Goal: Task Accomplishment & Management: Manage account settings

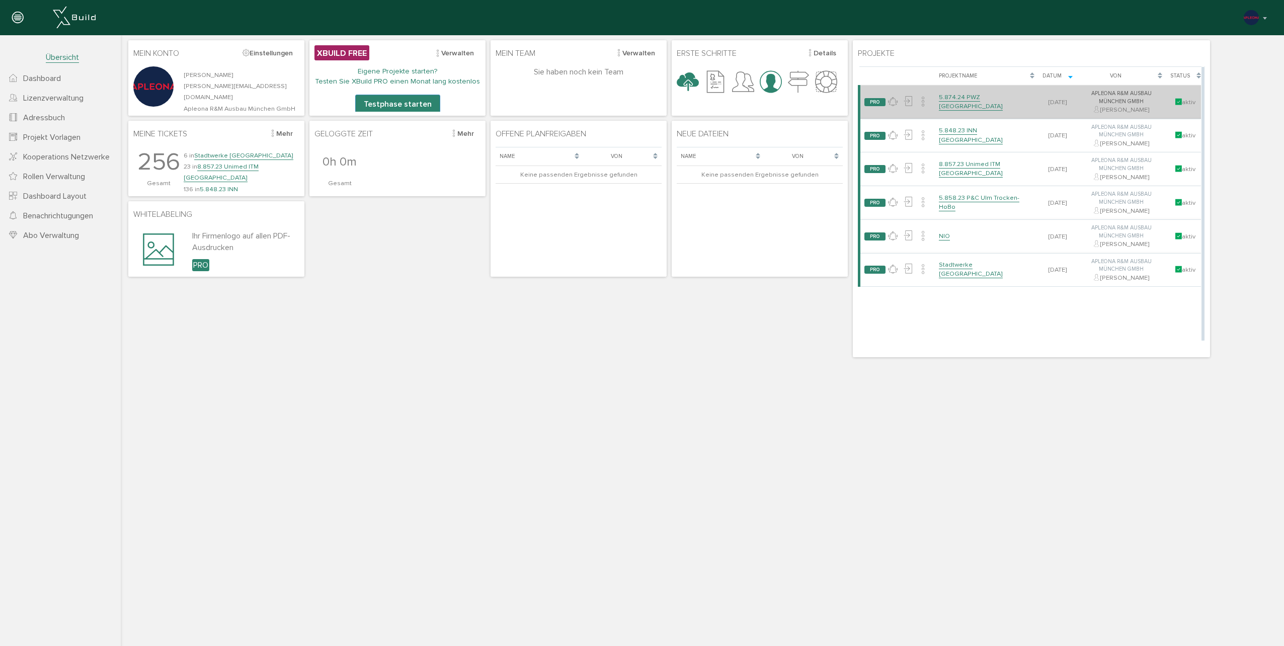
click at [983, 103] on link "5.874.24 PWZ [GEOGRAPHIC_DATA]" at bounding box center [971, 102] width 64 height 18
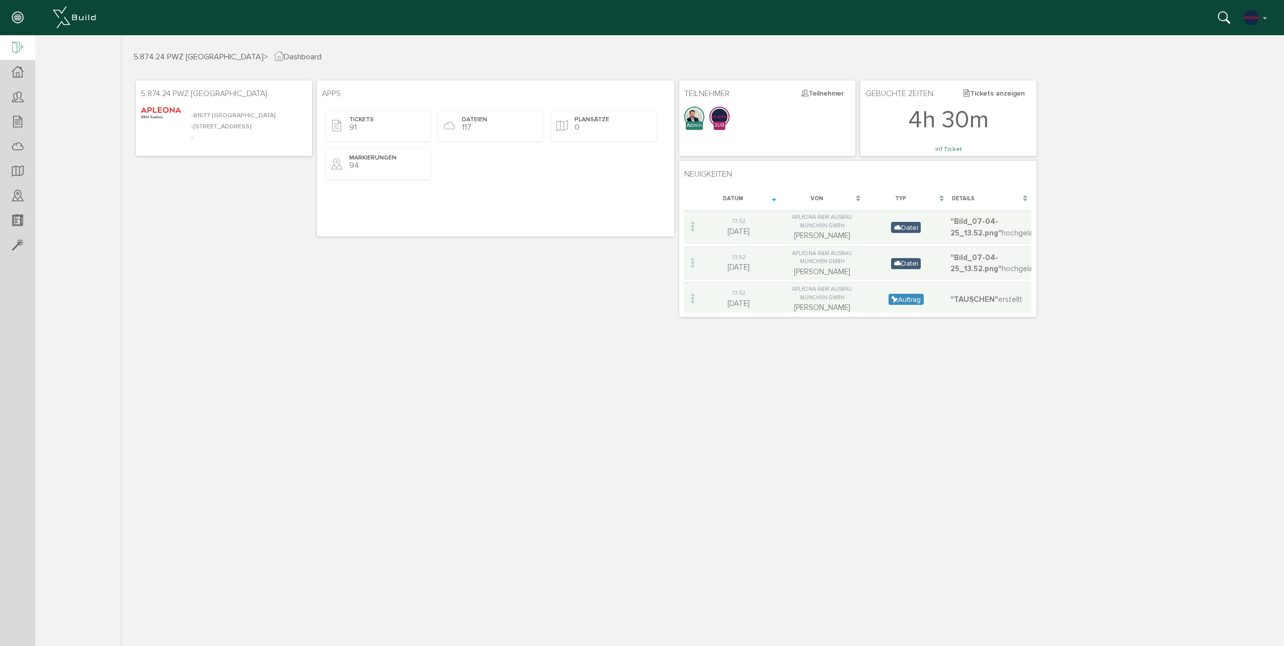
click at [23, 45] on icon at bounding box center [17, 48] width 11 height 14
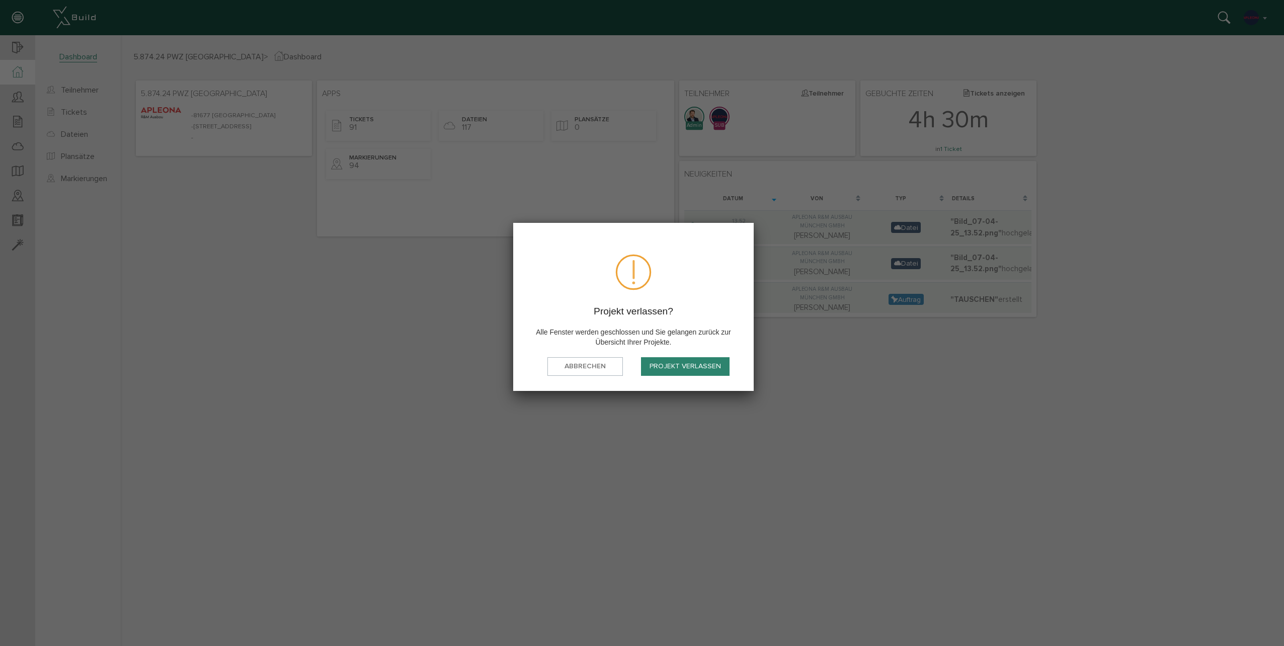
click at [681, 368] on button "Projekt verlassen" at bounding box center [685, 366] width 89 height 19
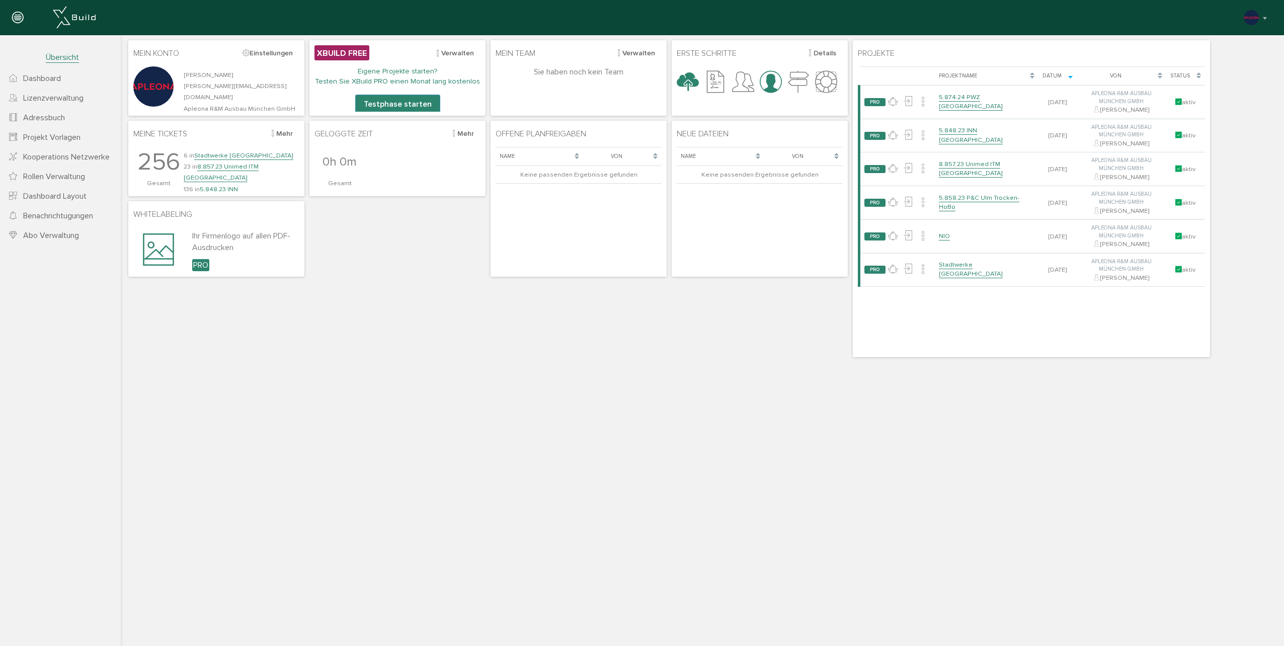
click at [27, 16] on div at bounding box center [17, 18] width 35 height 36
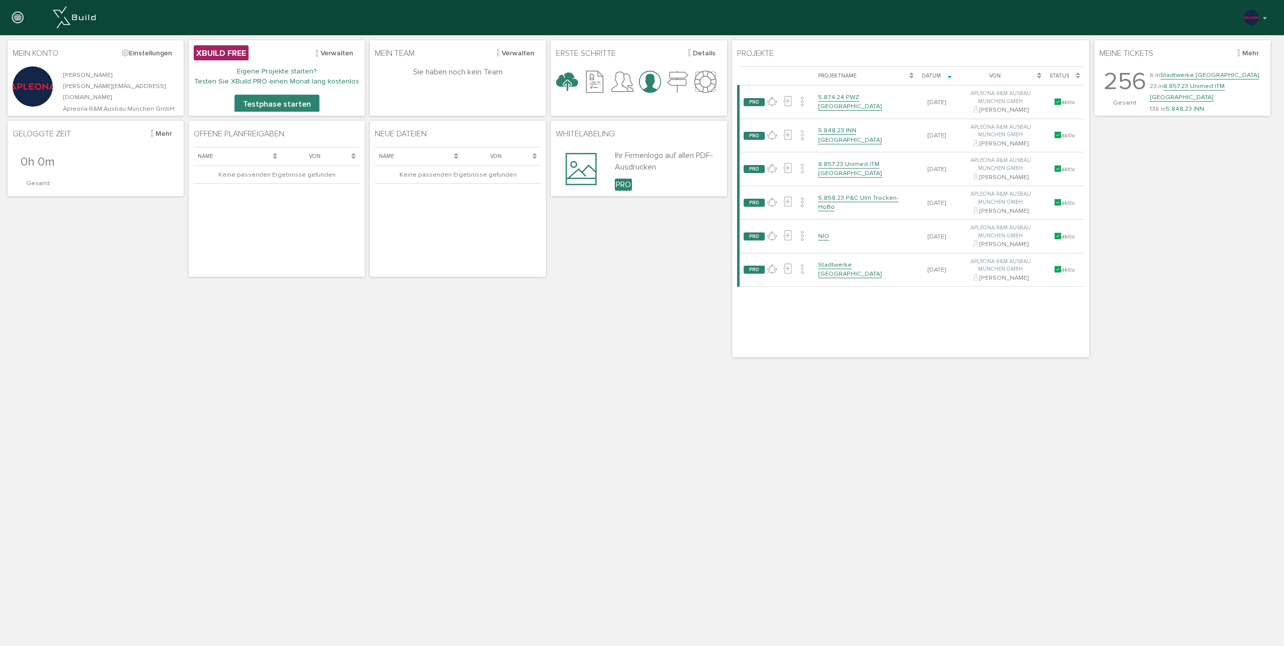
click at [12, 18] on icon at bounding box center [17, 18] width 11 height 14
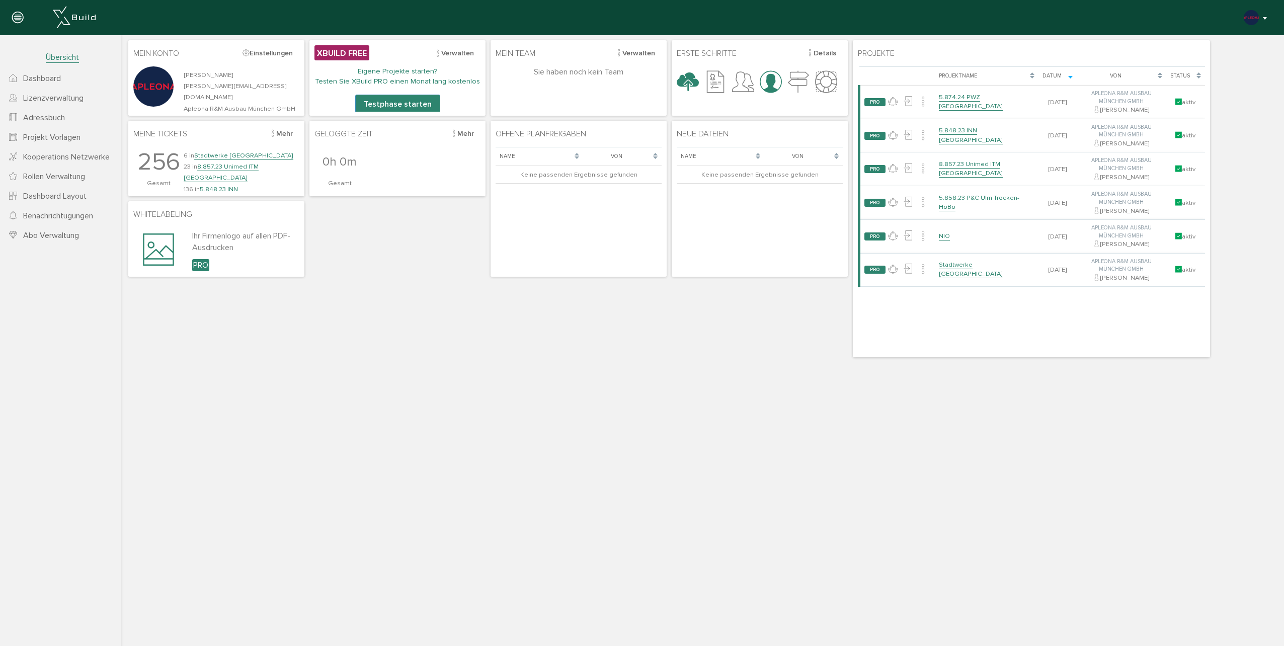
click at [1251, 20] on img "button" at bounding box center [1251, 18] width 16 height 16
click at [1202, 175] on span "Logout" at bounding box center [1203, 176] width 24 height 9
click at [47, 234] on span "Abo Verwaltung" at bounding box center [51, 235] width 56 height 10
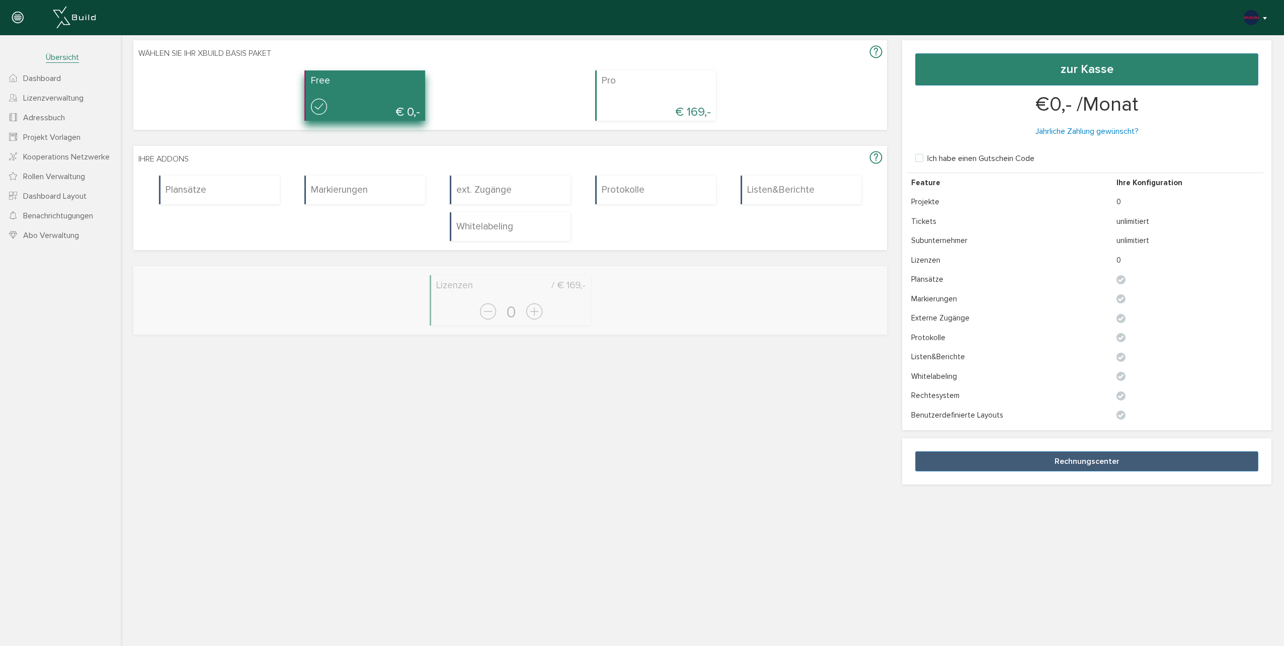
click at [1260, 21] on button "button" at bounding box center [1256, 17] width 26 height 15
click at [1221, 113] on link "XBuild neu einrichten" at bounding box center [1220, 109] width 96 height 16
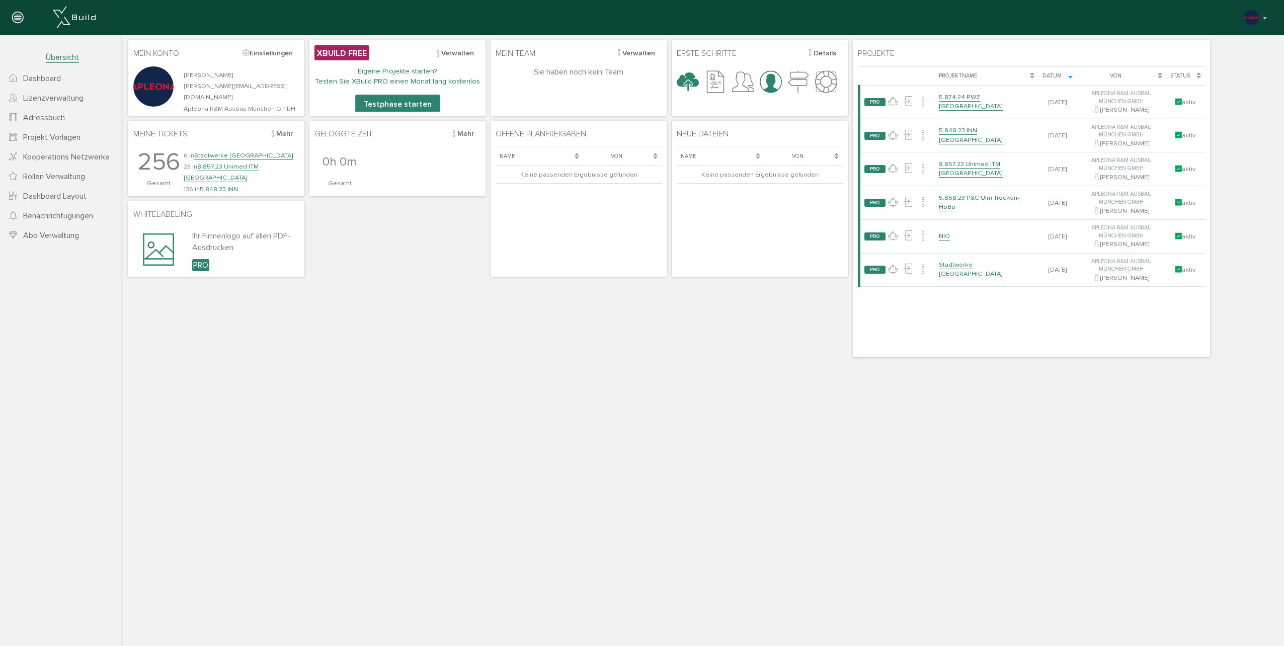
click at [53, 240] on span "Abo Verwaltung" at bounding box center [51, 235] width 56 height 10
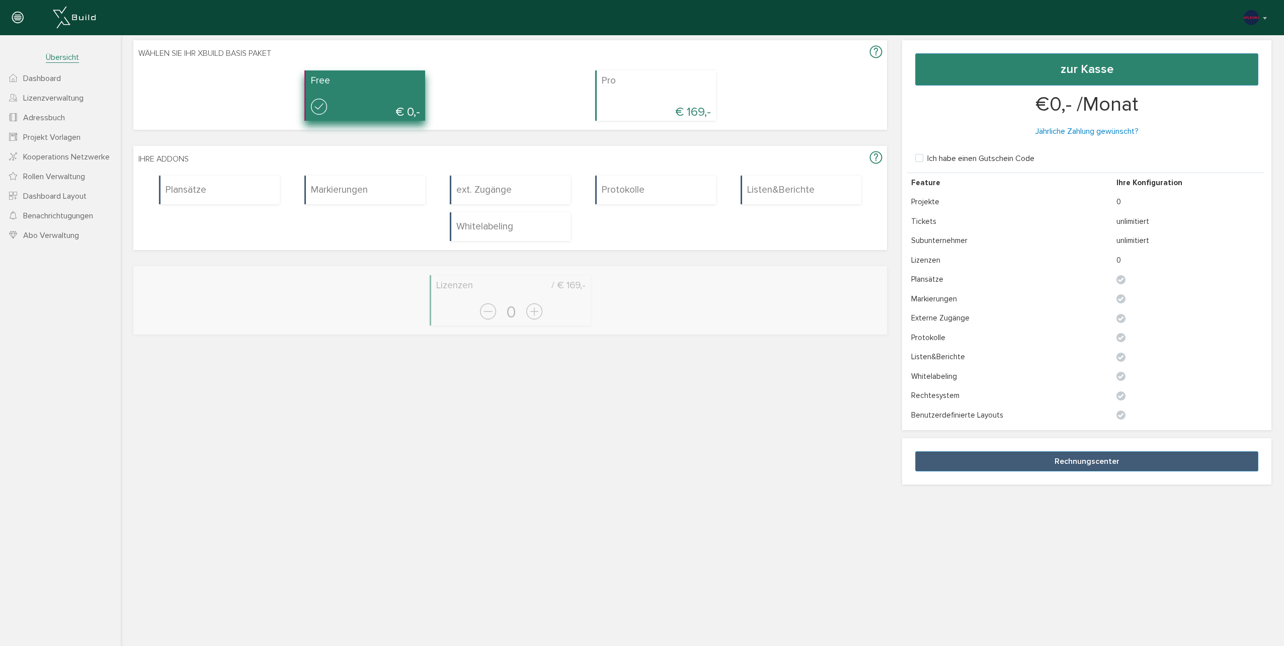
click at [61, 60] on span "Übersicht" at bounding box center [62, 57] width 33 height 11
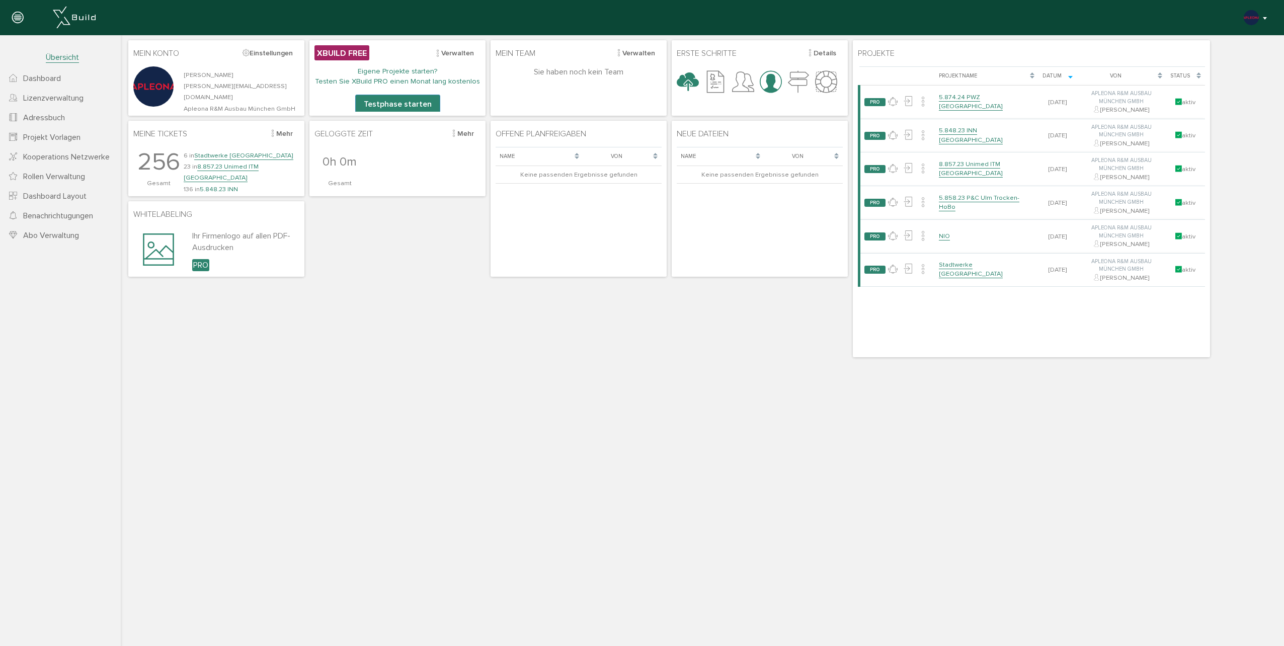
click at [1265, 19] on button "button" at bounding box center [1256, 17] width 26 height 15
click at [1207, 109] on span "XBuild neu einrichten" at bounding box center [1226, 108] width 71 height 9
drag, startPoint x: 275, startPoint y: 56, endPoint x: 575, endPoint y: 162, distance: 319.1
click at [275, 56] on button "Einstellungen" at bounding box center [267, 53] width 63 height 16
select select "m"
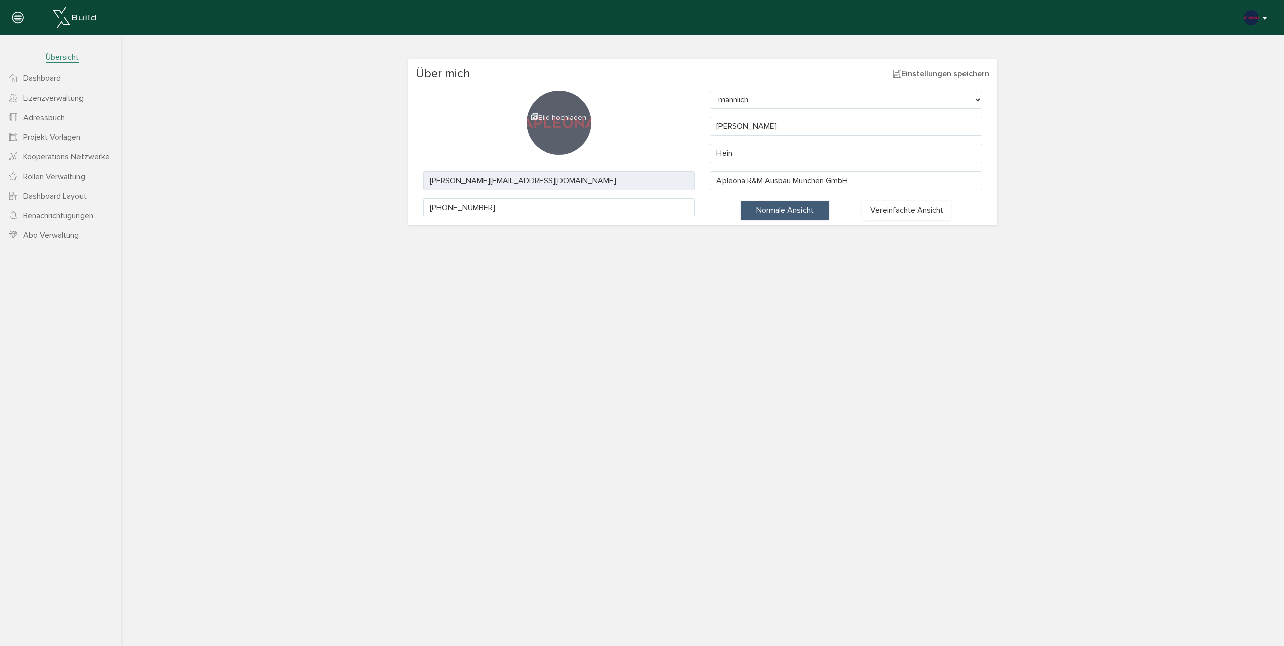
click at [1257, 19] on img "button" at bounding box center [1251, 18] width 16 height 16
click at [1082, 220] on div "Über mich Einstellungen speichern Bild hochladen Geschlecht männlich weiblich d…" at bounding box center [702, 130] width 1178 height 190
click at [1265, 17] on button "button" at bounding box center [1256, 17] width 26 height 15
click at [1140, 57] on div "Über mich Einstellungen speichern Bild hochladen Geschlecht männlich weiblich d…" at bounding box center [702, 130] width 1178 height 190
click at [1262, 17] on button "button" at bounding box center [1256, 17] width 26 height 15
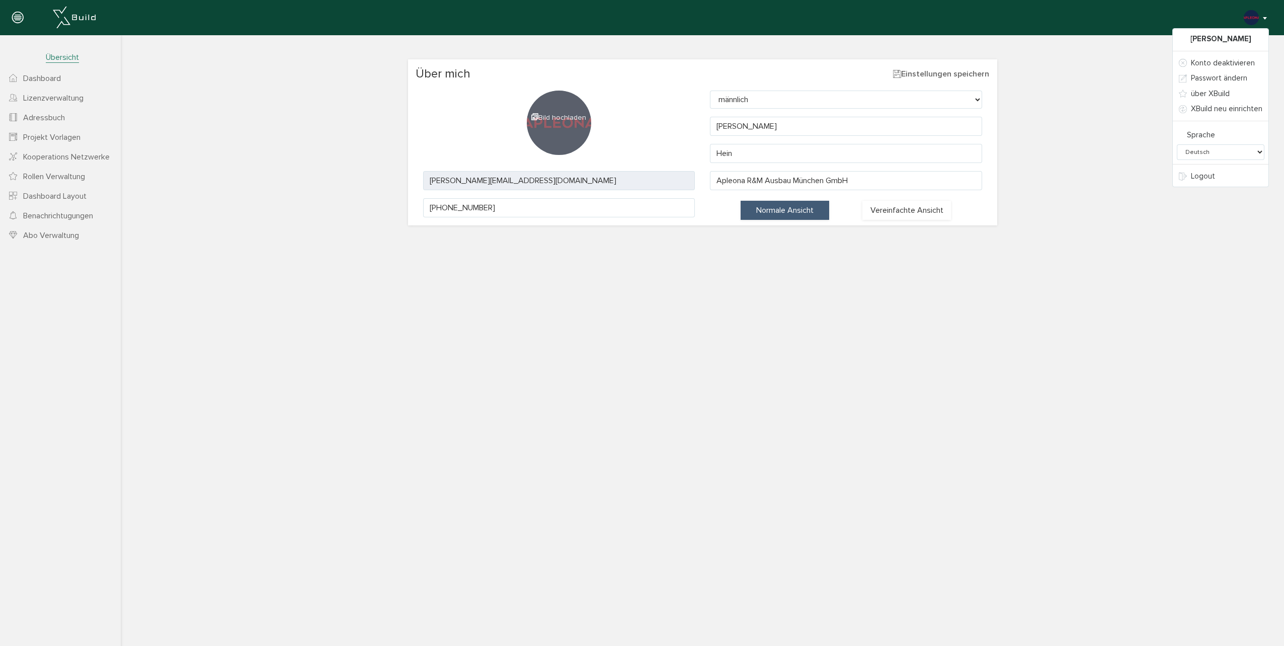
click at [1110, 102] on div "Über mich Einstellungen speichern Bild hochladen Geschlecht männlich weiblich d…" at bounding box center [702, 130] width 1178 height 190
click at [1261, 20] on button "button" at bounding box center [1256, 17] width 26 height 15
click at [1214, 109] on span "XBuild neu einrichten" at bounding box center [1226, 108] width 71 height 9
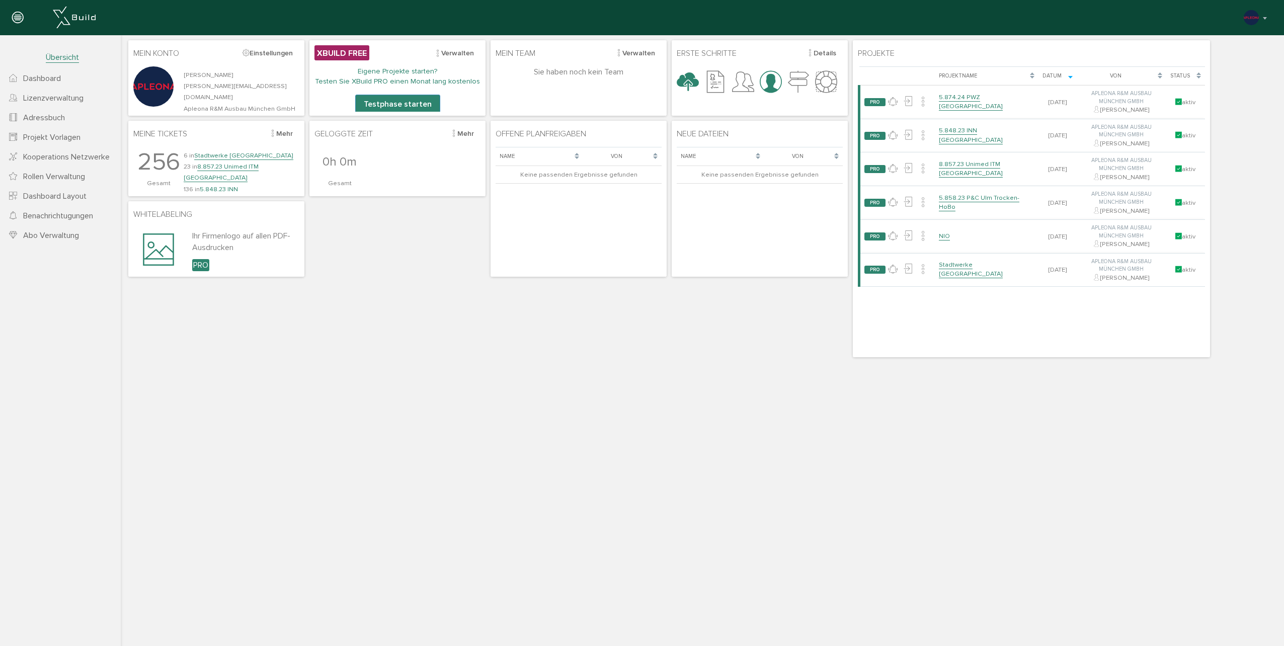
click at [51, 232] on span "Abo Verwaltung" at bounding box center [51, 235] width 56 height 10
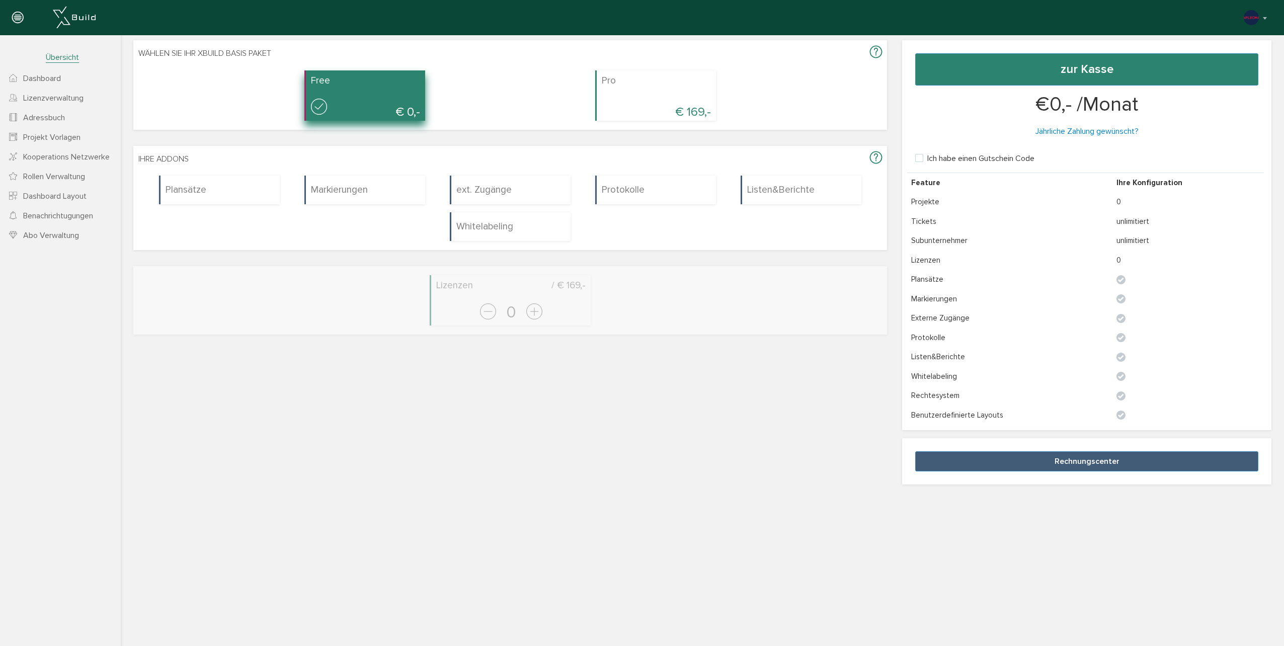
click at [40, 83] on span "Dashboard" at bounding box center [42, 78] width 38 height 10
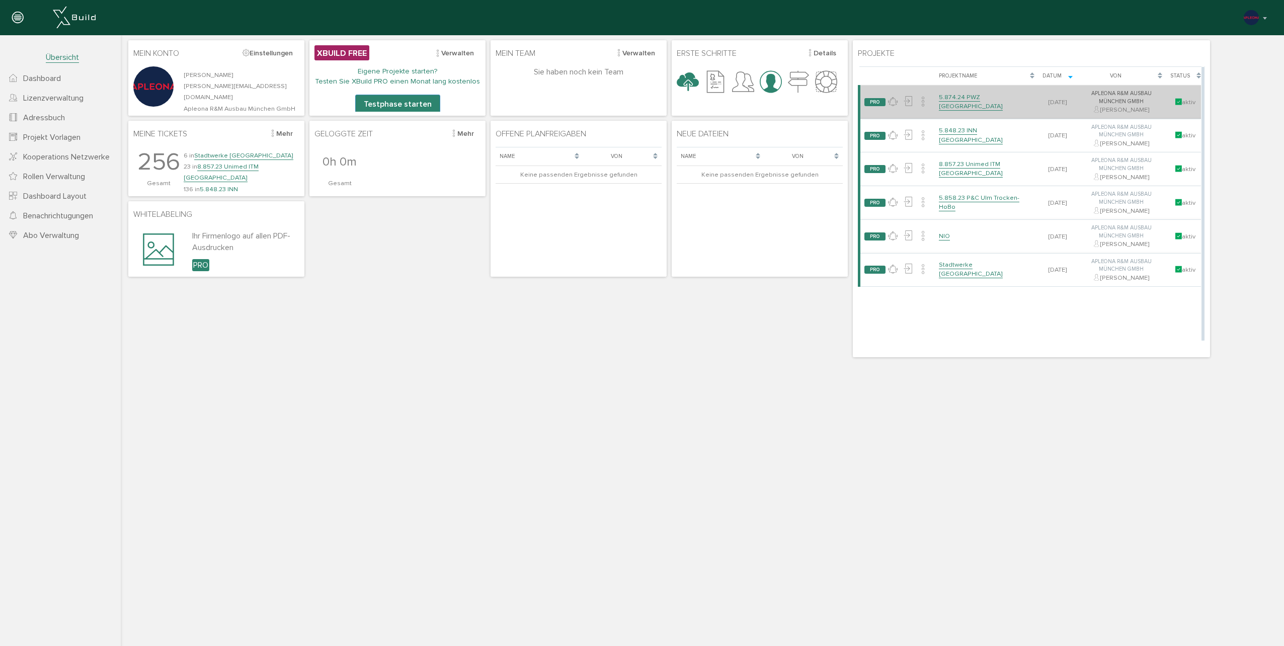
click at [966, 106] on link "5.874.24 PWZ [GEOGRAPHIC_DATA]" at bounding box center [971, 102] width 64 height 18
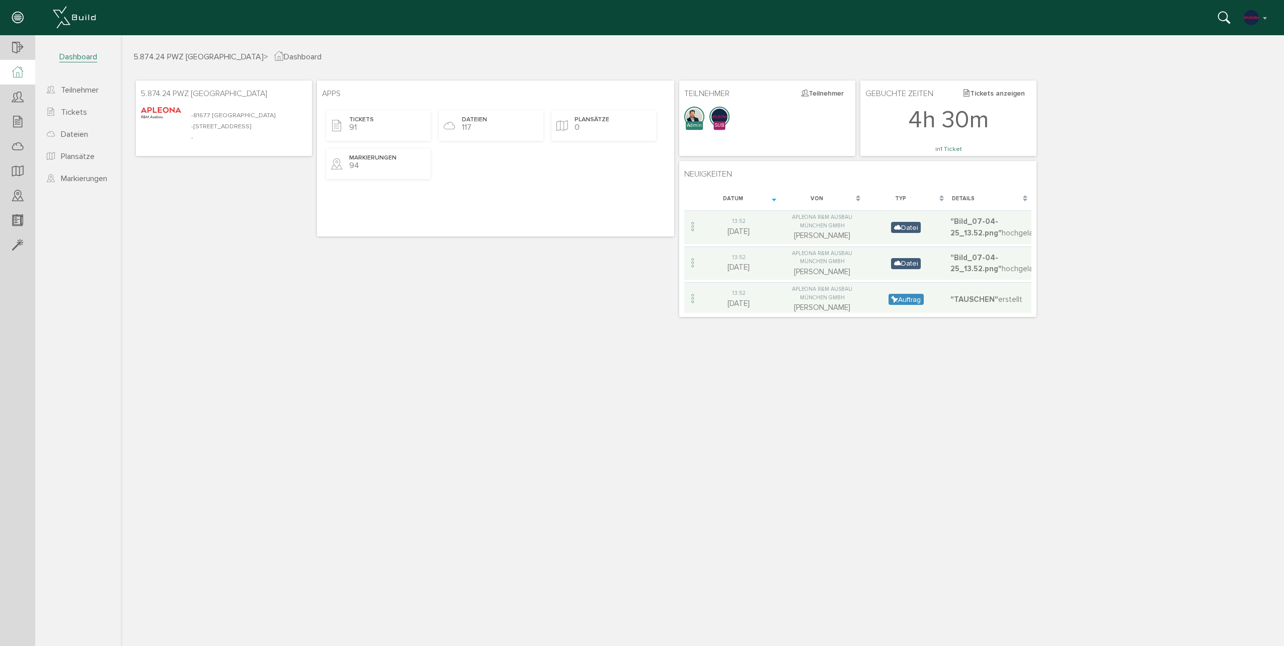
click at [15, 71] on icon at bounding box center [17, 72] width 11 height 12
click at [78, 89] on span "Teilnehmer" at bounding box center [80, 90] width 38 height 10
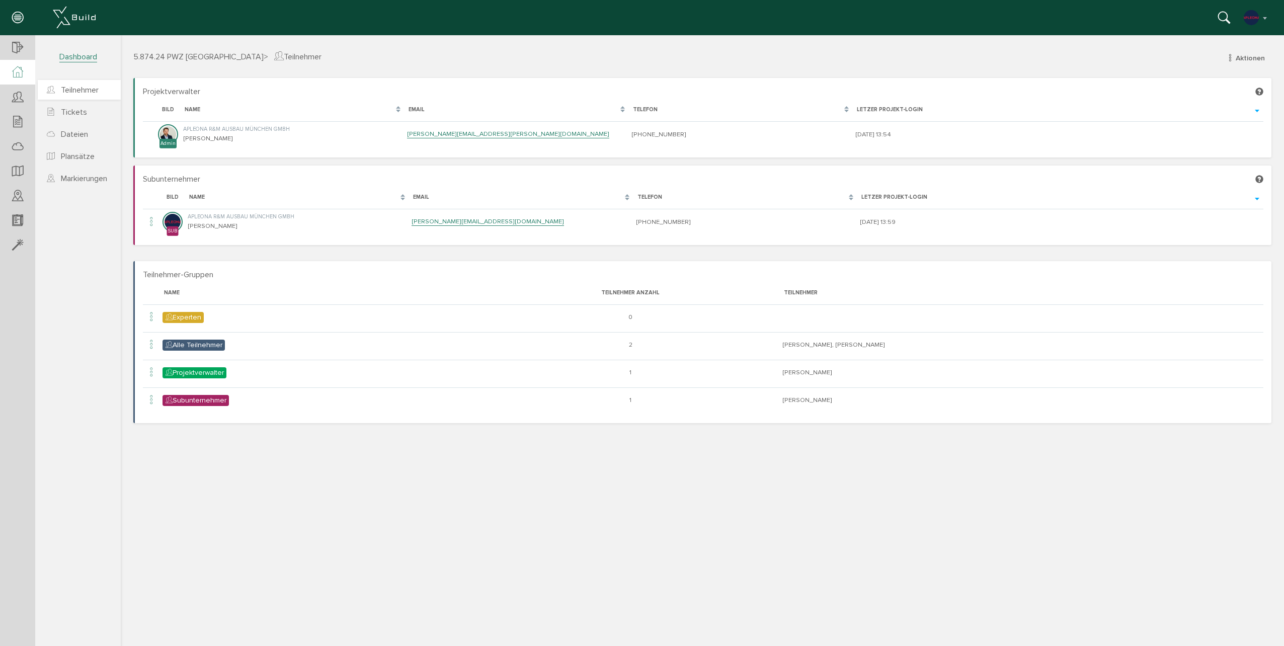
drag, startPoint x: 27, startPoint y: 76, endPoint x: 50, endPoint y: 87, distance: 25.0
click at [27, 76] on div at bounding box center [17, 72] width 35 height 25
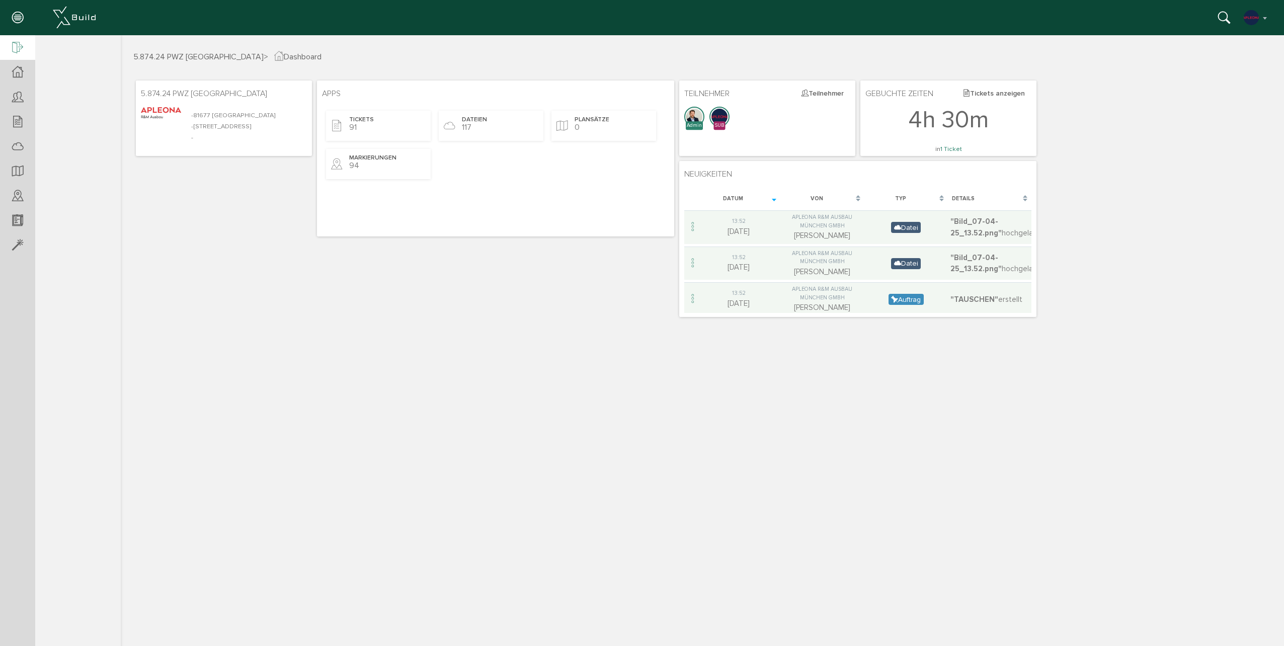
click at [80, 63] on section "5.874.24 PWZ München Übersicht Teilnehmer Teilnehmer öffnen Teilnehmerliste Tic…" at bounding box center [60, 330] width 121 height 590
click at [80, 57] on span "Dashboard" at bounding box center [78, 57] width 38 height 11
click at [17, 80] on div at bounding box center [17, 72] width 35 height 25
click at [13, 49] on icon at bounding box center [17, 48] width 11 height 14
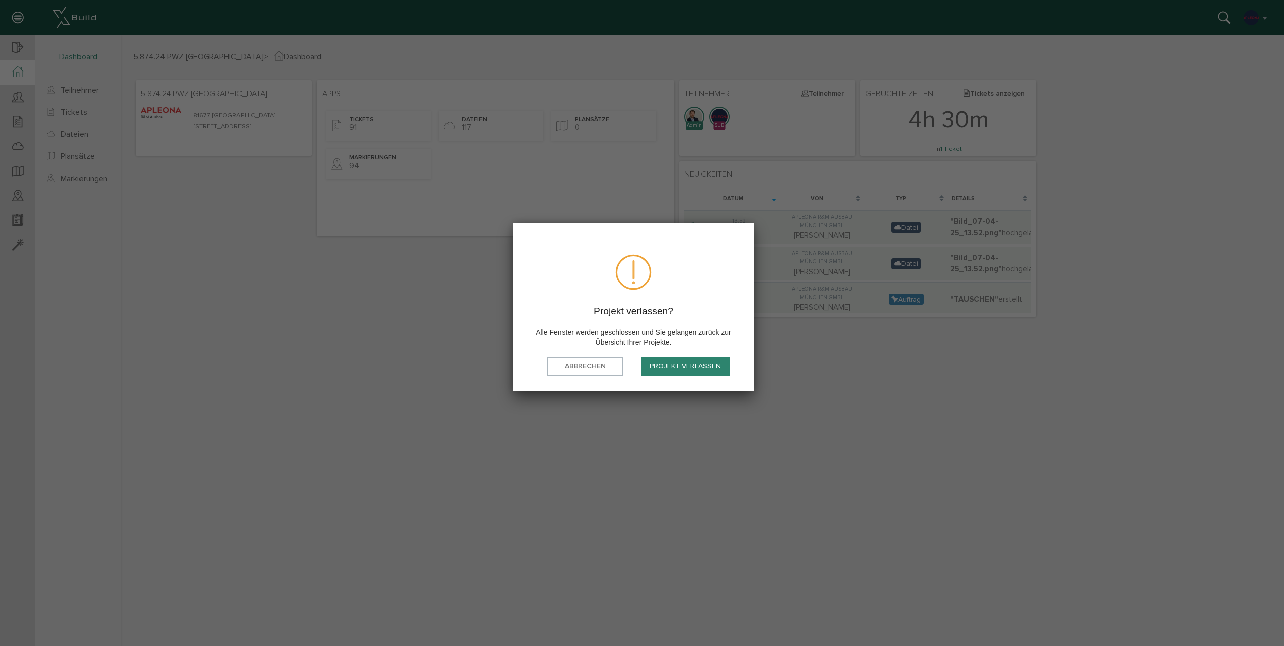
click at [664, 367] on button "Projekt verlassen" at bounding box center [685, 366] width 89 height 19
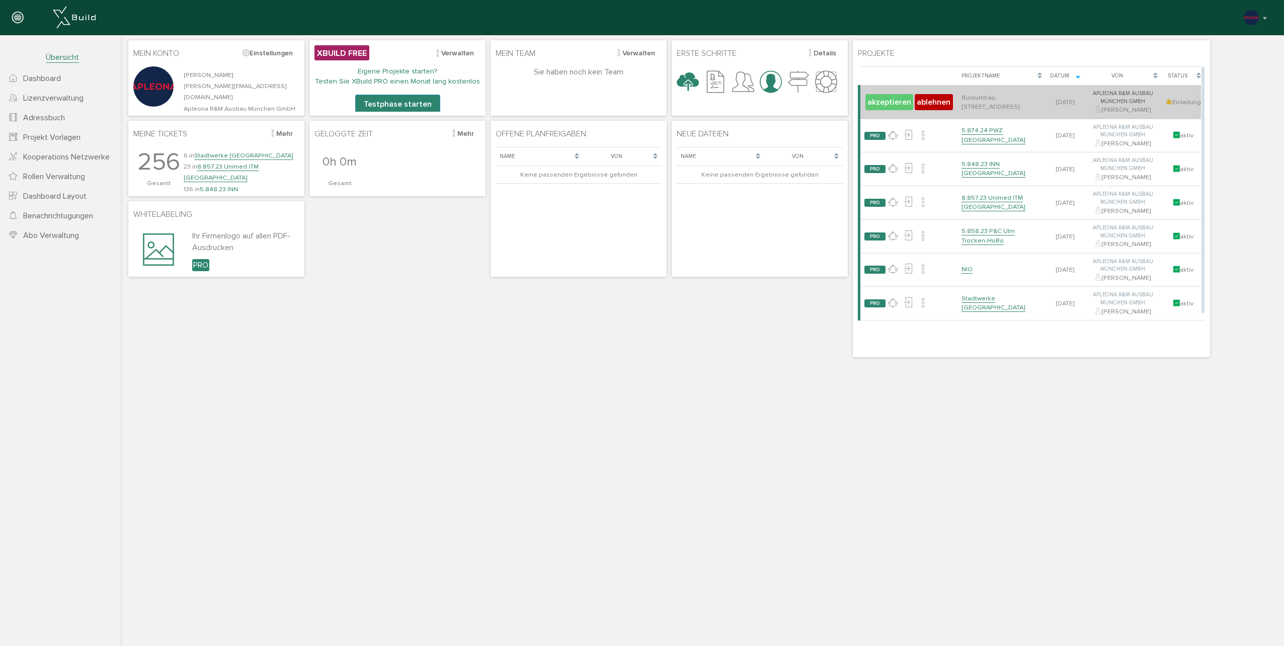
click at [878, 103] on button "akzeptieren" at bounding box center [889, 102] width 48 height 16
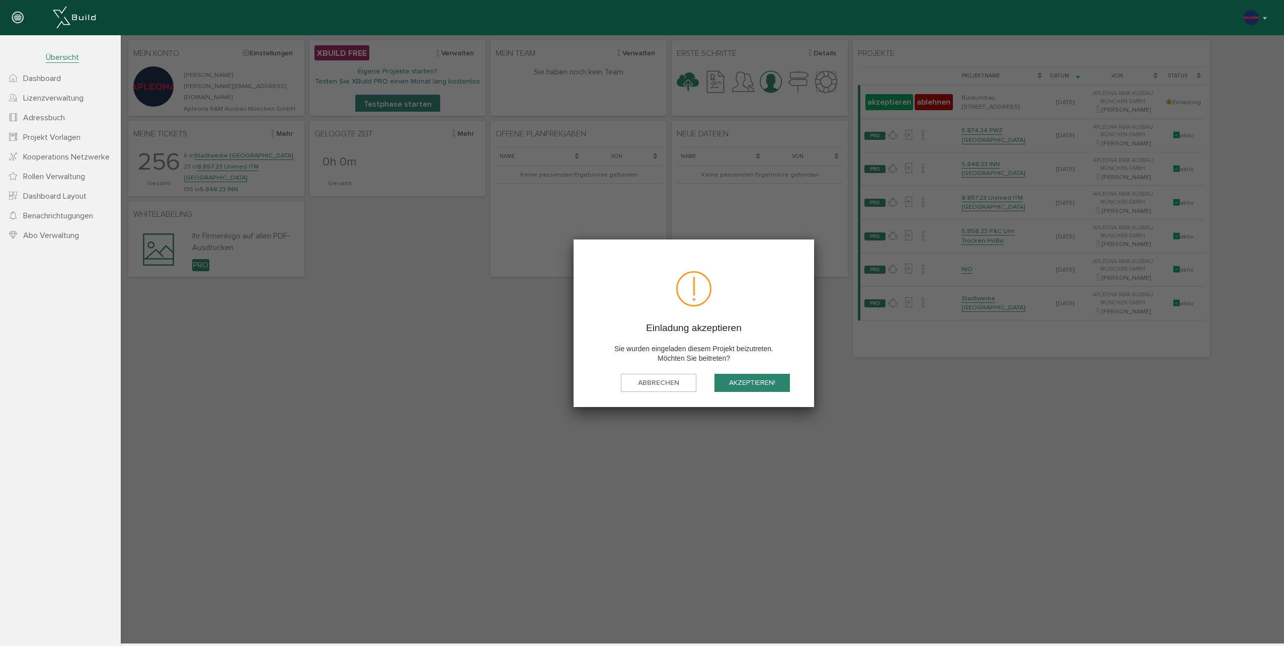
click at [748, 387] on button "akzeptieren!" at bounding box center [751, 383] width 75 height 19
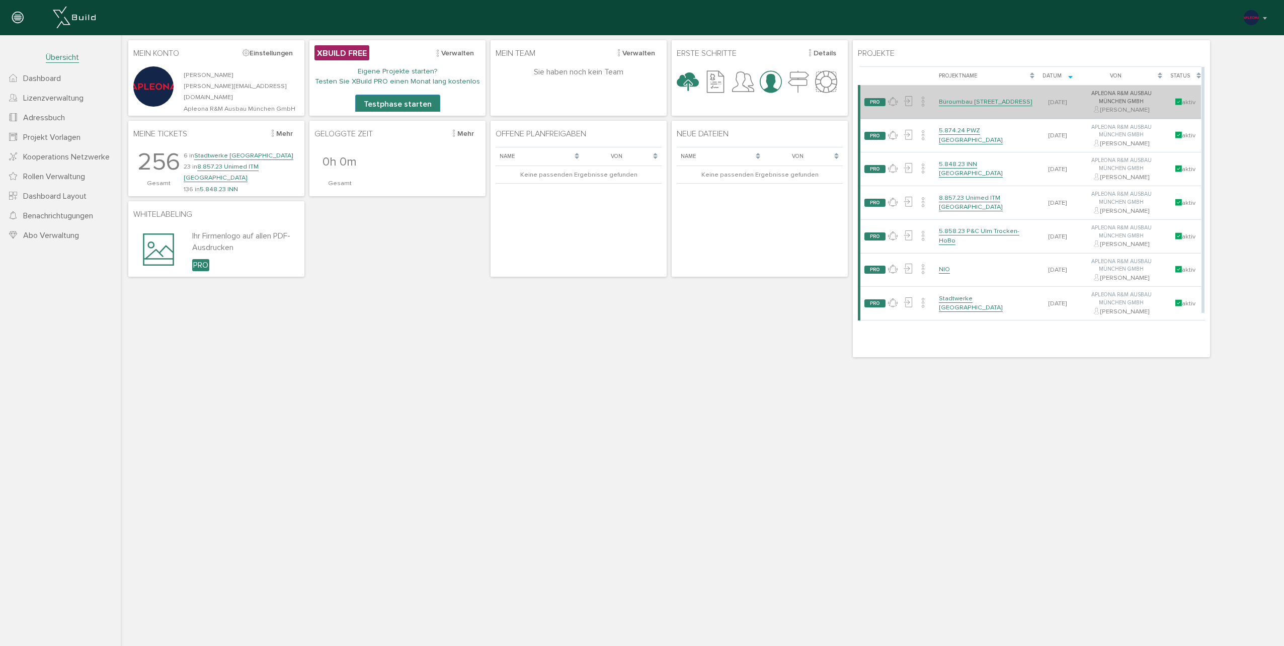
click at [952, 99] on link "Büroumbau [STREET_ADDRESS]" at bounding box center [986, 102] width 94 height 9
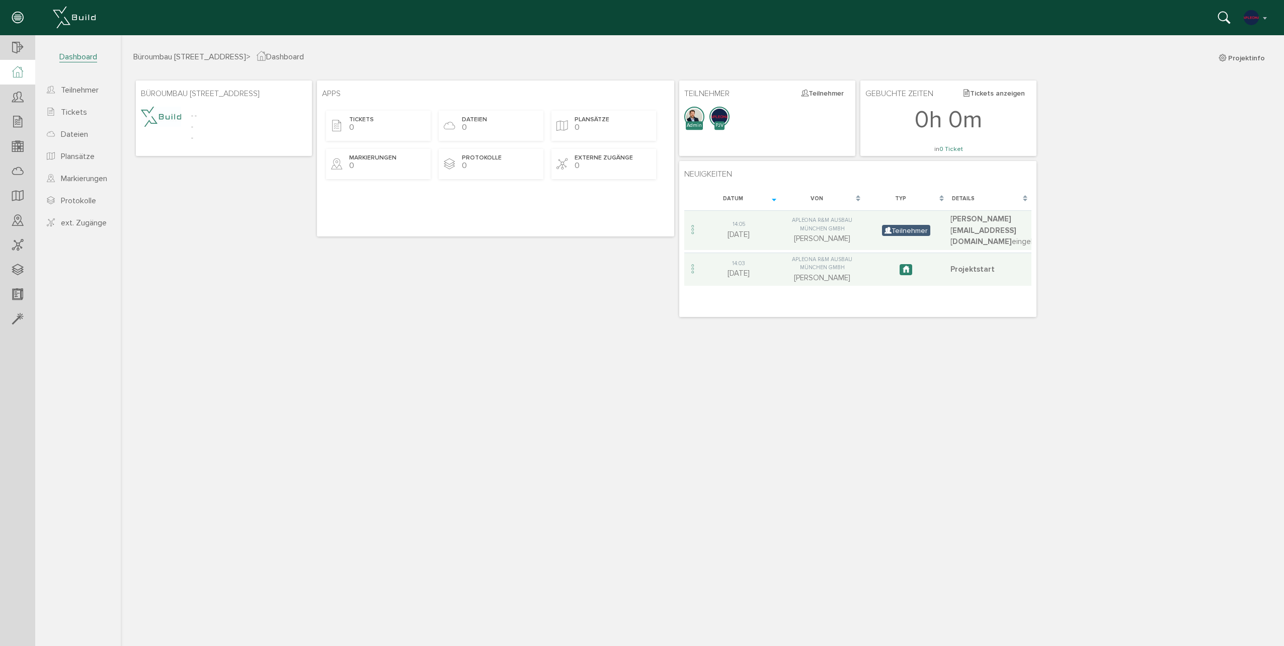
click at [719, 118] on img at bounding box center [719, 117] width 18 height 18
click at [728, 117] on div at bounding box center [728, 117] width 0 height 0
click at [353, 255] on div "Büroumbau Gneisenaustraße 15 - - - - Apps Tickets 0 Dateien 0 Plansätze 0 Marki…" at bounding box center [702, 198] width 1138 height 241
click at [471, 120] on span "Dateien" at bounding box center [474, 120] width 25 height 9
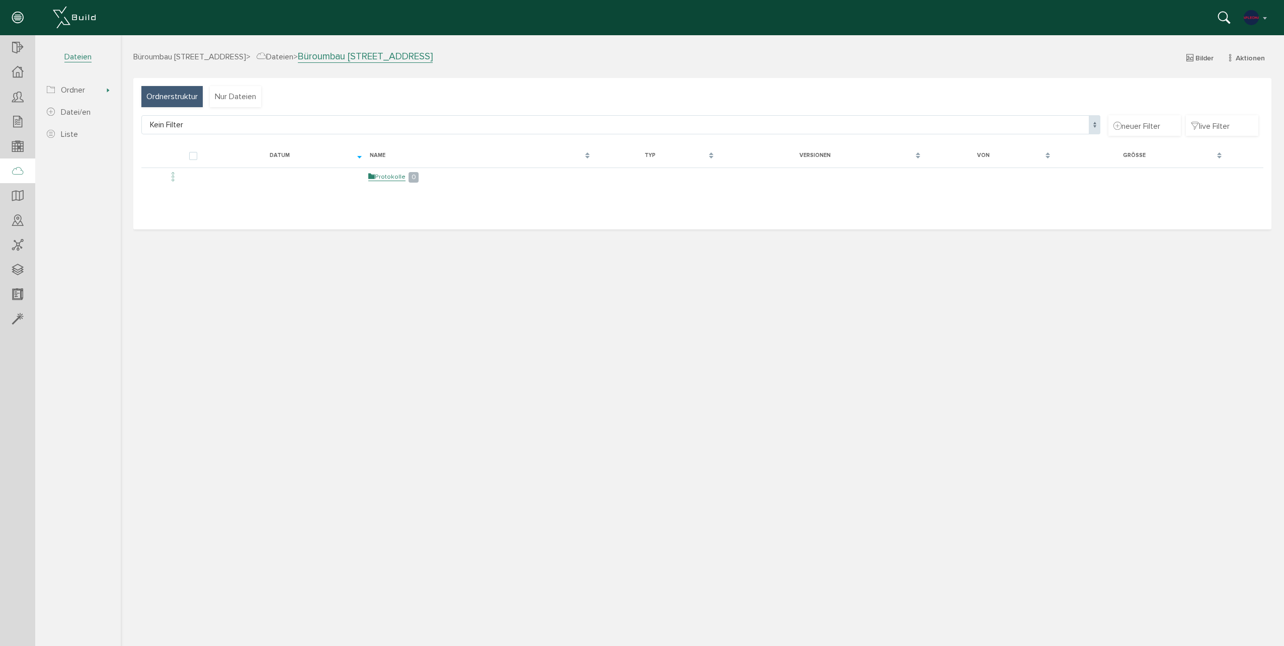
click at [468, 333] on div "Büroumbau [STREET_ADDRESS] > Dateien > Büroumbau [STREET_ADDRESS] Bilder Aktion…" at bounding box center [702, 346] width 1163 height 593
click at [21, 69] on icon at bounding box center [17, 72] width 11 height 12
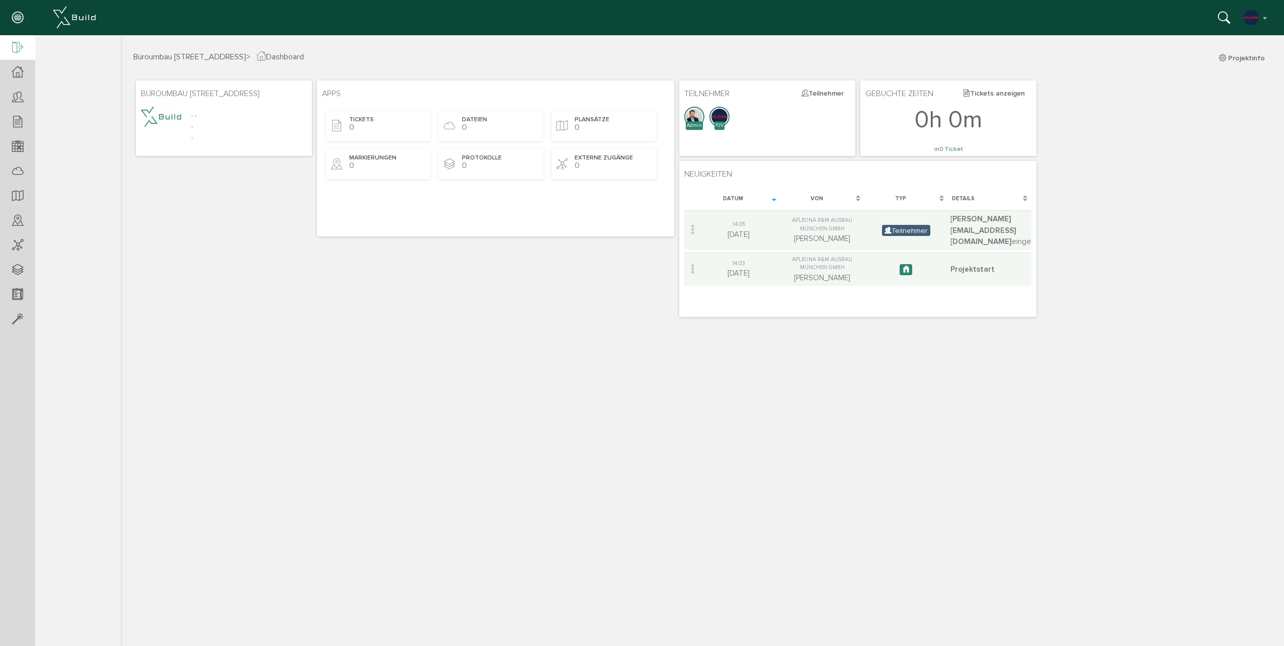
click at [22, 58] on div at bounding box center [17, 48] width 35 height 26
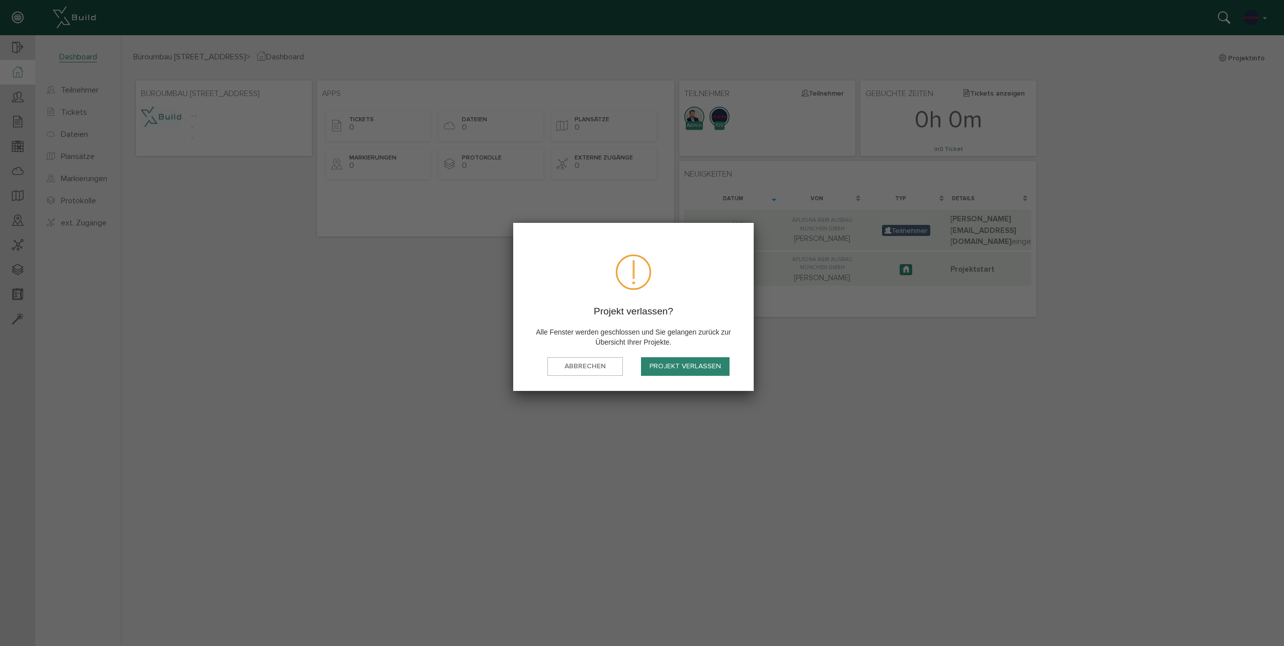
click at [704, 371] on button "Projekt verlassen" at bounding box center [685, 366] width 89 height 19
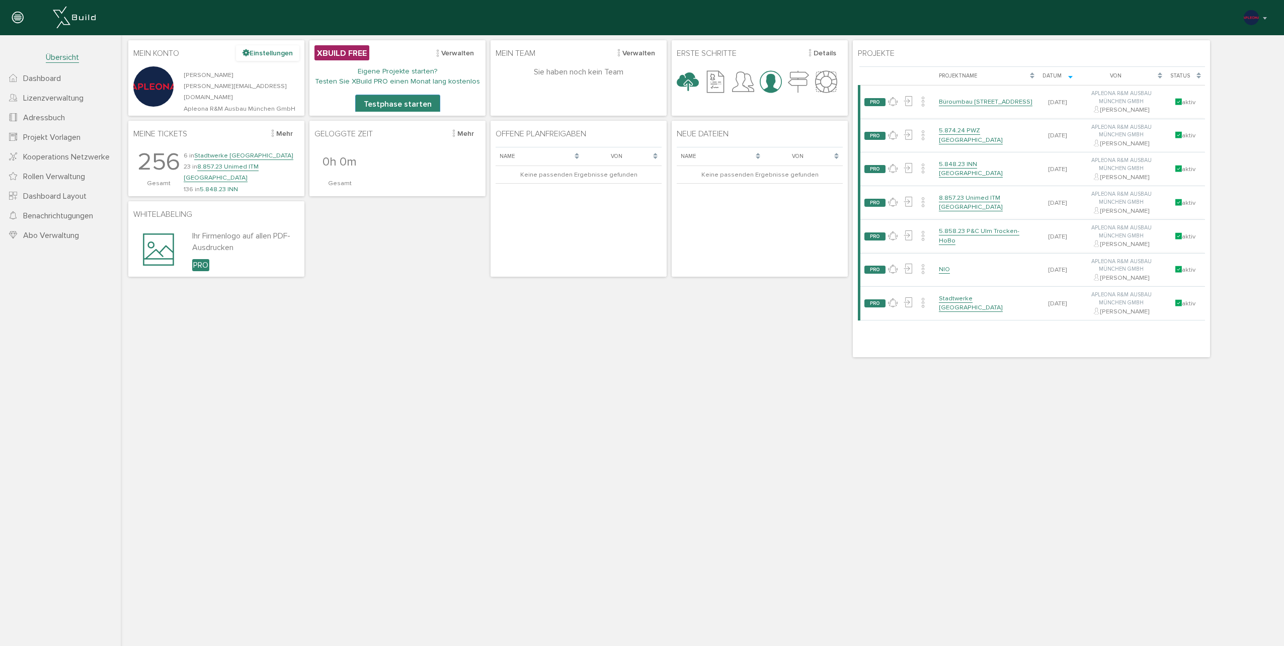
click at [268, 52] on button "Einstellungen" at bounding box center [267, 53] width 63 height 16
select select "m"
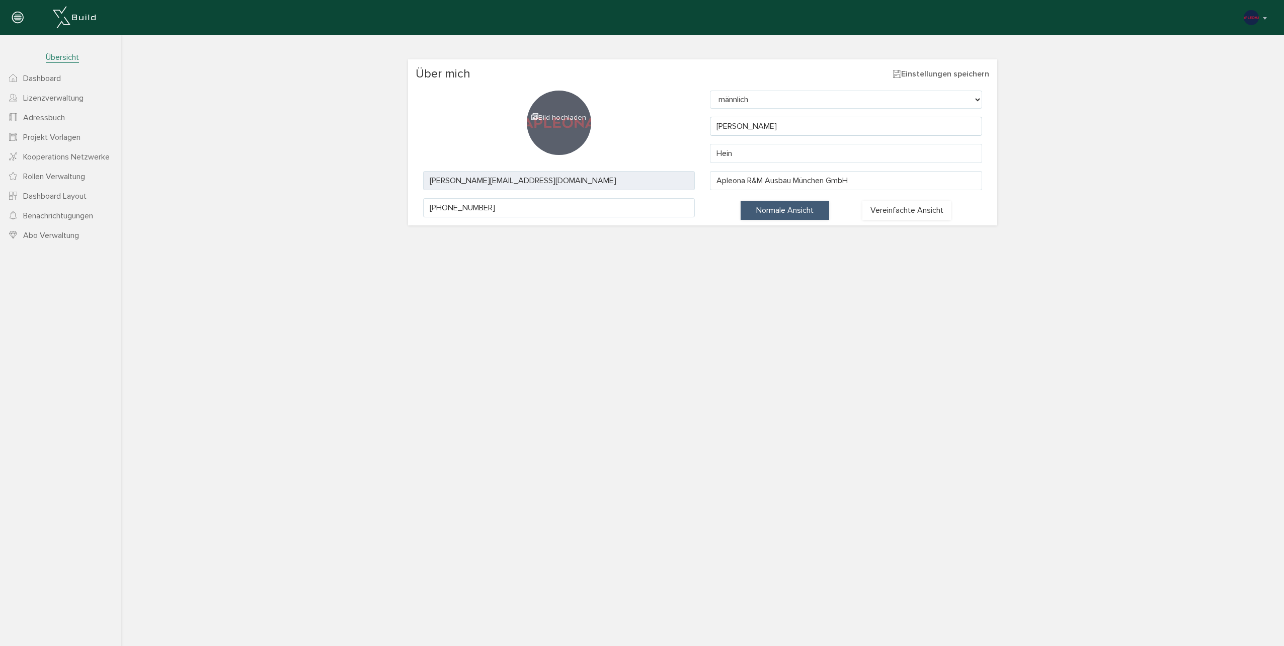
drag, startPoint x: 751, startPoint y: 127, endPoint x: 678, endPoint y: 122, distance: 72.6
click at [679, 122] on div "Über mich Einstellungen speichern Bild hochladen Geschlecht männlich weiblich d…" at bounding box center [702, 142] width 589 height 166
type input "Prjektleitung"
type input "Allgemein"
drag, startPoint x: 504, startPoint y: 208, endPoint x: 384, endPoint y: 206, distance: 120.2
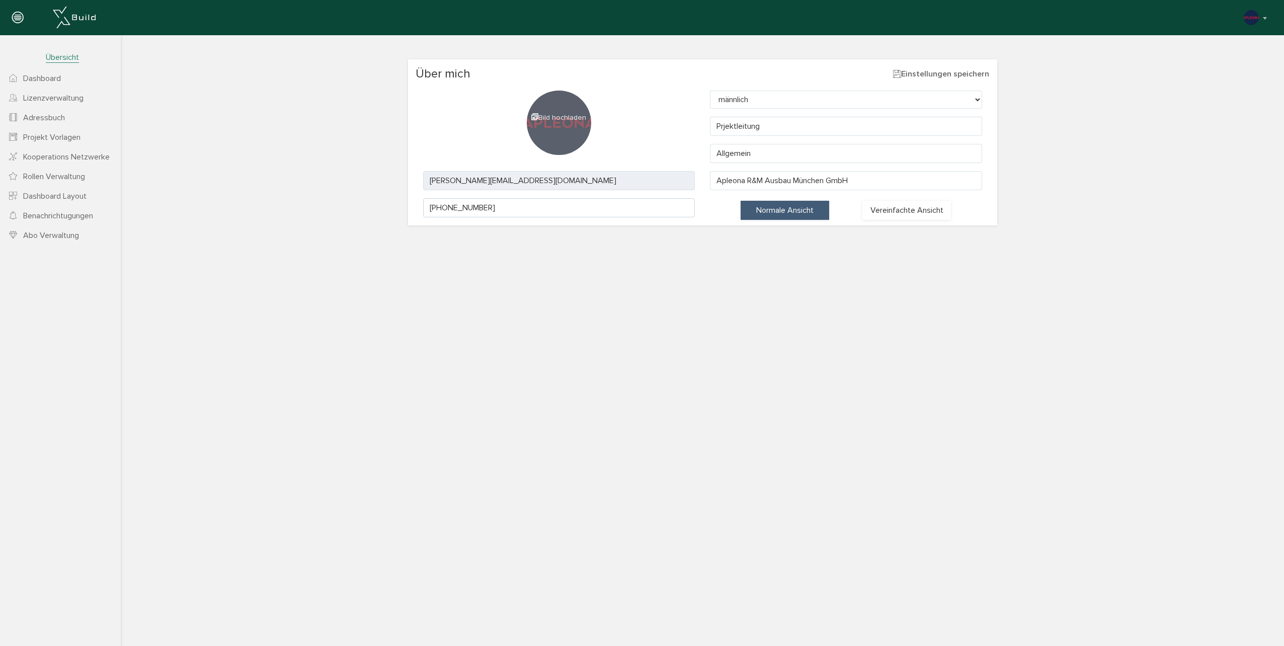
click at [385, 206] on div "Über mich Einstellungen speichern Bild hochladen Geschlecht männlich weiblich d…" at bounding box center [702, 130] width 1178 height 190
click at [946, 76] on button "Einstellungen speichern" at bounding box center [940, 73] width 97 height 13
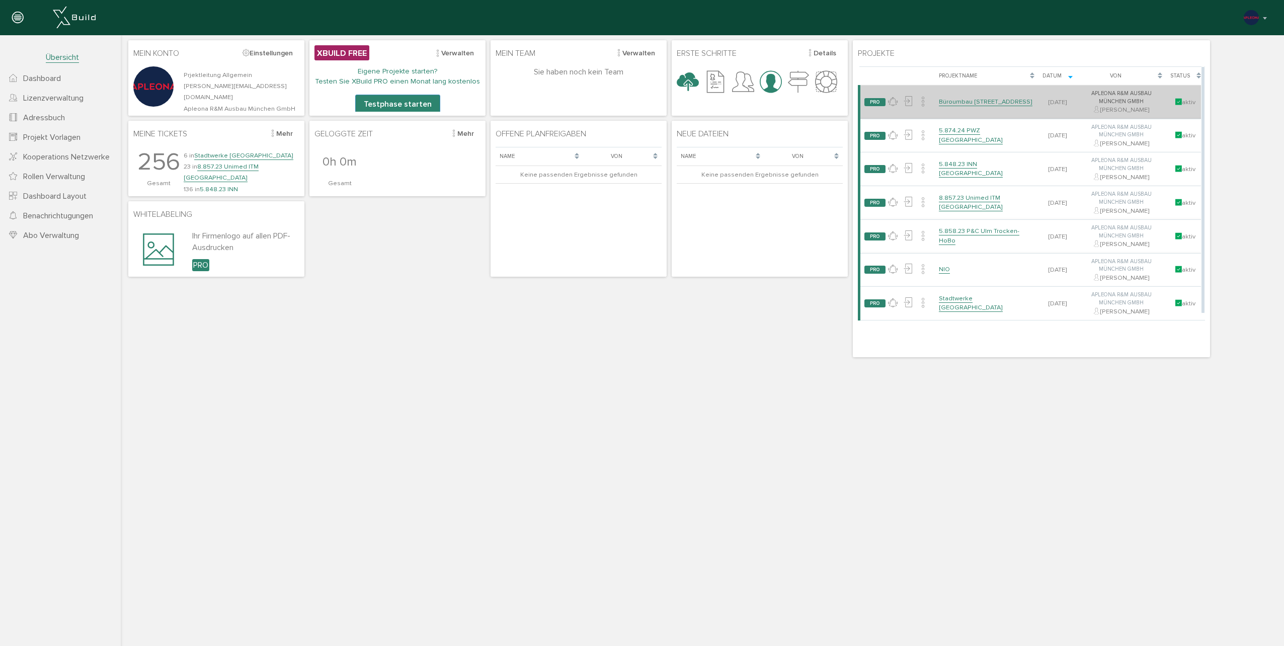
click at [968, 98] on link "Büroumbau [STREET_ADDRESS]" at bounding box center [986, 102] width 94 height 9
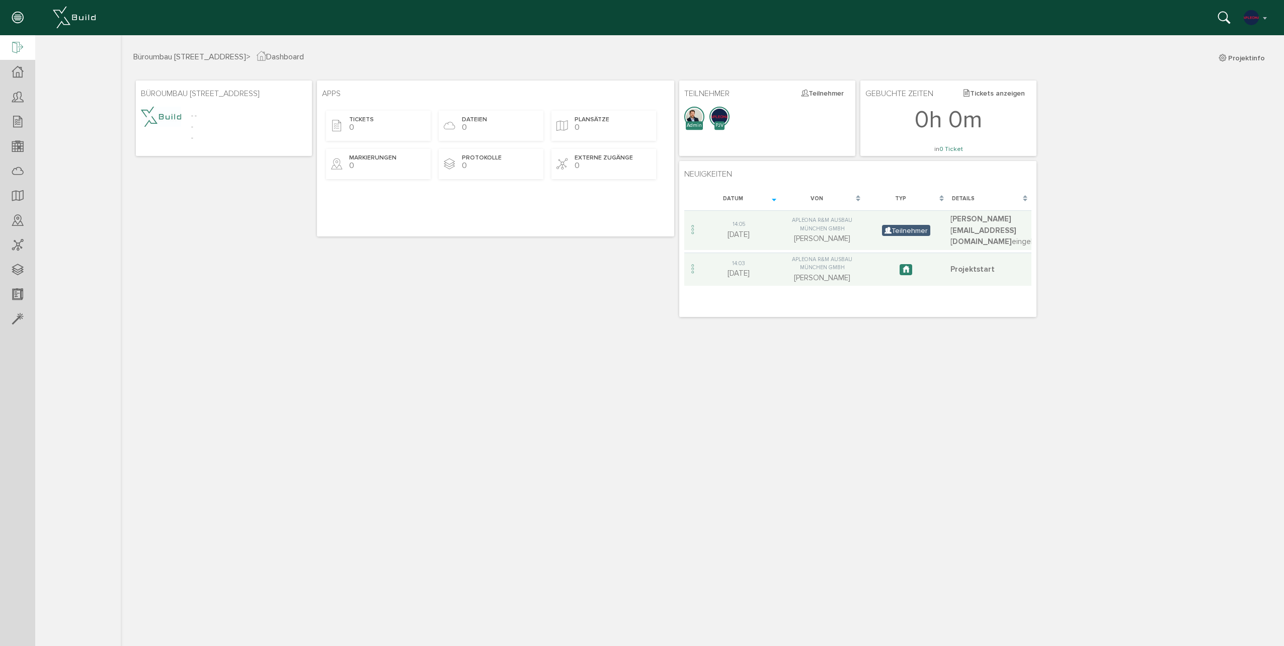
click at [22, 50] on icon at bounding box center [17, 48] width 11 height 14
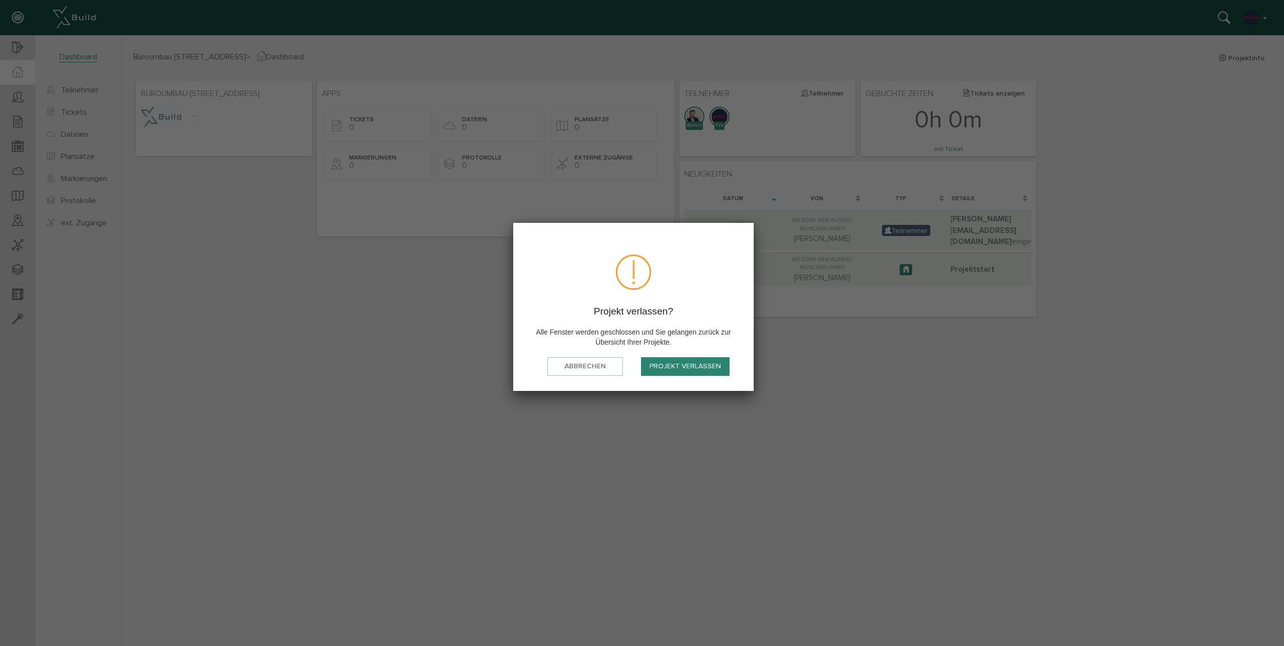
click at [680, 374] on button "Projekt verlassen" at bounding box center [685, 366] width 89 height 19
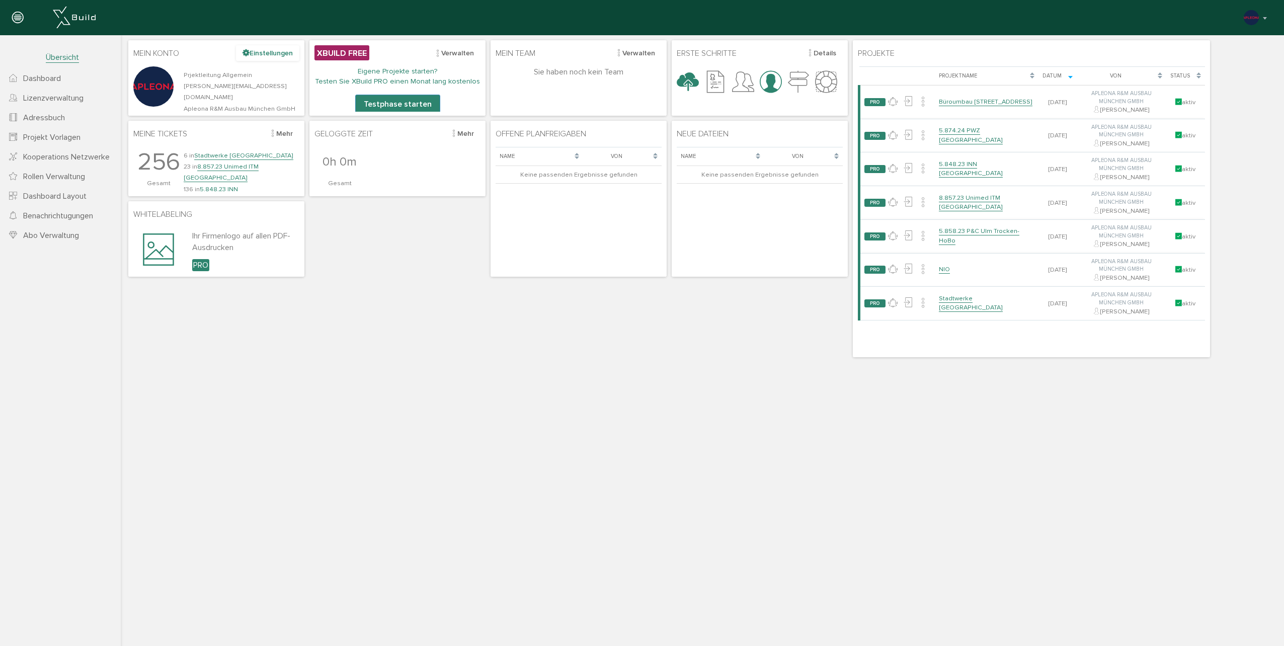
click at [267, 54] on button "Einstellungen" at bounding box center [267, 53] width 63 height 16
select select "m"
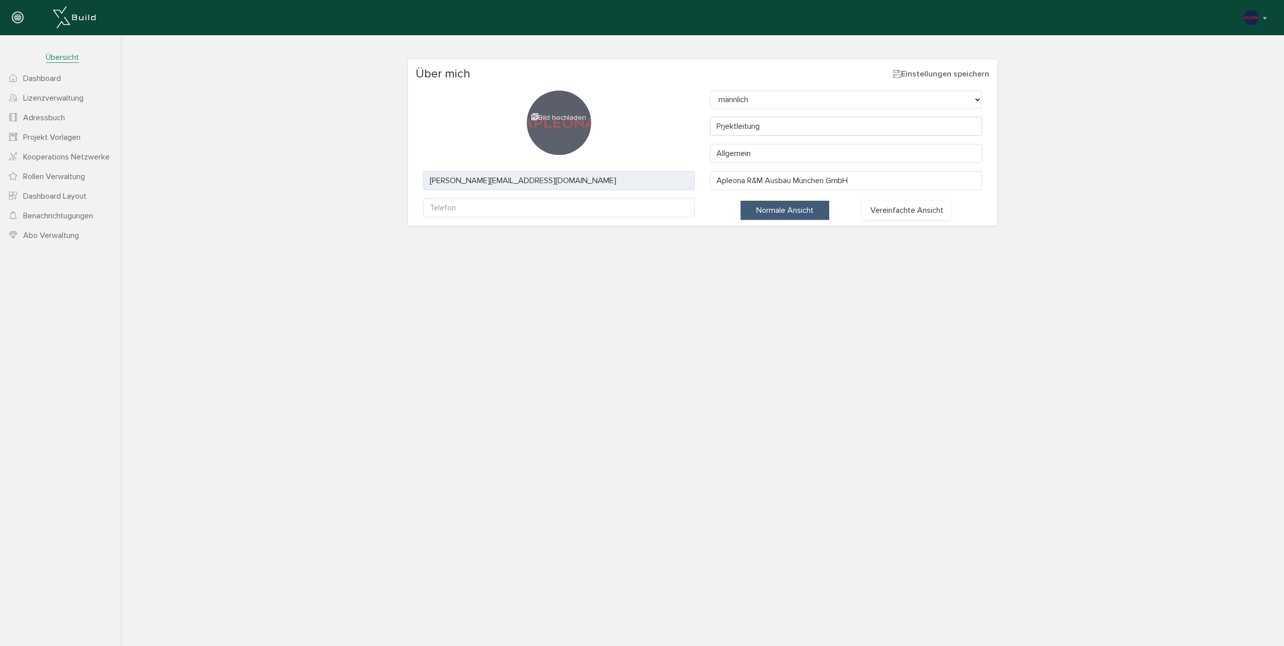
click at [720, 128] on input "Prjektleitung" at bounding box center [846, 126] width 272 height 19
type input "Projektleitung"
click at [961, 68] on button "Einstellungen speichern" at bounding box center [940, 73] width 97 height 13
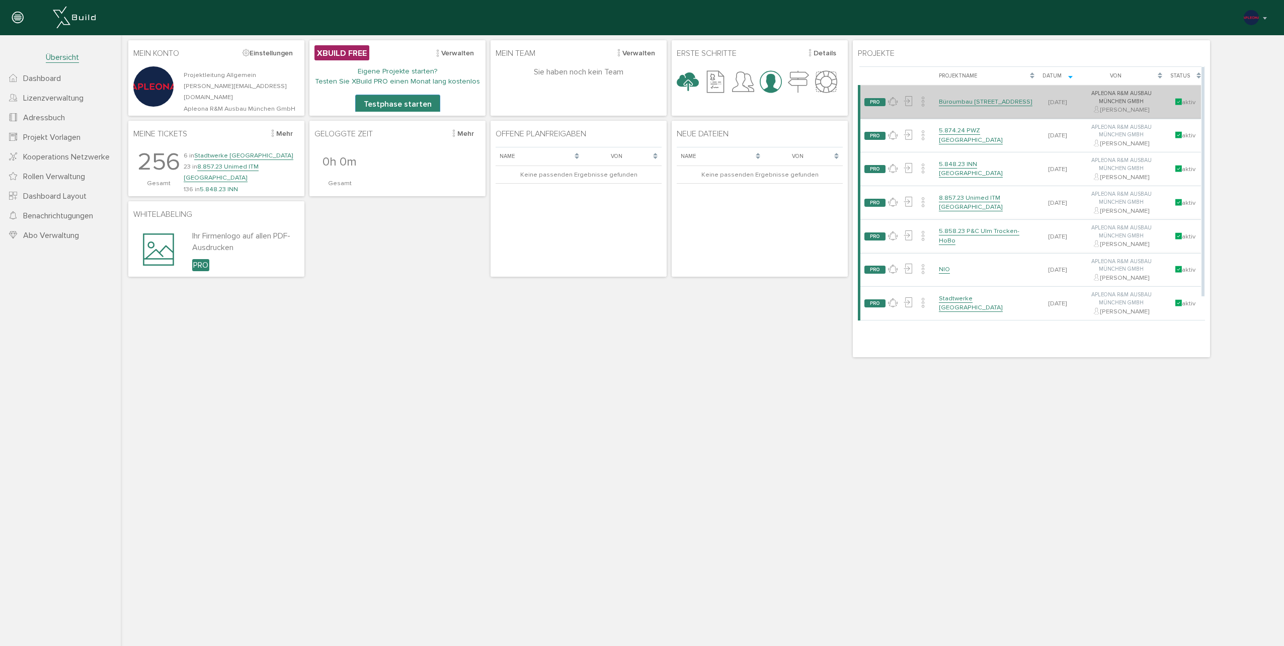
click at [982, 98] on link "Büroumbau [STREET_ADDRESS]" at bounding box center [986, 102] width 94 height 9
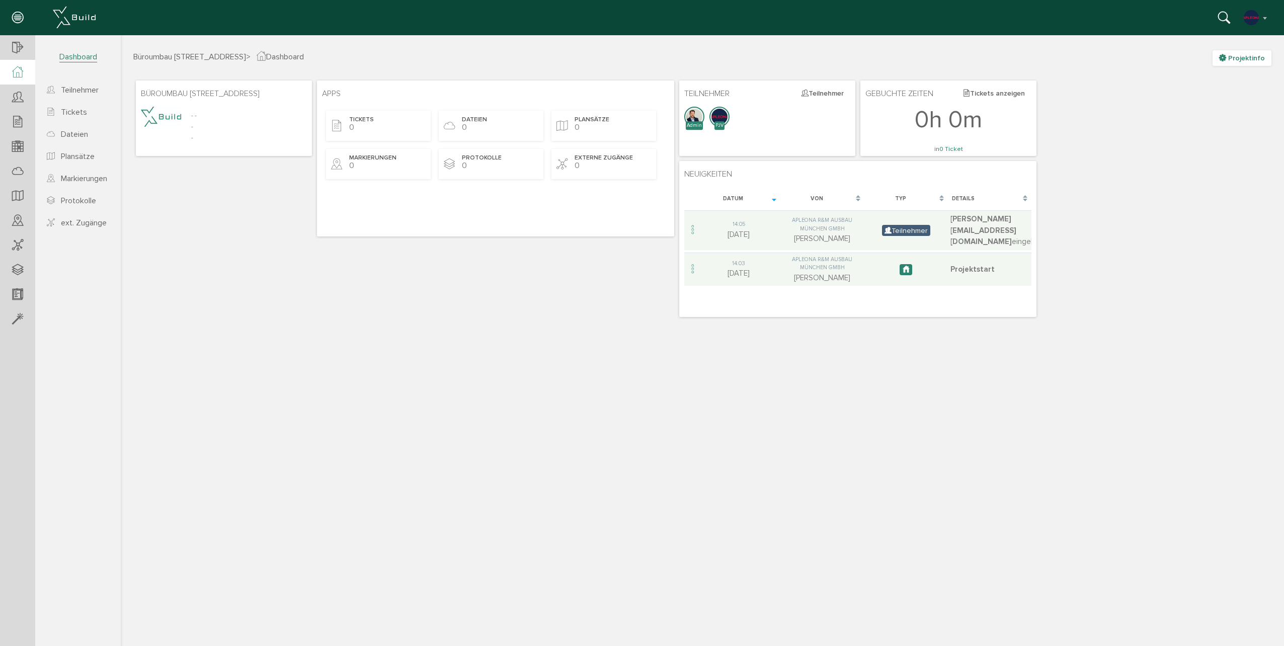
click at [1248, 61] on span "Projektinfo" at bounding box center [1246, 58] width 37 height 9
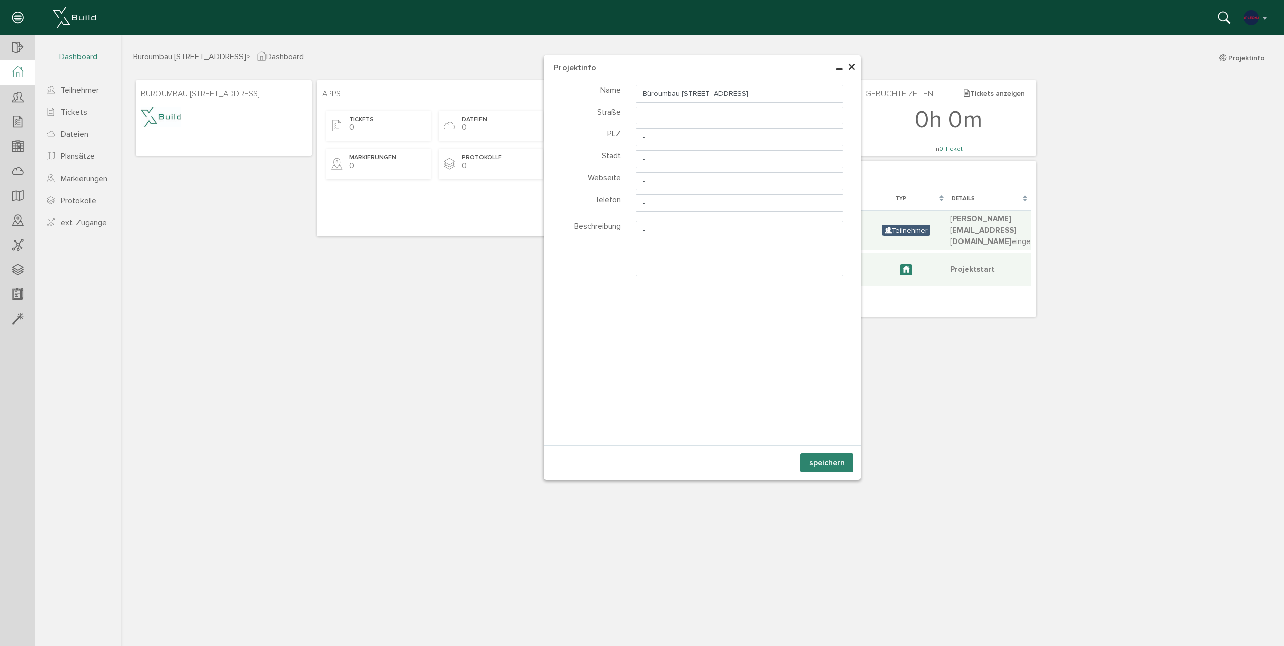
click at [851, 66] on span "×" at bounding box center [851, 68] width 8 height 20
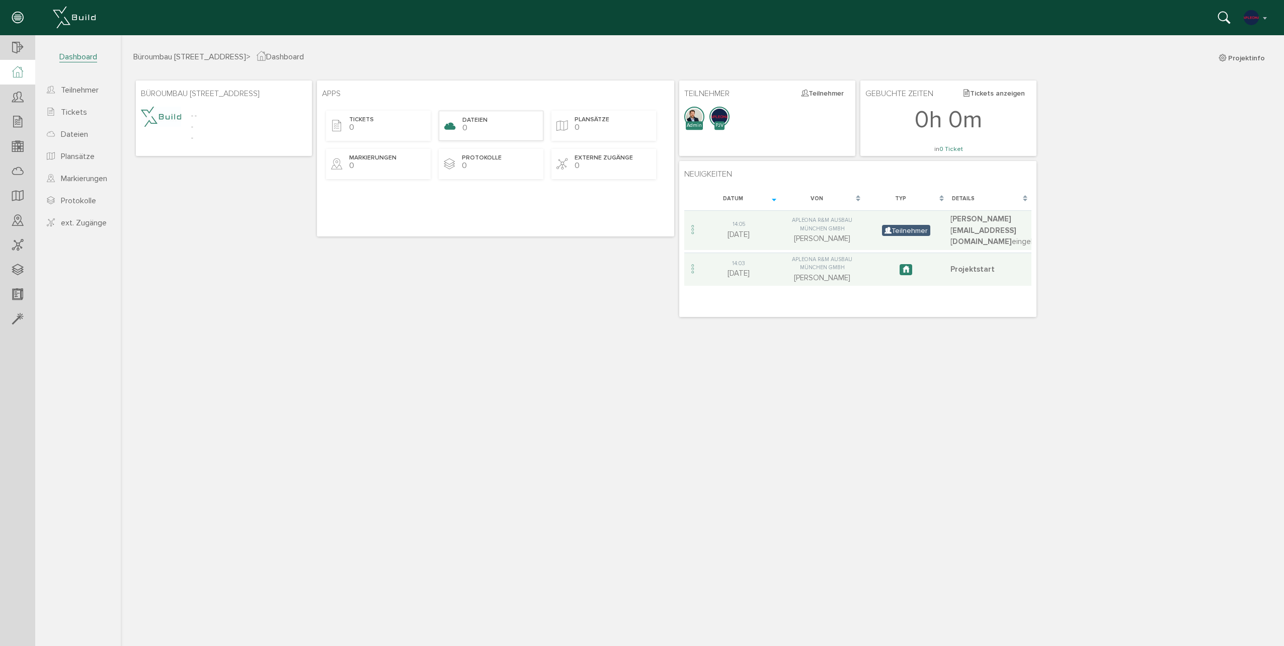
click at [478, 138] on div "Dateien 0" at bounding box center [491, 126] width 105 height 30
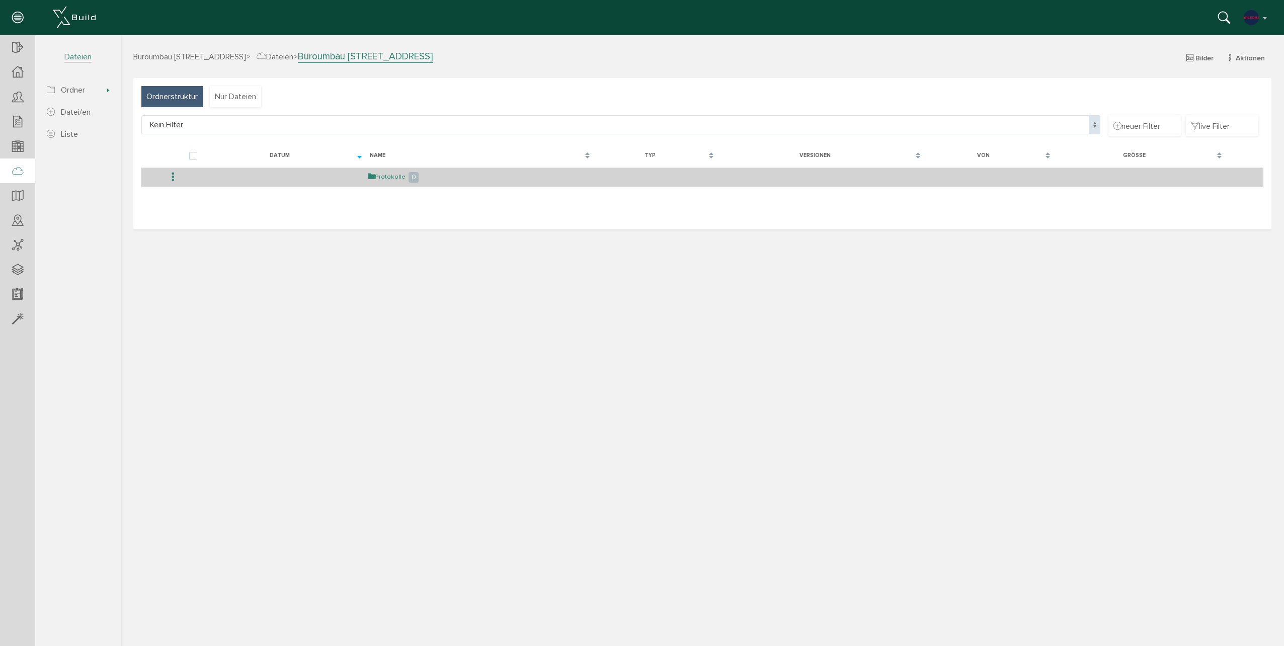
click at [394, 175] on link "Protokolle" at bounding box center [386, 177] width 37 height 9
click at [392, 180] on link "zurück" at bounding box center [396, 177] width 26 height 9
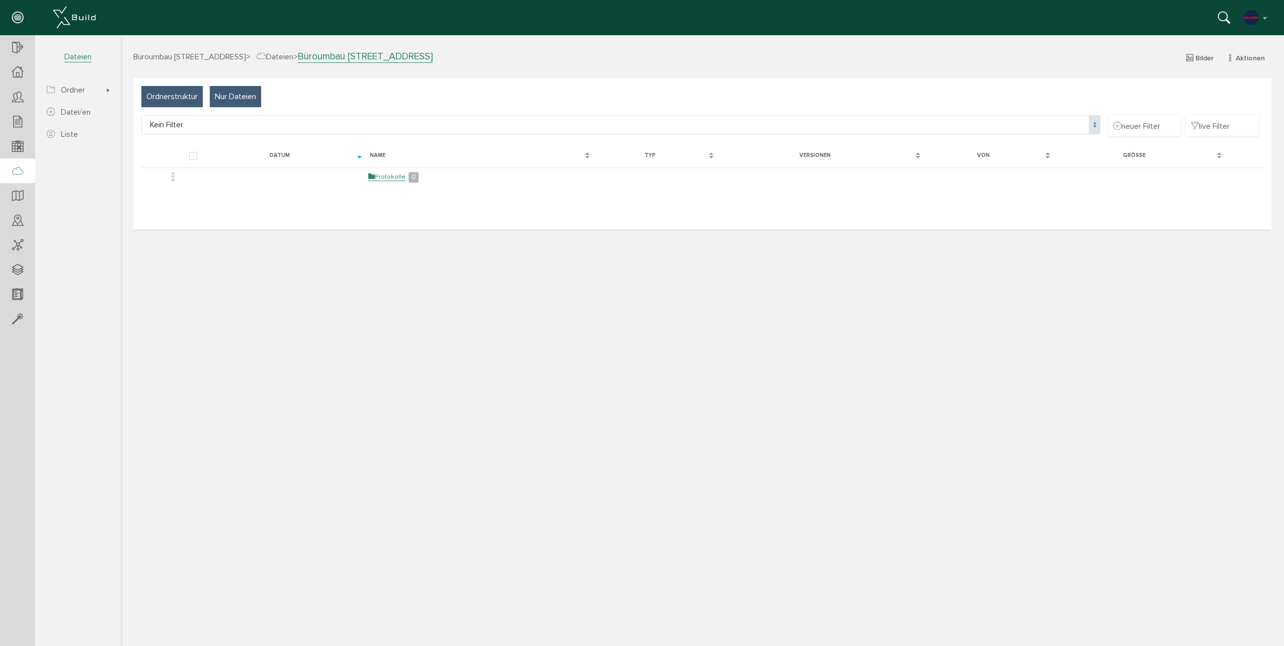
click at [236, 92] on span "Nur Dateien" at bounding box center [235, 96] width 41 height 11
click at [198, 95] on span "Ordnerstruktur" at bounding box center [171, 96] width 51 height 11
click at [215, 100] on span "Nur Dateien" at bounding box center [235, 96] width 41 height 11
click at [157, 92] on span "Ordnerstruktur" at bounding box center [171, 96] width 51 height 11
click at [245, 106] on div "Nur Dateien" at bounding box center [235, 96] width 51 height 21
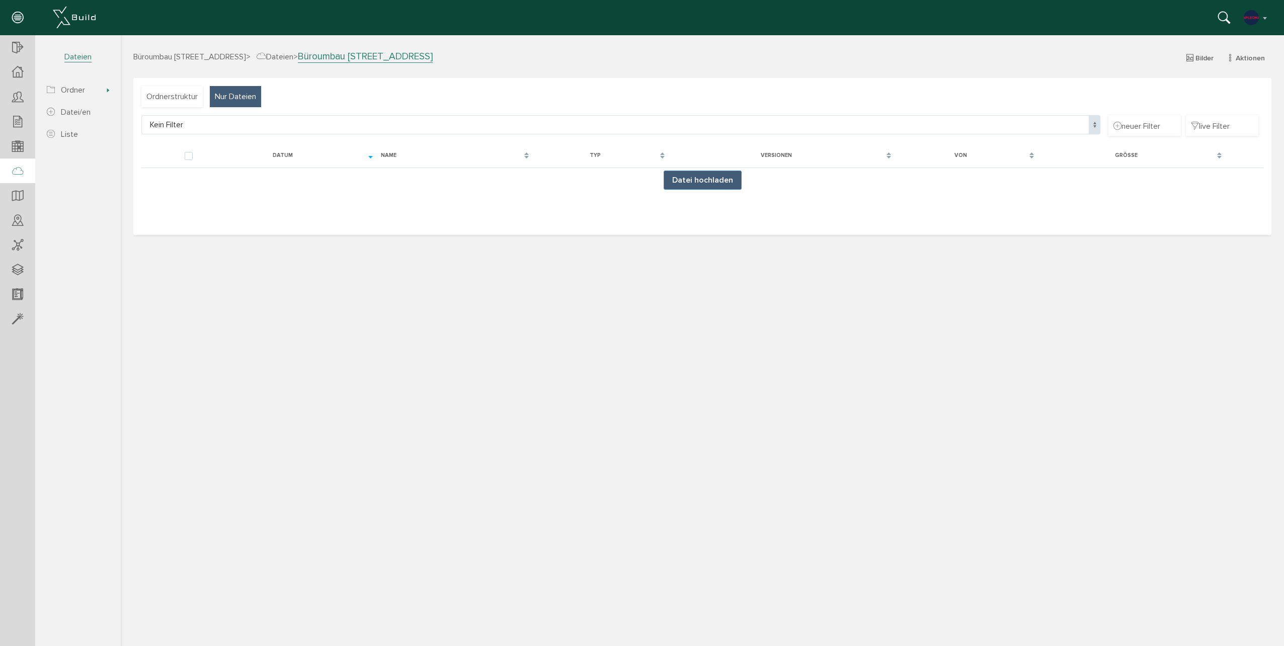
click at [702, 190] on td "Datei hochladen" at bounding box center [702, 179] width 1122 height 25
click at [705, 186] on button "Datei hochladen" at bounding box center [702, 180] width 78 height 19
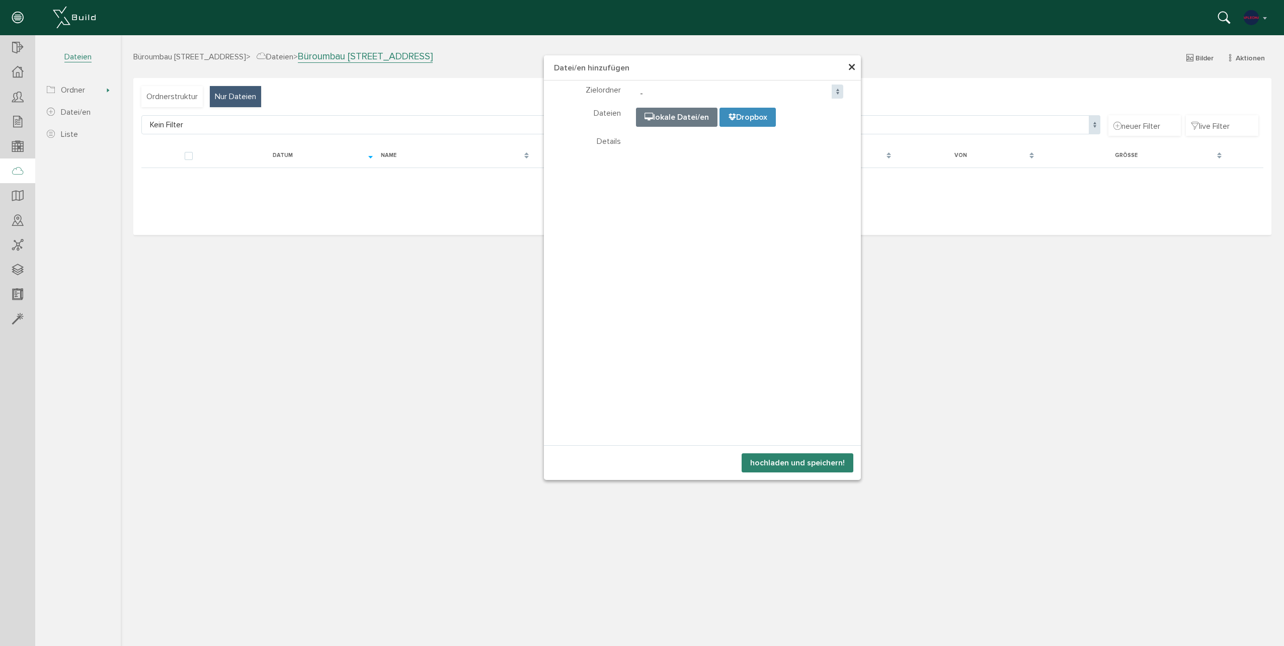
click at [849, 65] on span "×" at bounding box center [851, 68] width 8 height 20
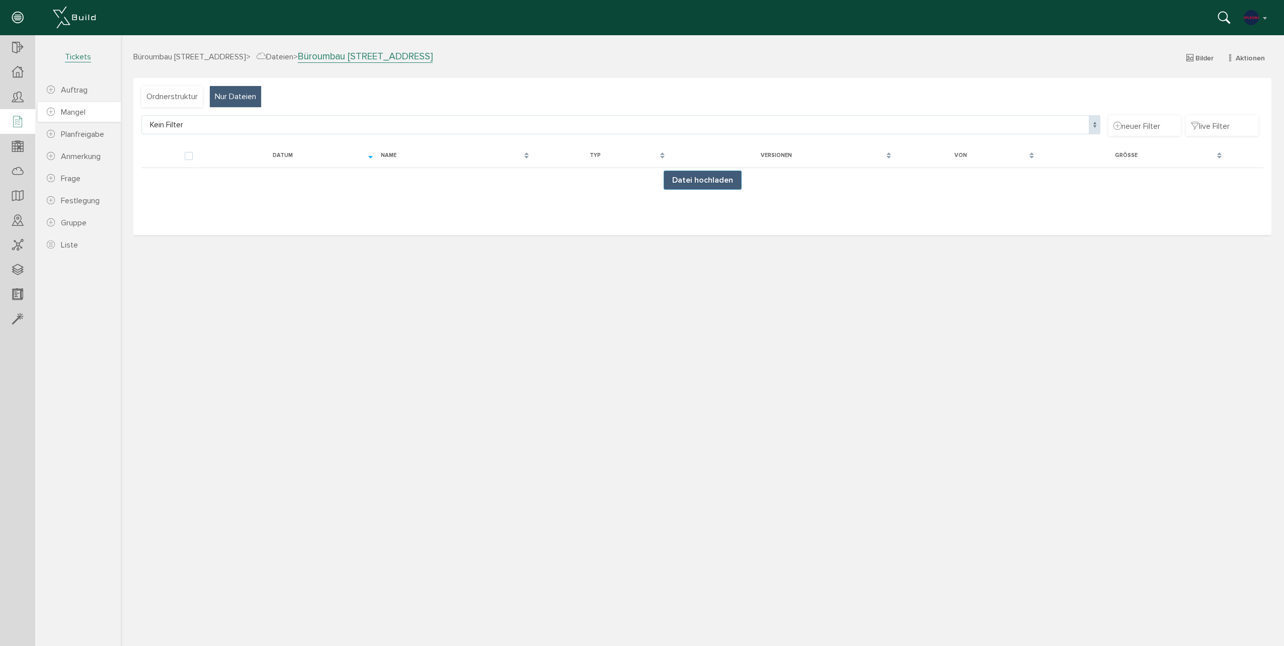
click at [62, 107] on link "Mangel" at bounding box center [79, 112] width 83 height 20
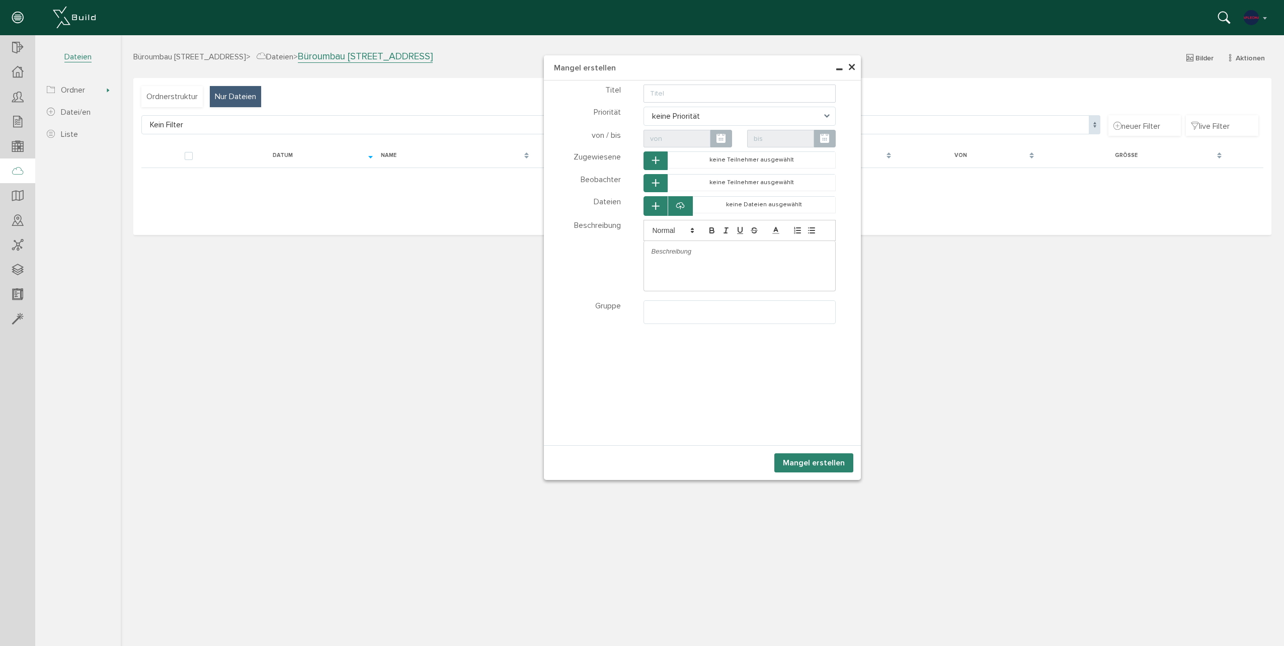
click at [852, 67] on span "×" at bounding box center [851, 68] width 8 height 20
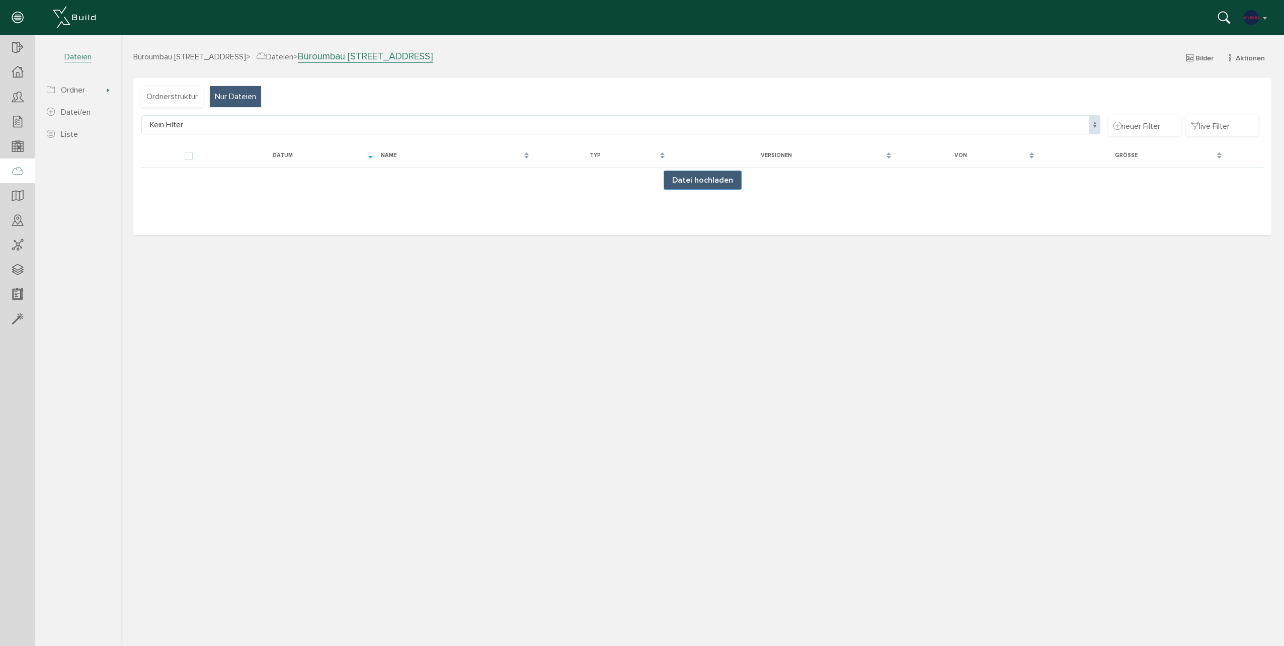
click at [650, 396] on div "Büroumbau Gneisenaustraße 15 > Dateien > Büroumbau Gneisenaustraße 15 Bilder Ak…" at bounding box center [702, 346] width 1163 height 593
click at [21, 17] on icon at bounding box center [17, 18] width 11 height 14
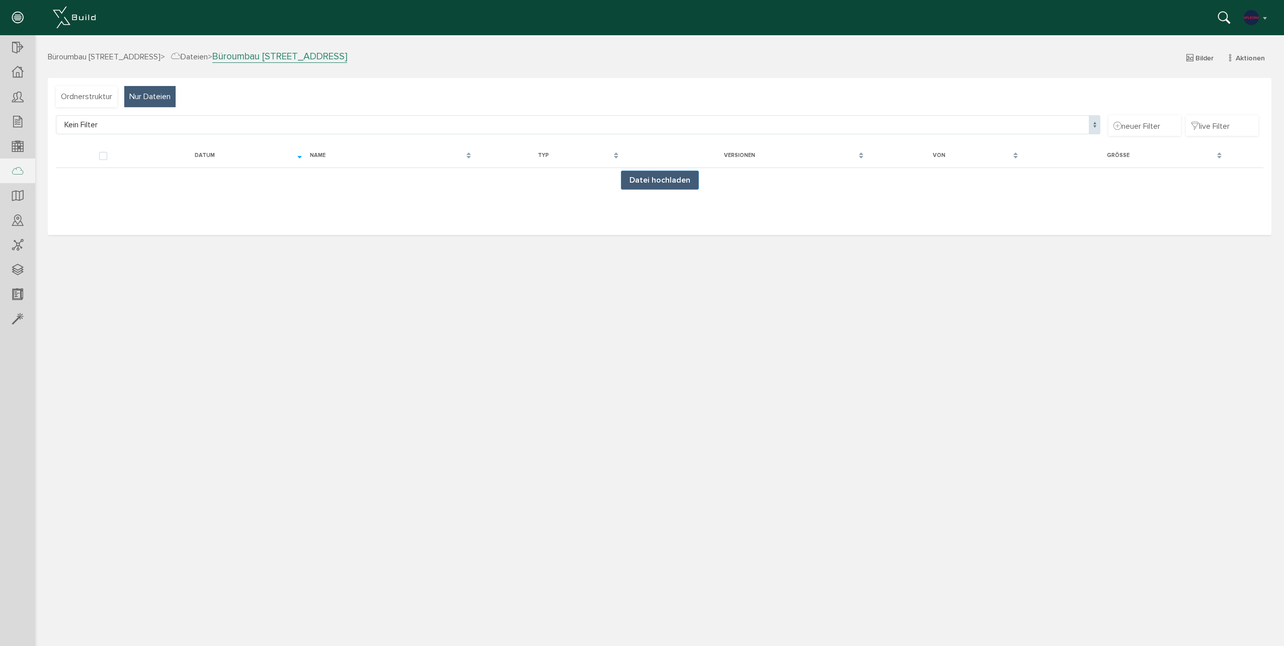
click at [77, 16] on img at bounding box center [74, 18] width 43 height 22
click at [20, 19] on icon at bounding box center [17, 18] width 11 height 14
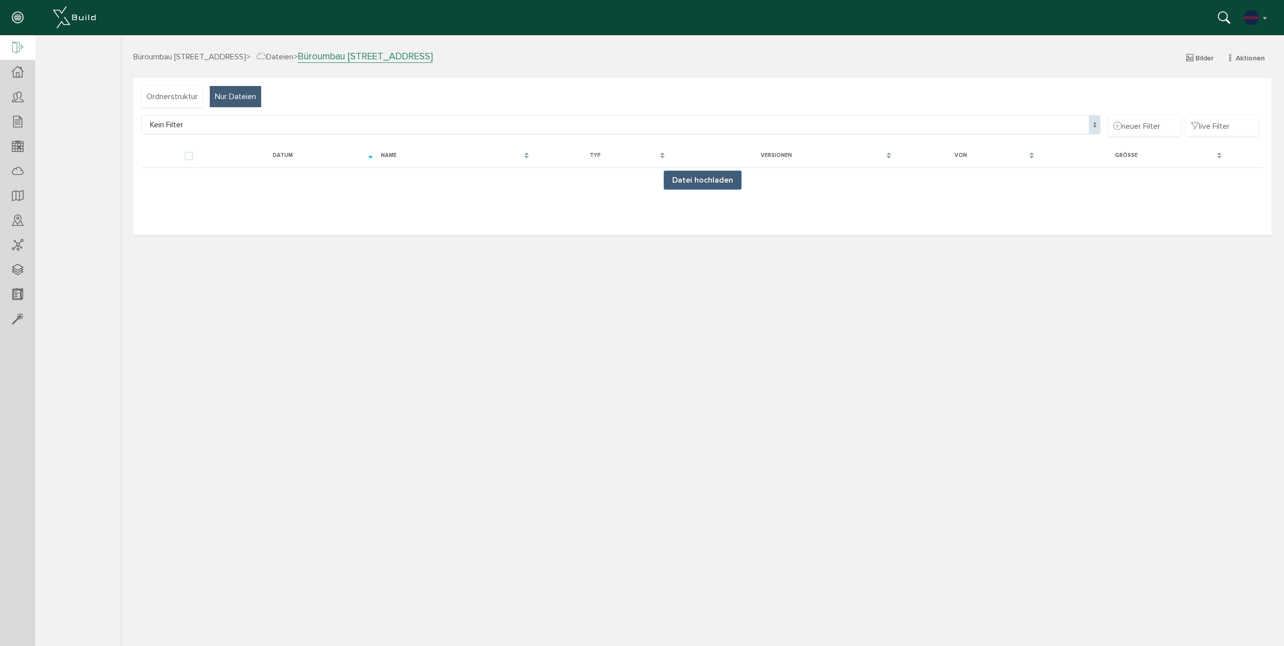
click at [15, 46] on icon at bounding box center [17, 48] width 11 height 14
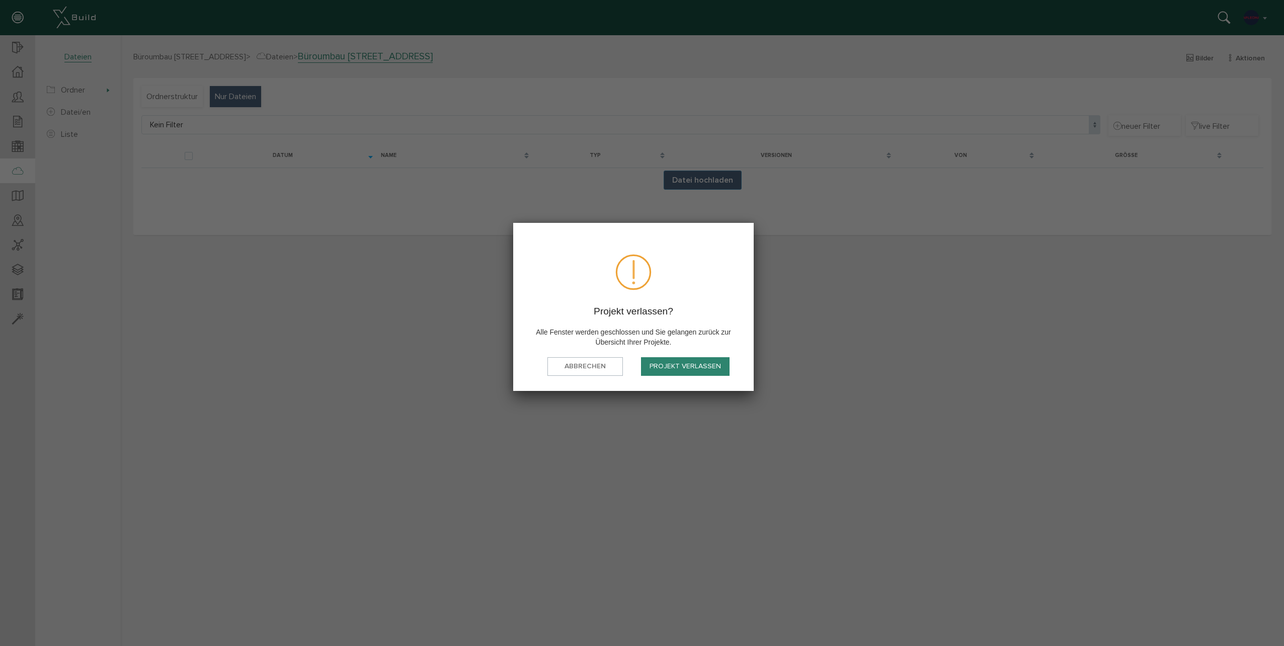
click at [704, 366] on button "Projekt verlassen" at bounding box center [685, 366] width 89 height 19
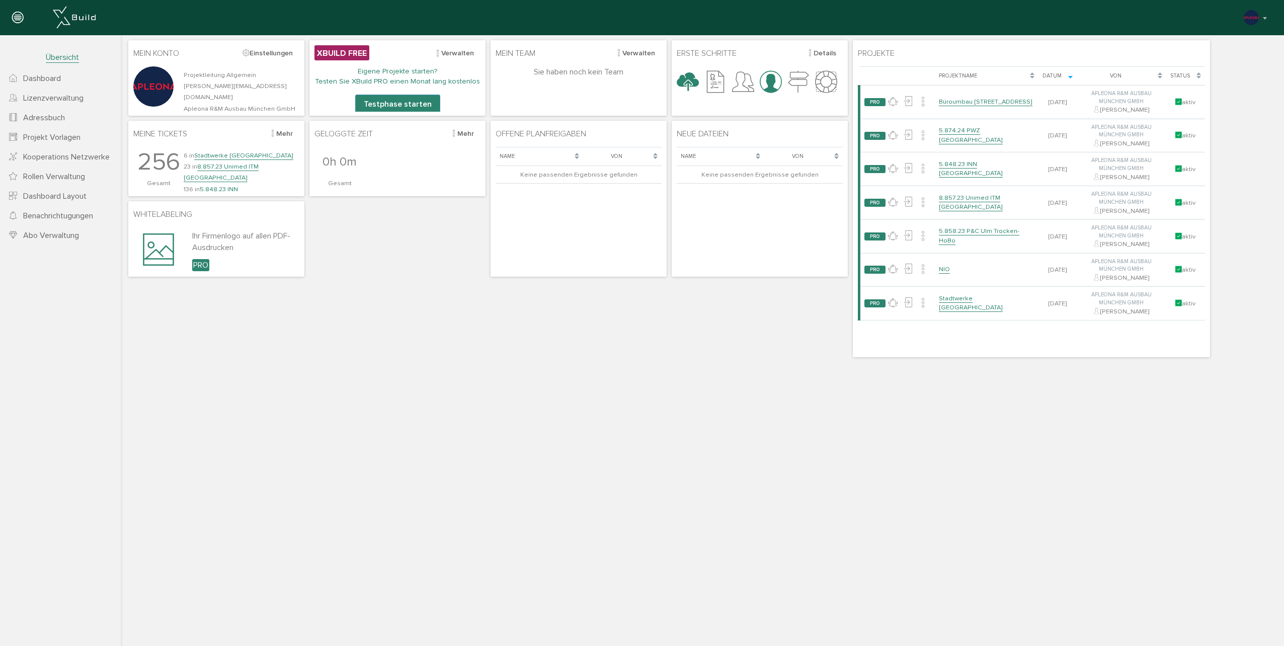
drag, startPoint x: 1262, startPoint y: 23, endPoint x: 1252, endPoint y: 27, distance: 10.4
click at [1262, 22] on button "button" at bounding box center [1256, 17] width 26 height 15
click at [1204, 176] on span "Logout" at bounding box center [1197, 176] width 24 height 9
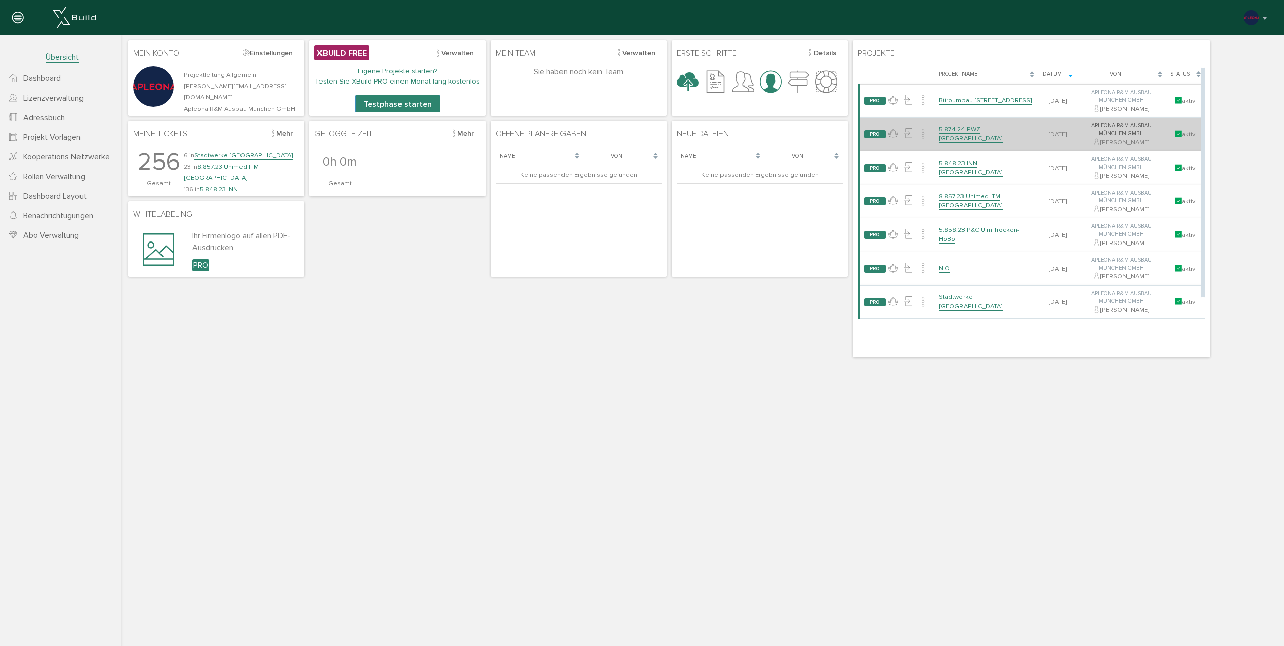
drag, startPoint x: 1202, startPoint y: 177, endPoint x: 1195, endPoint y: 150, distance: 27.7
click at [1195, 150] on div "Lade, bitte warten... Projektname Datum Von Status PRO keine Neuigkeiten Projek…" at bounding box center [1031, 209] width 347 height 287
click at [962, 134] on link "5.874.24 PWZ [GEOGRAPHIC_DATA]" at bounding box center [971, 135] width 64 height 18
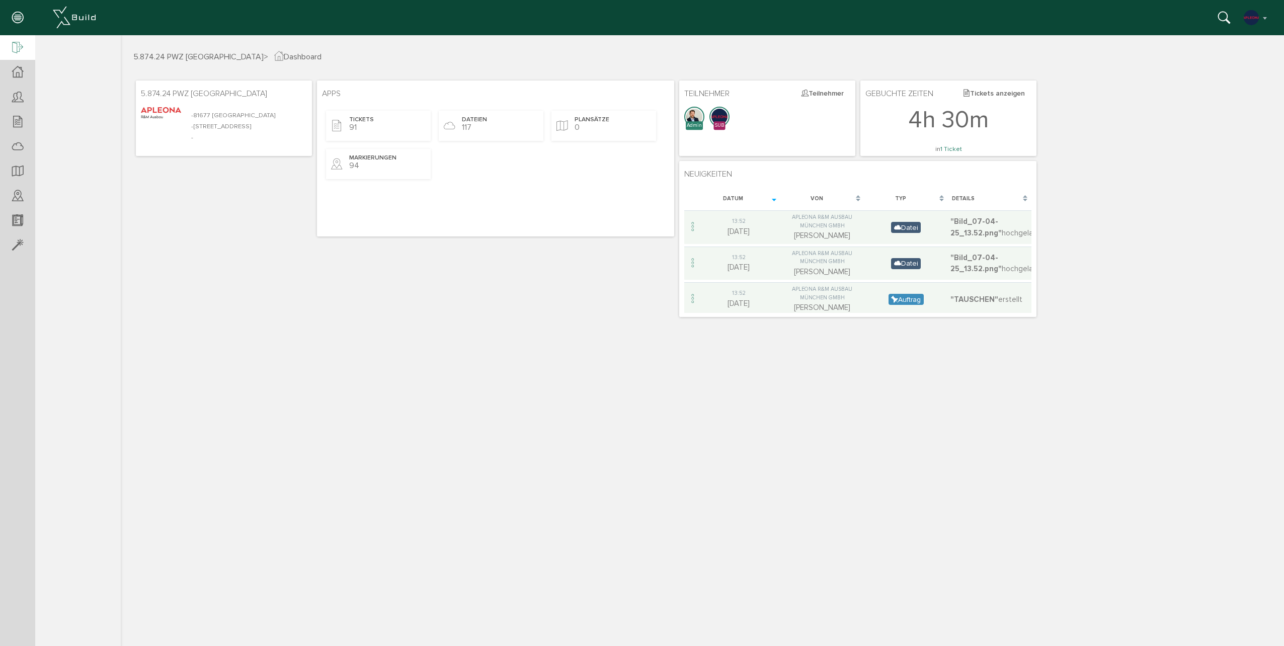
click at [25, 53] on div at bounding box center [17, 48] width 35 height 26
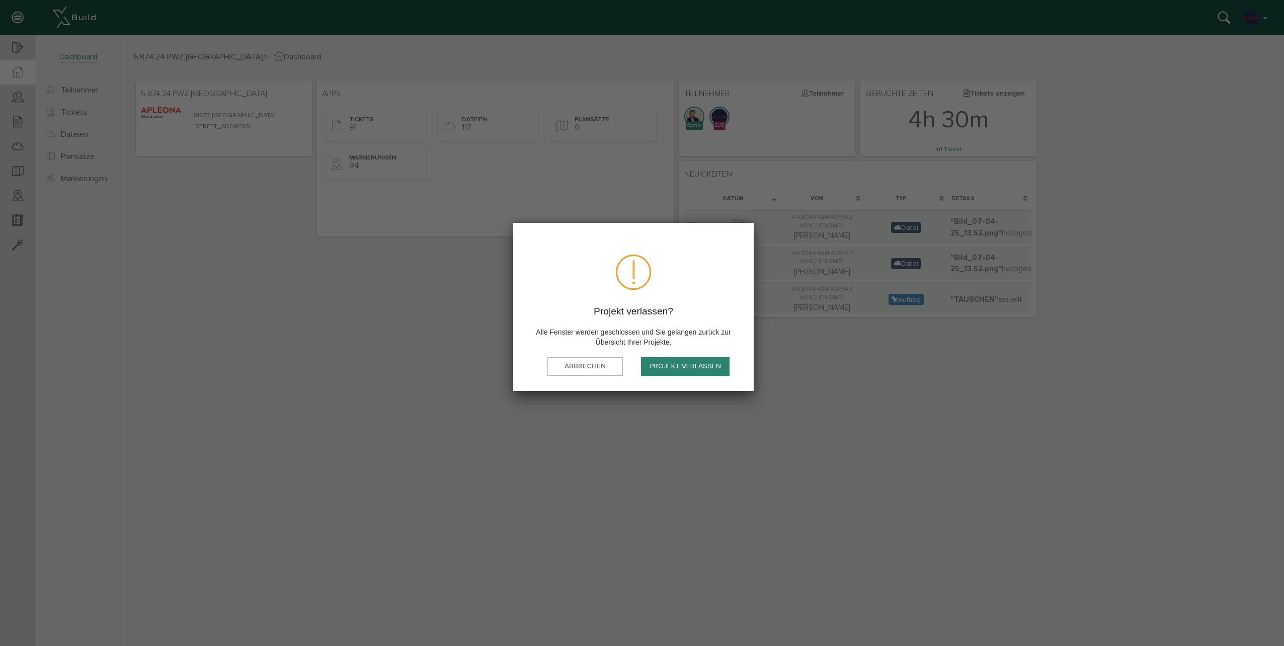
click at [672, 365] on button "Projekt verlassen" at bounding box center [685, 366] width 89 height 19
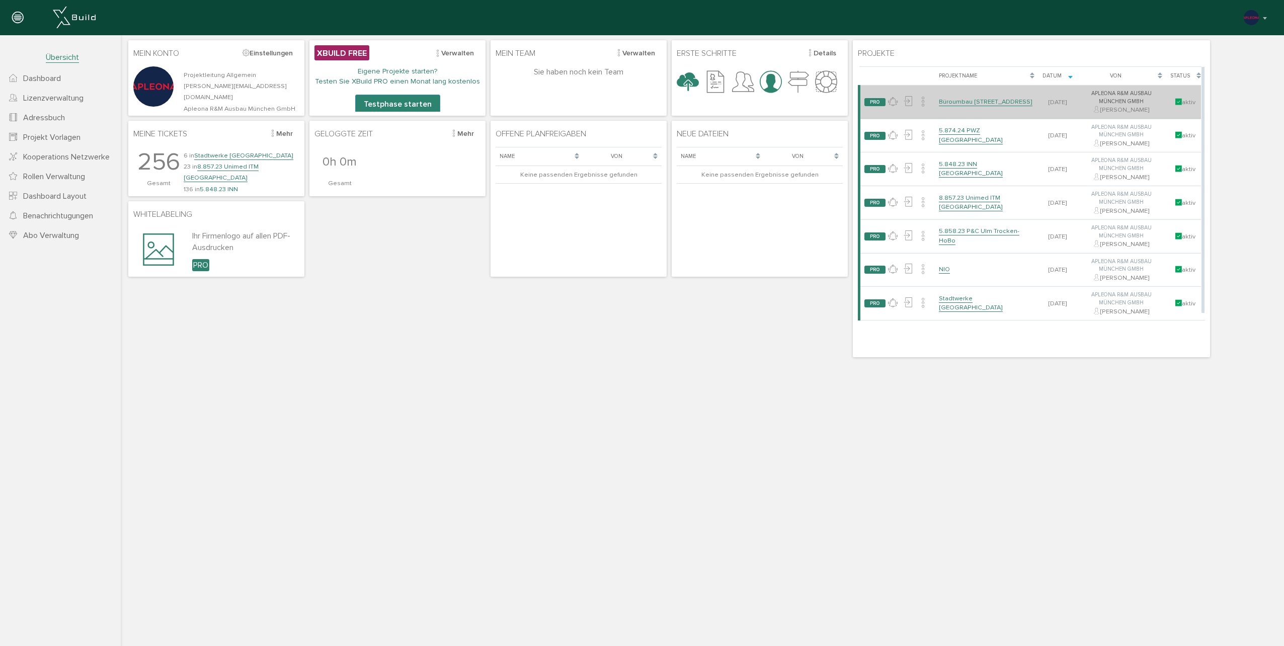
click at [983, 98] on link "Büroumbau [STREET_ADDRESS]" at bounding box center [986, 102] width 94 height 9
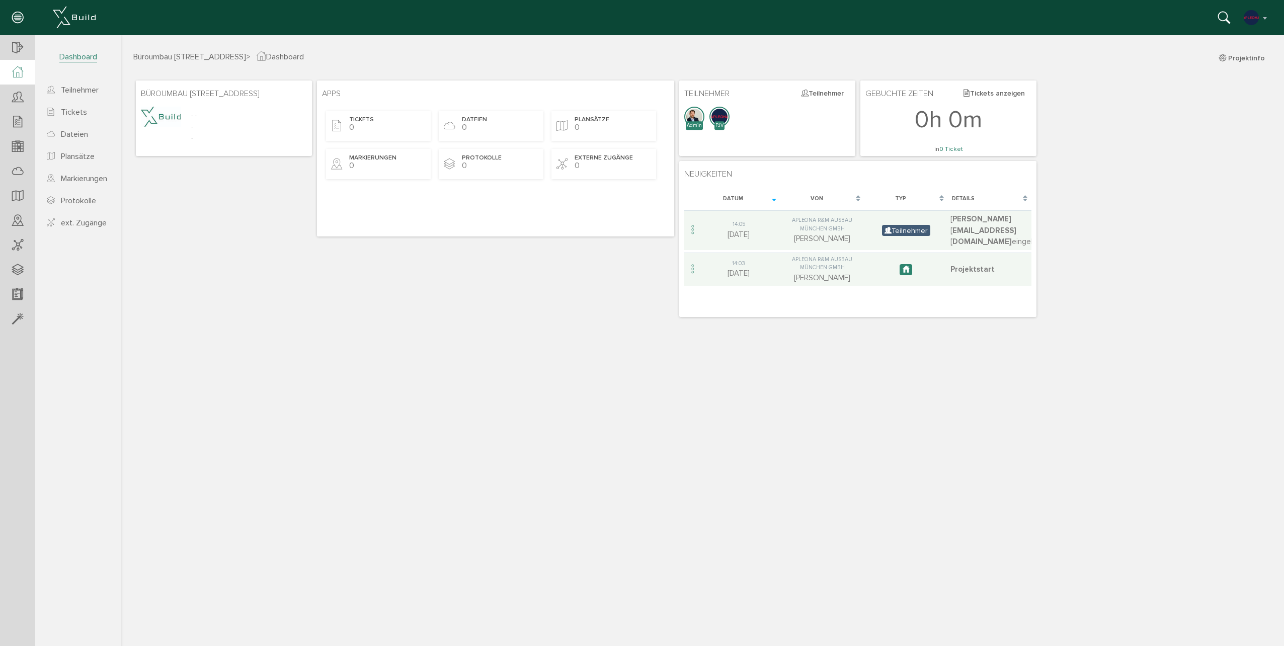
click at [17, 68] on icon at bounding box center [17, 72] width 11 height 12
click at [19, 54] on icon at bounding box center [17, 48] width 11 height 14
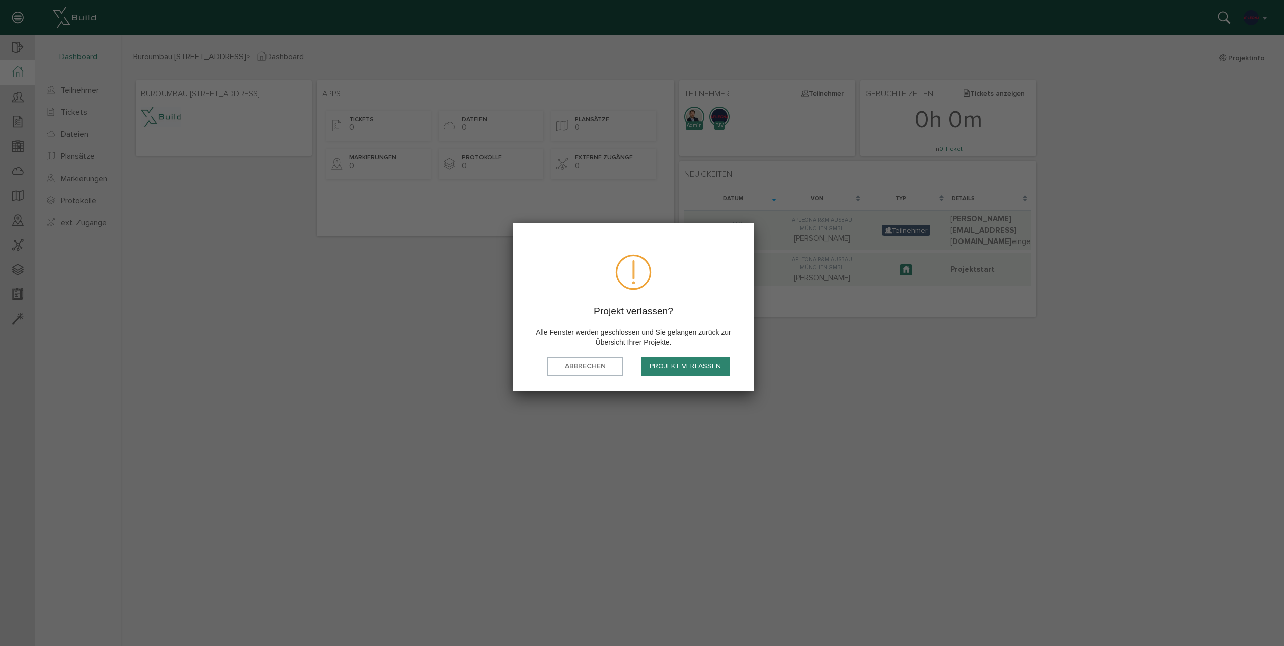
click at [688, 371] on button "Projekt verlassen" at bounding box center [685, 366] width 89 height 19
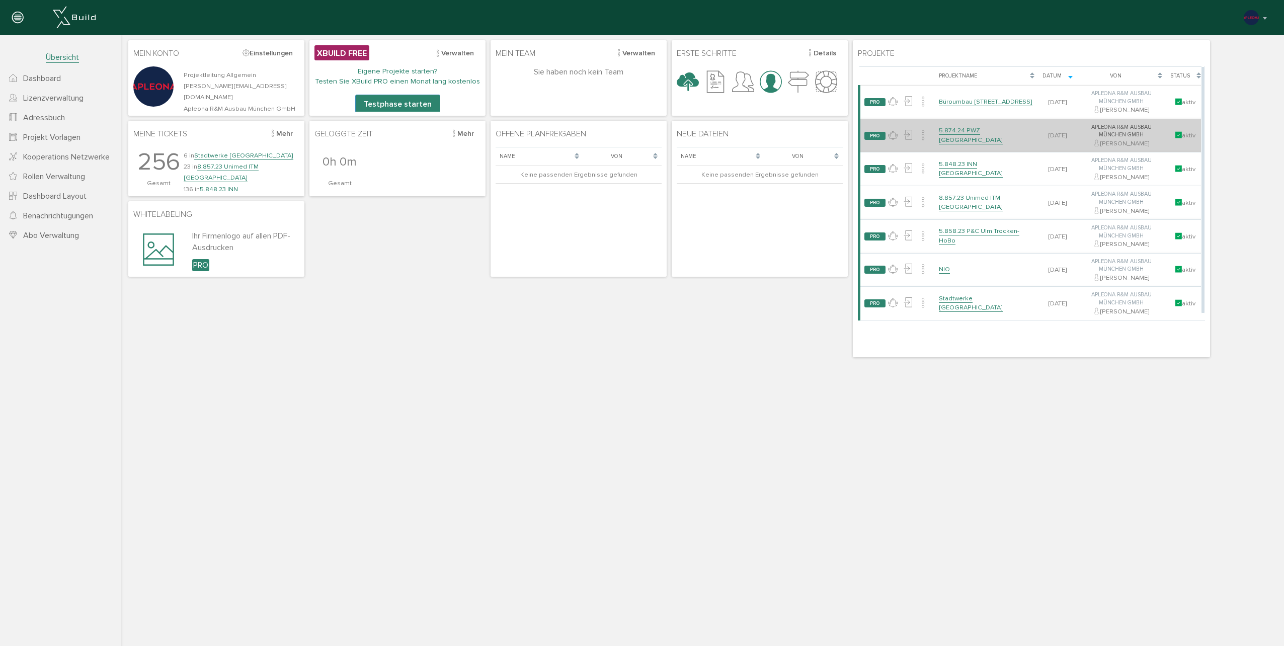
click at [970, 130] on td "5.874.24 PWZ [GEOGRAPHIC_DATA]" at bounding box center [987, 136] width 104 height 34
click at [967, 133] on link "5.874.24 PWZ [GEOGRAPHIC_DATA]" at bounding box center [971, 135] width 64 height 18
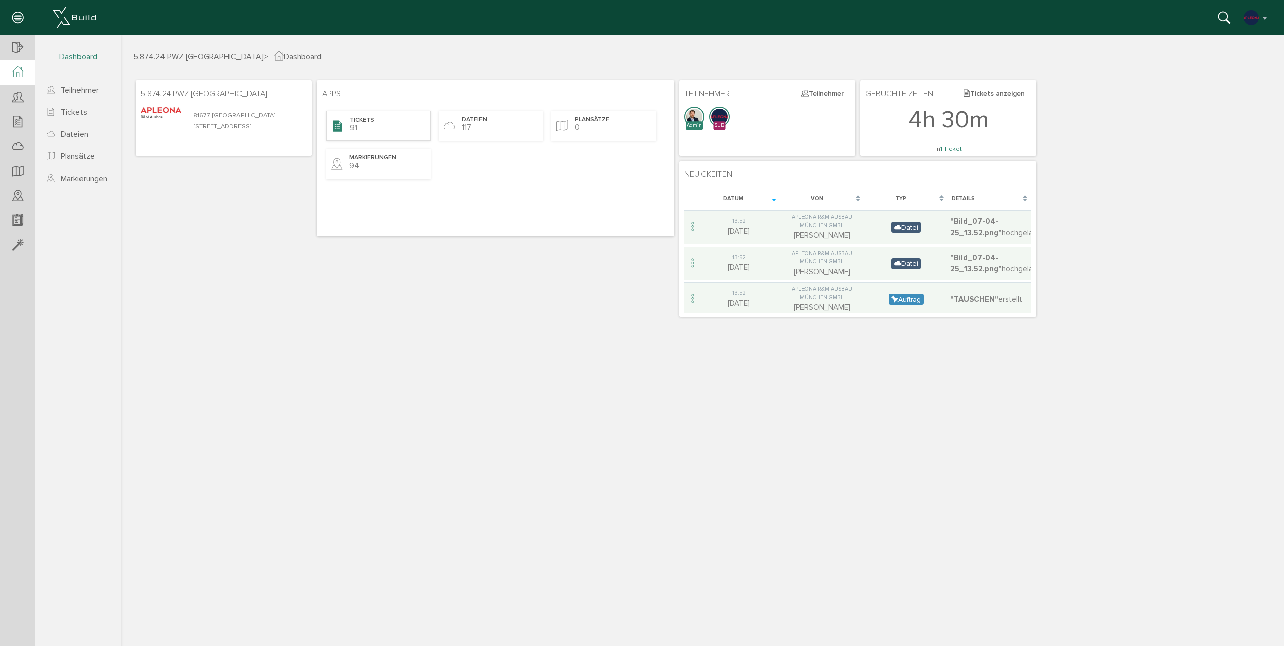
click at [367, 134] on div "Tickets 91" at bounding box center [378, 126] width 105 height 30
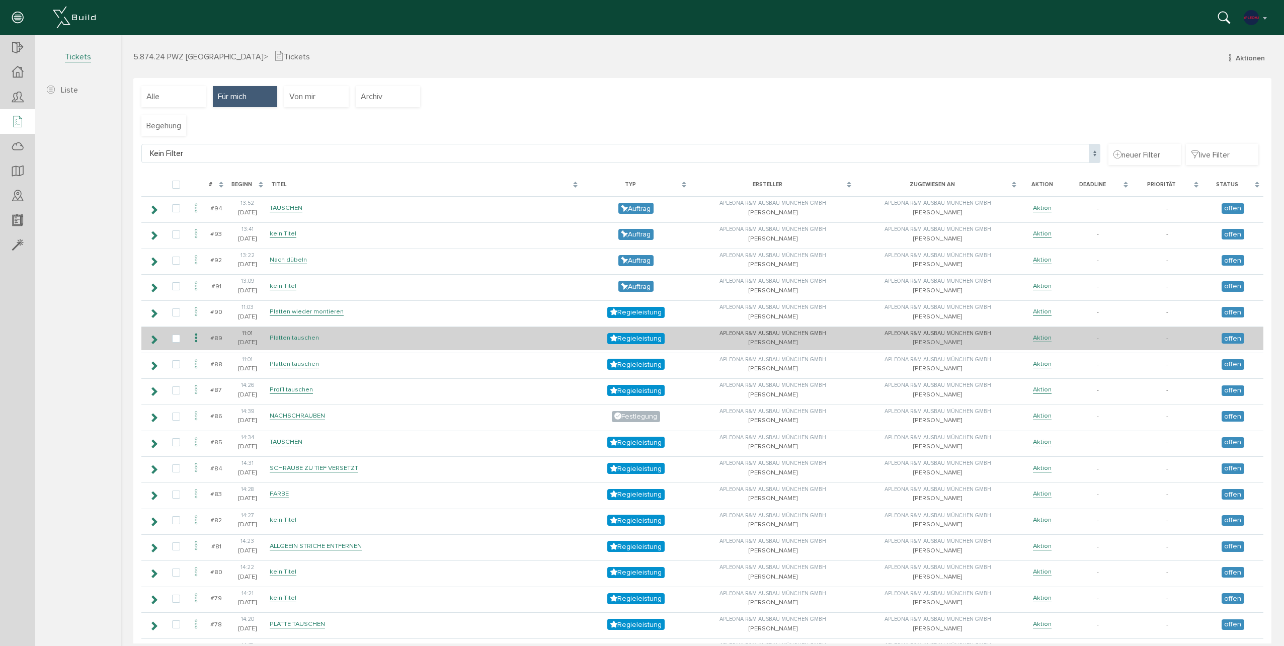
click at [296, 339] on link "Platten tauschen" at bounding box center [294, 337] width 49 height 9
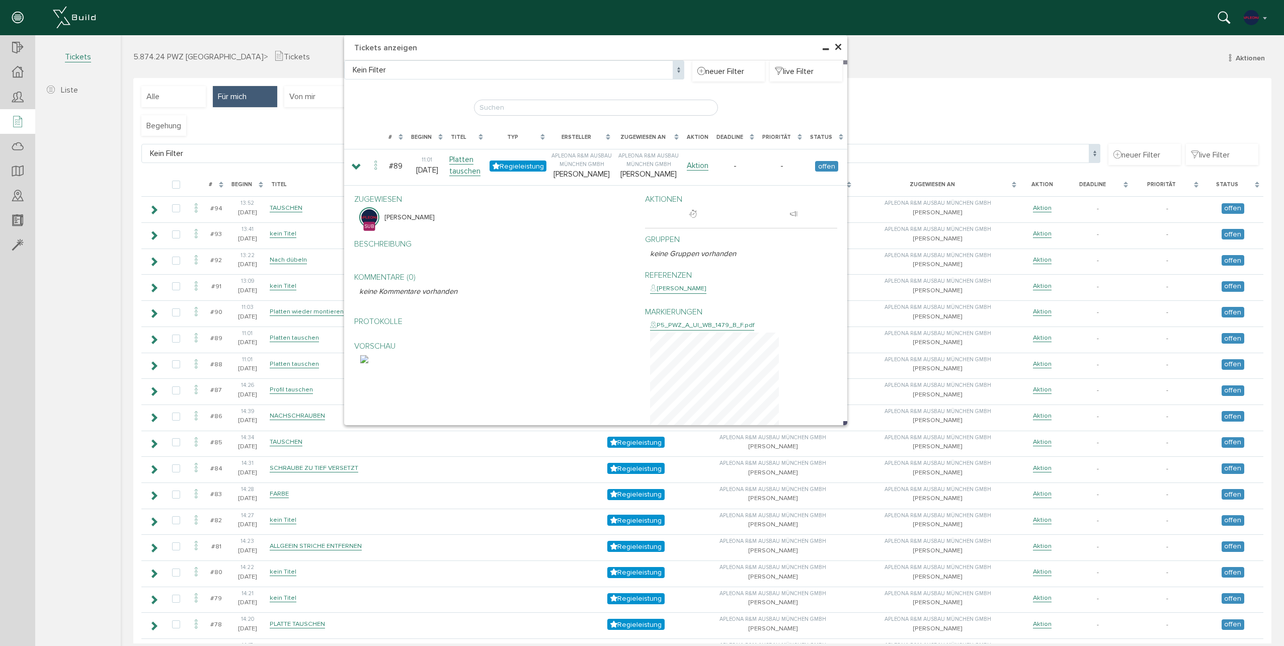
drag, startPoint x: 866, startPoint y: 65, endPoint x: 758, endPoint y: 32, distance: 112.5
click at [758, 35] on html "erweiterte Suche Datum durchsuchen Deadline durchsuchen Vorgängerversionen durc…" at bounding box center [702, 339] width 1163 height 608
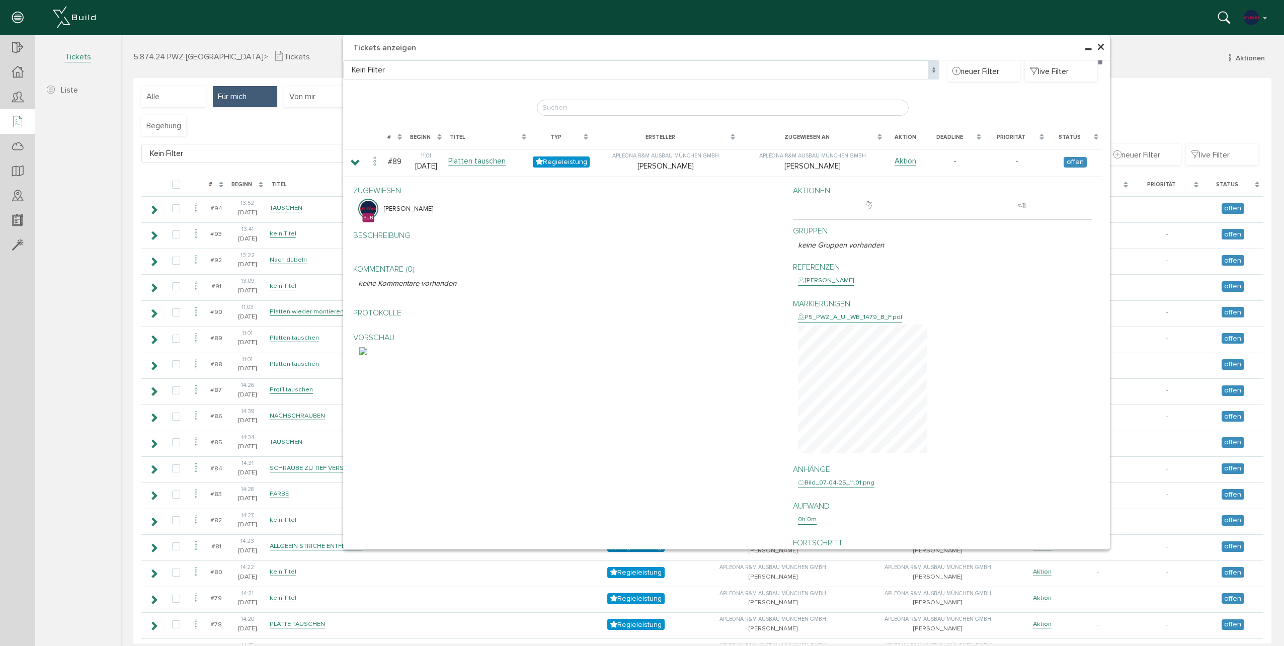
drag, startPoint x: 839, startPoint y: 422, endPoint x: 1110, endPoint y: 551, distance: 299.0
click at [1109, 549] on div "× Tickets anzeigen Kein Filter Kein Filter neuer Filter live Filter Lade, bitte…" at bounding box center [726, 292] width 767 height 514
click at [367, 355] on img at bounding box center [363, 351] width 8 height 8
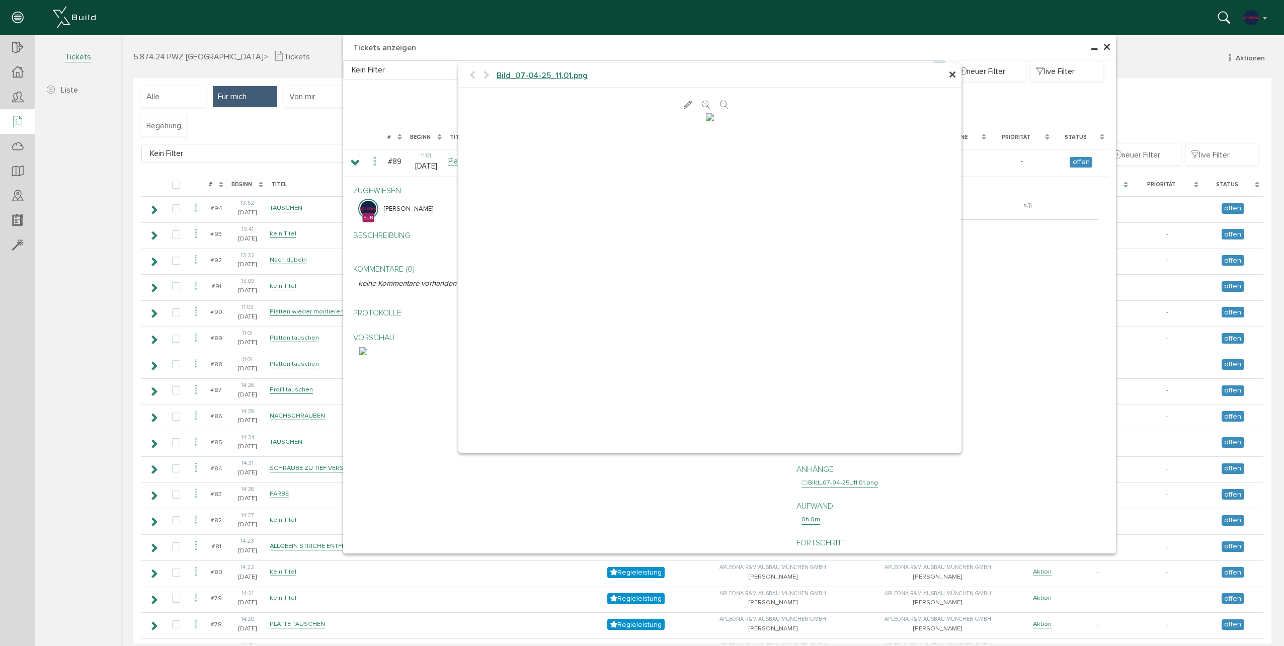
click at [948, 72] on span "×" at bounding box center [952, 75] width 8 height 20
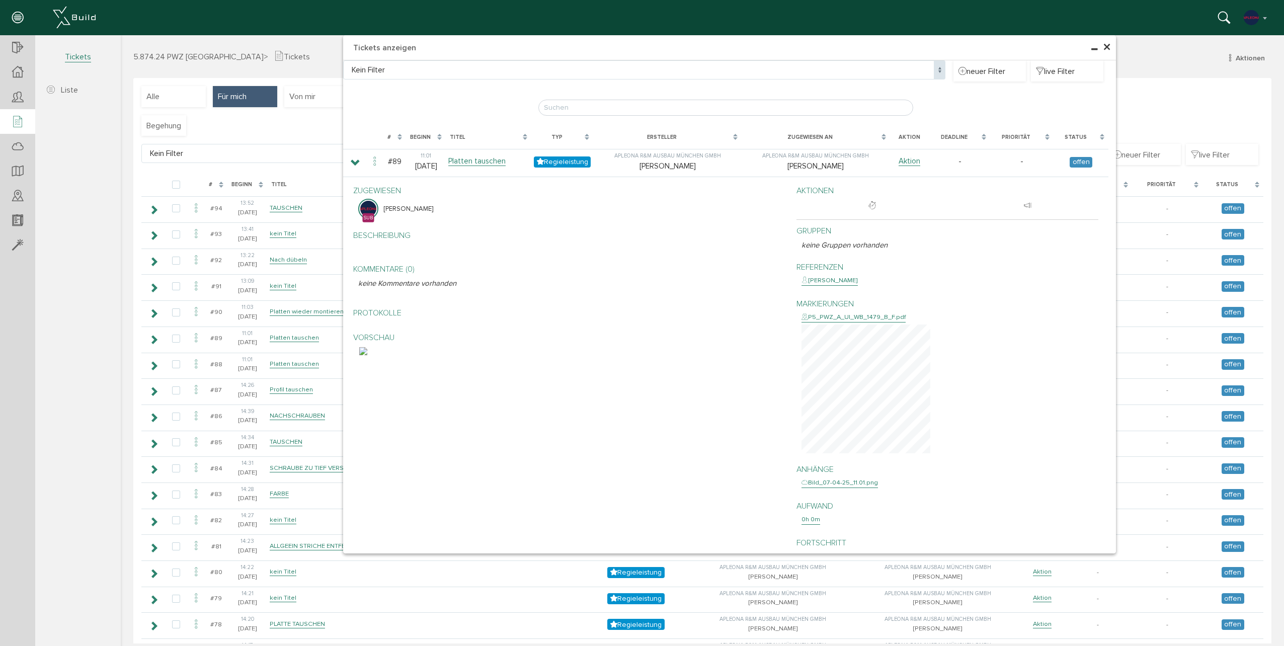
click at [845, 317] on div "P5_PWZ_A_UI_WB_1479_B_F.pdf" at bounding box center [853, 317] width 104 height 10
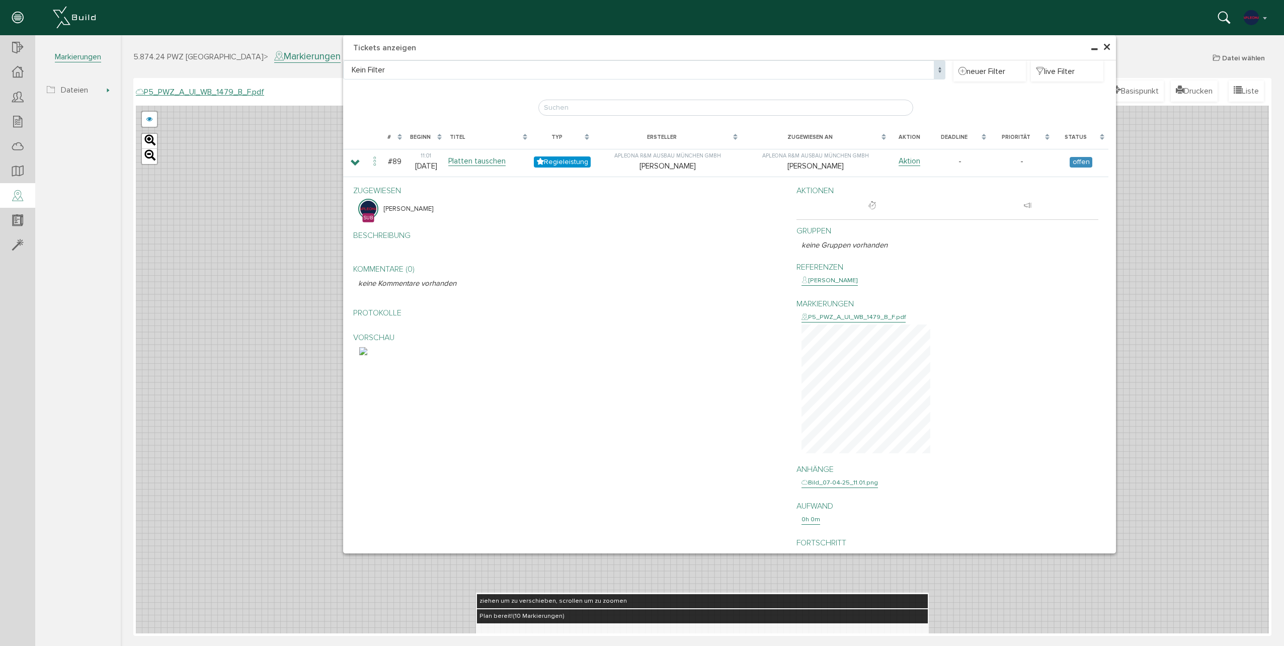
click at [1102, 47] on span "×" at bounding box center [1106, 48] width 8 height 20
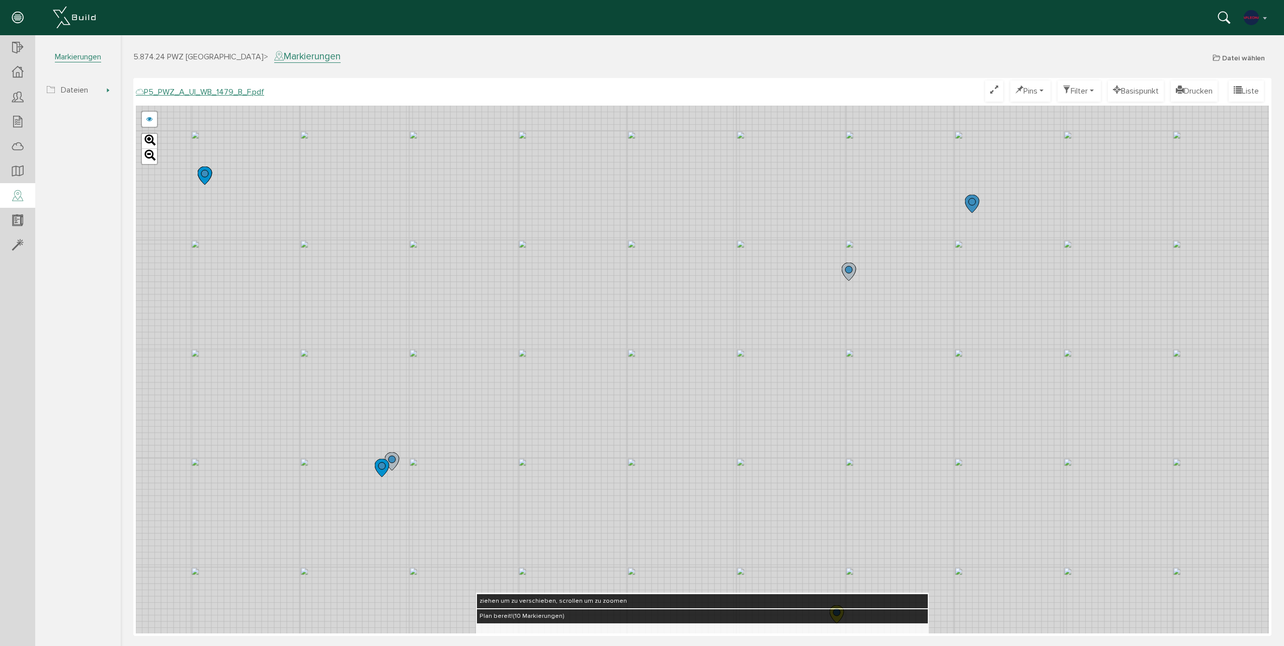
drag, startPoint x: 1007, startPoint y: 250, endPoint x: 1020, endPoint y: 302, distance: 53.3
click at [1020, 302] on div "P5_PWZ_A_UI_WB_1479_A_F.pdf abbrechen Leaflet" at bounding box center [702, 370] width 1133 height 528
click at [973, 204] on circle at bounding box center [971, 202] width 7 height 7
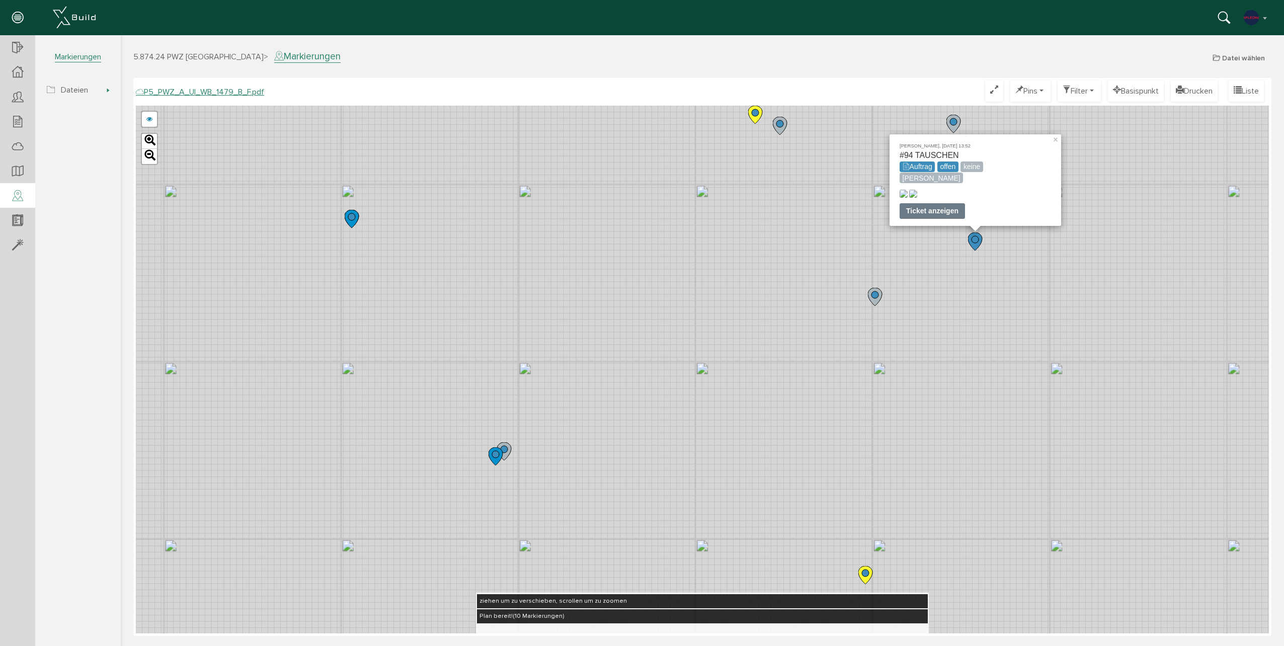
click at [937, 212] on div "Ticket anzeigen" at bounding box center [931, 211] width 65 height 16
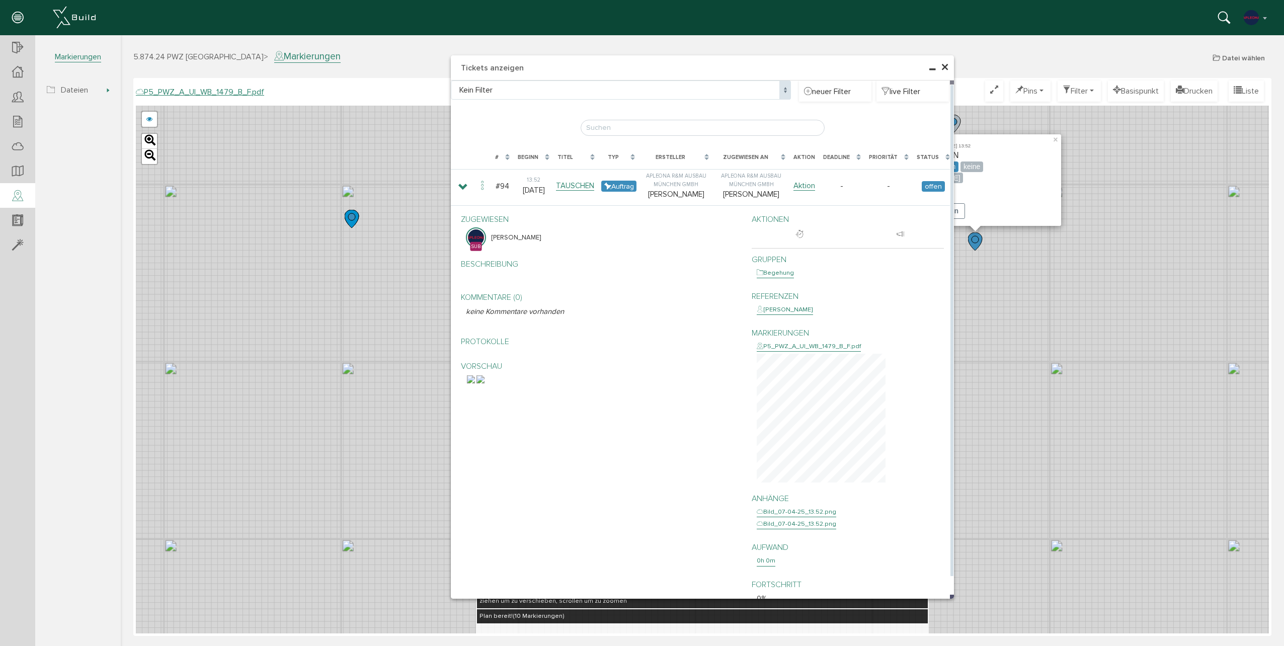
click at [475, 383] on img at bounding box center [471, 379] width 8 height 8
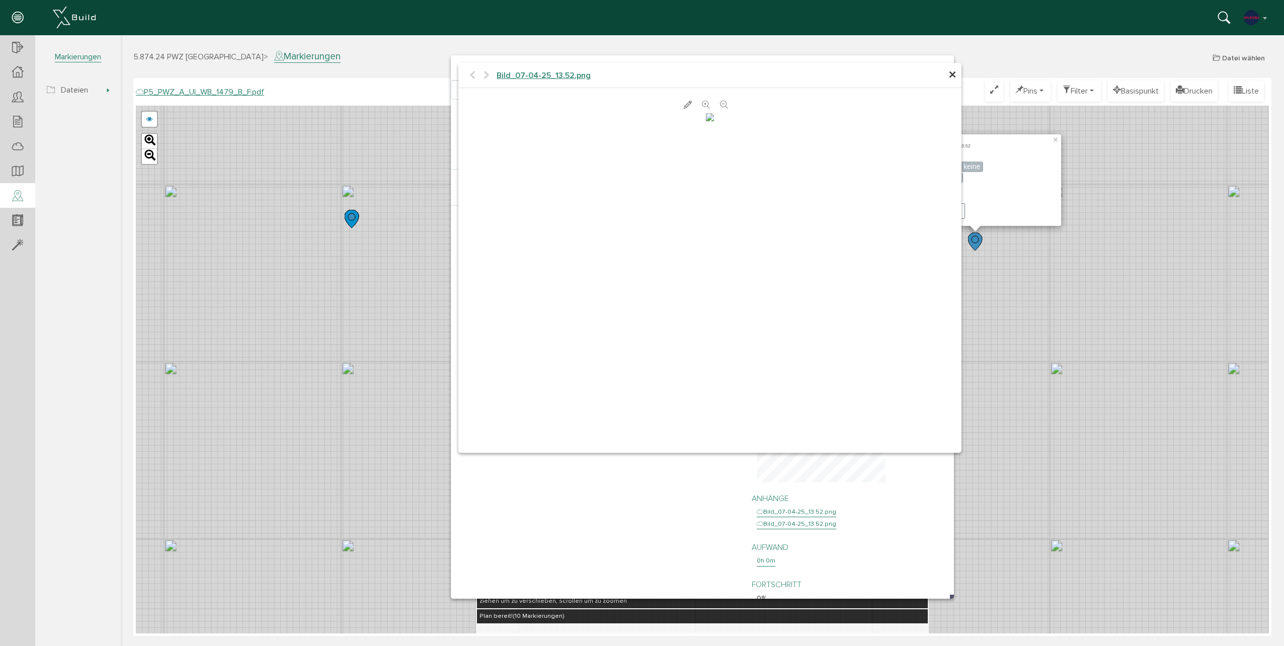
drag, startPoint x: 953, startPoint y: 74, endPoint x: 947, endPoint y: 79, distance: 8.2
click at [952, 74] on span "×" at bounding box center [952, 75] width 8 height 20
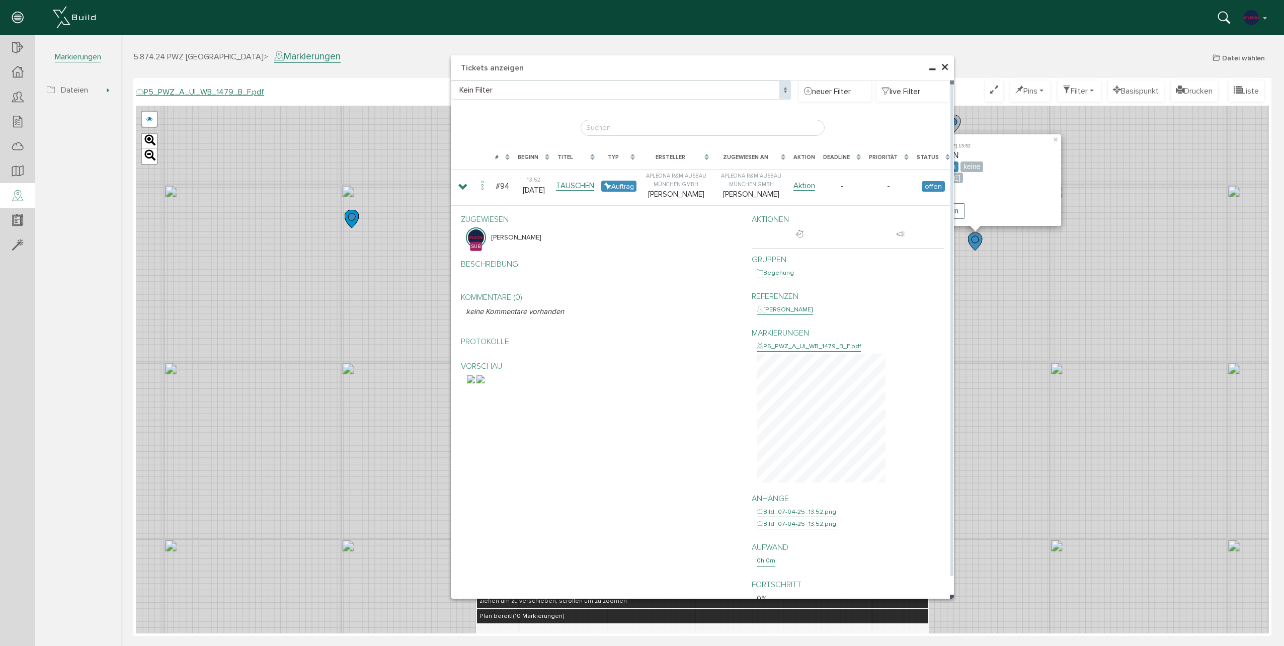
click at [484, 383] on img at bounding box center [480, 379] width 8 height 8
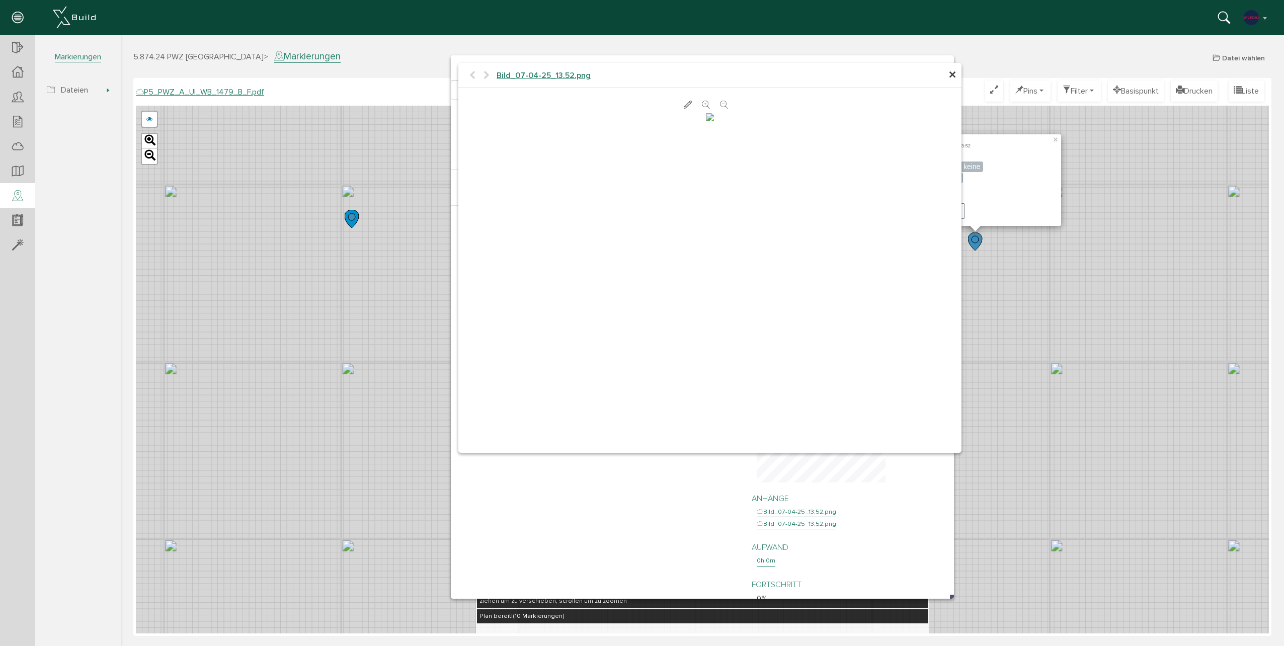
click at [951, 76] on span "×" at bounding box center [952, 75] width 8 height 20
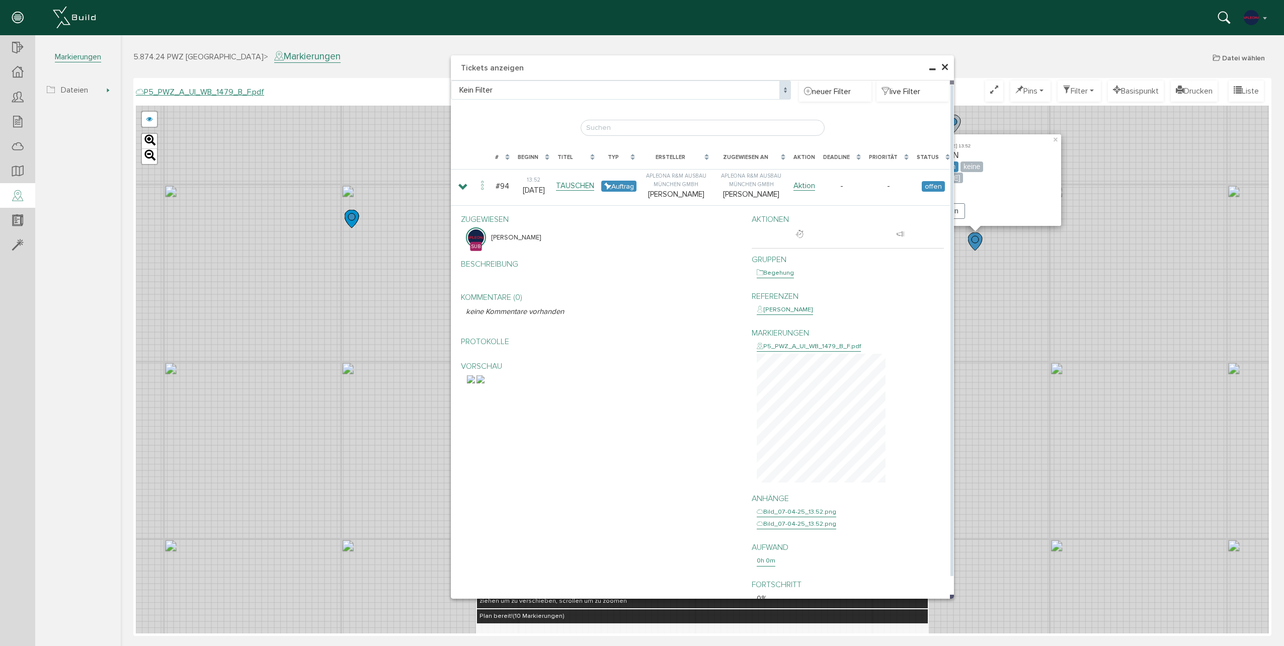
click at [495, 274] on p at bounding box center [601, 276] width 271 height 12
click at [499, 266] on p "Beschreibung" at bounding box center [601, 264] width 271 height 12
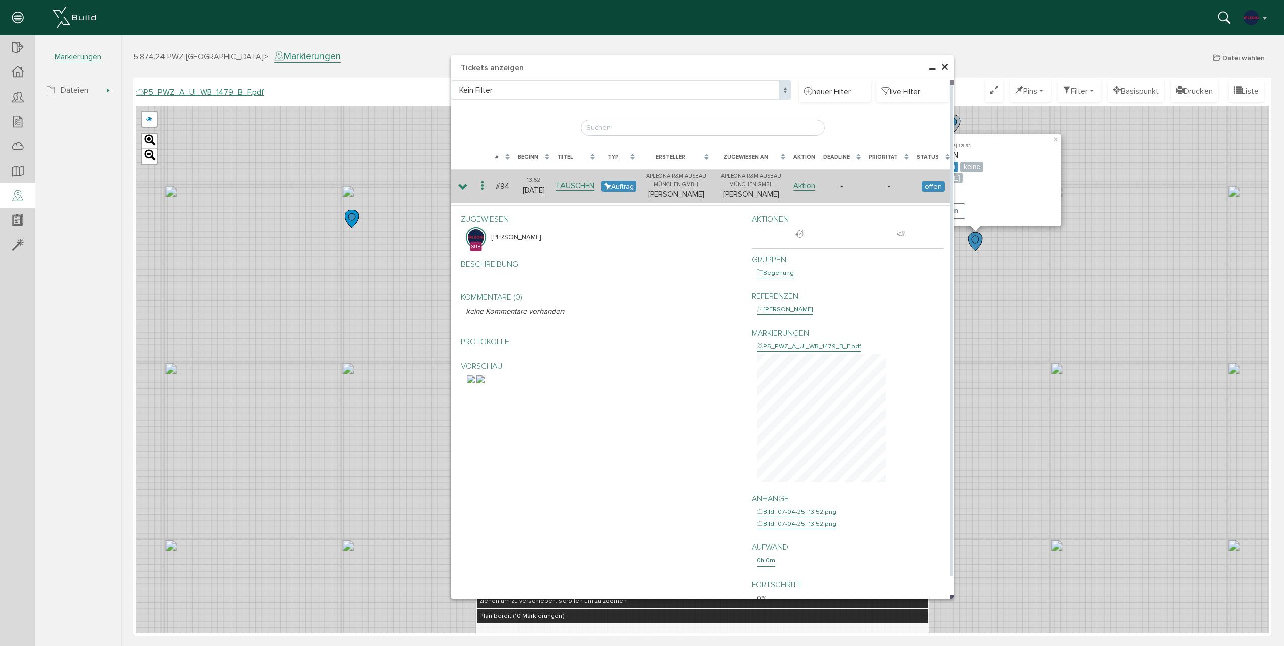
click at [487, 185] on icon at bounding box center [482, 186] width 12 height 14
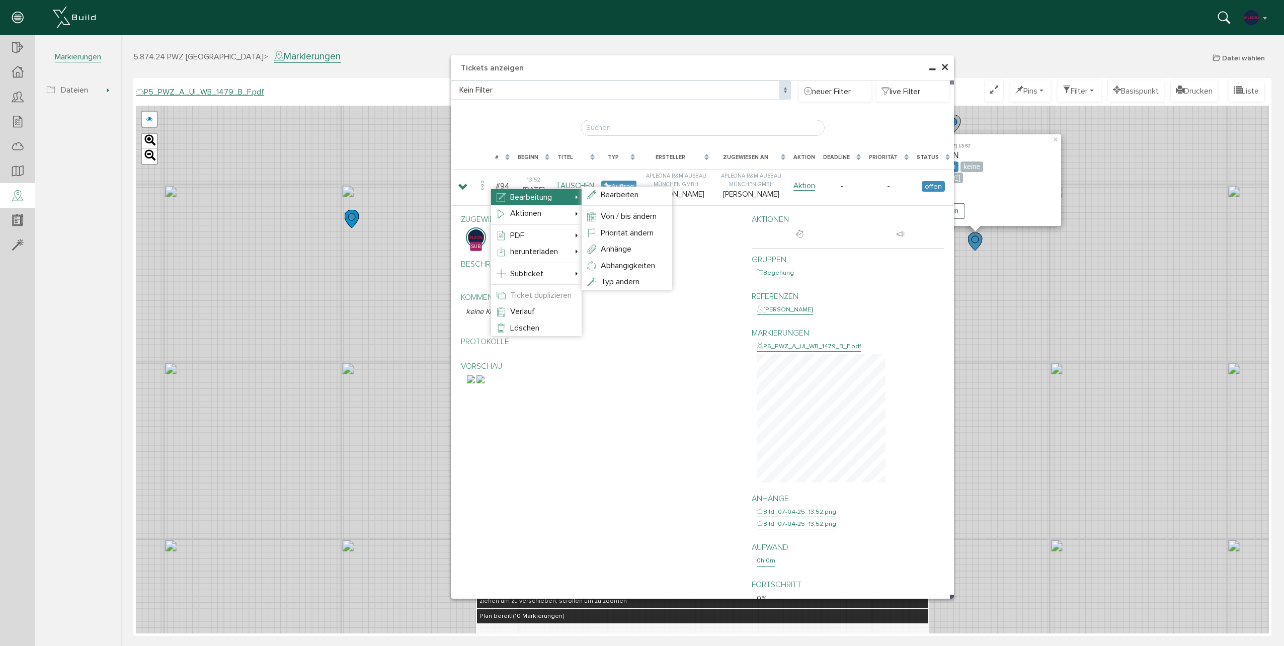
click at [612, 201] on li "Bearbeiten" at bounding box center [626, 195] width 91 height 16
click at [627, 197] on span "Bearbeiten" at bounding box center [620, 195] width 38 height 10
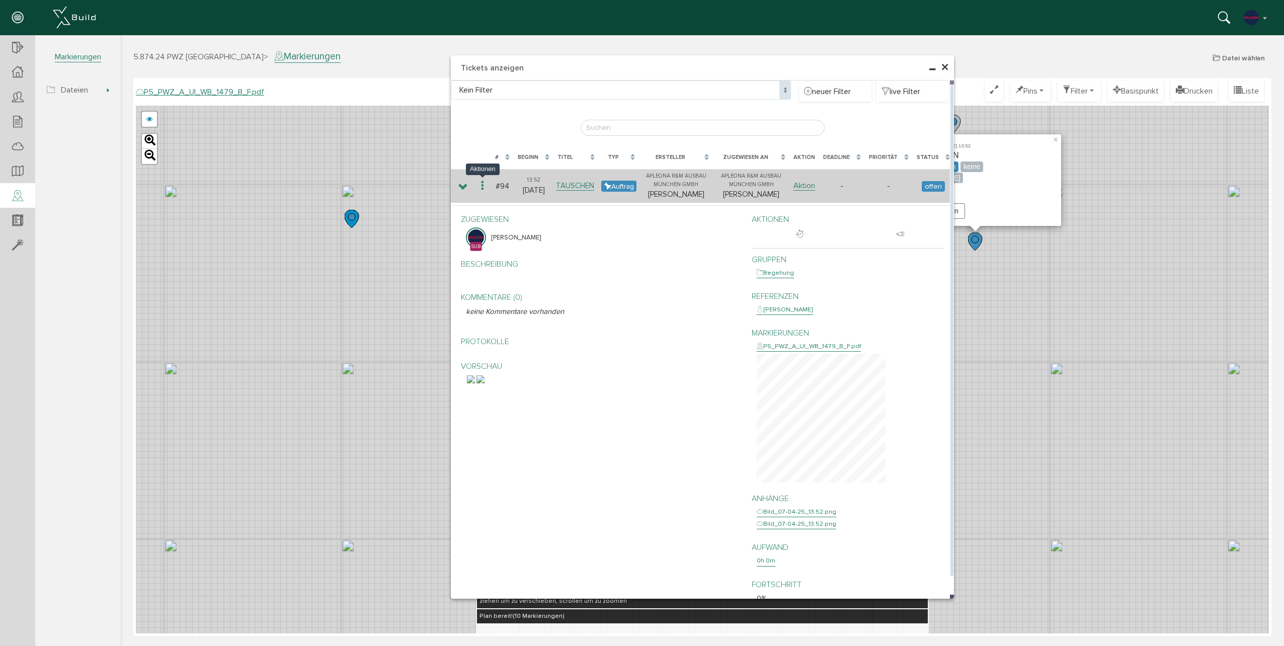
click at [481, 185] on icon at bounding box center [482, 186] width 12 height 14
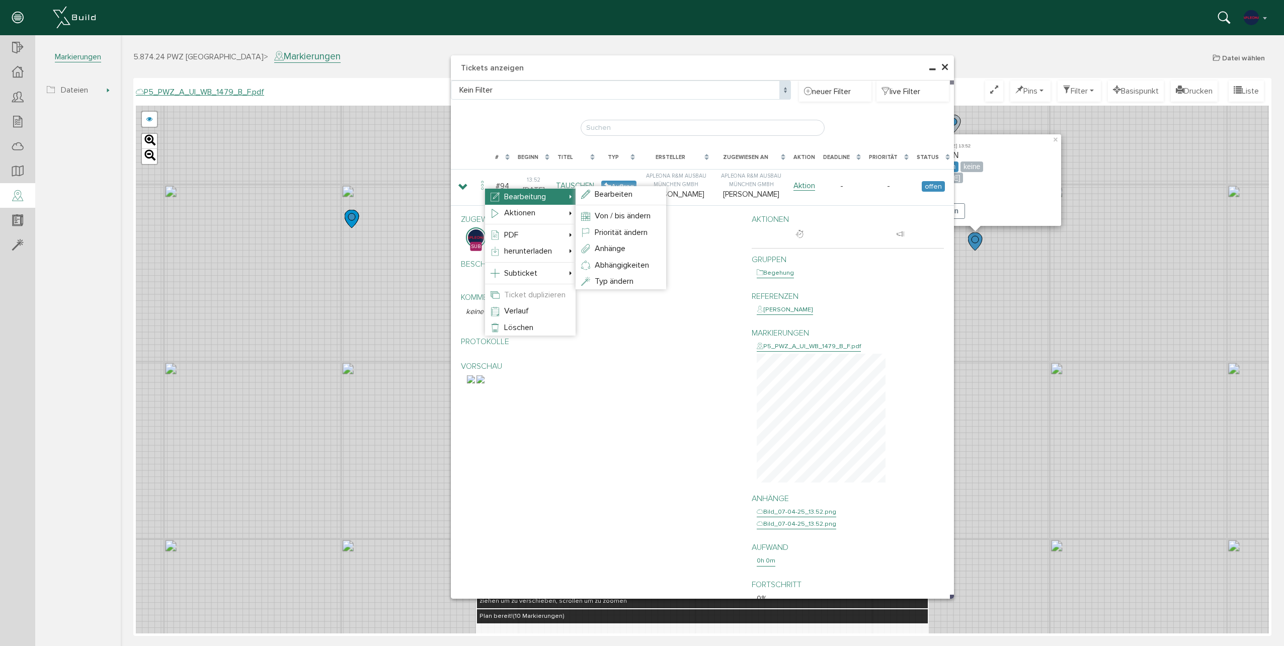
click at [556, 191] on li "Bearbeitung Bearbeiten Von / bis ändern Priorität ändern Anhänge Abhängigkeiten…" at bounding box center [530, 197] width 91 height 16
click at [626, 194] on span "Bearbeiten" at bounding box center [614, 194] width 38 height 10
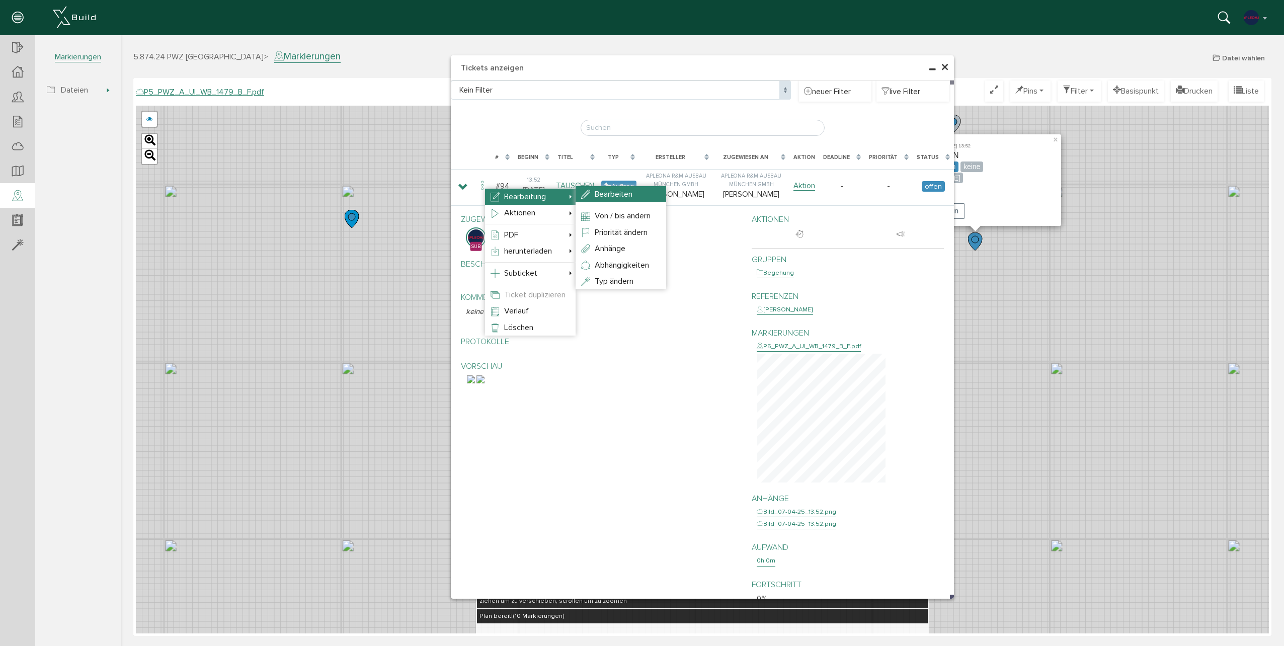
click at [626, 194] on span "Bearbeiten" at bounding box center [614, 194] width 38 height 10
click at [714, 355] on div at bounding box center [702, 339] width 1163 height 608
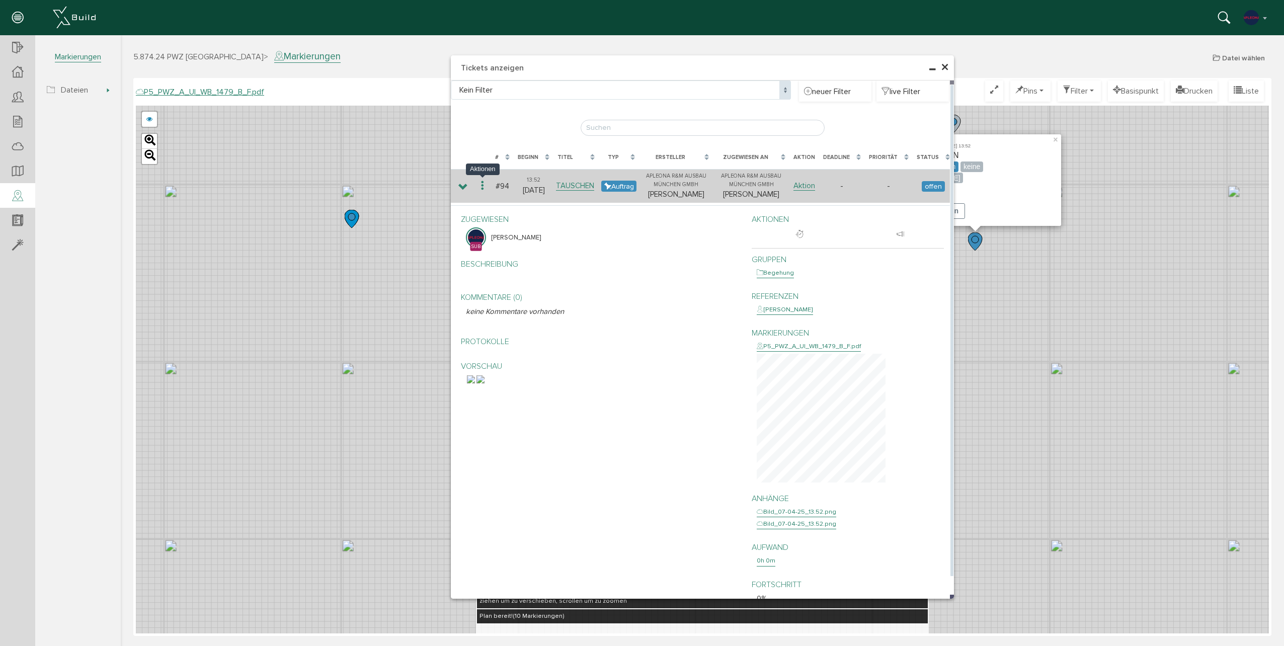
click at [484, 189] on icon at bounding box center [482, 186] width 12 height 14
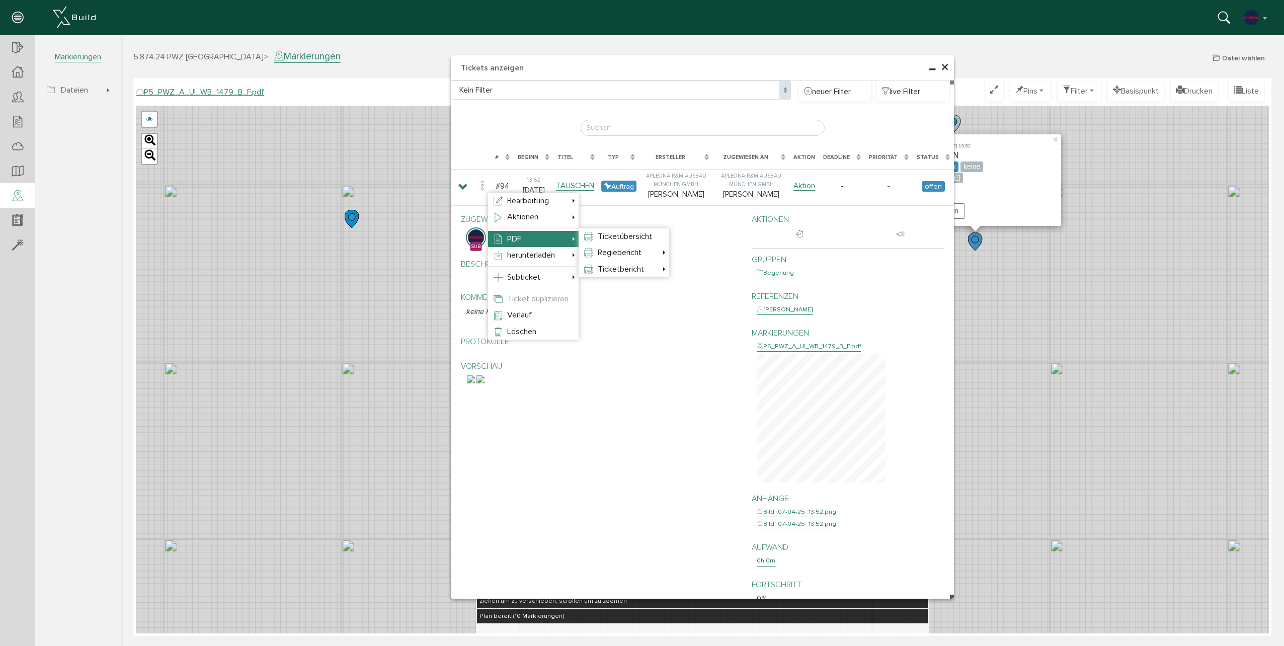
click at [554, 239] on li "PDF Ticketübersicht Regiebericht kleine Bilder mittlere Bilder große Bilder Tic…" at bounding box center [533, 239] width 91 height 16
click at [608, 237] on span "Ticketübersicht" at bounding box center [625, 236] width 54 height 10
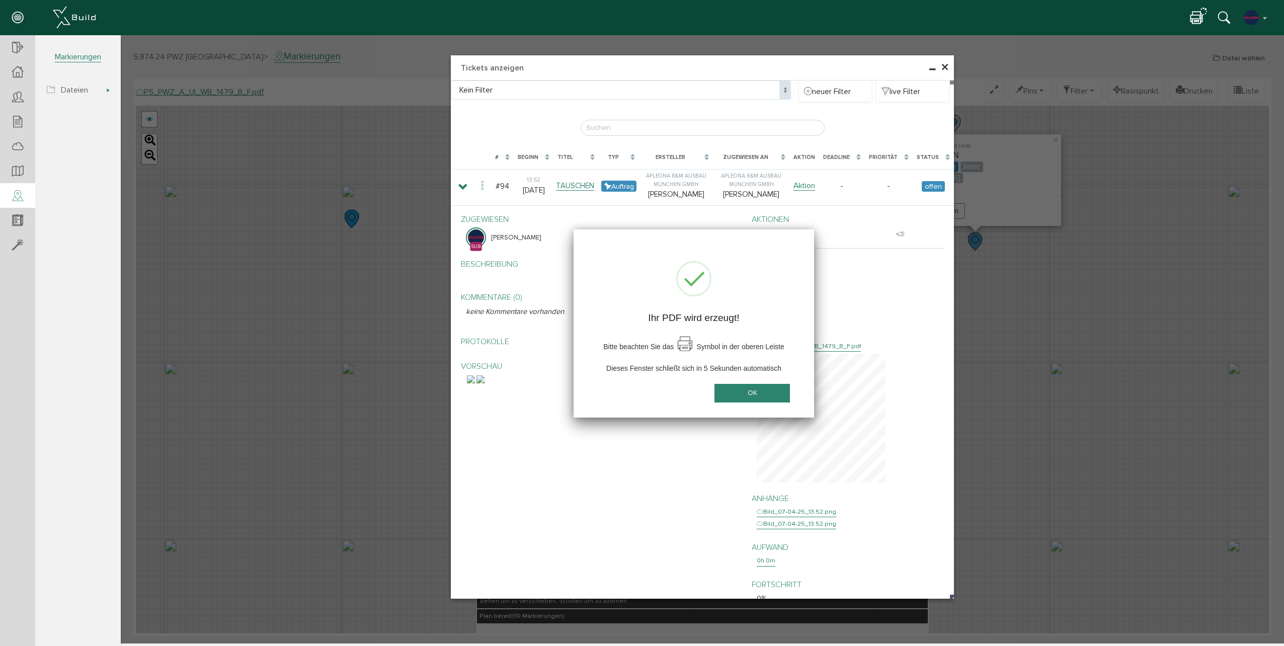
click at [766, 400] on button "OK" at bounding box center [751, 393] width 75 height 19
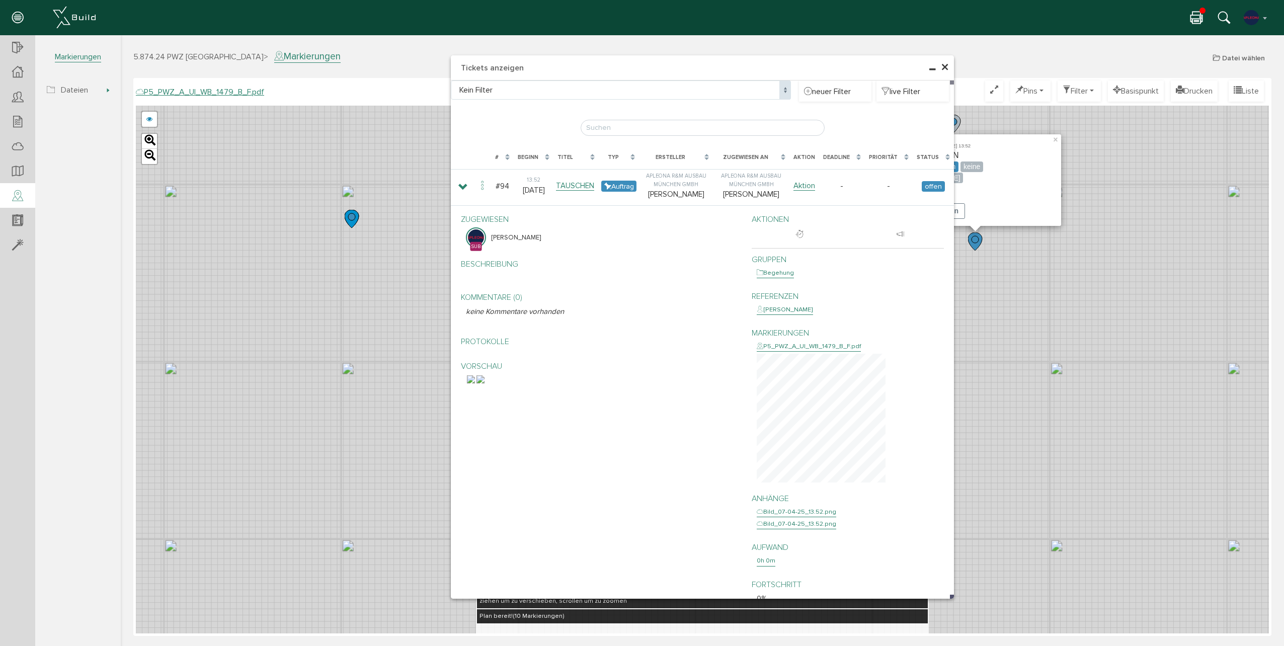
click at [1196, 21] on icon at bounding box center [1196, 18] width 12 height 15
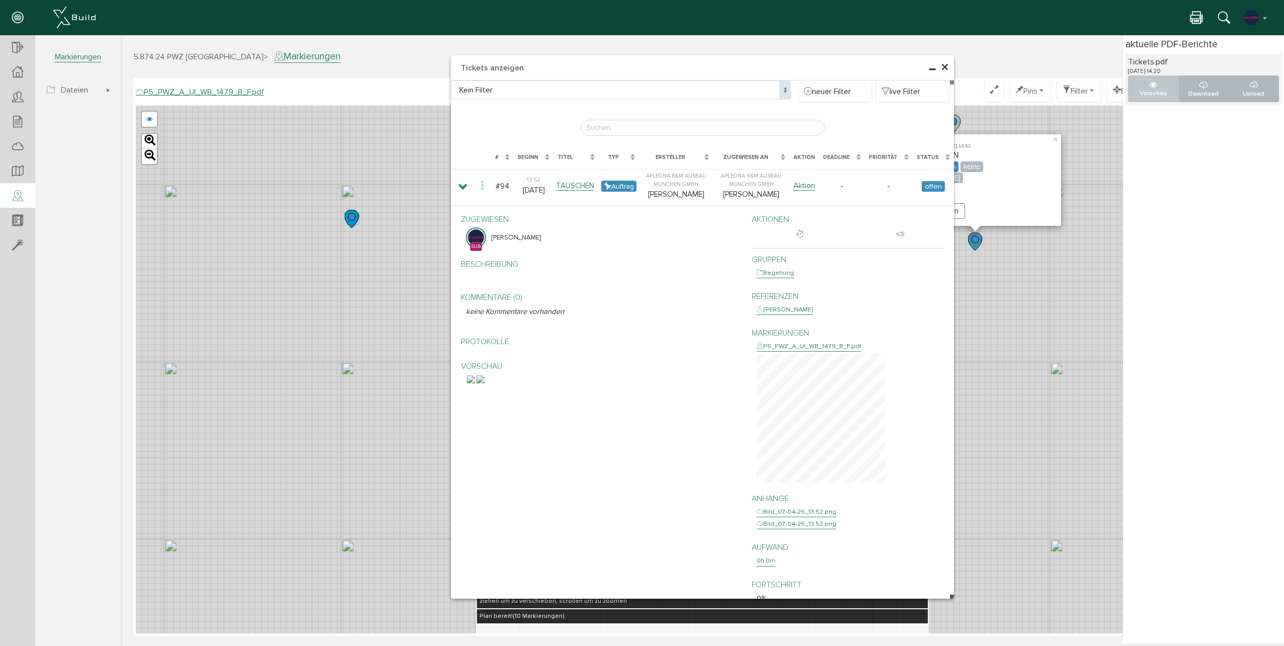
click at [1145, 91] on p "Vorschau" at bounding box center [1153, 94] width 34 height 10
click at [944, 66] on span "×" at bounding box center [945, 68] width 8 height 20
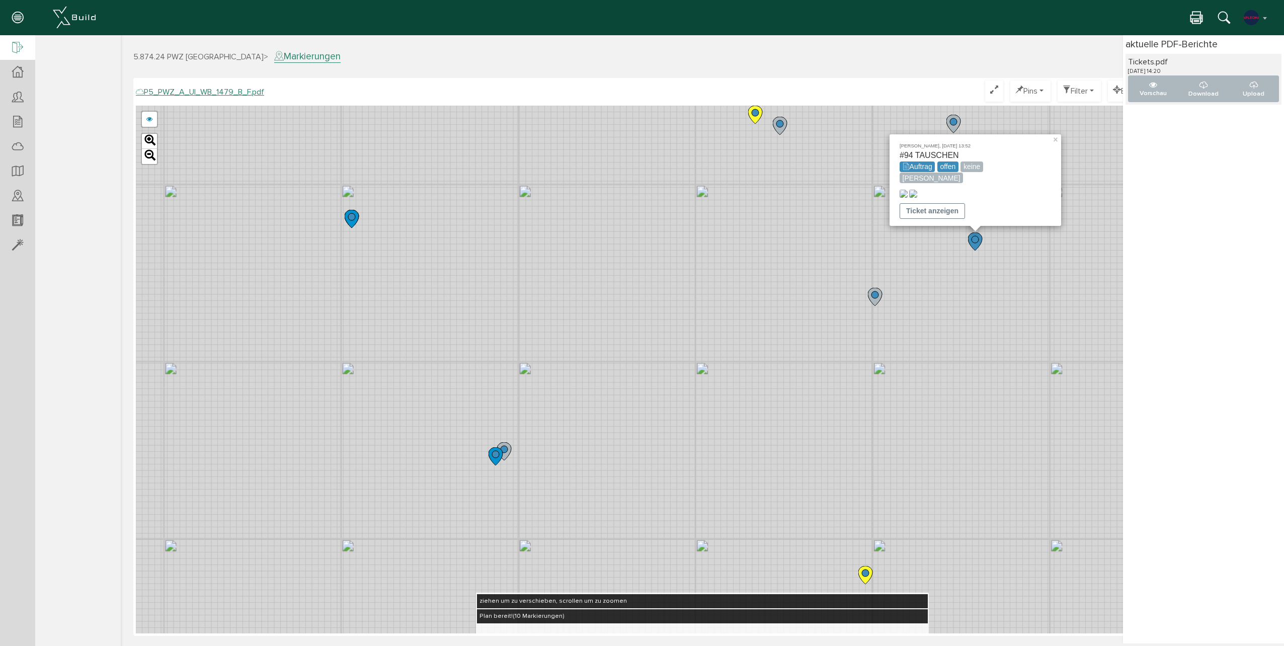
click at [12, 49] on div at bounding box center [17, 48] width 35 height 26
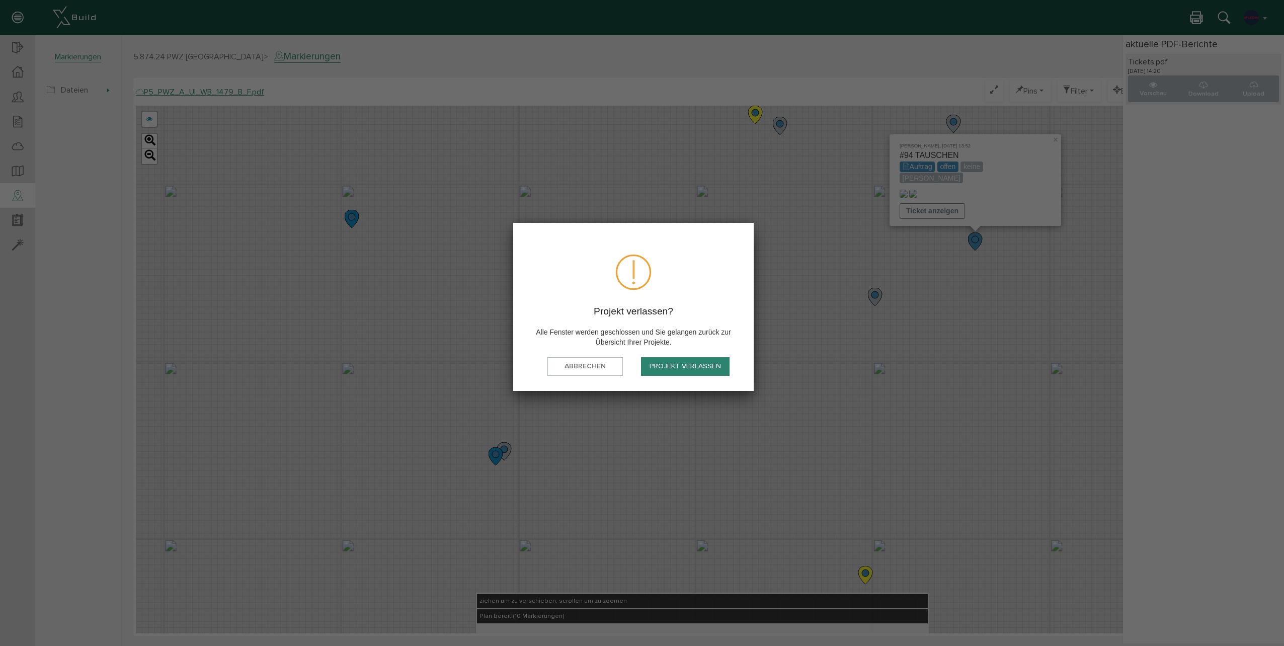
click at [665, 362] on button "Projekt verlassen" at bounding box center [685, 366] width 89 height 19
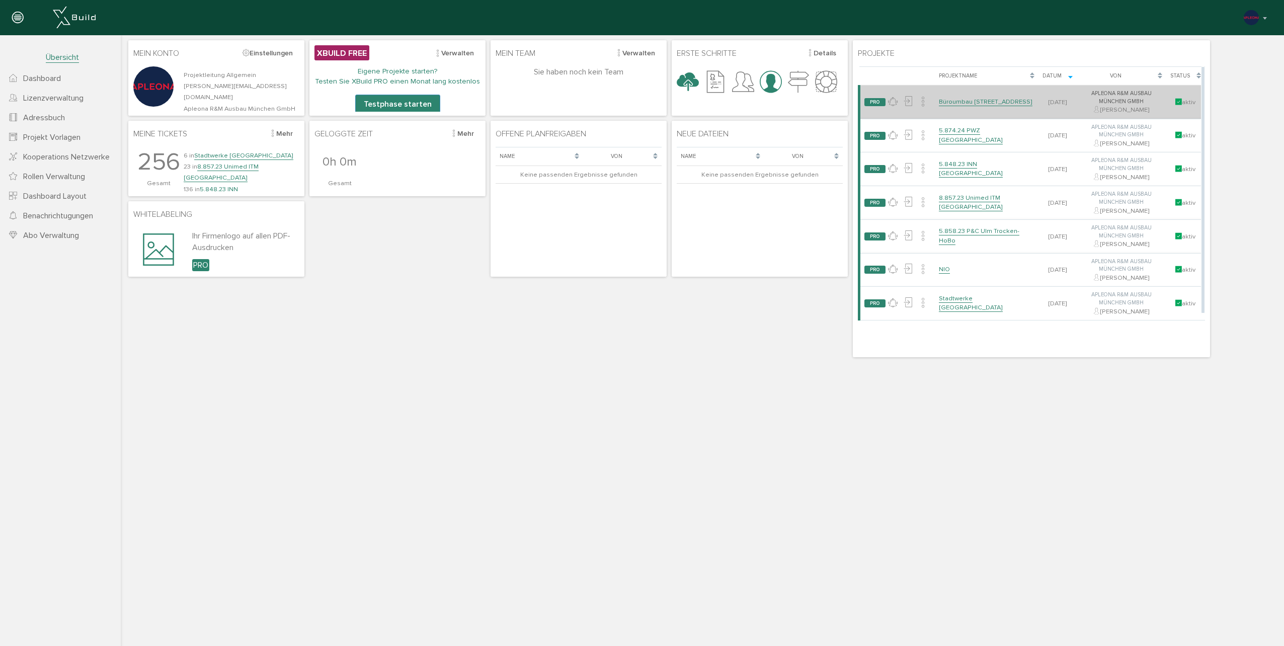
click at [967, 99] on link "Büroumbau [STREET_ADDRESS]" at bounding box center [986, 102] width 94 height 9
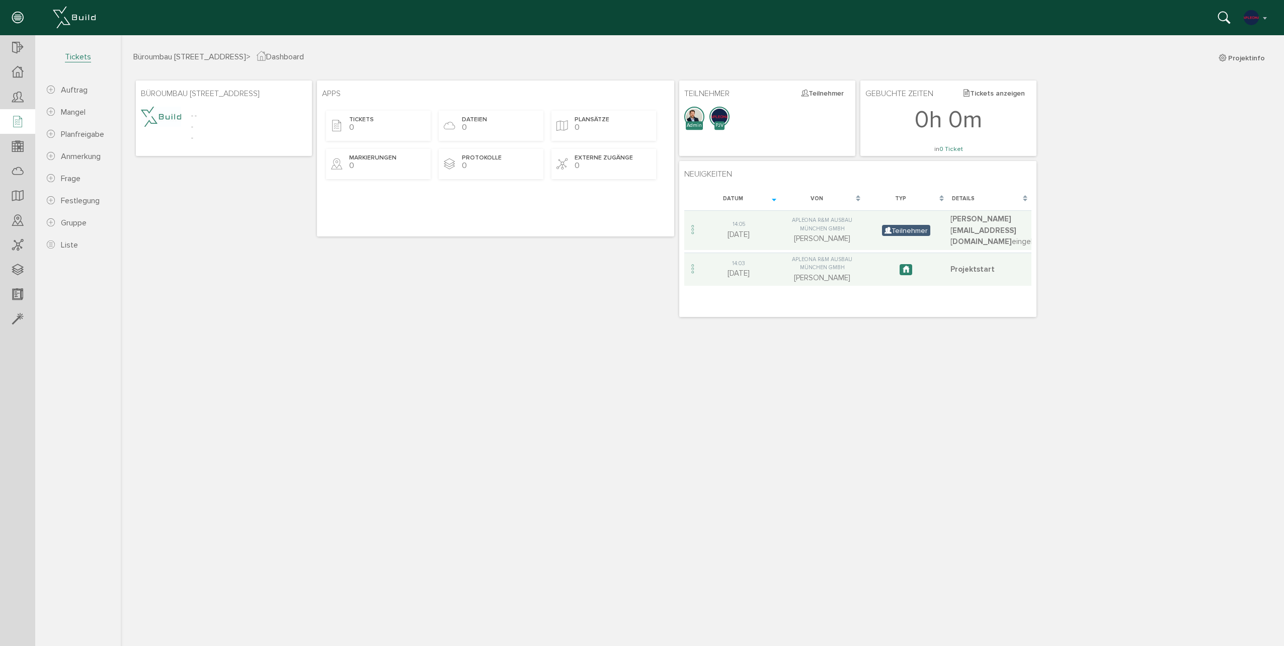
click at [12, 121] on icon at bounding box center [17, 122] width 11 height 14
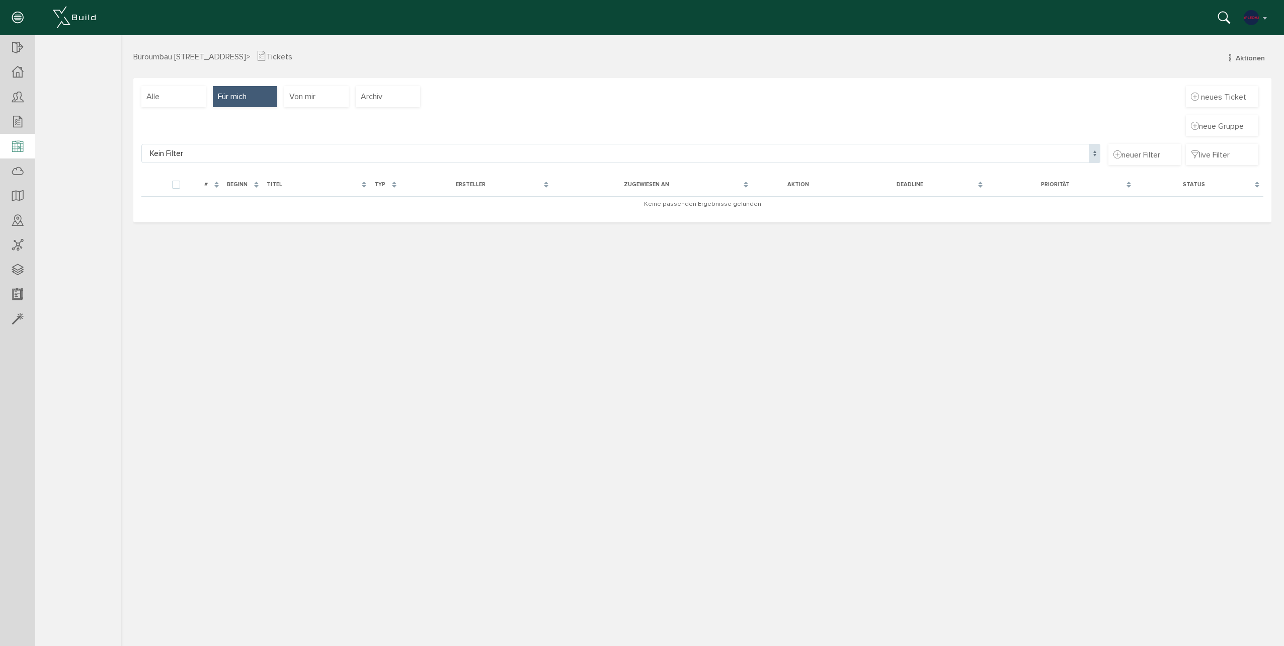
click at [22, 149] on icon at bounding box center [17, 147] width 11 height 14
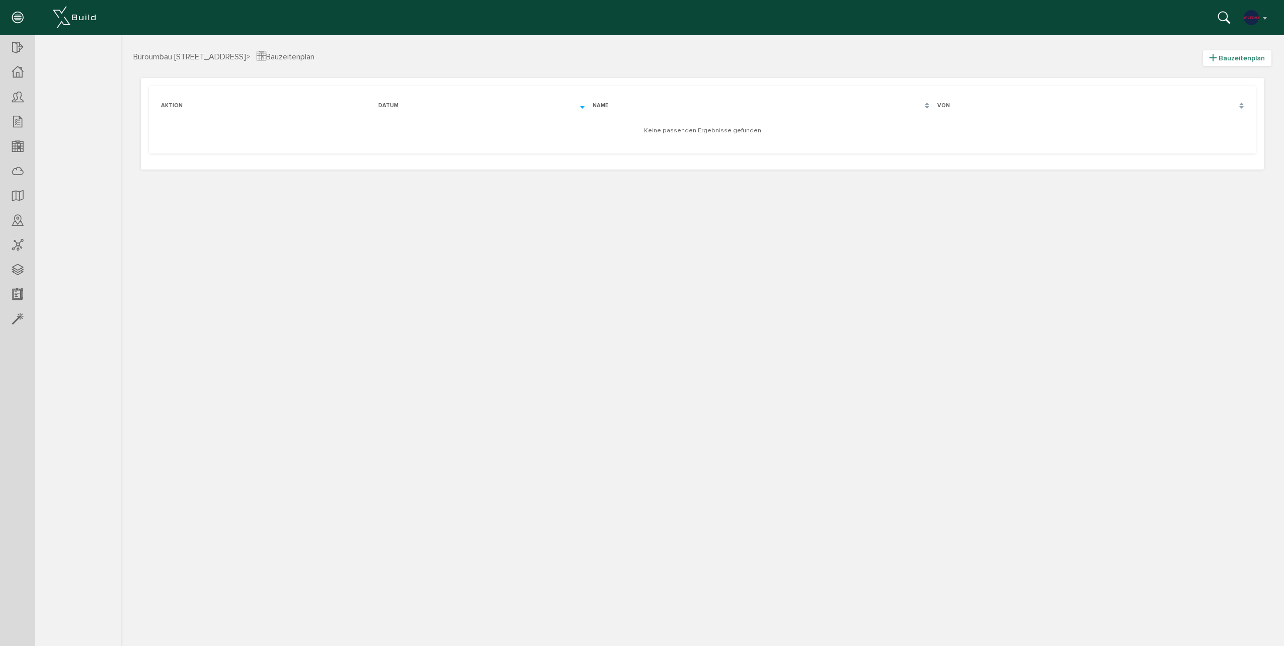
click at [1223, 57] on span "Bauzeitenplan" at bounding box center [1241, 58] width 46 height 9
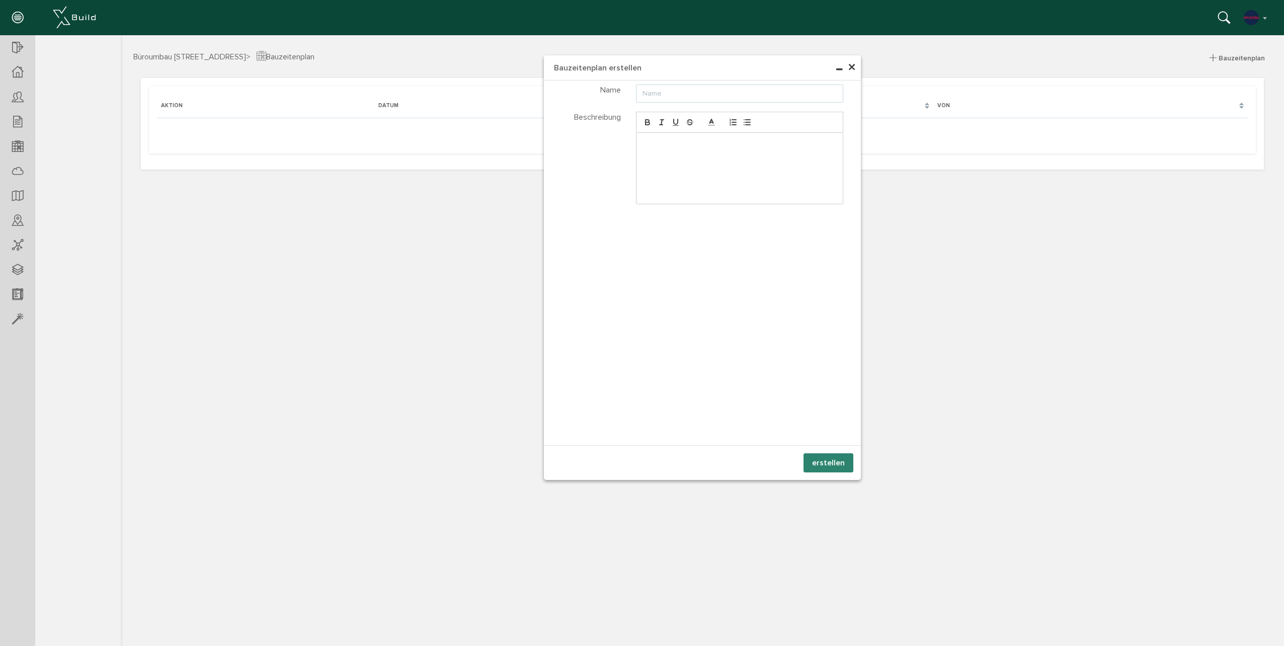
click at [672, 95] on input "text" at bounding box center [740, 93] width 208 height 18
type input "agfadgdsa"
click at [825, 464] on button "erstellen" at bounding box center [828, 462] width 50 height 19
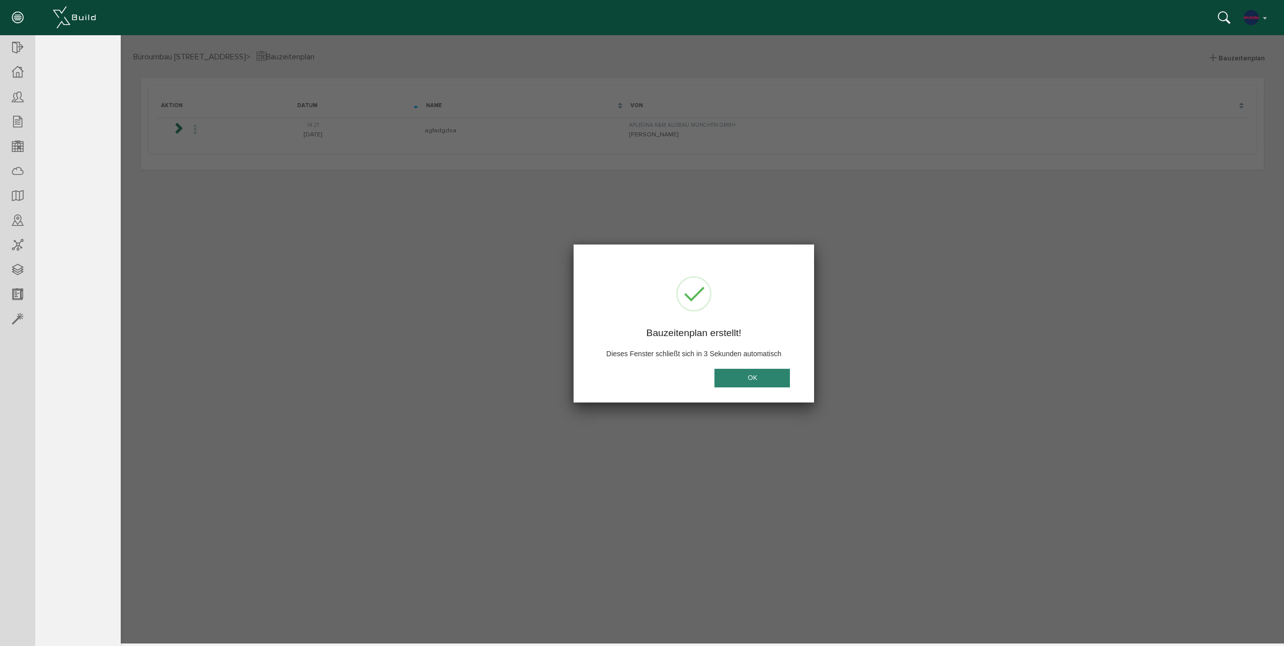
click at [741, 377] on button "OK" at bounding box center [751, 378] width 75 height 19
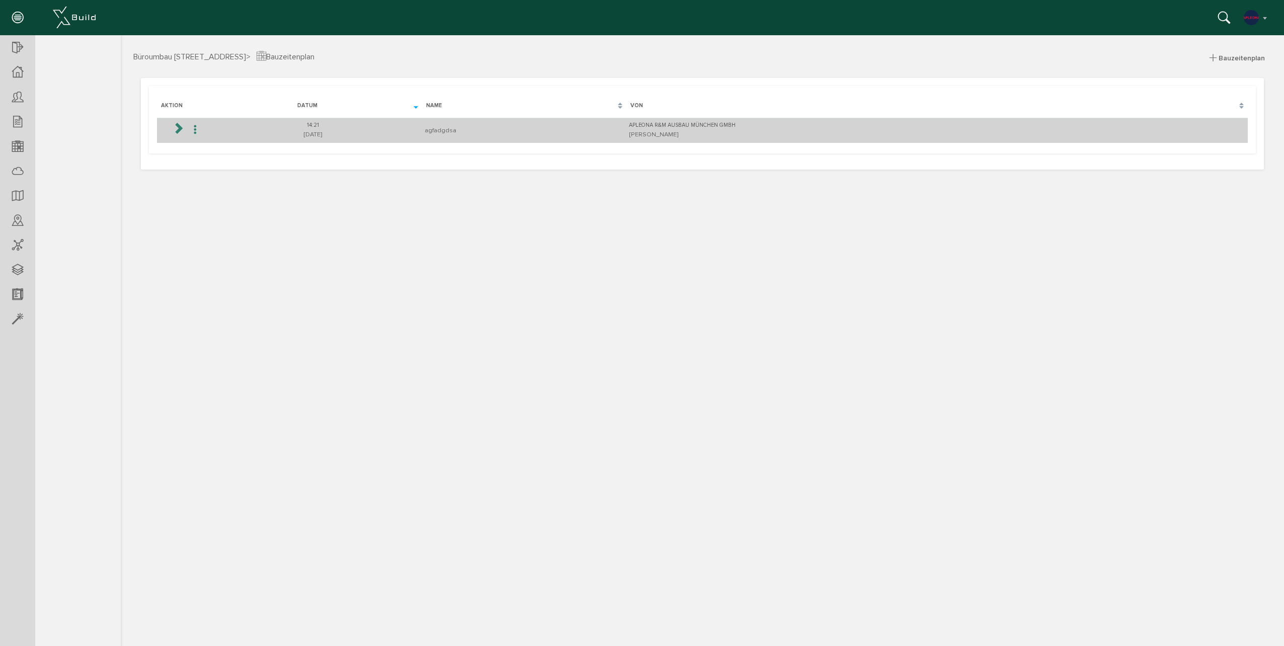
click at [475, 129] on td "agfadgdsa" at bounding box center [524, 130] width 204 height 25
click at [176, 128] on icon at bounding box center [178, 128] width 12 height 12
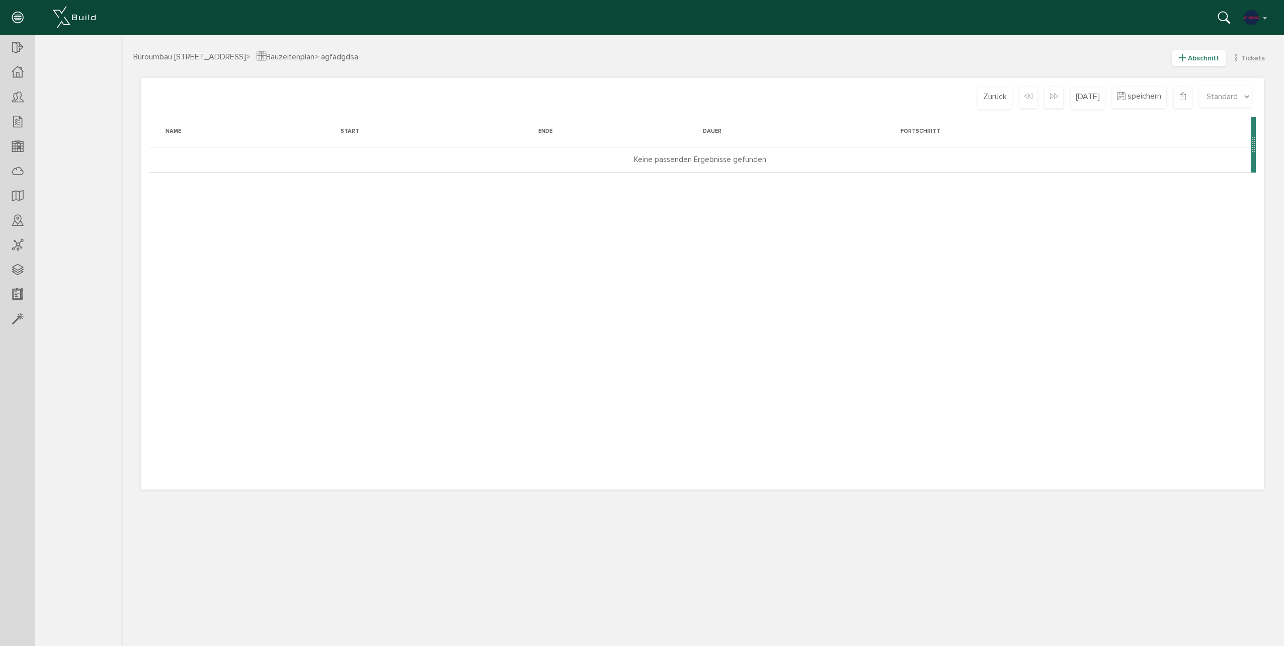
click at [1197, 54] on span "Abschnitt" at bounding box center [1202, 58] width 31 height 9
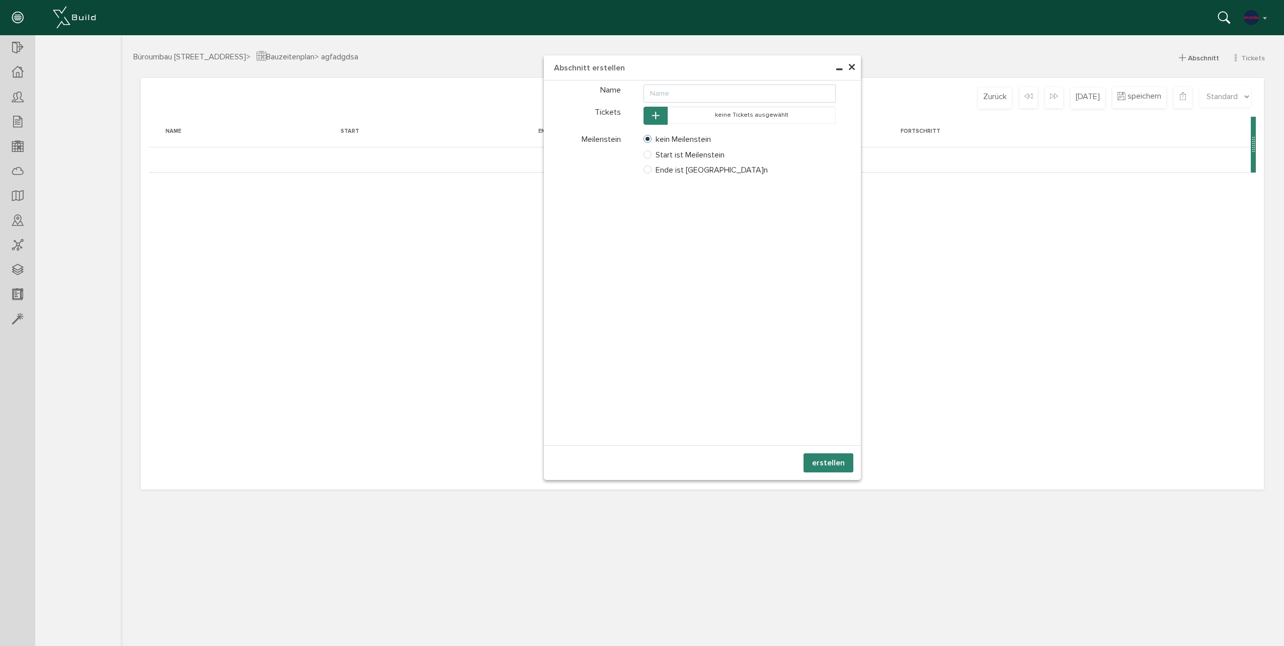
click at [851, 66] on span "×" at bounding box center [851, 68] width 8 height 20
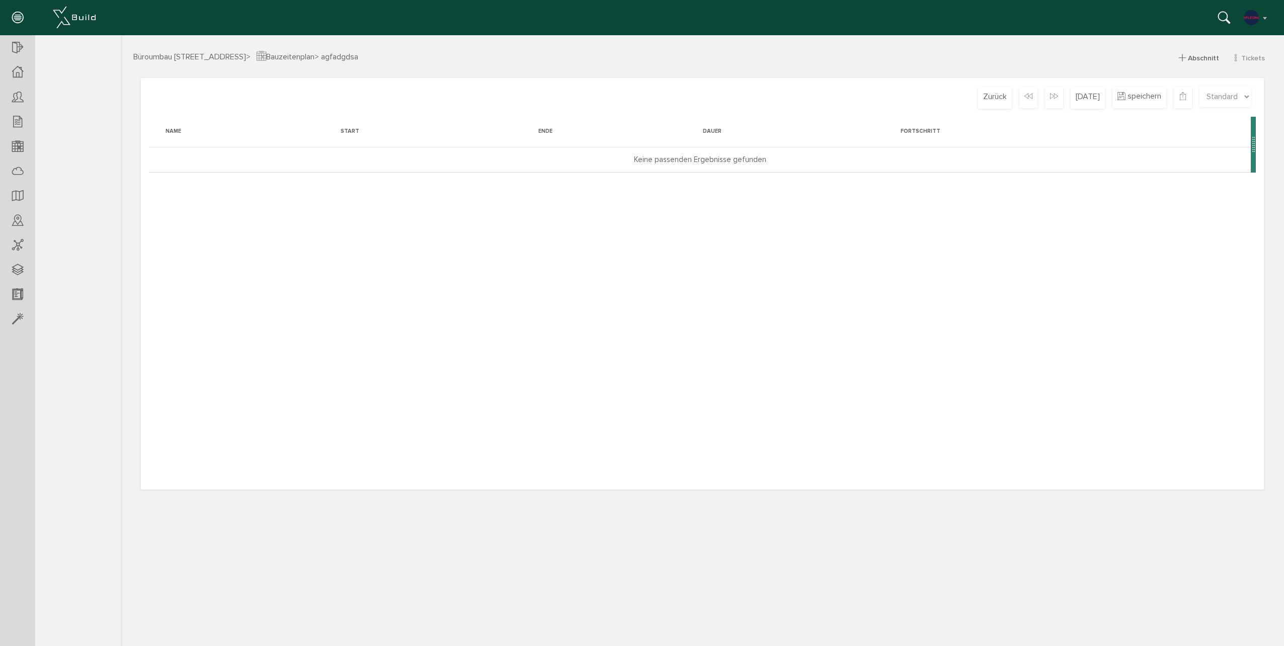
click at [1137, 47] on div "Büroumbau Gneisenaustraße 15 > Bauzeitenplan > agfadgdsa Abschnitt Tickets best…" at bounding box center [702, 339] width 1163 height 608
click at [13, 142] on icon at bounding box center [17, 147] width 11 height 14
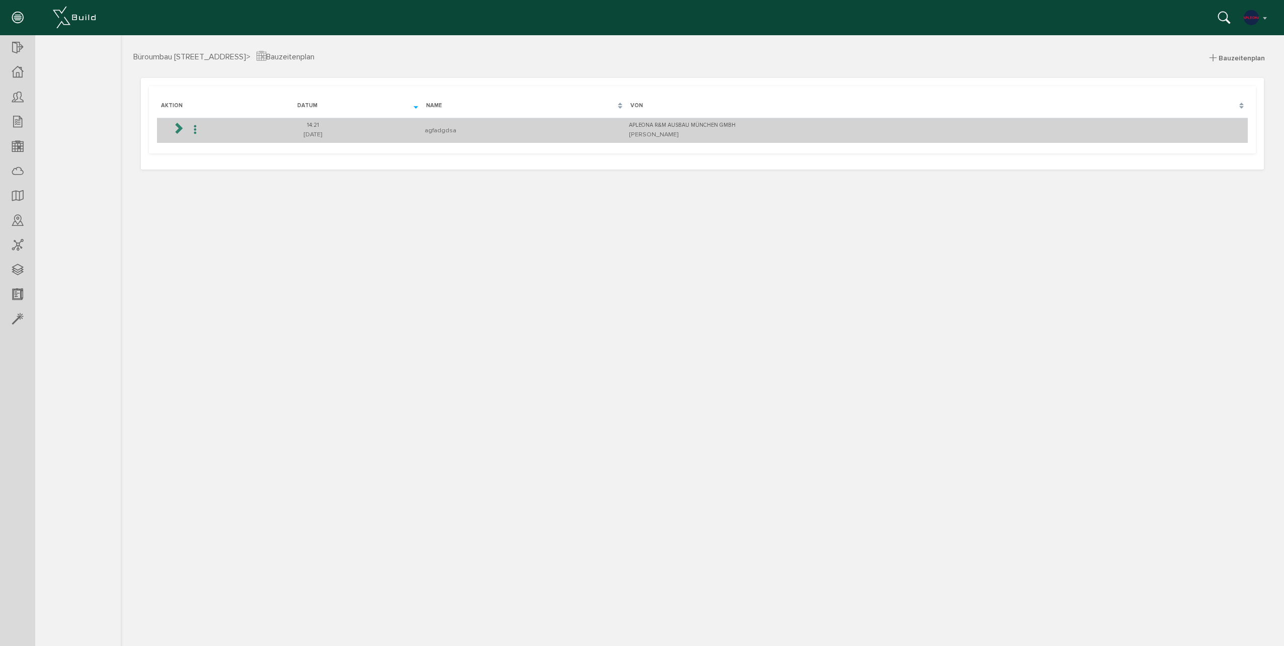
click at [191, 131] on icon at bounding box center [195, 130] width 12 height 14
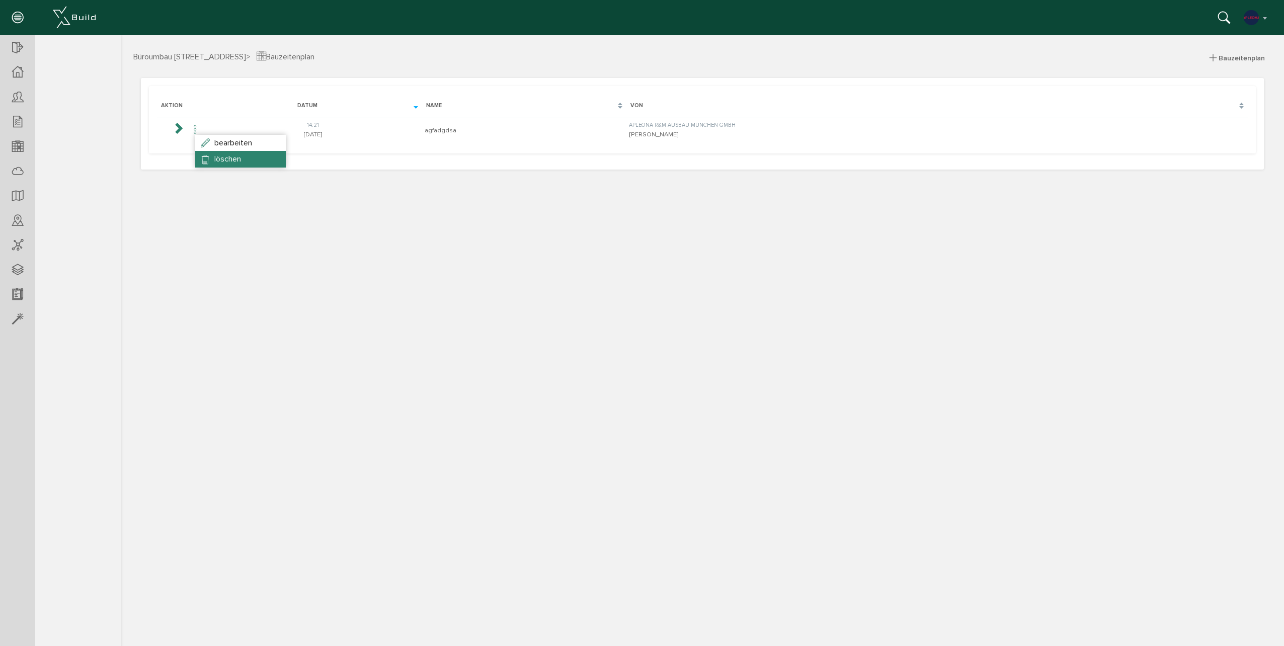
click at [217, 155] on span "löschen" at bounding box center [227, 159] width 27 height 10
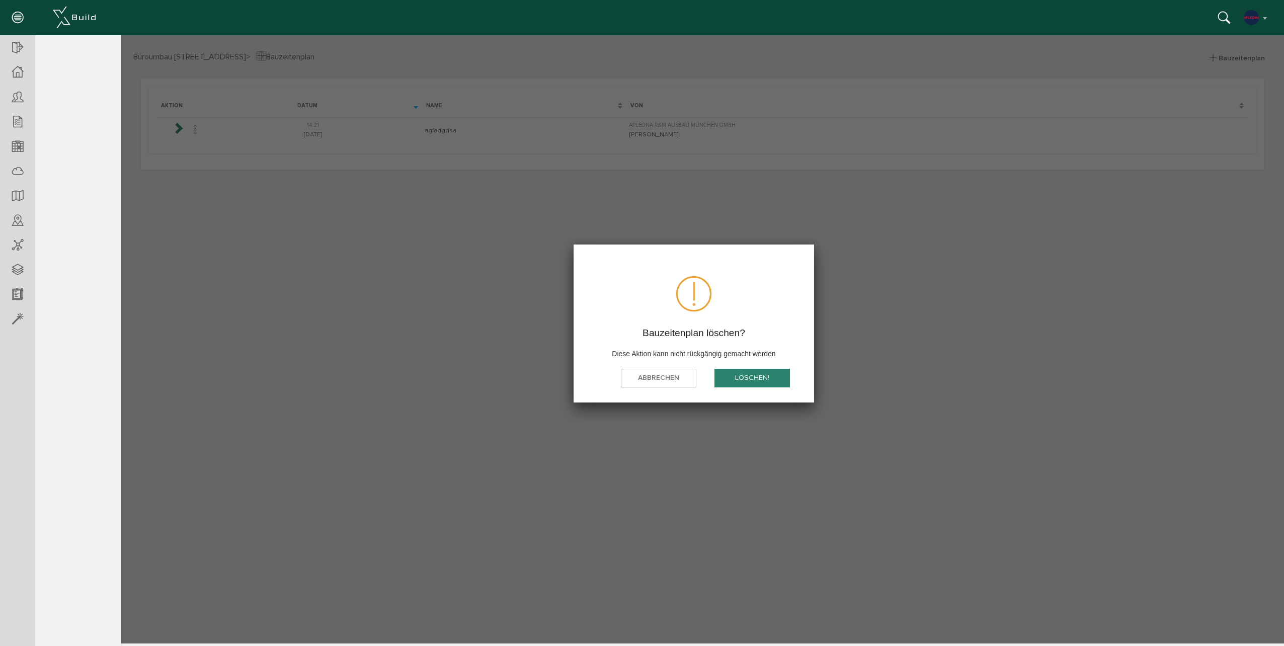
click at [748, 379] on button "löschen!" at bounding box center [751, 378] width 75 height 19
click at [748, 379] on button "OK" at bounding box center [751, 378] width 75 height 19
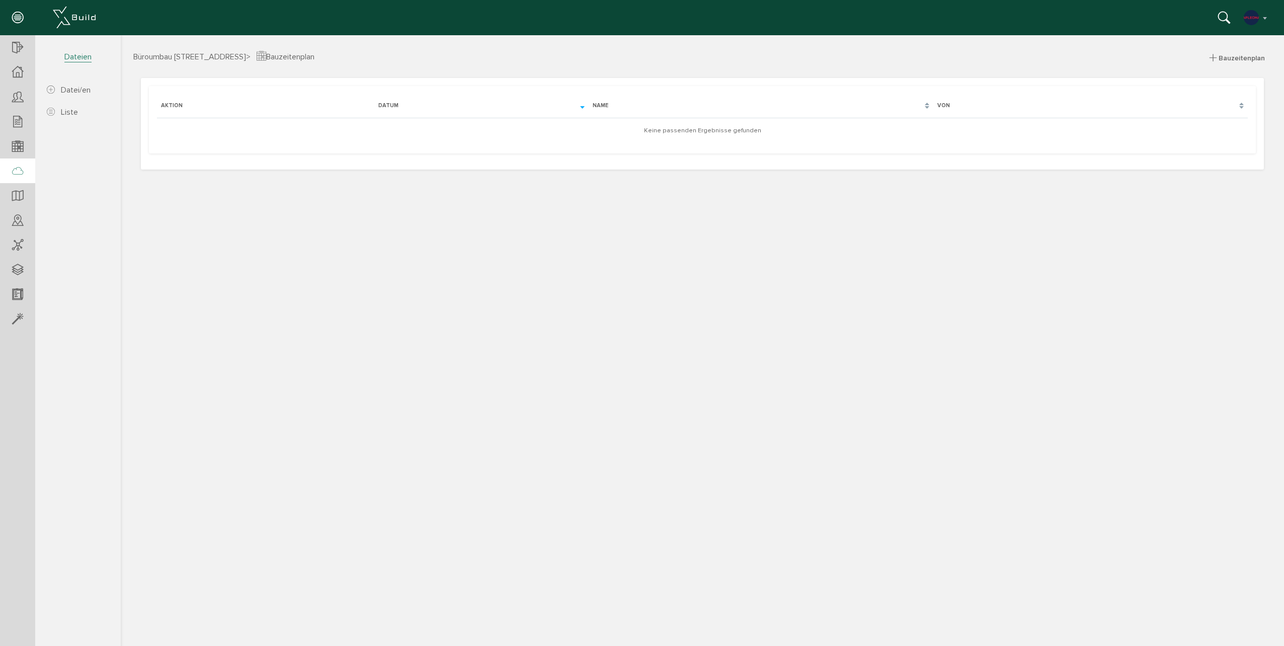
click at [8, 171] on div at bounding box center [17, 171] width 35 height 26
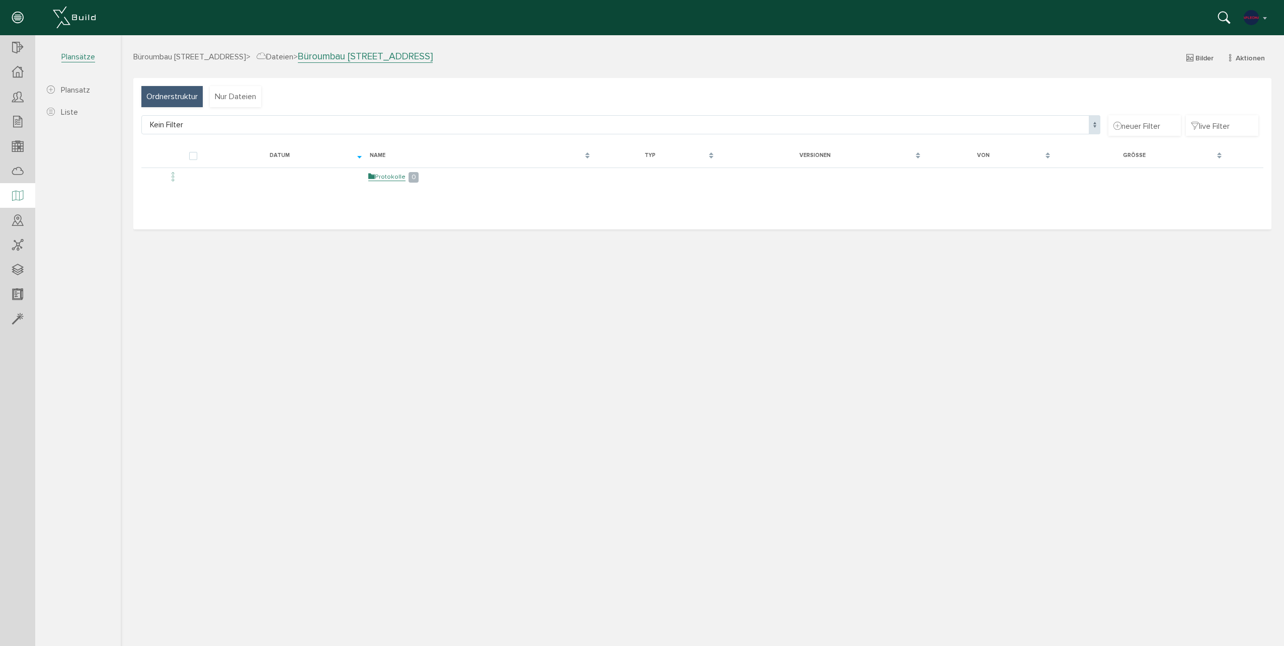
click at [5, 191] on div at bounding box center [17, 196] width 35 height 26
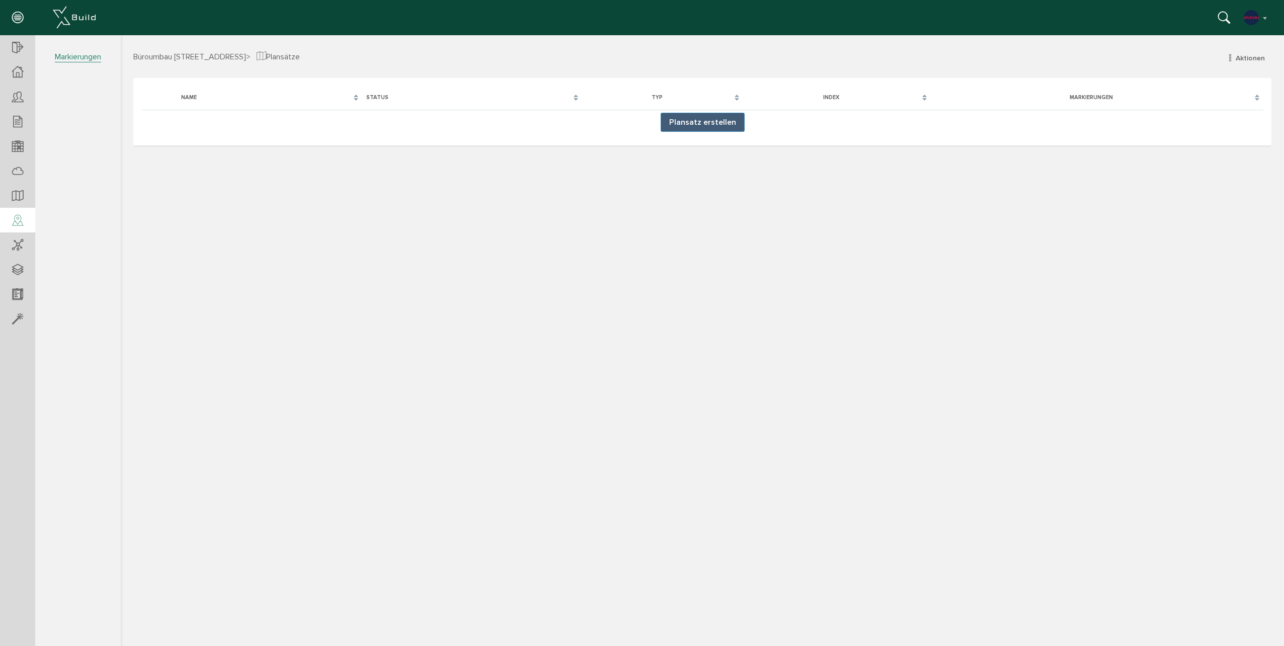
click at [17, 225] on icon at bounding box center [17, 221] width 11 height 14
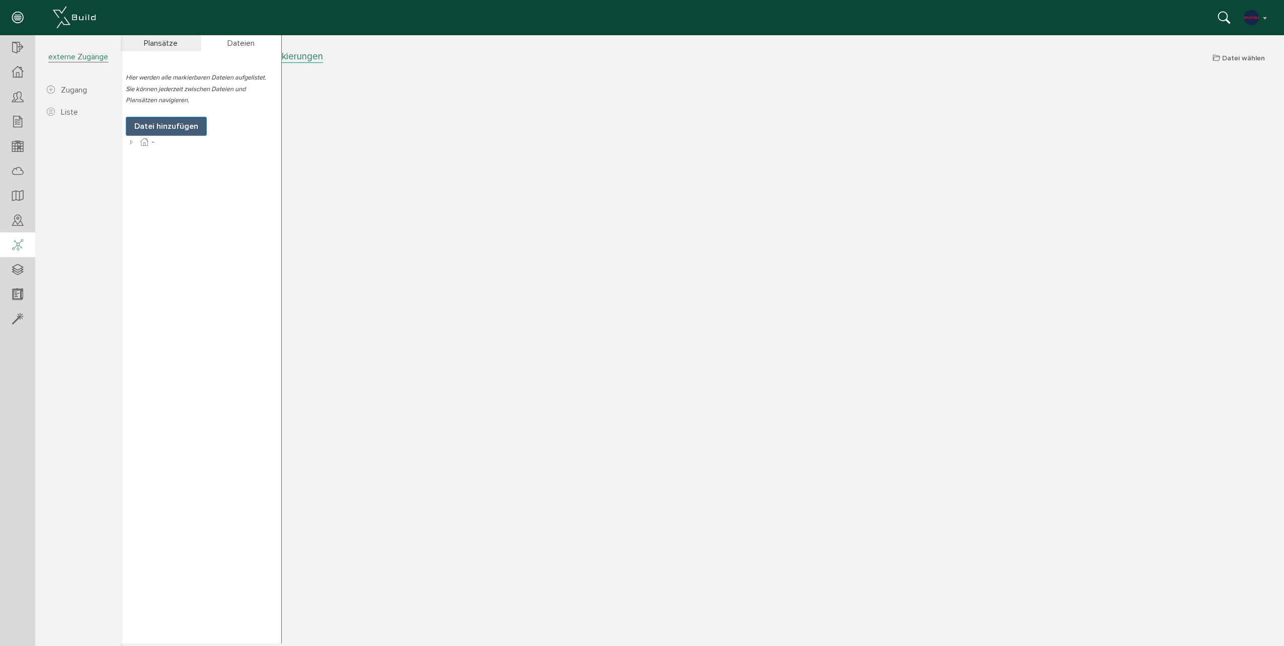
click at [20, 249] on icon at bounding box center [17, 245] width 11 height 14
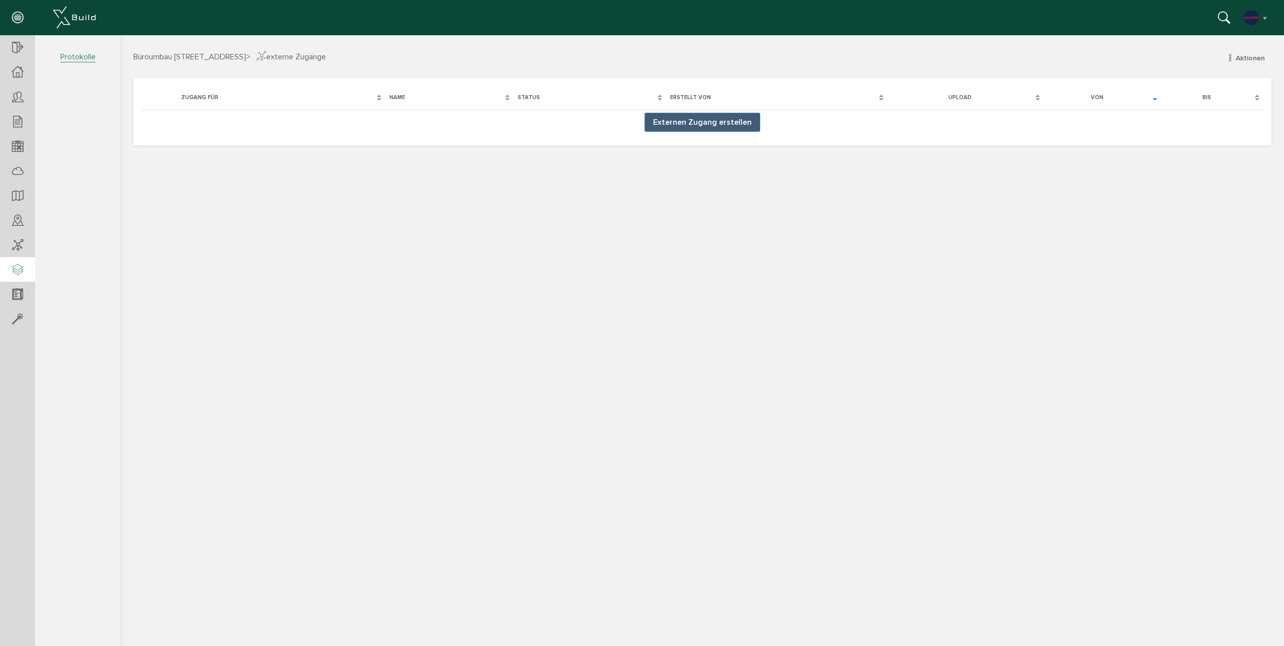
click at [24, 272] on div at bounding box center [17, 270] width 35 height 26
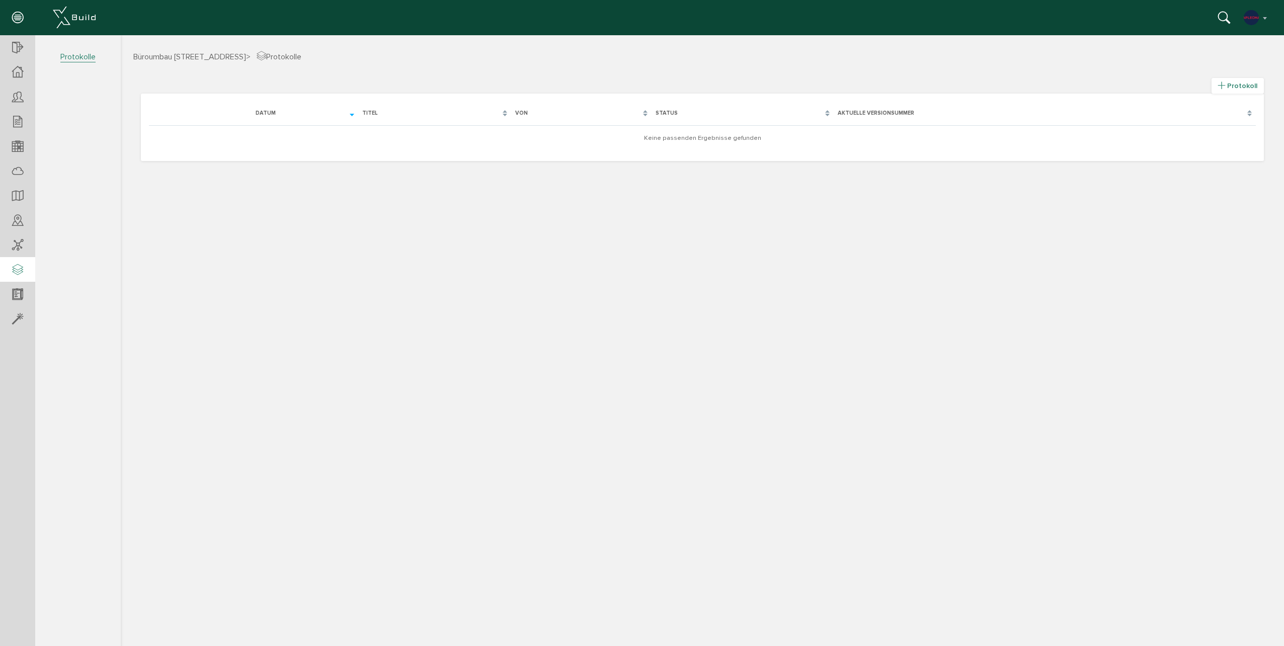
click at [1223, 88] on icon at bounding box center [1221, 85] width 7 height 9
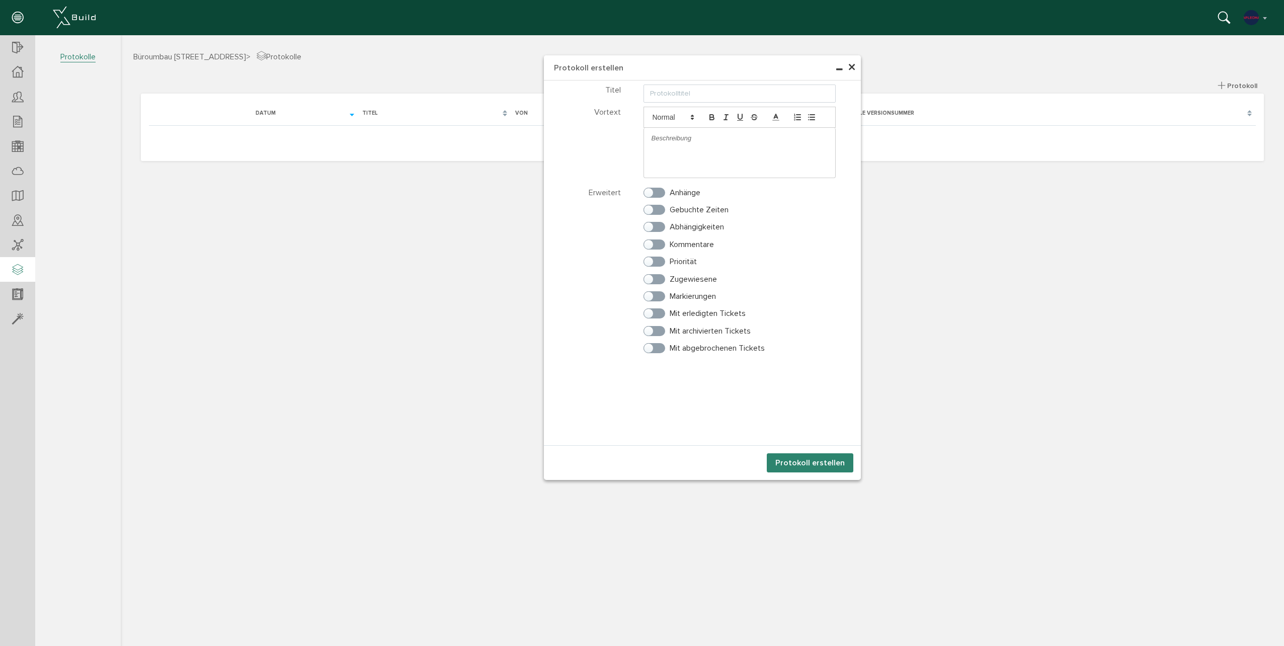
click at [856, 72] on h4 "Protokoll erstellen" at bounding box center [702, 67] width 317 height 25
click at [852, 66] on span "×" at bounding box center [851, 67] width 8 height 20
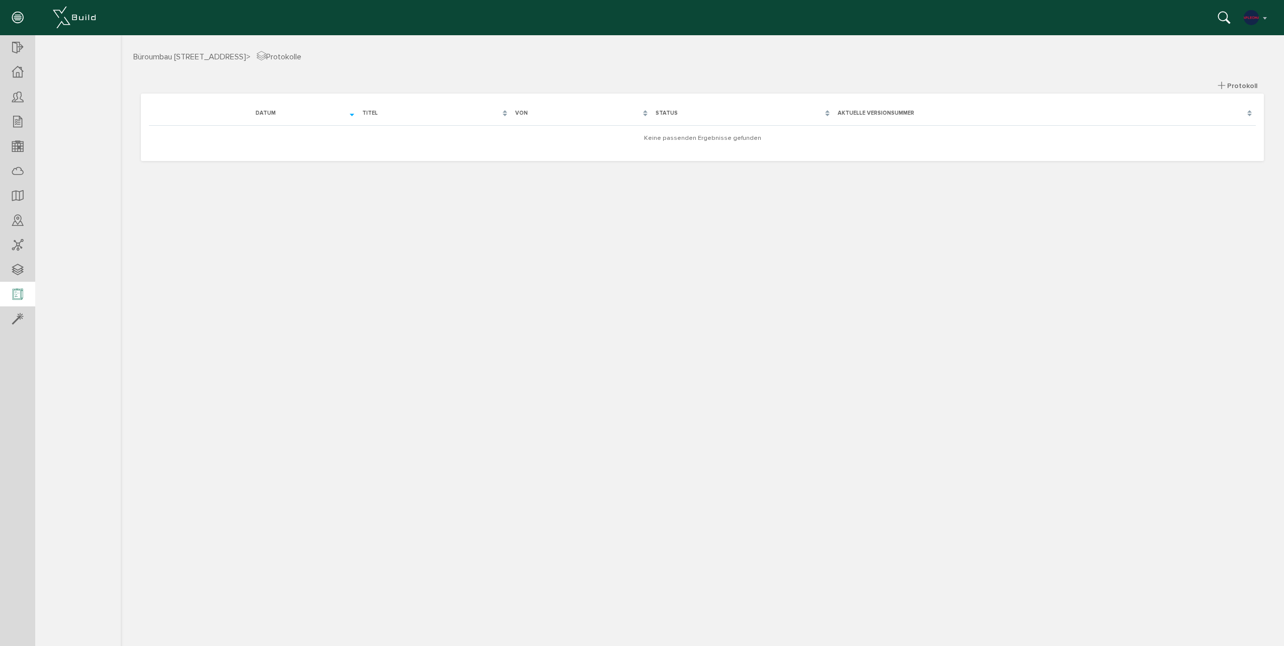
click at [16, 297] on icon at bounding box center [17, 295] width 11 height 14
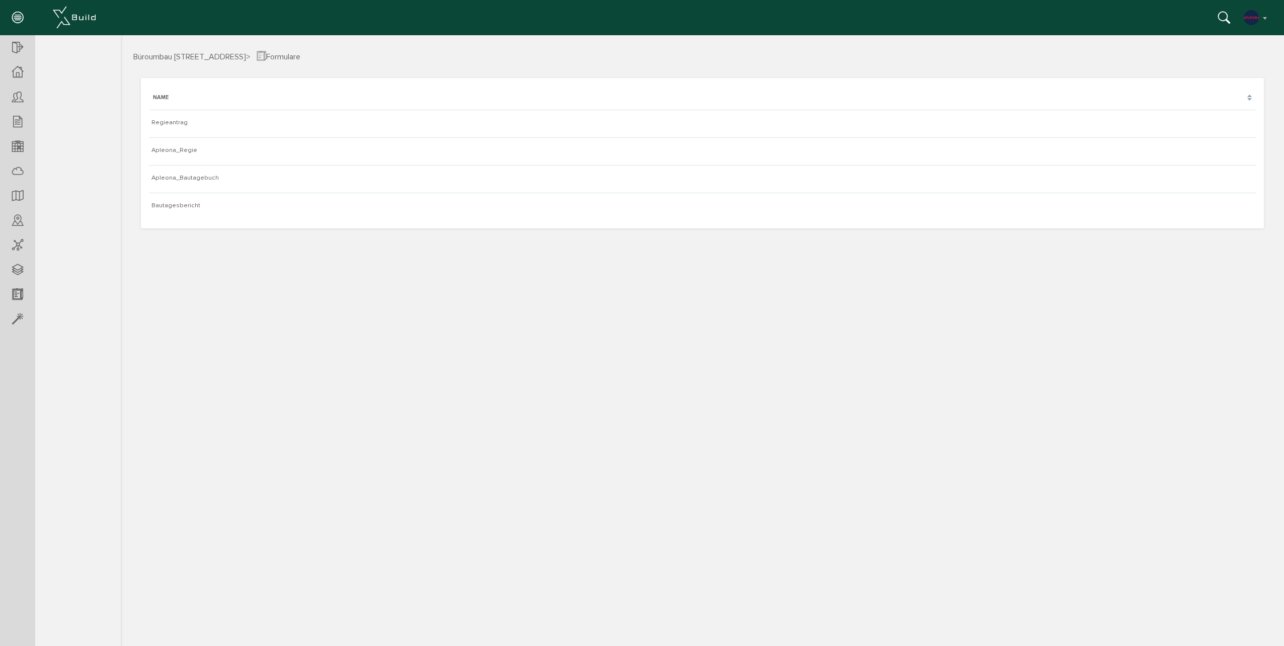
click at [292, 219] on table "Name Regieantrag Apleona_Regie Apleona_Bautagebuch Bautagesbericht" at bounding box center [702, 153] width 1107 height 134
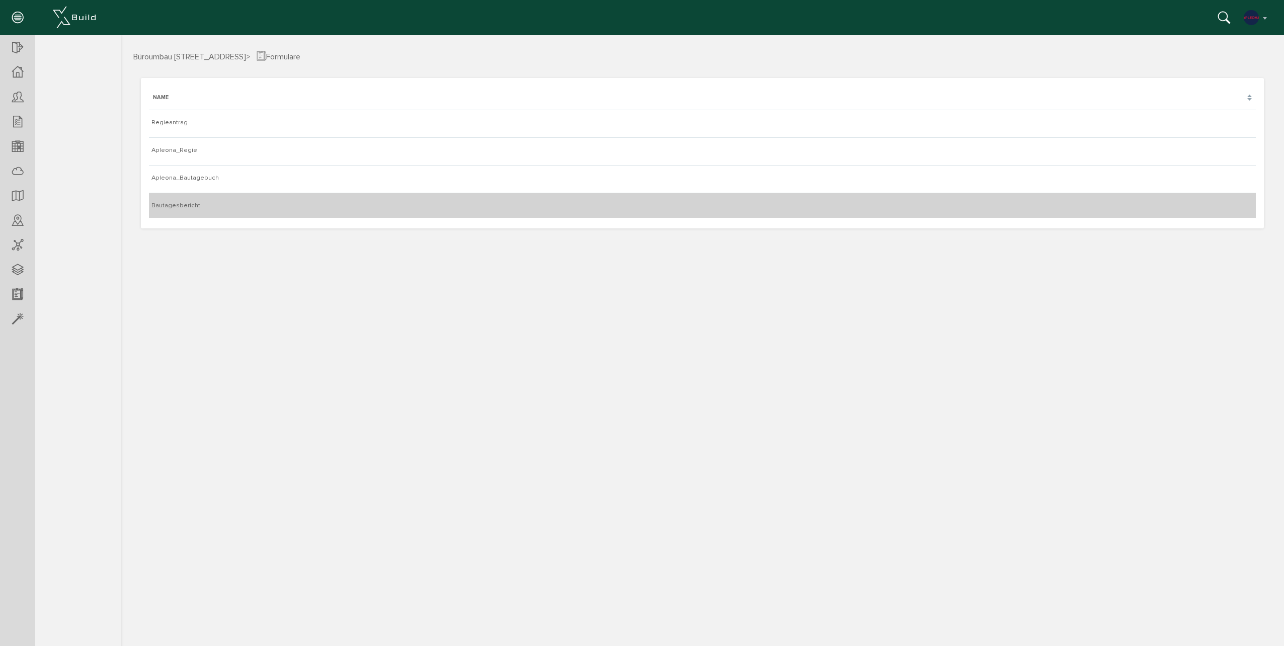
click at [187, 198] on td "Bautagesbericht" at bounding box center [702, 205] width 1107 height 25
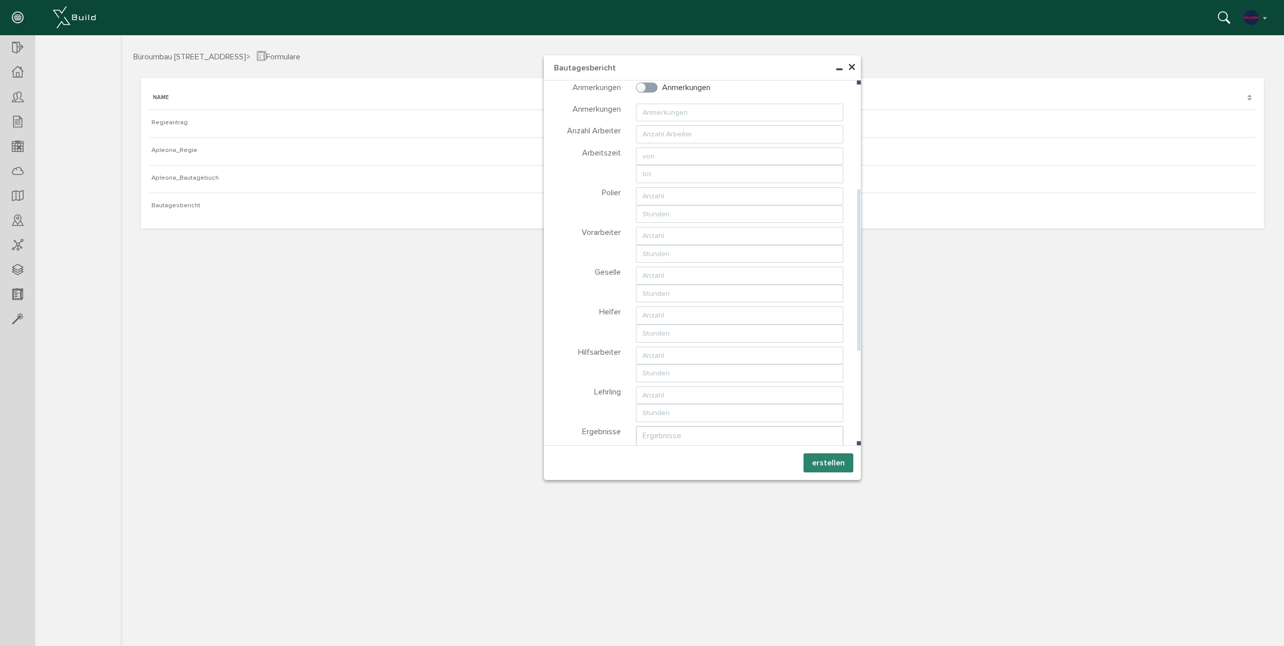
drag, startPoint x: 859, startPoint y: 198, endPoint x: 854, endPoint y: 301, distance: 103.7
click at [854, 301] on div "Teilnehmer wählen Teilnehmer Dateien wählen Dateien Nummer" at bounding box center [702, 262] width 317 height 365
click at [851, 67] on span "×" at bounding box center [851, 68] width 8 height 20
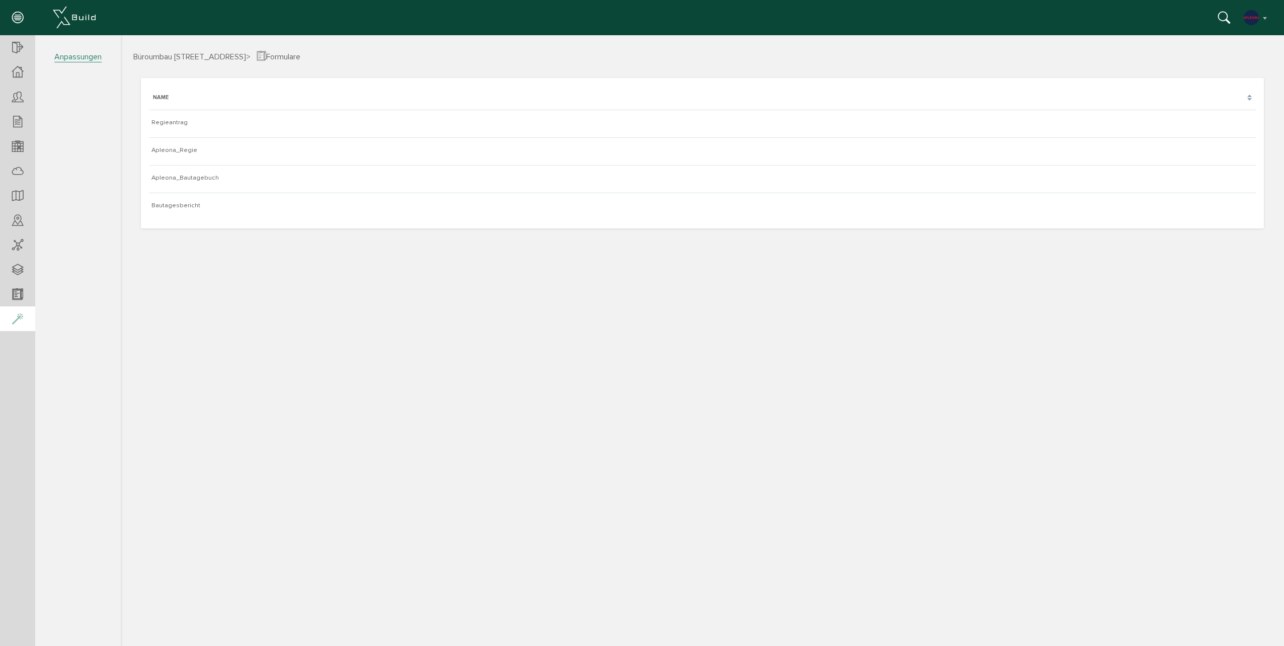
click at [15, 323] on icon at bounding box center [17, 319] width 11 height 14
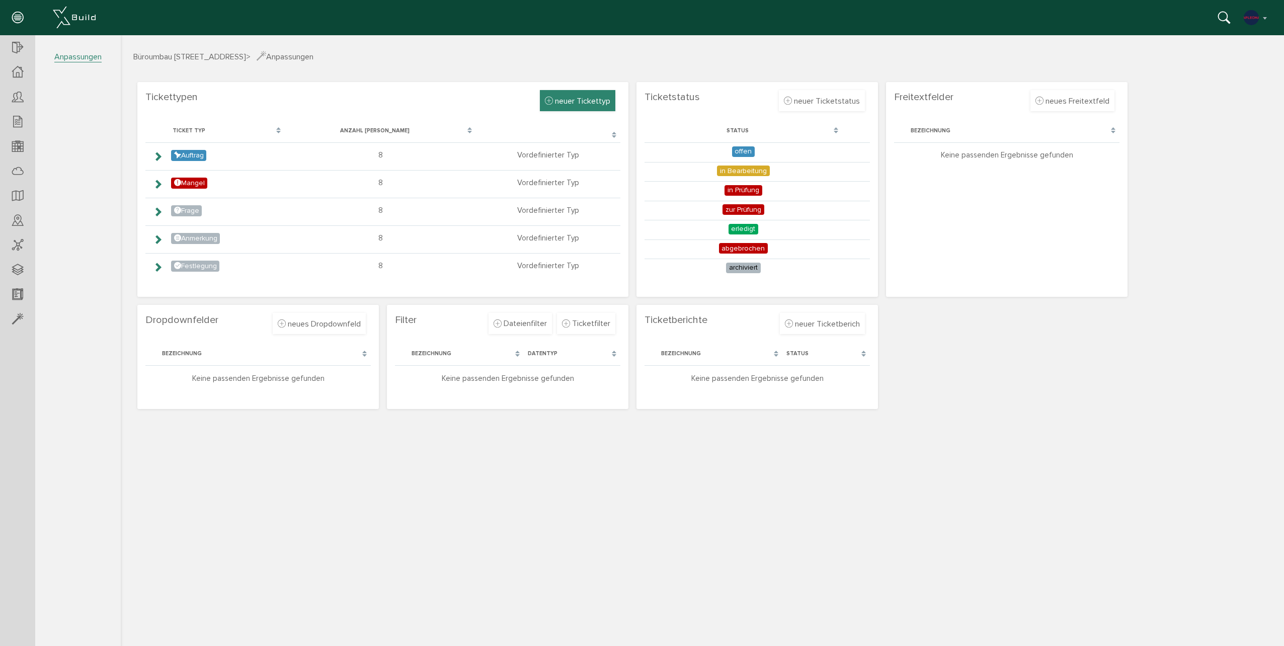
click at [554, 100] on span "neuer Tickettyp" at bounding box center [577, 100] width 65 height 11
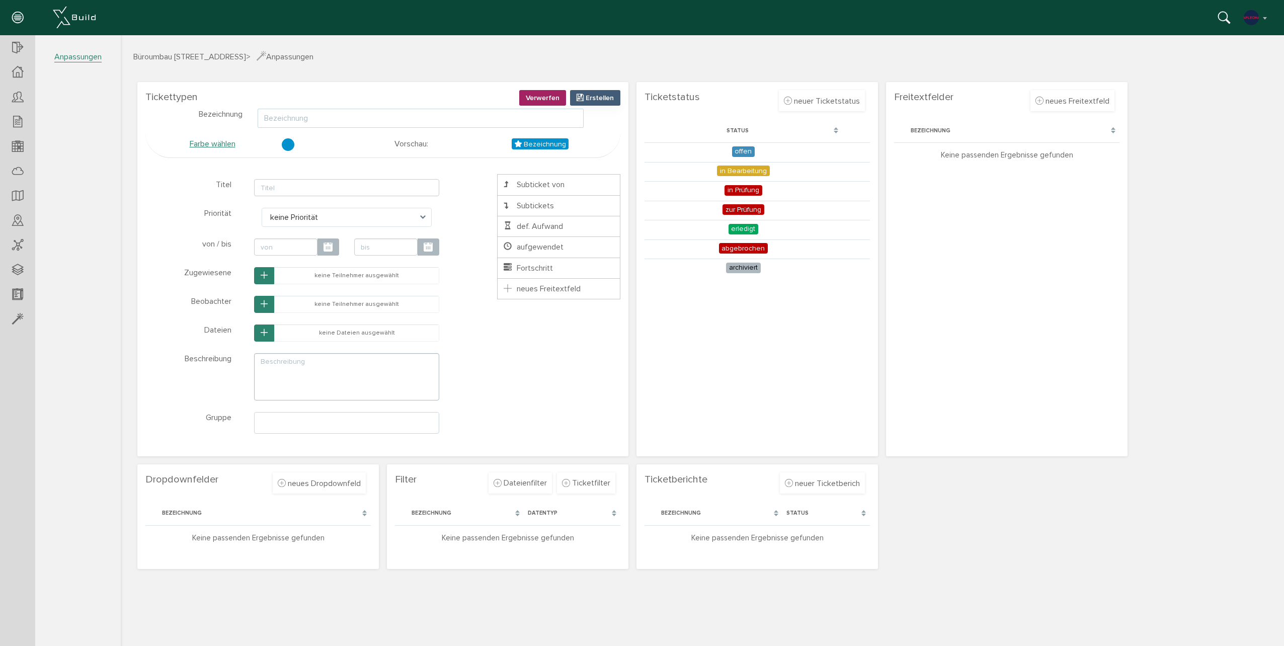
click at [423, 118] on input "text" at bounding box center [421, 118] width 326 height 19
type input "Beschädigung"
click at [300, 192] on input "text" at bounding box center [346, 187] width 185 height 17
click at [536, 295] on li "neues Freitextfeld" at bounding box center [558, 288] width 123 height 21
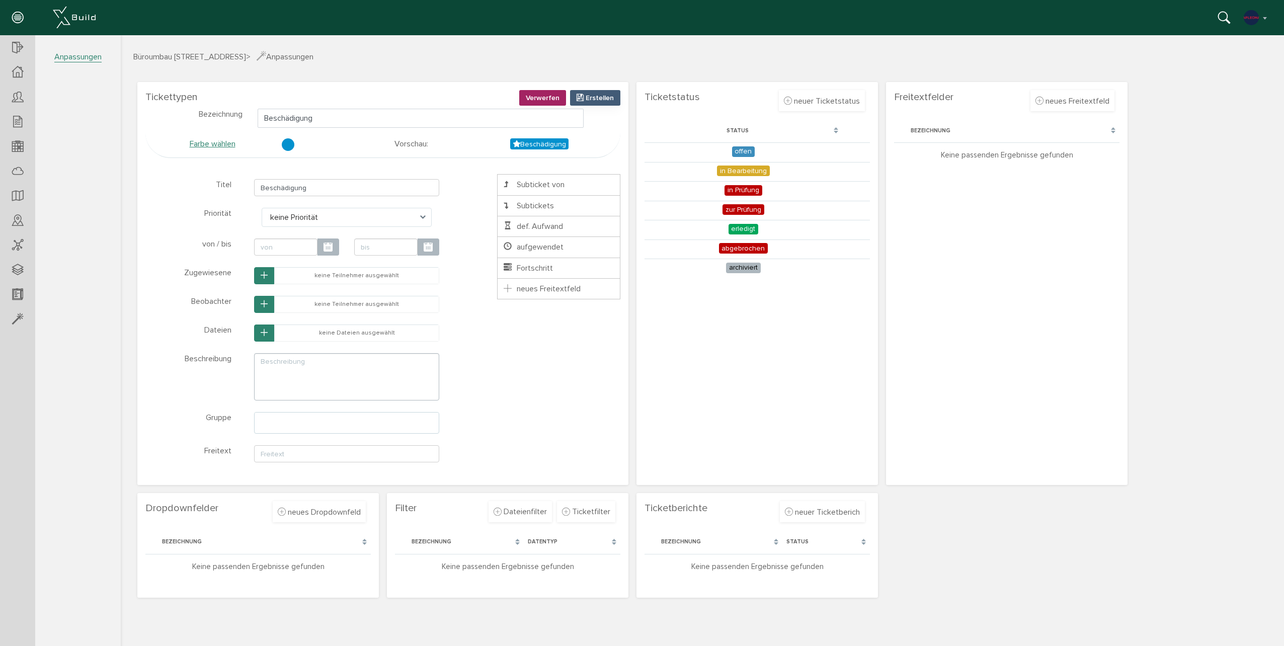
scroll to position [1, 0]
type input "Beschädigung"
click at [473, 451] on link at bounding box center [470, 448] width 16 height 16
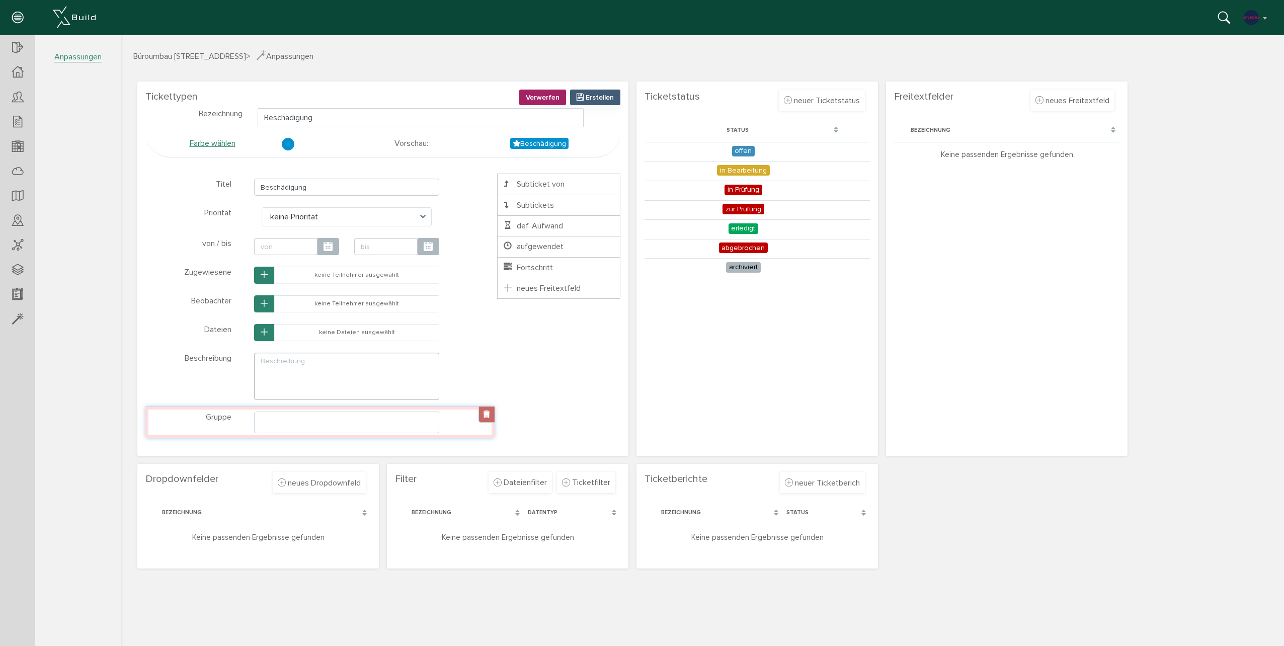
click at [488, 417] on link at bounding box center [486, 414] width 16 height 16
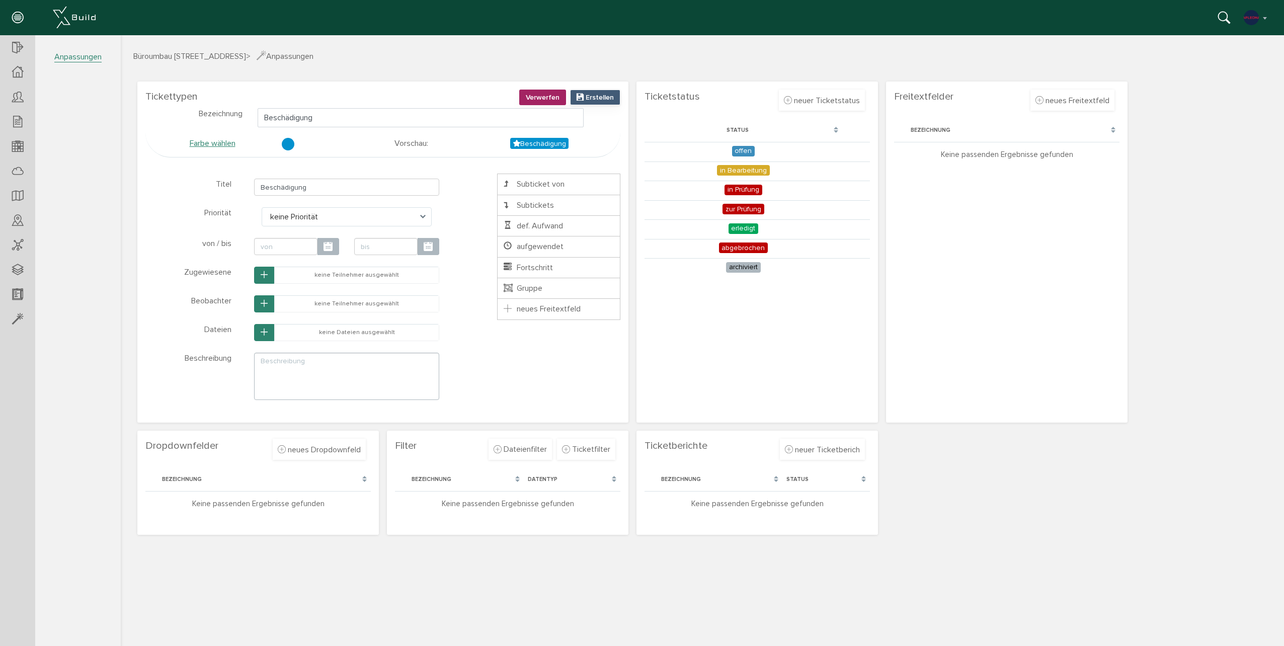
click at [589, 92] on button "Erstellen" at bounding box center [595, 98] width 50 height 16
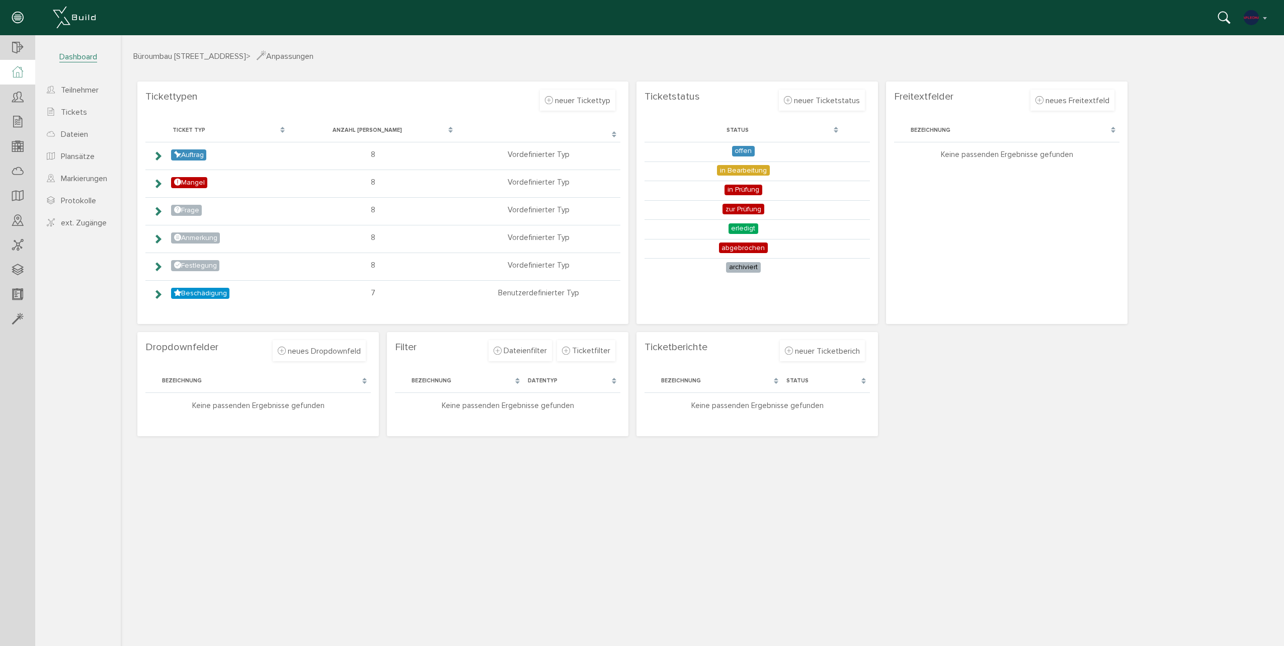
click at [24, 72] on div at bounding box center [17, 72] width 35 height 25
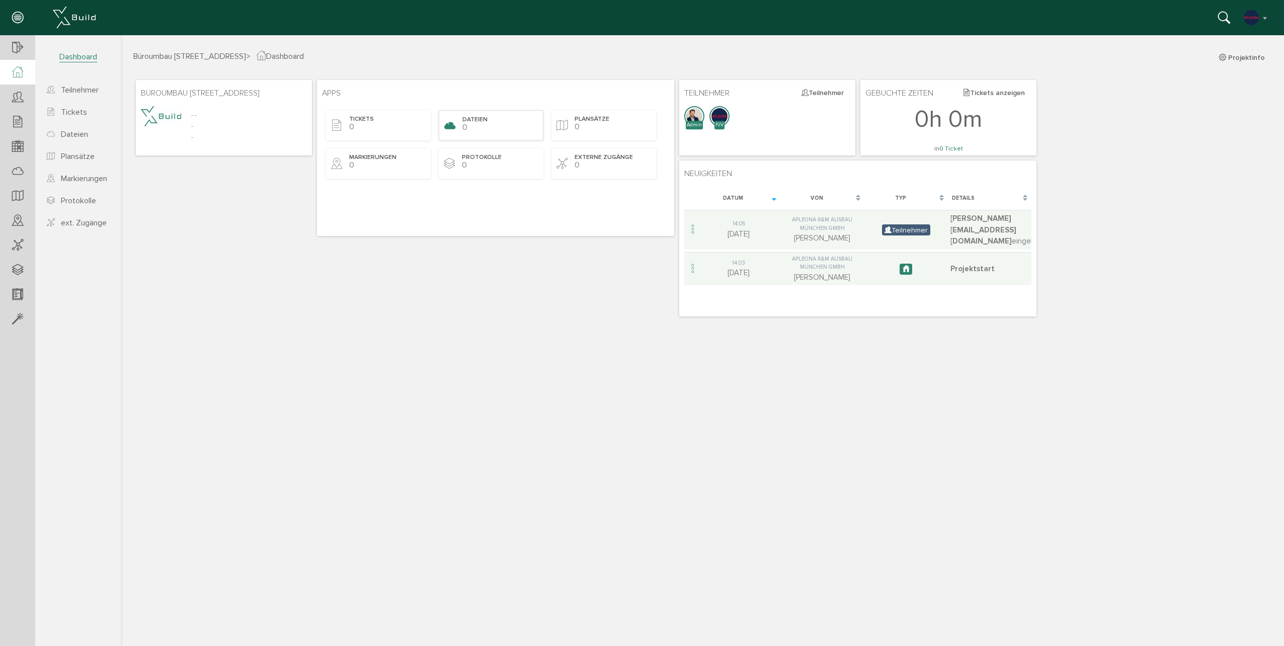
click at [469, 128] on div "Dateien 0" at bounding box center [491, 125] width 105 height 30
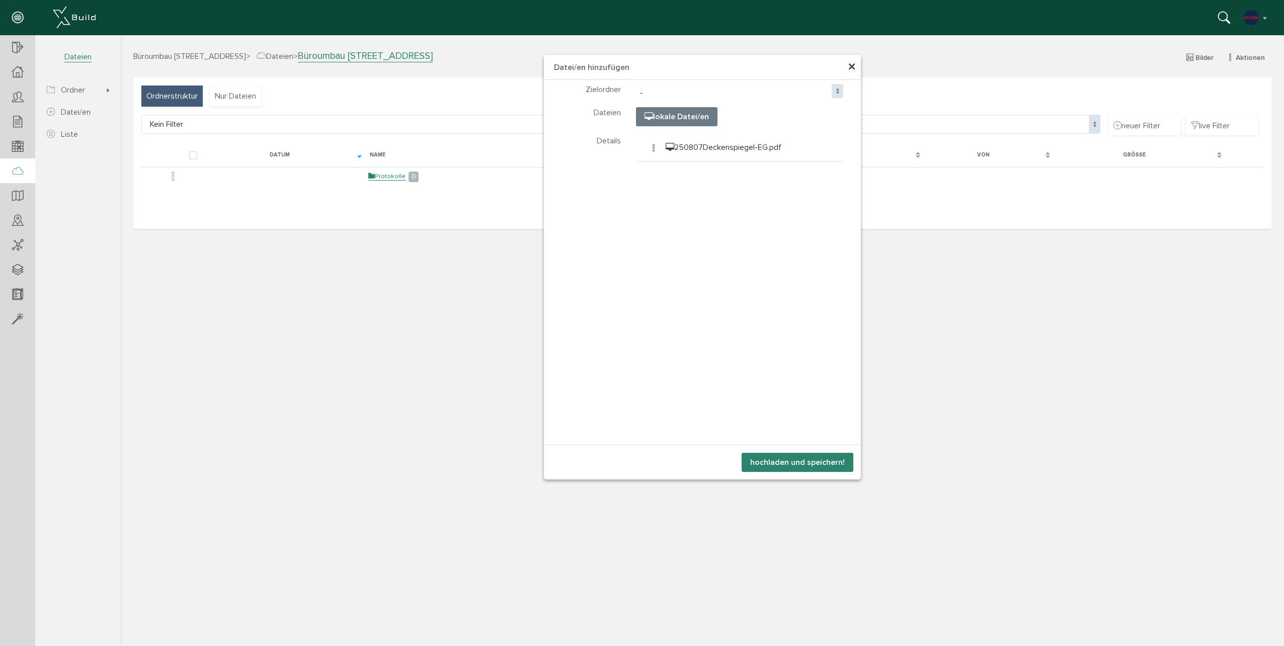
click at [673, 91] on span "-" at bounding box center [740, 93] width 208 height 19
click at [836, 92] on span at bounding box center [837, 91] width 12 height 14
click at [854, 68] on span "×" at bounding box center [851, 67] width 8 height 20
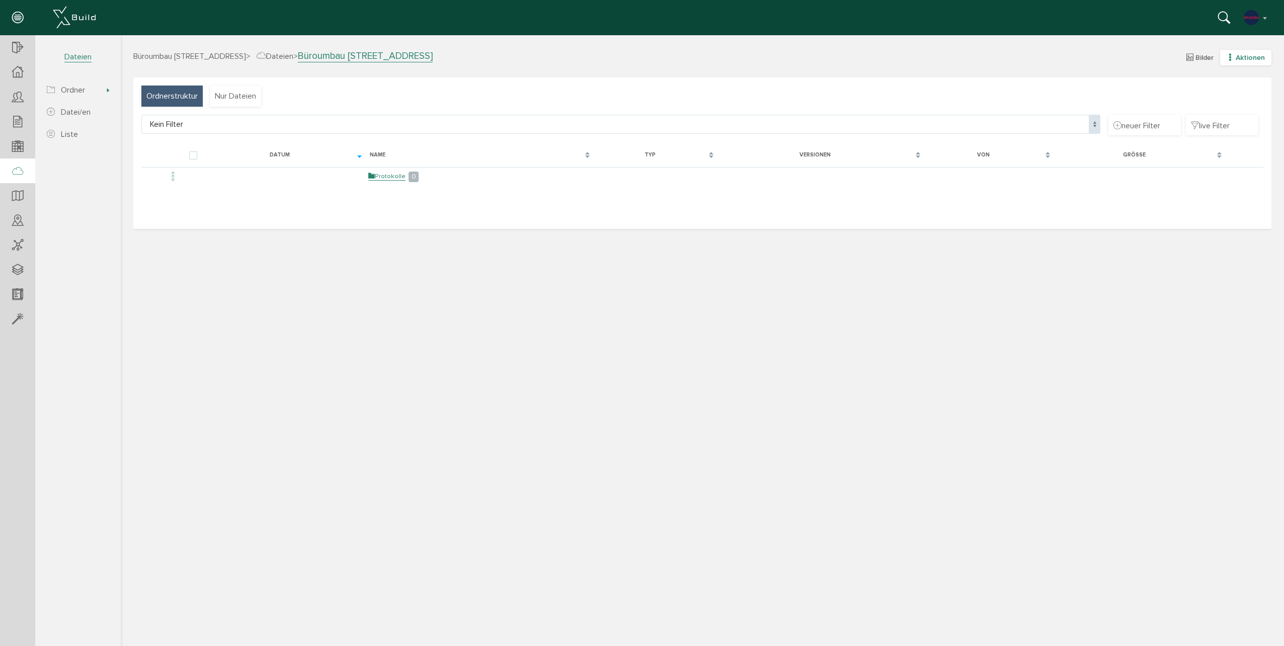
click at [1236, 61] on span "Aktionen" at bounding box center [1249, 57] width 29 height 9
click at [1246, 109] on link "neuer Ordner" at bounding box center [1238, 107] width 79 height 16
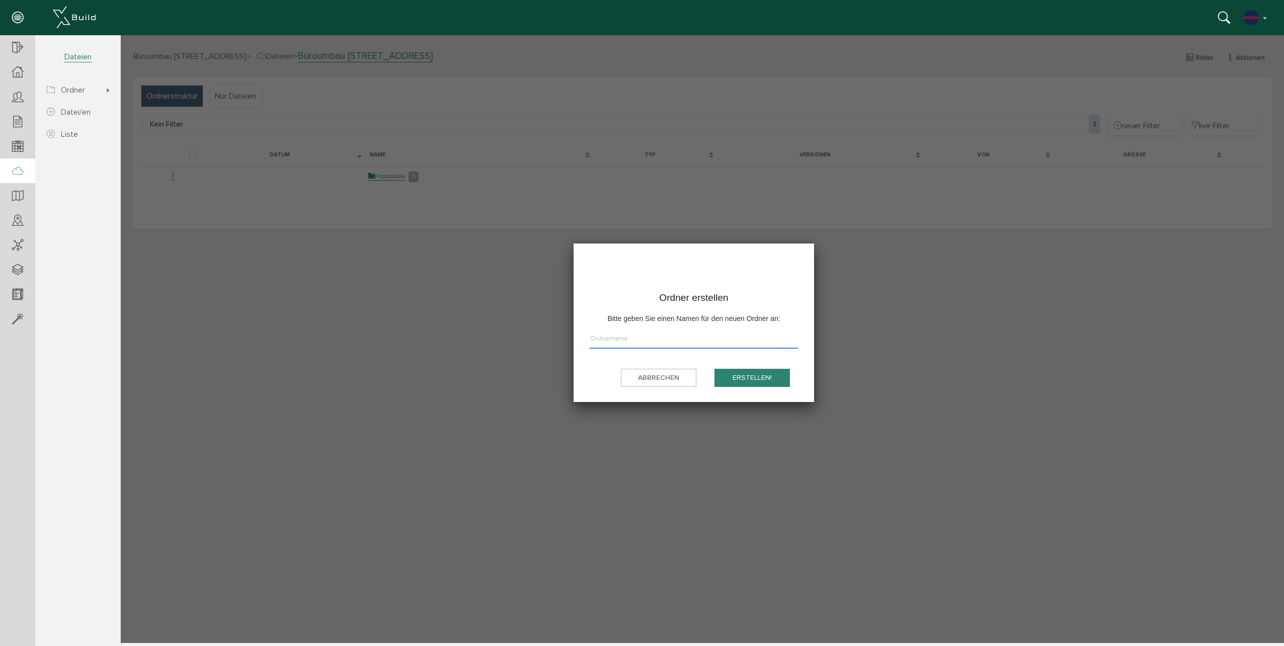
type input "O"
click at [714, 369] on button "erstellen!" at bounding box center [751, 378] width 75 height 19
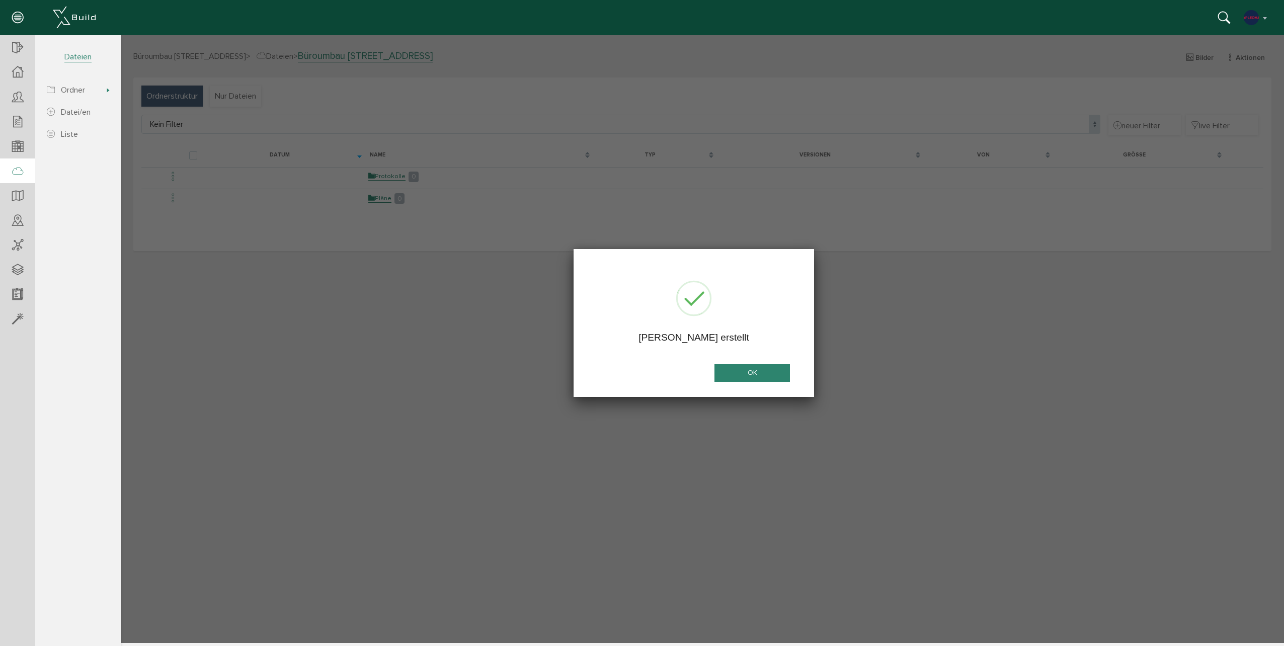
click at [760, 374] on button "OK" at bounding box center [751, 373] width 75 height 19
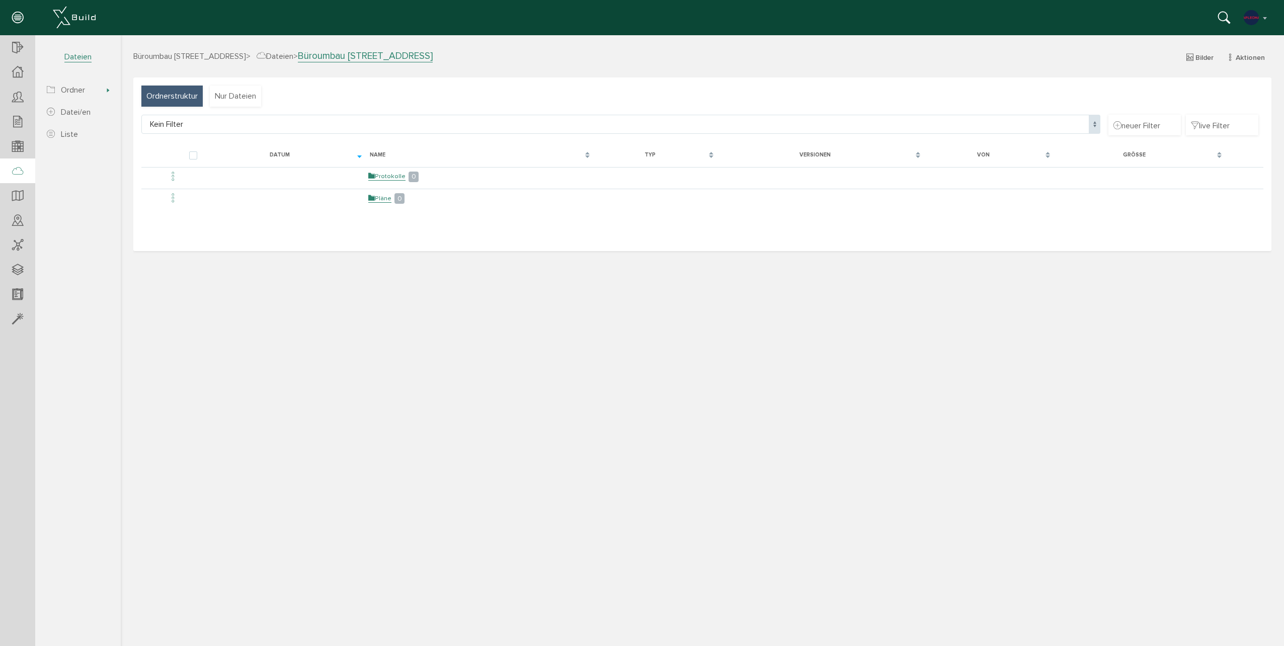
click at [384, 200] on link "Pläne" at bounding box center [379, 198] width 23 height 9
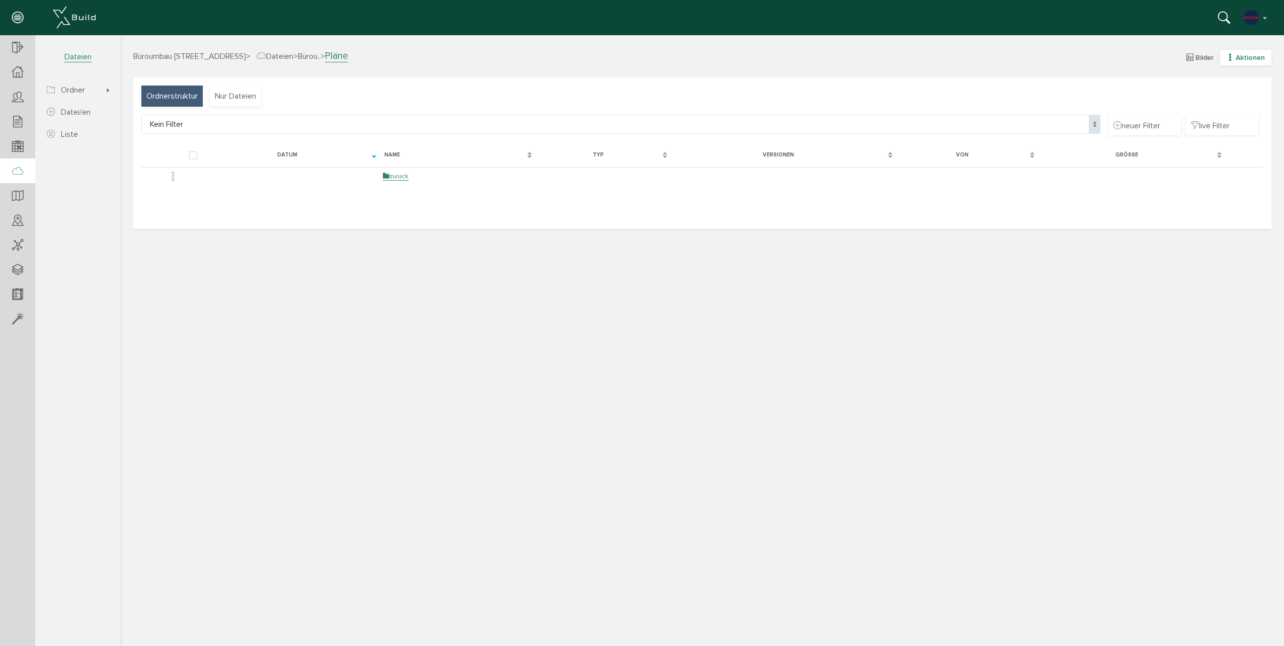
click at [1239, 60] on span "Aktionen" at bounding box center [1249, 57] width 29 height 9
click at [1223, 106] on link "neuer Ordner" at bounding box center [1238, 107] width 79 height 16
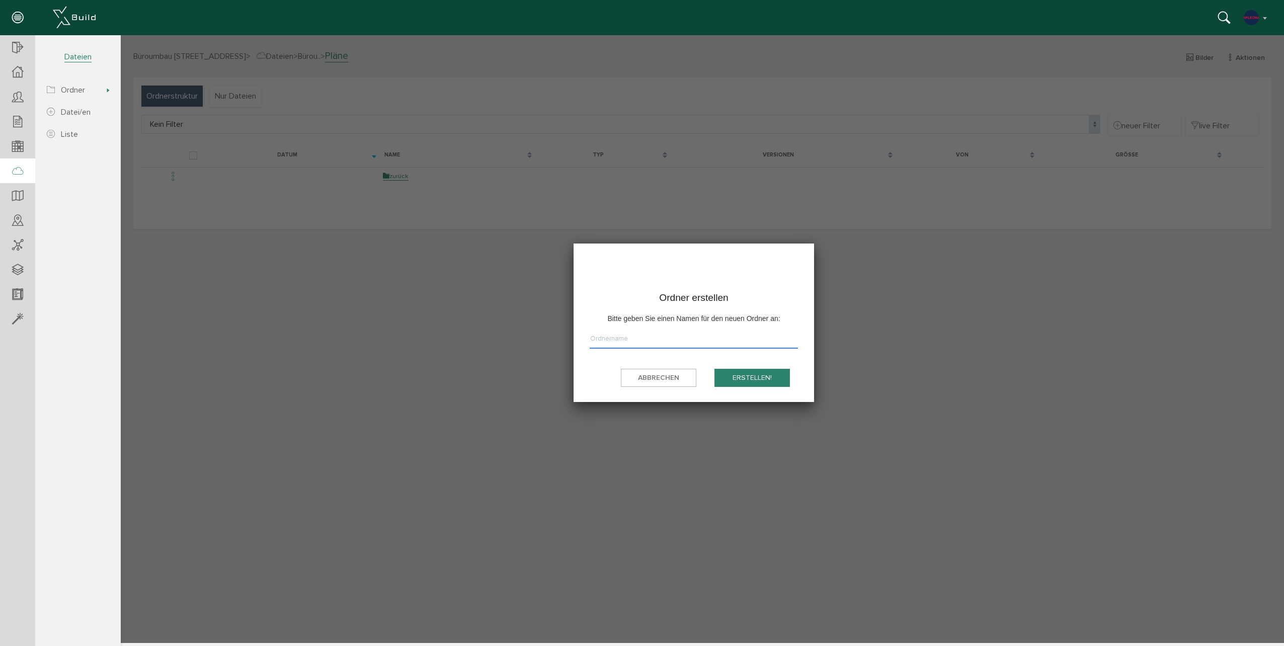
click at [672, 339] on input "text" at bounding box center [693, 340] width 208 height 15
type input "Grundriss"
click at [714, 369] on button "erstellen!" at bounding box center [751, 378] width 75 height 19
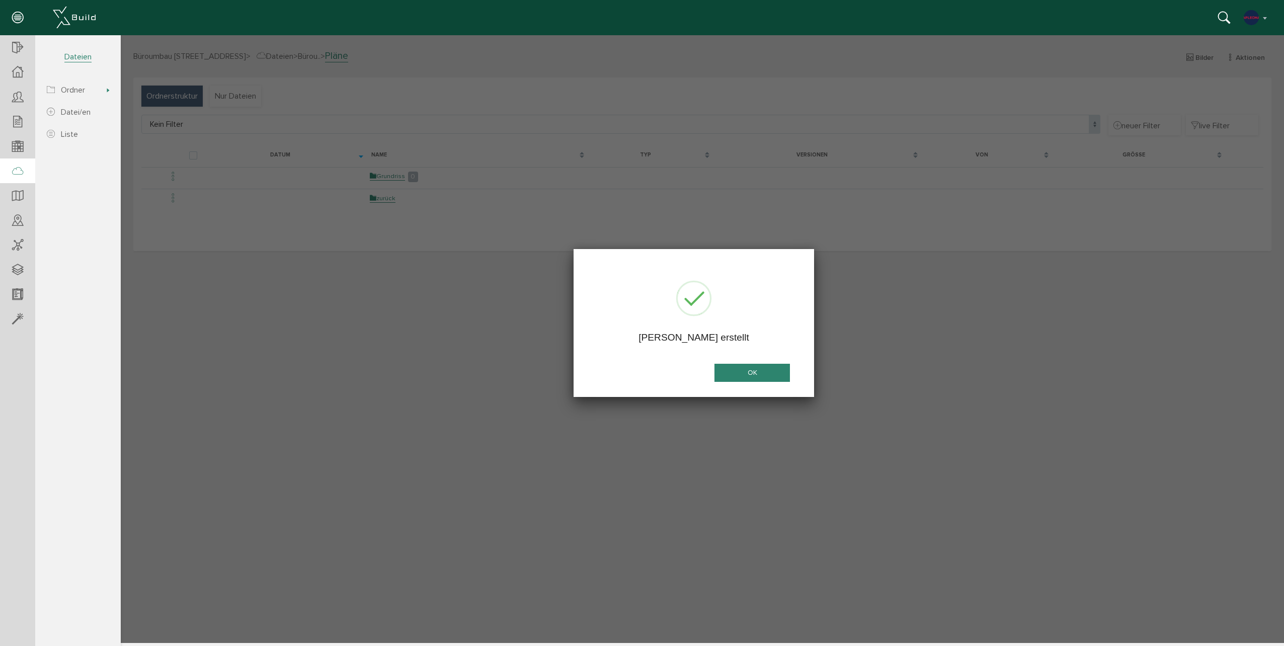
click at [768, 367] on button "OK" at bounding box center [751, 373] width 75 height 19
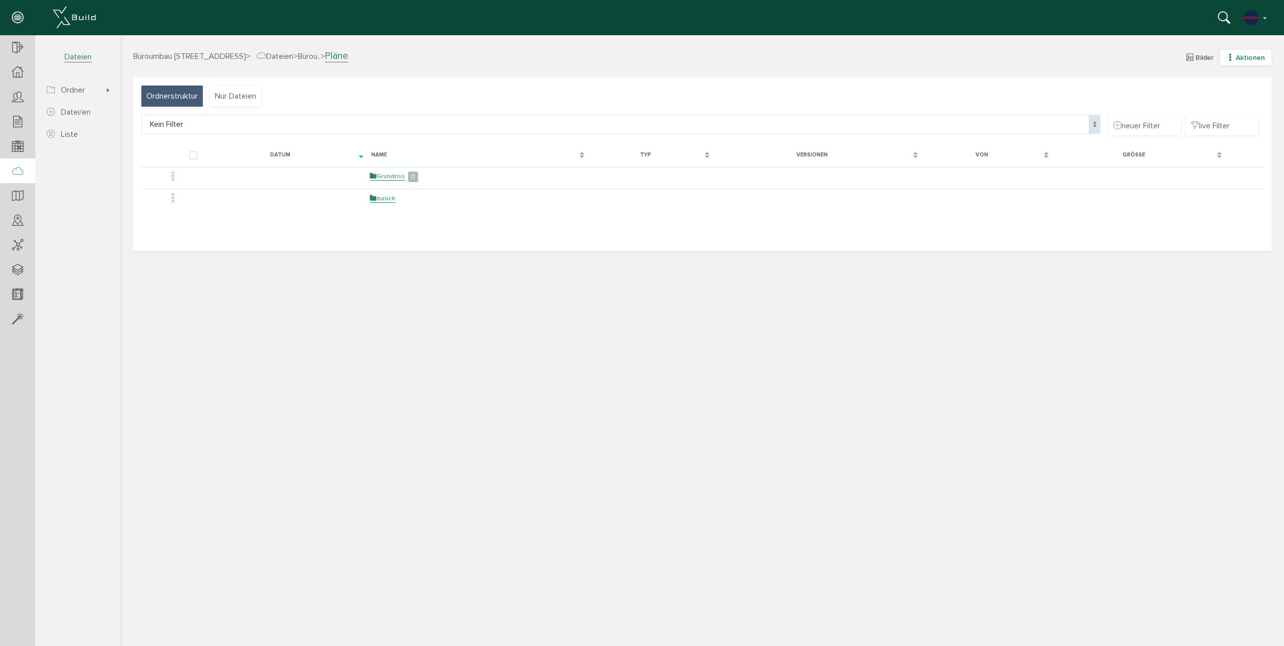
click at [1253, 58] on span "Aktionen" at bounding box center [1249, 57] width 29 height 9
click at [1221, 93] on link "neue Datei/en" at bounding box center [1238, 91] width 79 height 16
select select "D-68dd1e13af1668_11191852"
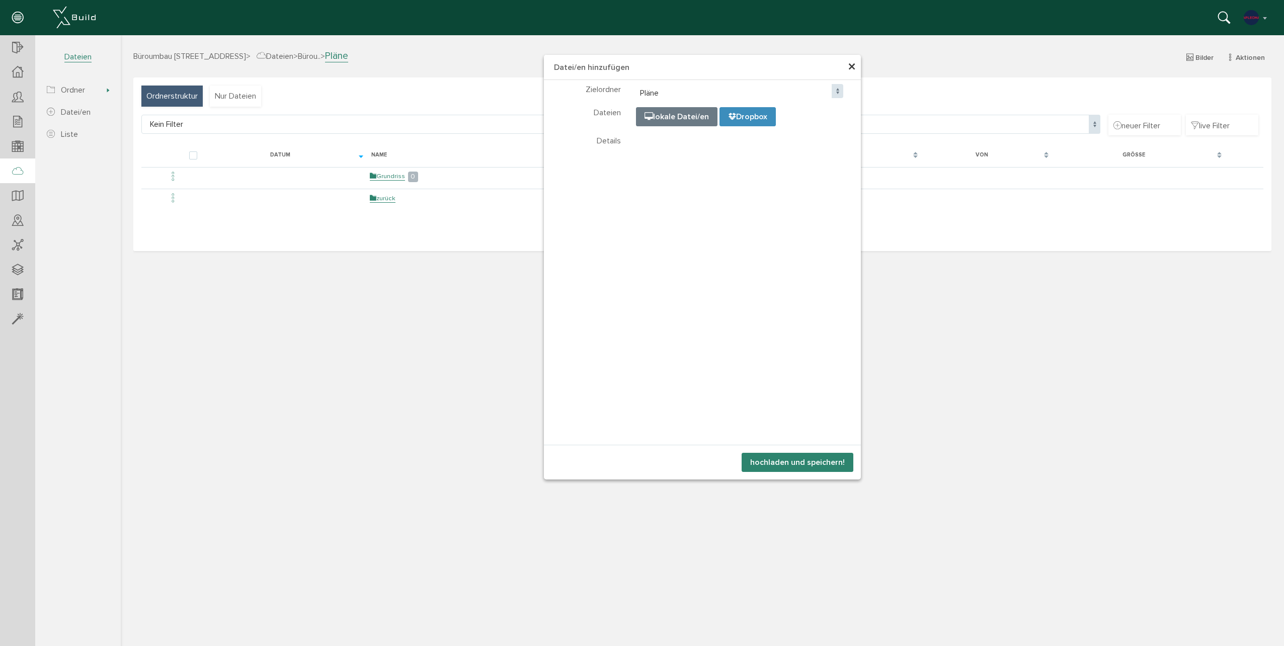
select select "D-68dd1e13af1668_11191852"
click at [846, 62] on h4 "Datei/en hinzufügen" at bounding box center [702, 67] width 317 height 25
click at [847, 73] on span "×" at bounding box center [851, 68] width 8 height 20
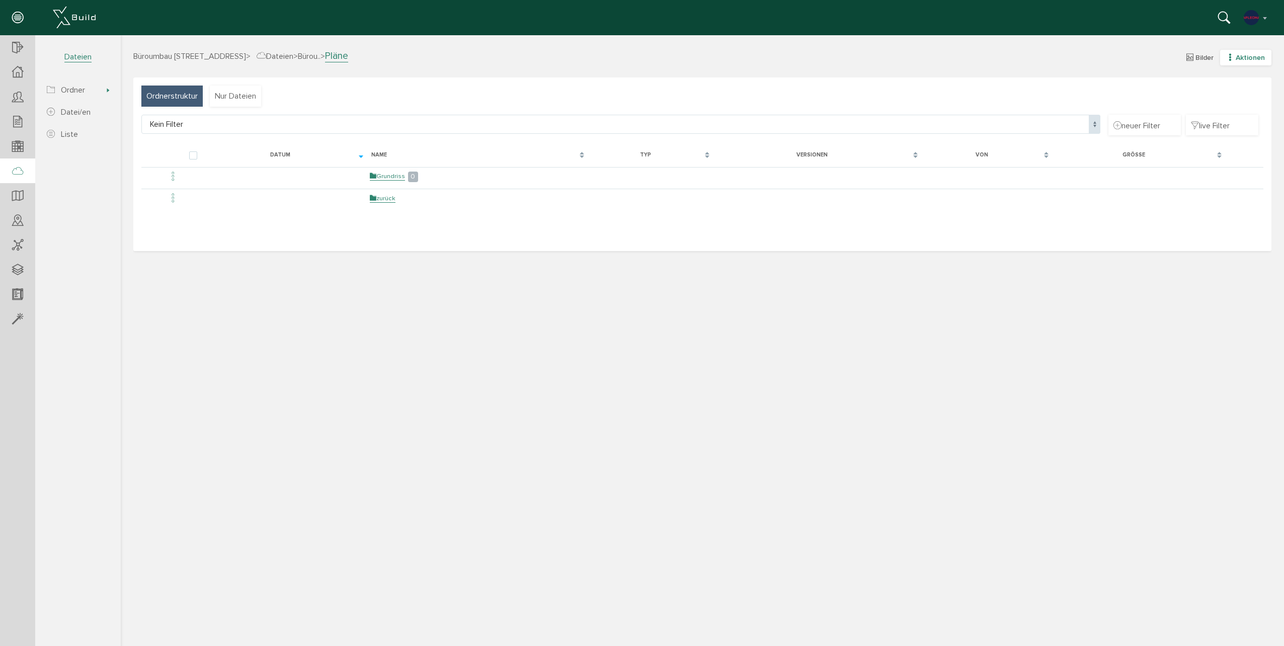
click at [1242, 61] on span "Aktionen" at bounding box center [1249, 57] width 29 height 9
click at [1231, 108] on link "neuer Ordner" at bounding box center [1238, 107] width 79 height 16
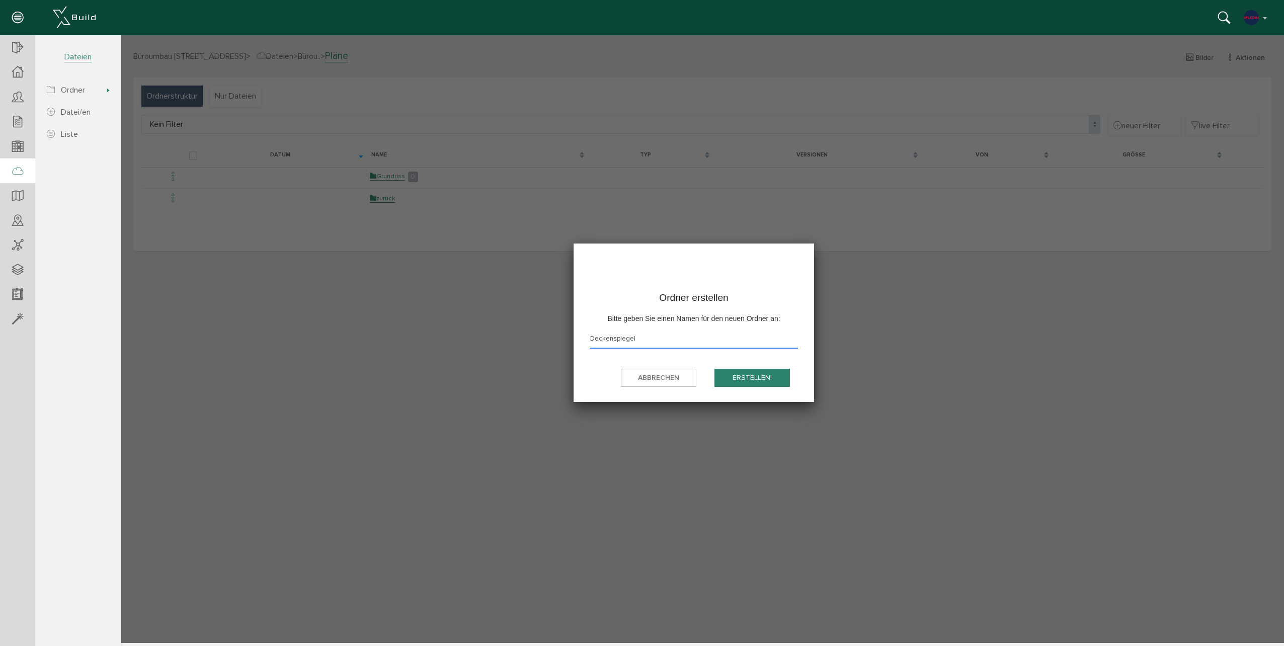
type input "Deckenspiegel"
click at [714, 369] on button "erstellen!" at bounding box center [751, 378] width 75 height 19
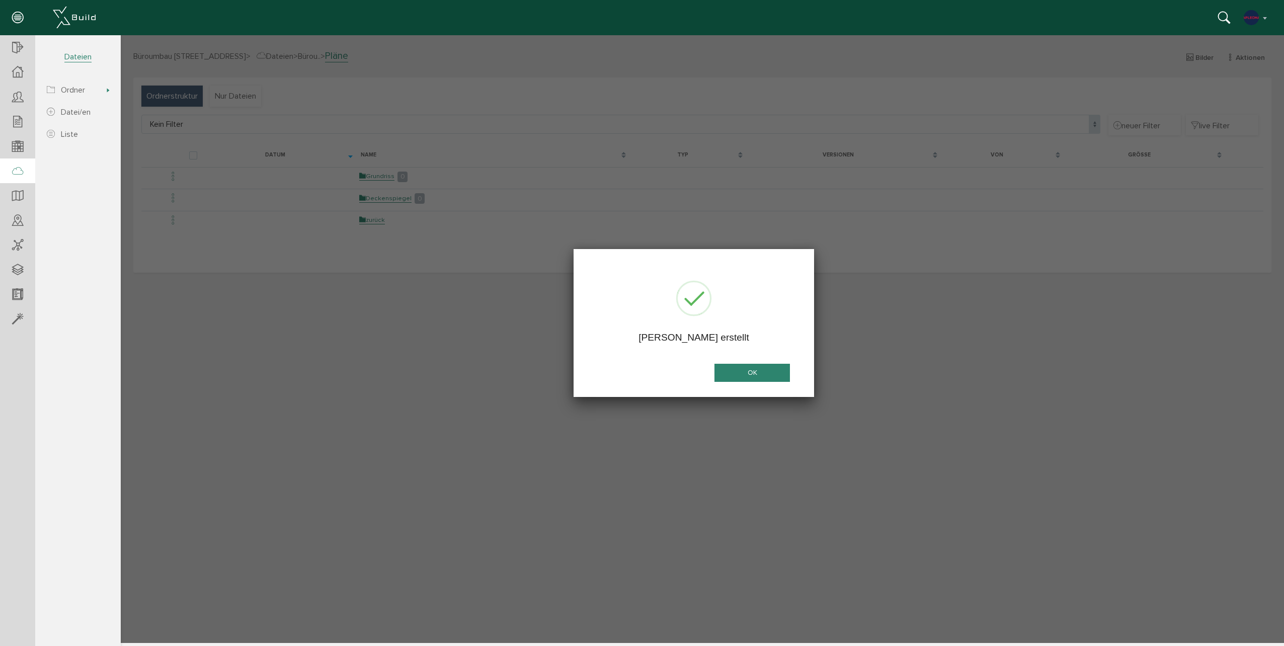
click at [750, 369] on button "OK" at bounding box center [751, 373] width 75 height 19
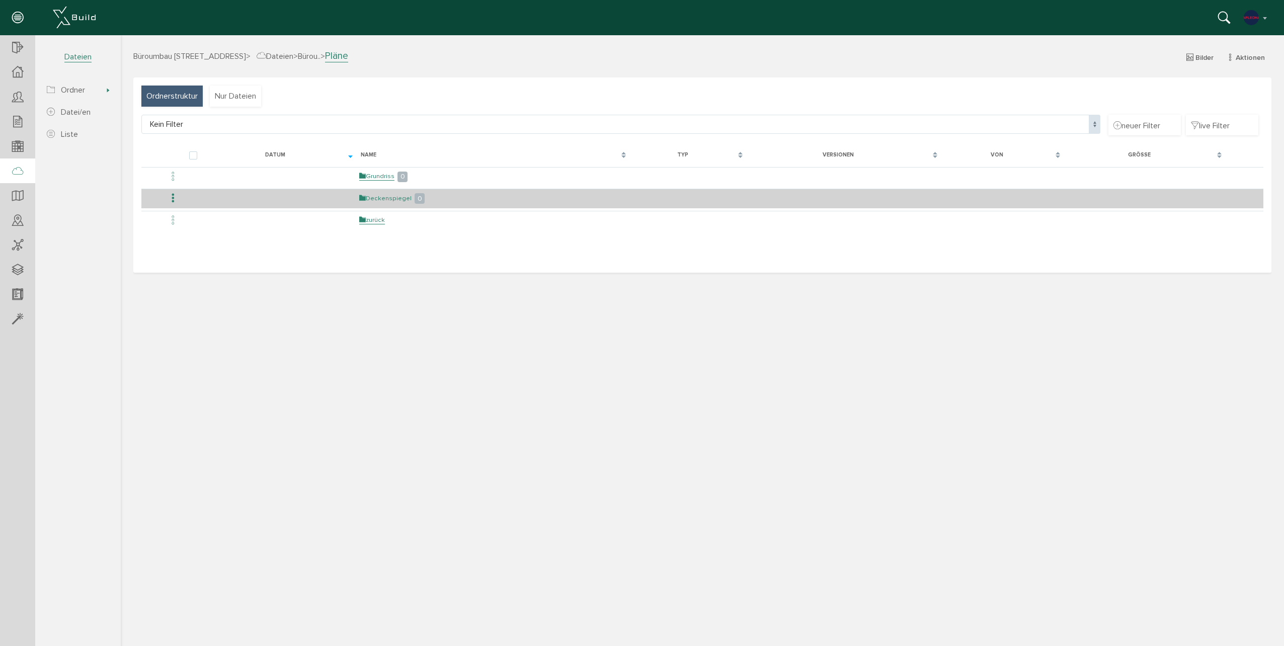
click at [372, 194] on link "Deckenspiegel" at bounding box center [385, 198] width 52 height 9
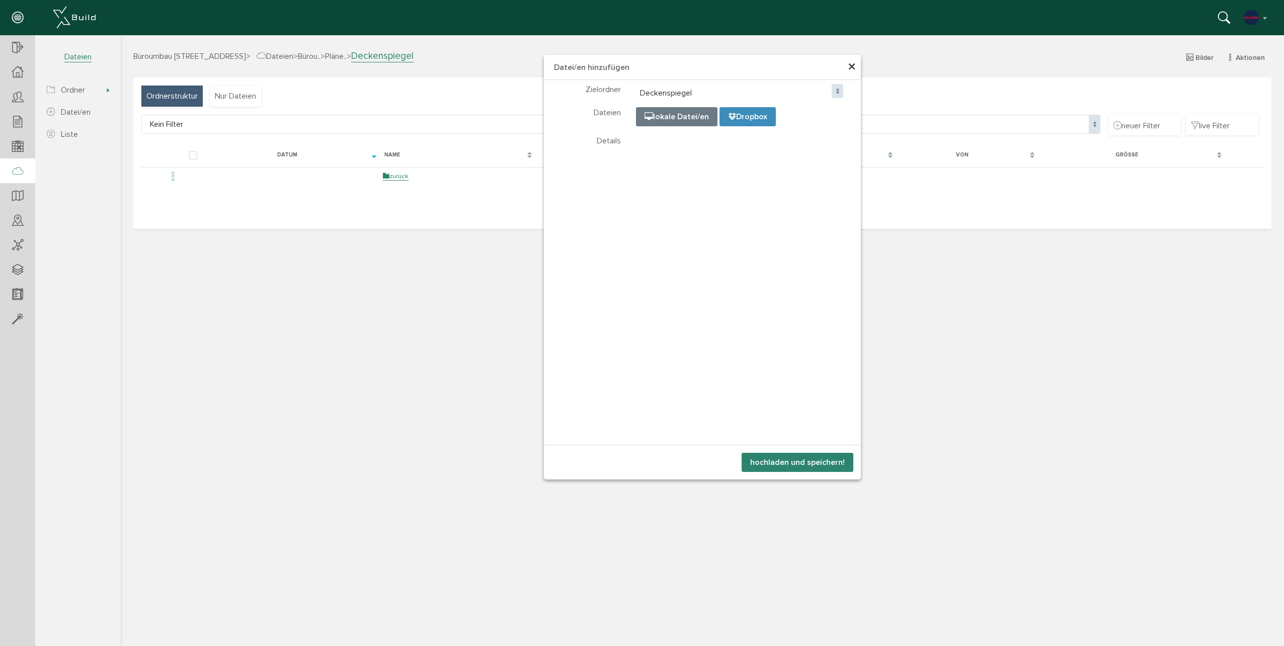
select select "D-68dd1e2e6c0bb8_64656782"
click at [779, 463] on button "hochladen und speichern!" at bounding box center [797, 462] width 112 height 19
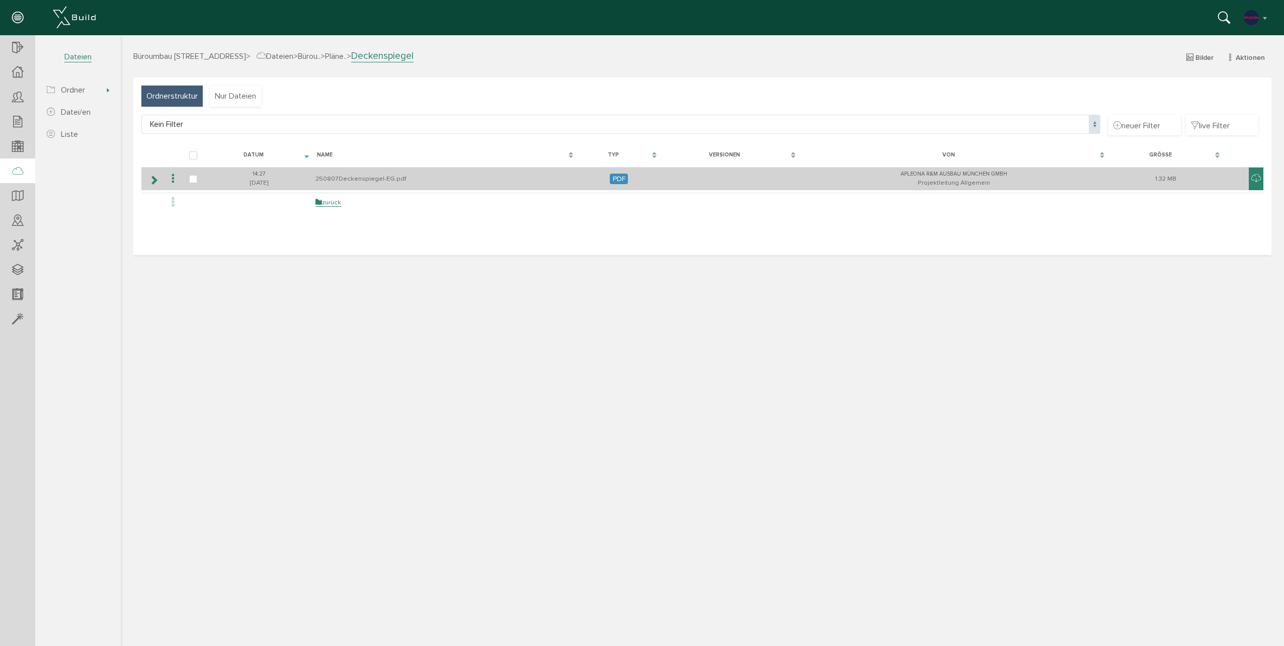
click at [381, 179] on td "250807Deckenspiegel-EG.pdf" at bounding box center [445, 179] width 264 height 24
click at [362, 179] on td "250807Deckenspiegel-EG.pdf" at bounding box center [445, 179] width 264 height 24
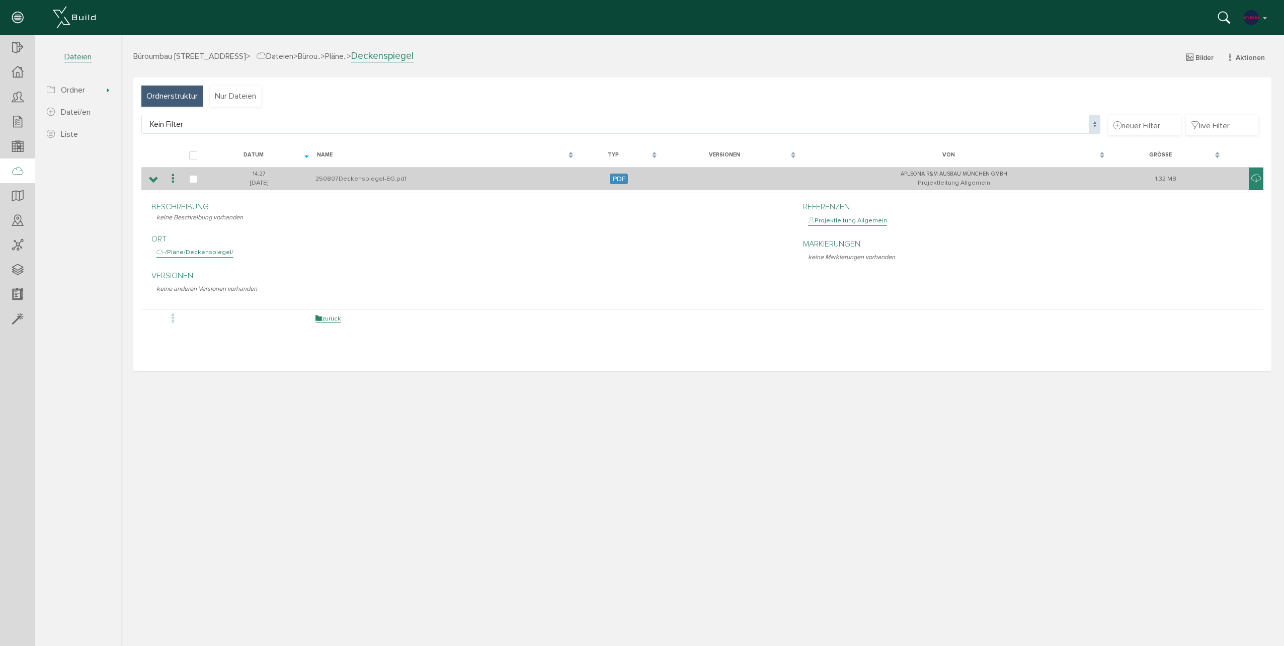
drag, startPoint x: 360, startPoint y: 179, endPoint x: 309, endPoint y: 171, distance: 50.9
click at [309, 171] on div "14:27" at bounding box center [258, 174] width 103 height 9
click at [355, 184] on td "250807Deckenspiegel-EG.pdf" at bounding box center [445, 179] width 264 height 24
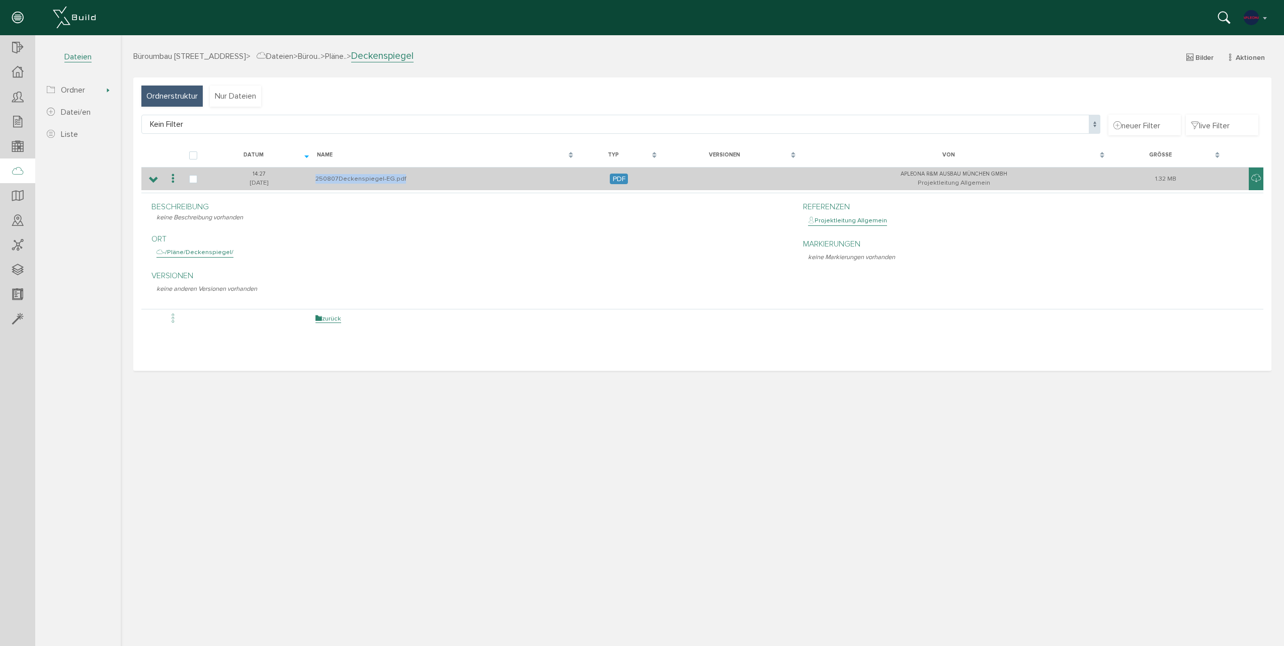
click at [355, 184] on td "250807Deckenspiegel-EG.pdf" at bounding box center [445, 179] width 264 height 24
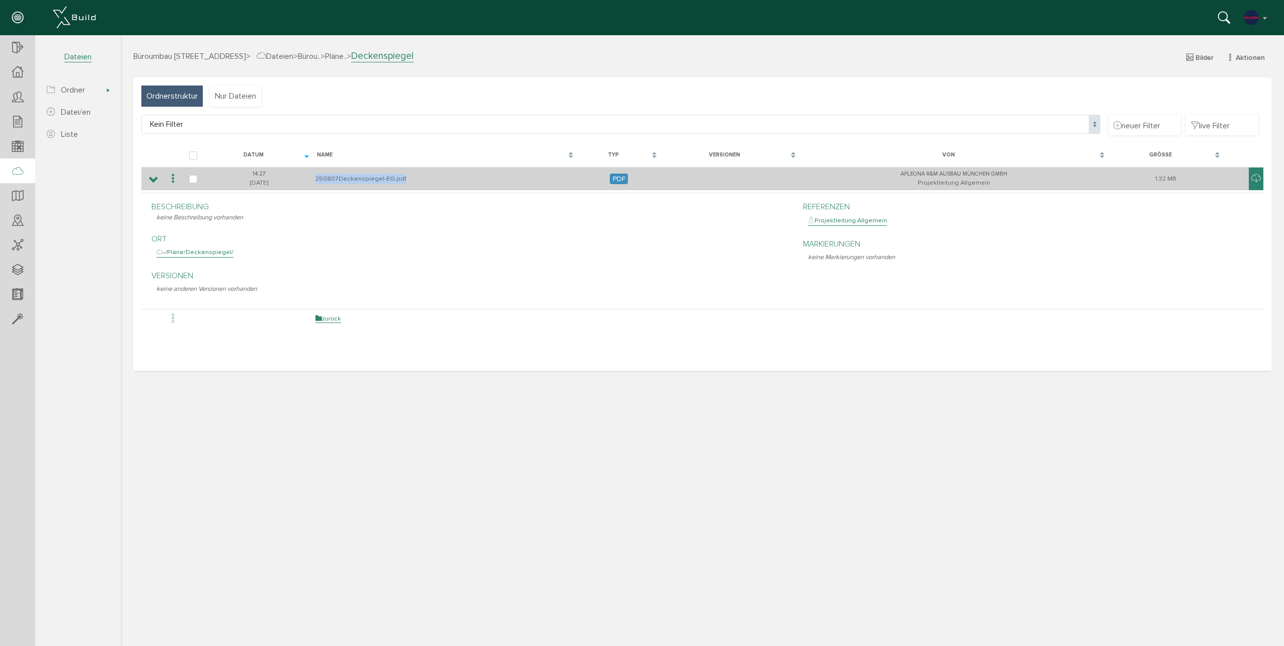
click at [355, 184] on td "250807Deckenspiegel-EG.pdf" at bounding box center [445, 179] width 264 height 24
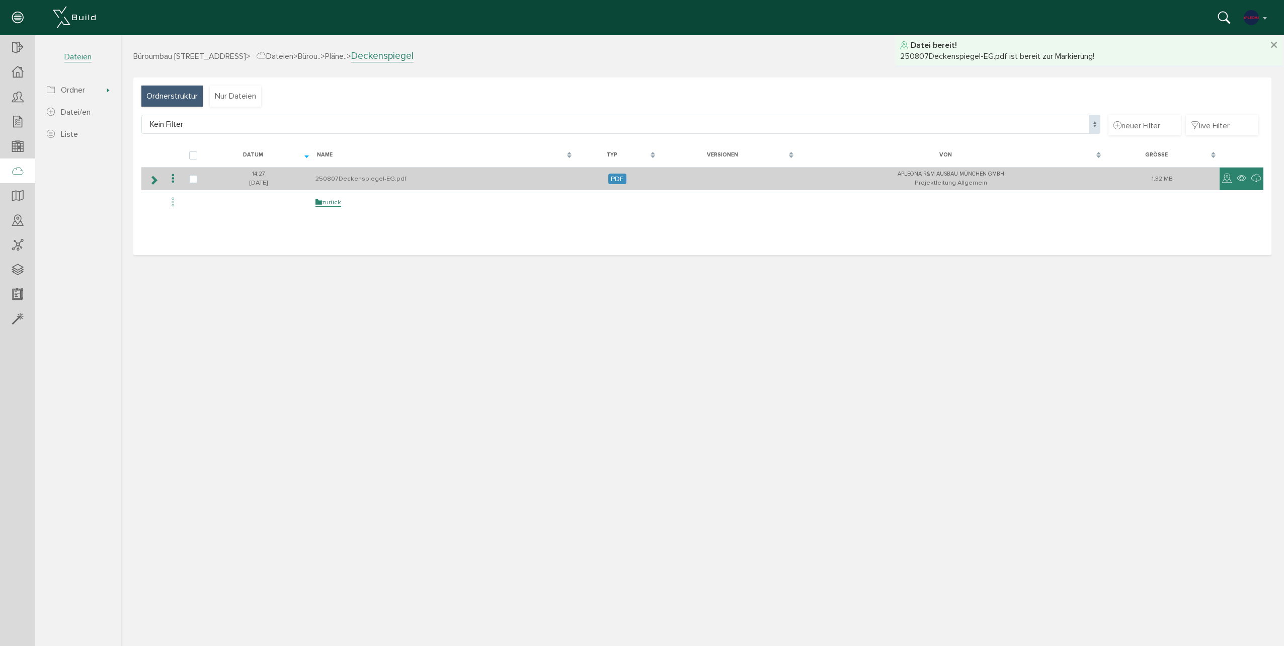
click at [386, 183] on td "250807Deckenspiegel-EG.pdf" at bounding box center [444, 179] width 263 height 24
click at [375, 181] on td "250807Deckenspiegel-EG.pdf" at bounding box center [444, 179] width 263 height 24
click at [1227, 178] on icon at bounding box center [1227, 179] width 10 height 12
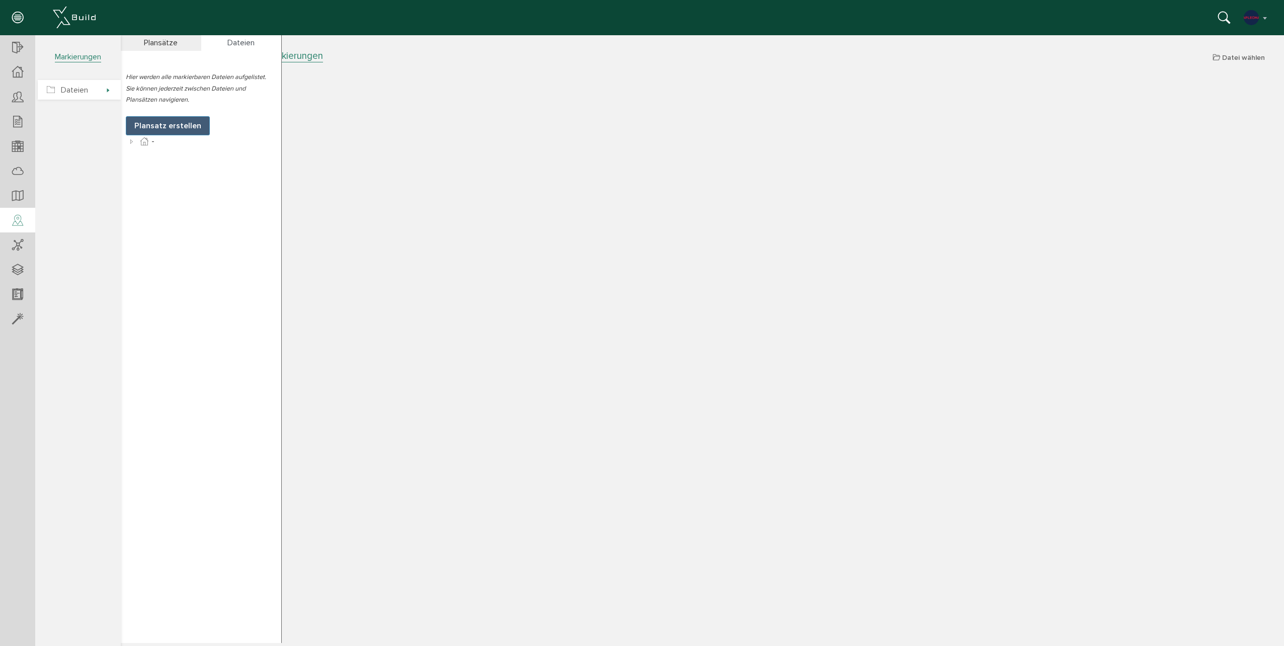
click at [63, 90] on span "Dateien" at bounding box center [74, 90] width 27 height 10
click at [73, 95] on span "Dateien" at bounding box center [74, 90] width 27 height 10
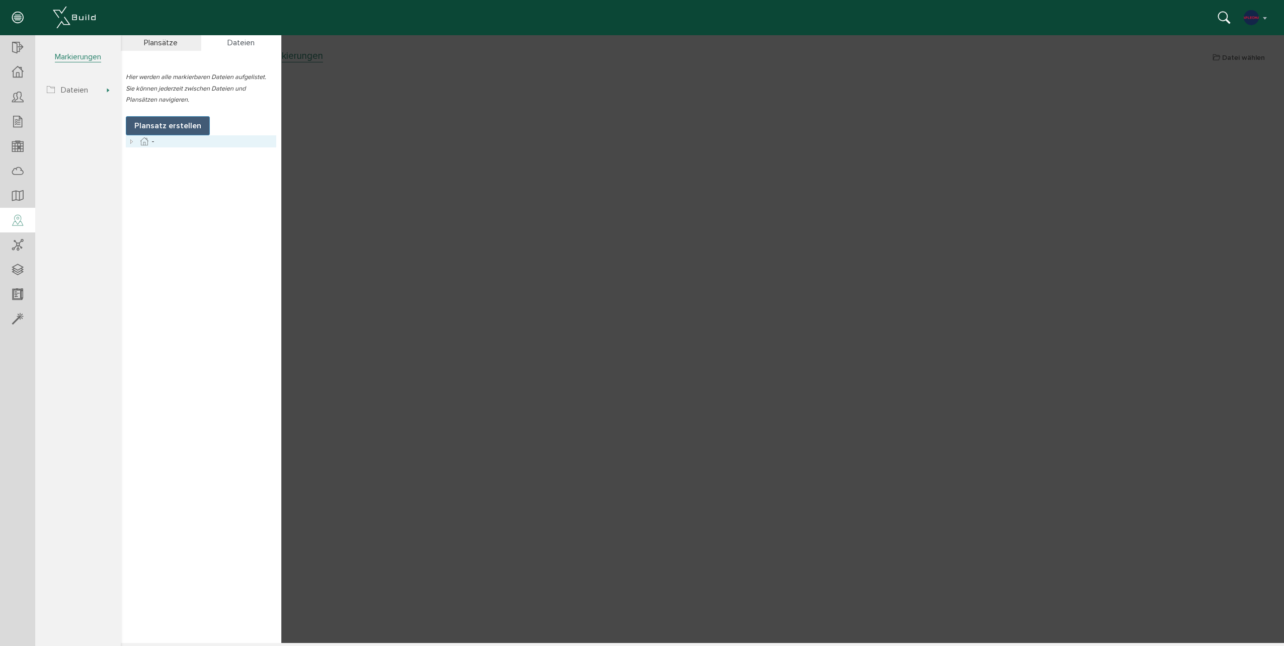
click at [130, 142] on icon at bounding box center [132, 141] width 12 height 12
click at [143, 153] on icon at bounding box center [144, 153] width 12 height 12
click at [158, 164] on icon at bounding box center [156, 165] width 12 height 12
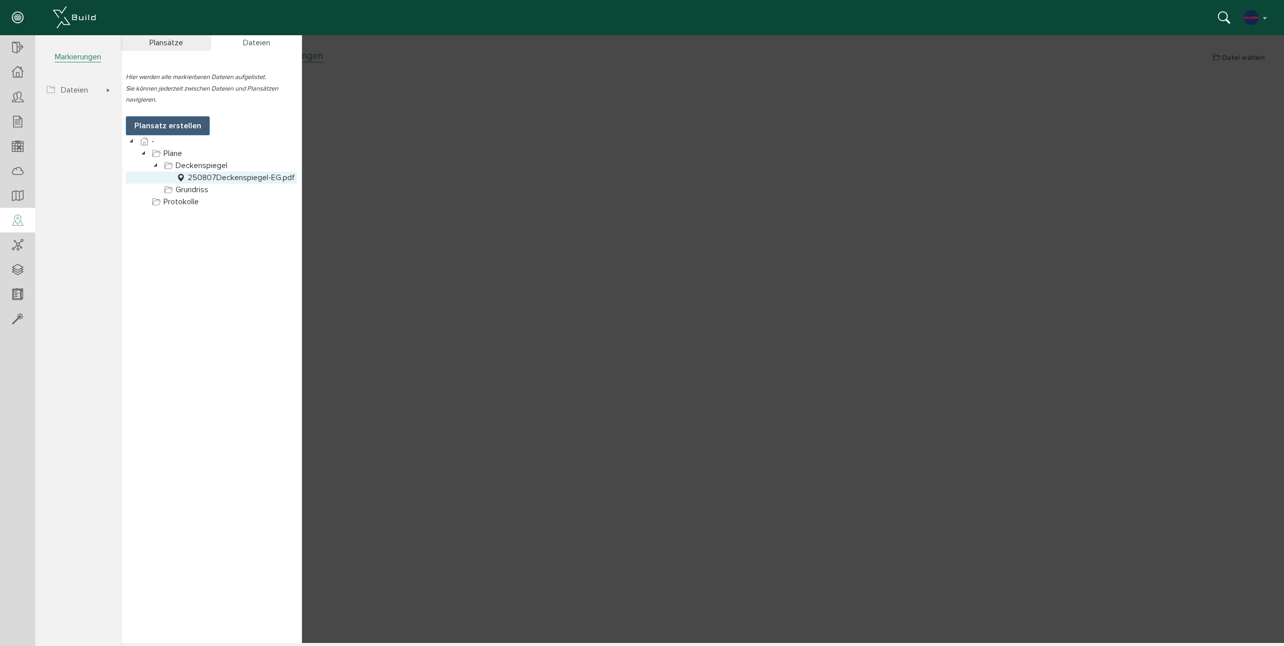
click at [205, 181] on link "250807Deckenspiegel-EG.pdf" at bounding box center [235, 178] width 123 height 12
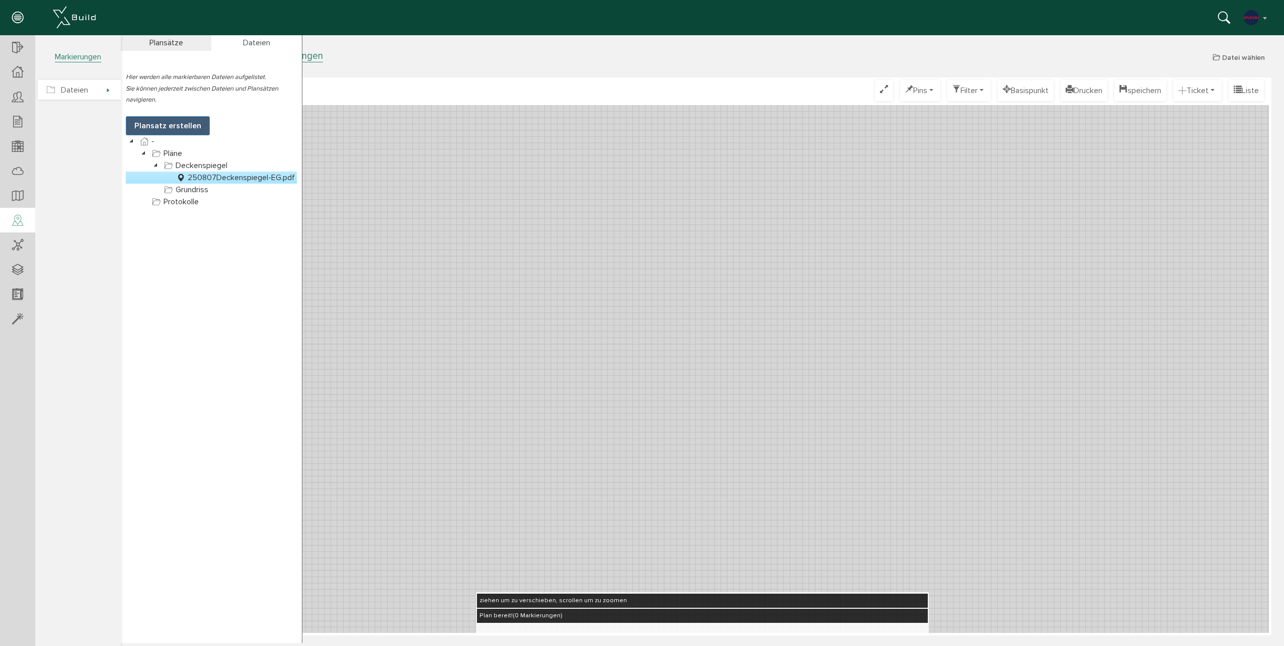
click at [61, 93] on span "Dateien" at bounding box center [74, 90] width 27 height 10
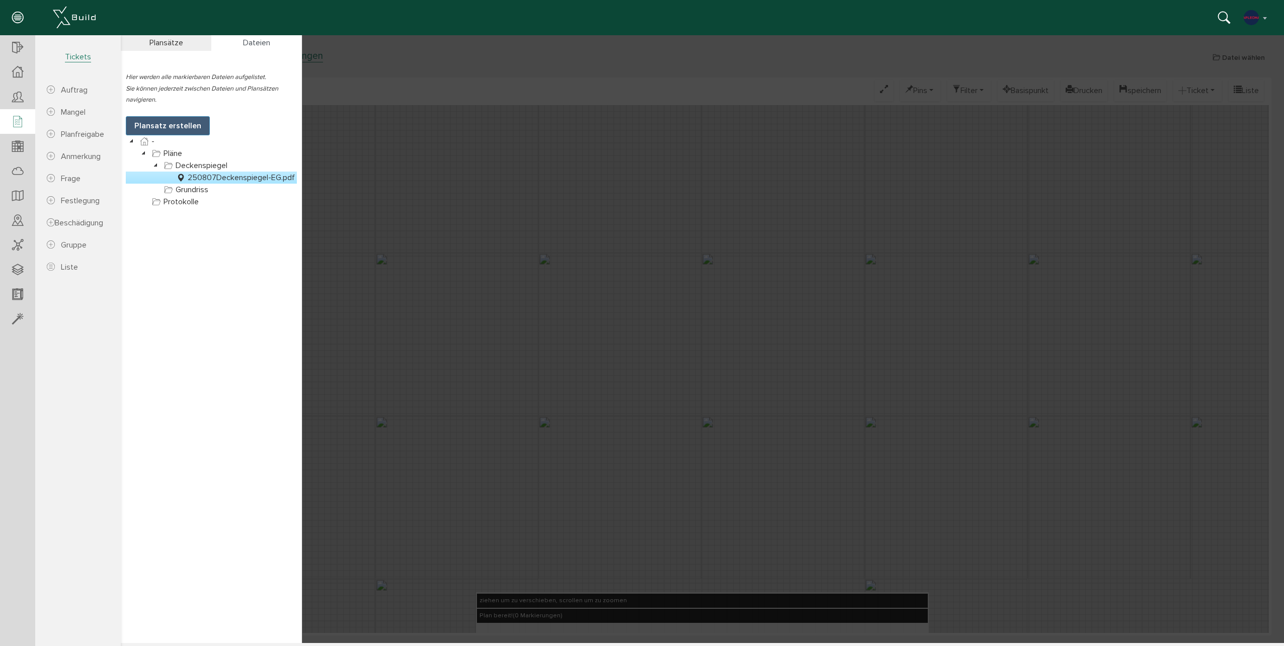
click at [21, 128] on icon at bounding box center [17, 122] width 11 height 14
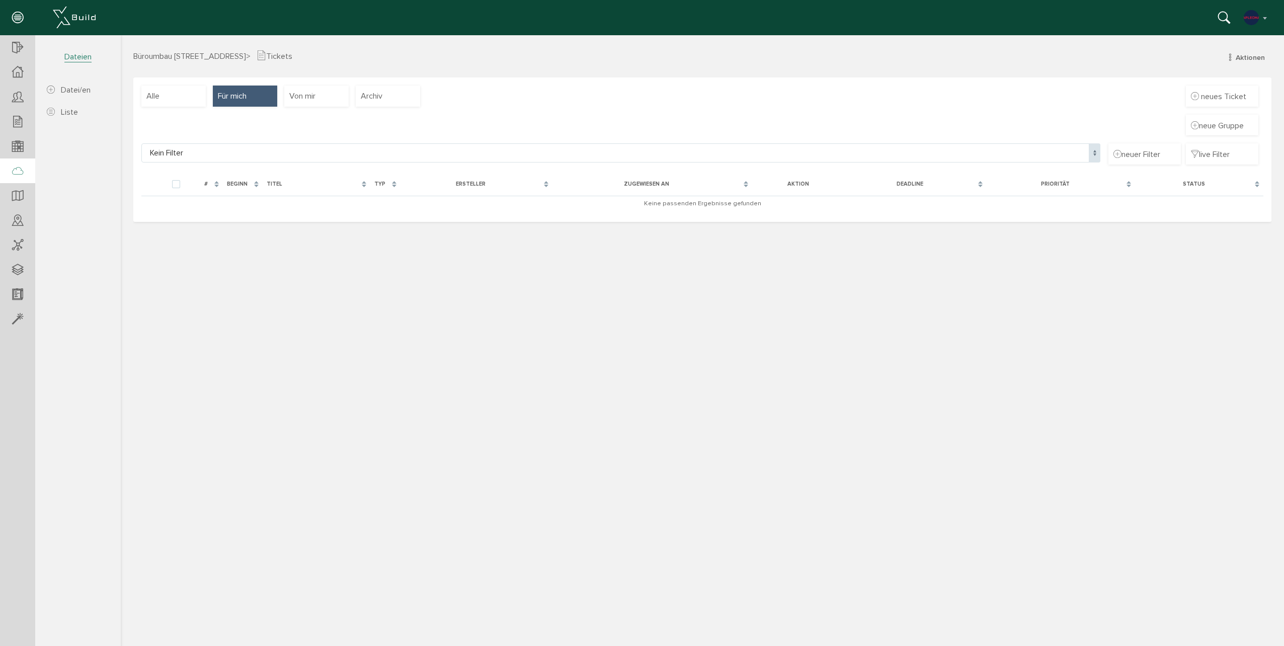
click at [22, 173] on icon at bounding box center [17, 171] width 11 height 14
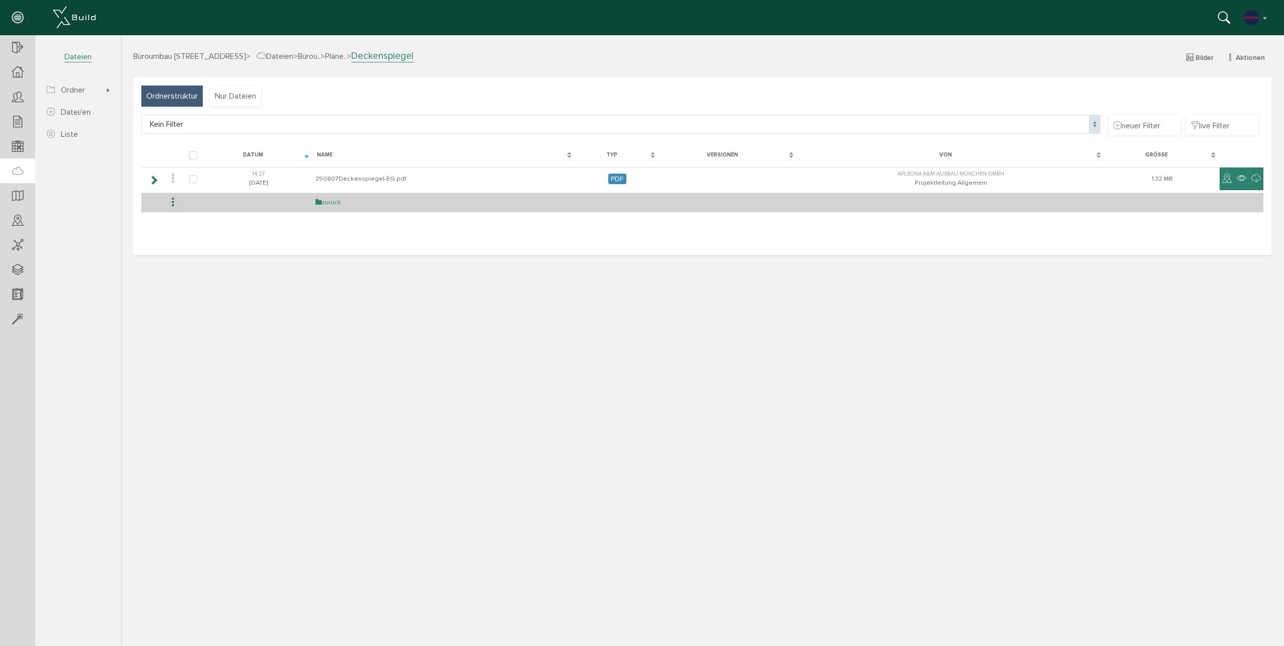
click at [323, 203] on link "zurück" at bounding box center [328, 202] width 26 height 9
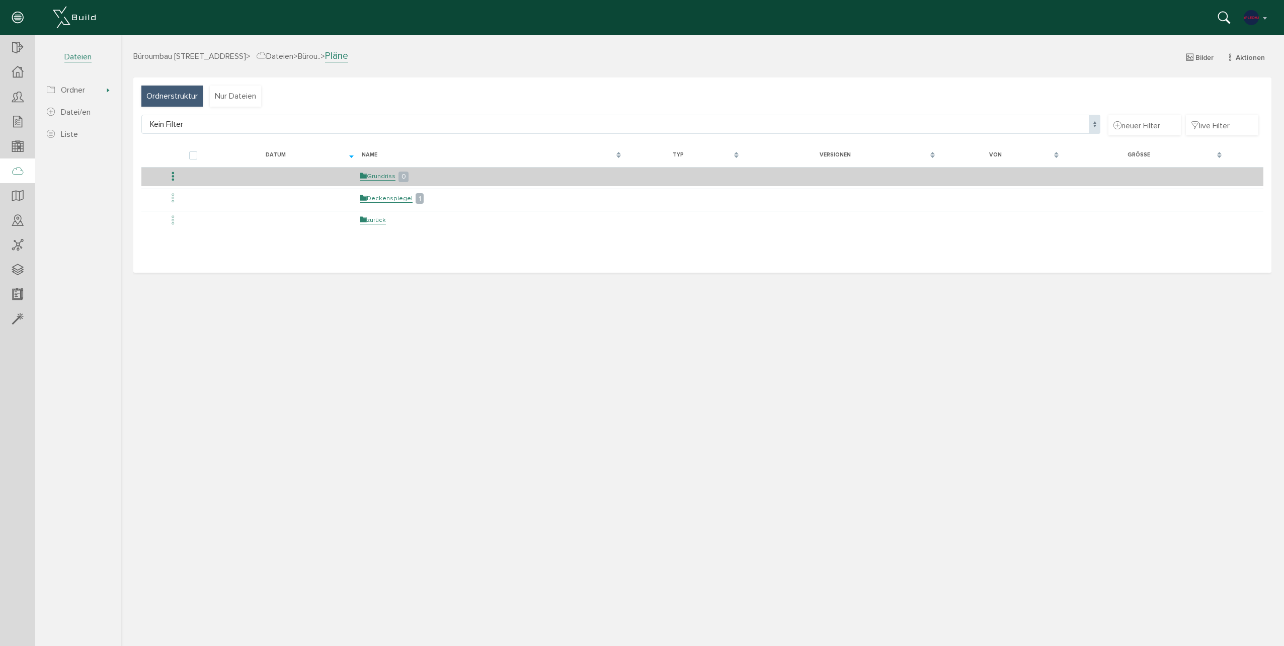
click at [381, 170] on td "Grundriss 0" at bounding box center [491, 176] width 267 height 19
click at [381, 181] on td "Grundriss 0" at bounding box center [491, 176] width 267 height 19
click at [381, 177] on link "Grundriss" at bounding box center [377, 176] width 35 height 9
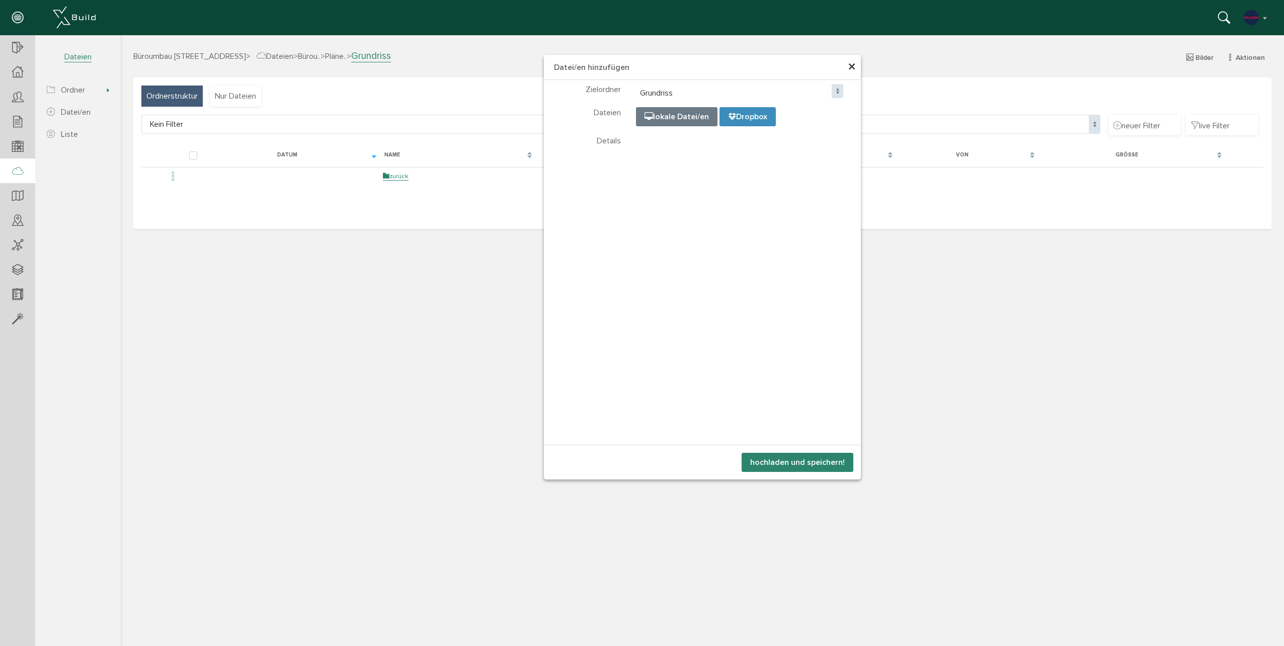
select select "D-68dd1e22797658_32668451"
click at [782, 458] on button "hochladen und speichern!" at bounding box center [797, 462] width 112 height 19
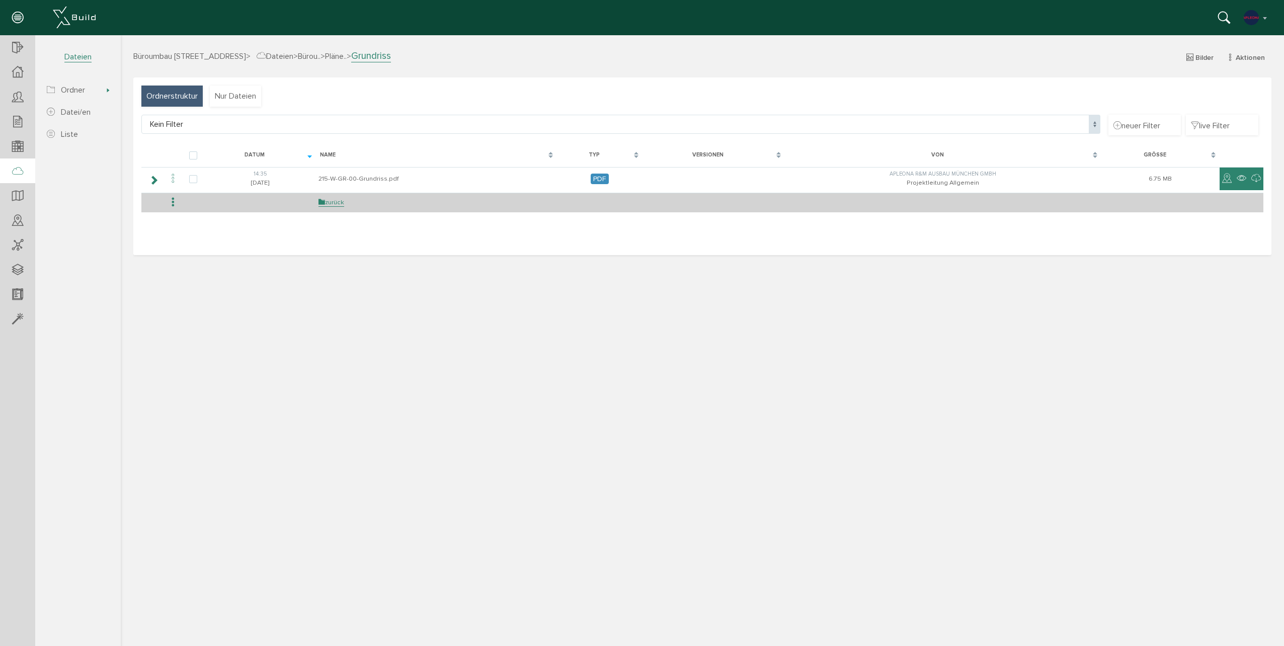
click at [335, 208] on td "zurück" at bounding box center [436, 202] width 241 height 19
click at [335, 205] on link "zurück" at bounding box center [331, 202] width 26 height 9
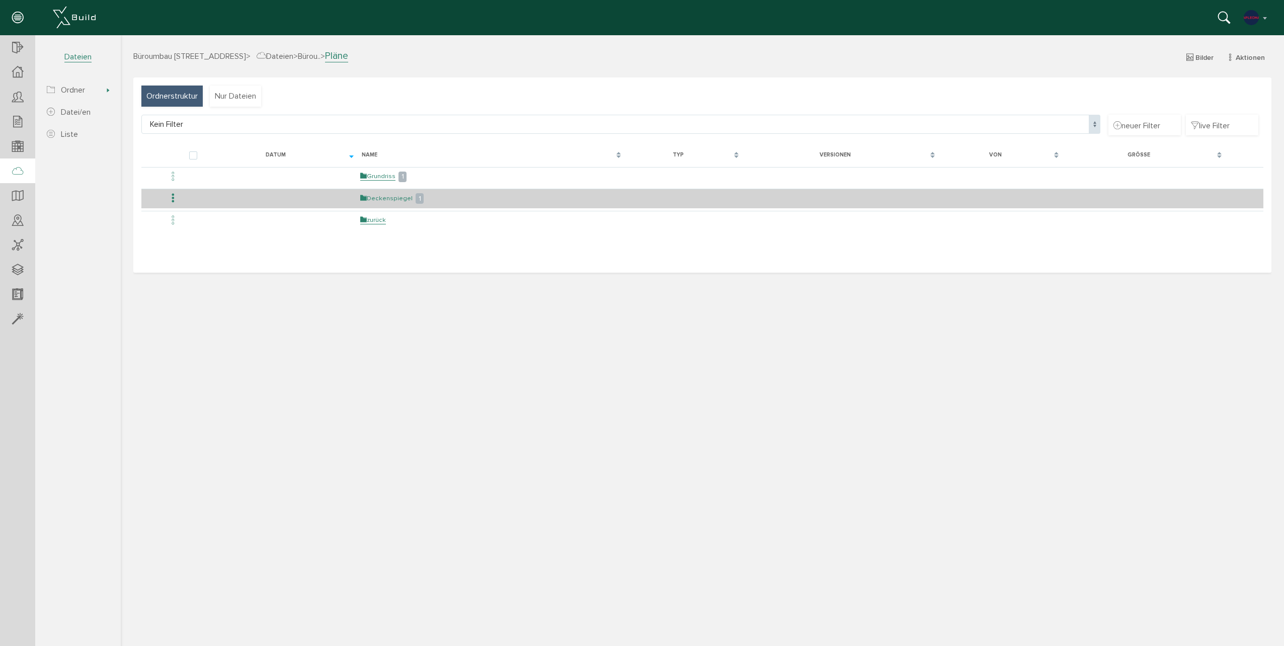
click at [380, 199] on link "Deckenspiegel" at bounding box center [386, 198] width 52 height 9
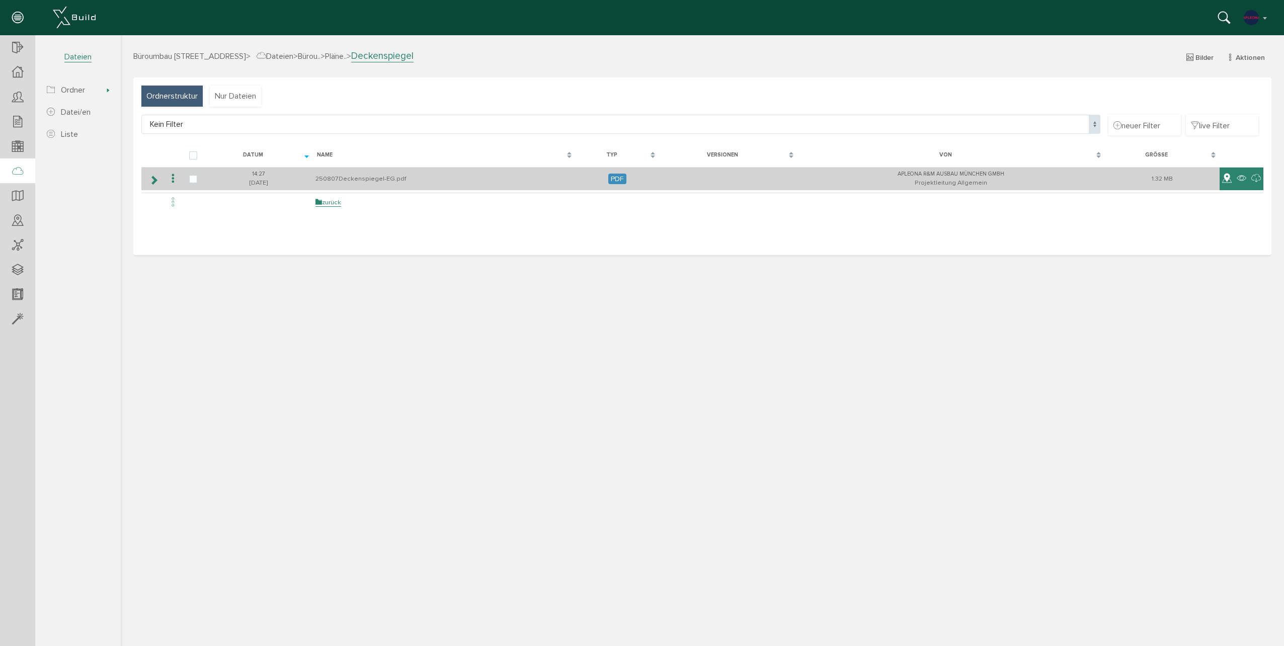
click at [1226, 179] on icon at bounding box center [1227, 179] width 10 height 12
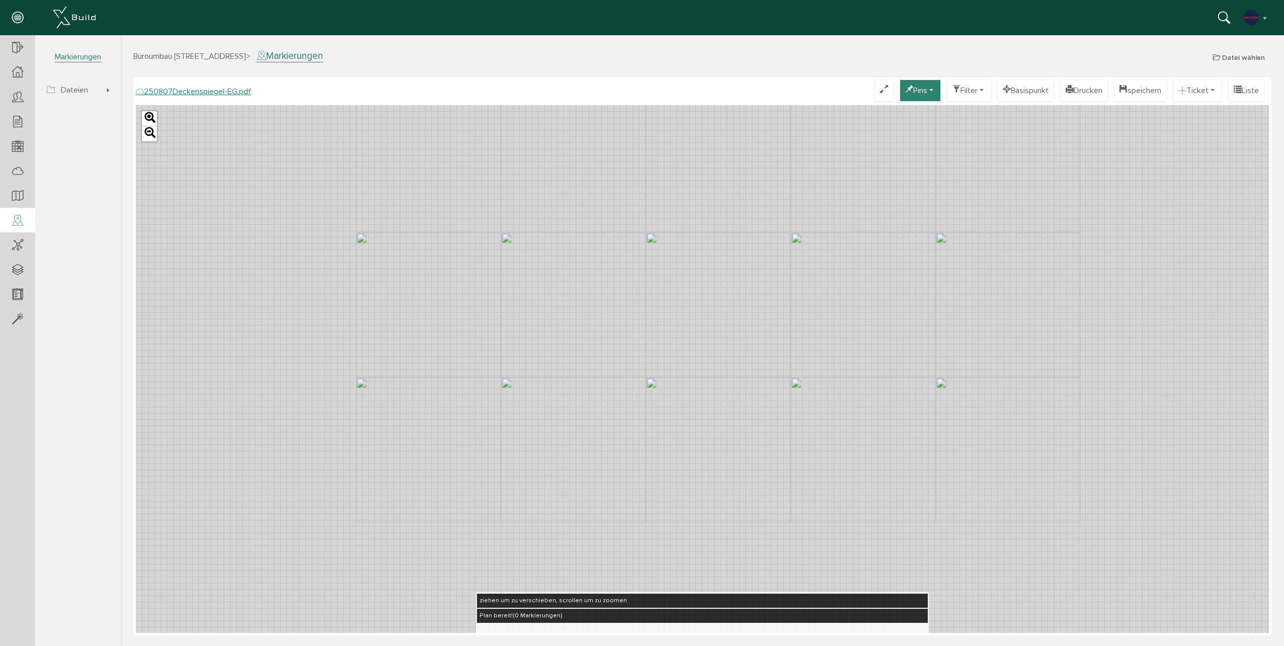
click at [918, 91] on button "Pins" at bounding box center [920, 90] width 40 height 21
click at [835, 134] on link "Ticketnummer" at bounding box center [880, 135] width 128 height 16
click at [909, 83] on button "Pins" at bounding box center [920, 90] width 40 height 21
click at [608, 174] on div "Leaflet" at bounding box center [702, 369] width 1133 height 528
drag, startPoint x: 514, startPoint y: 216, endPoint x: 516, endPoint y: 301, distance: 85.0
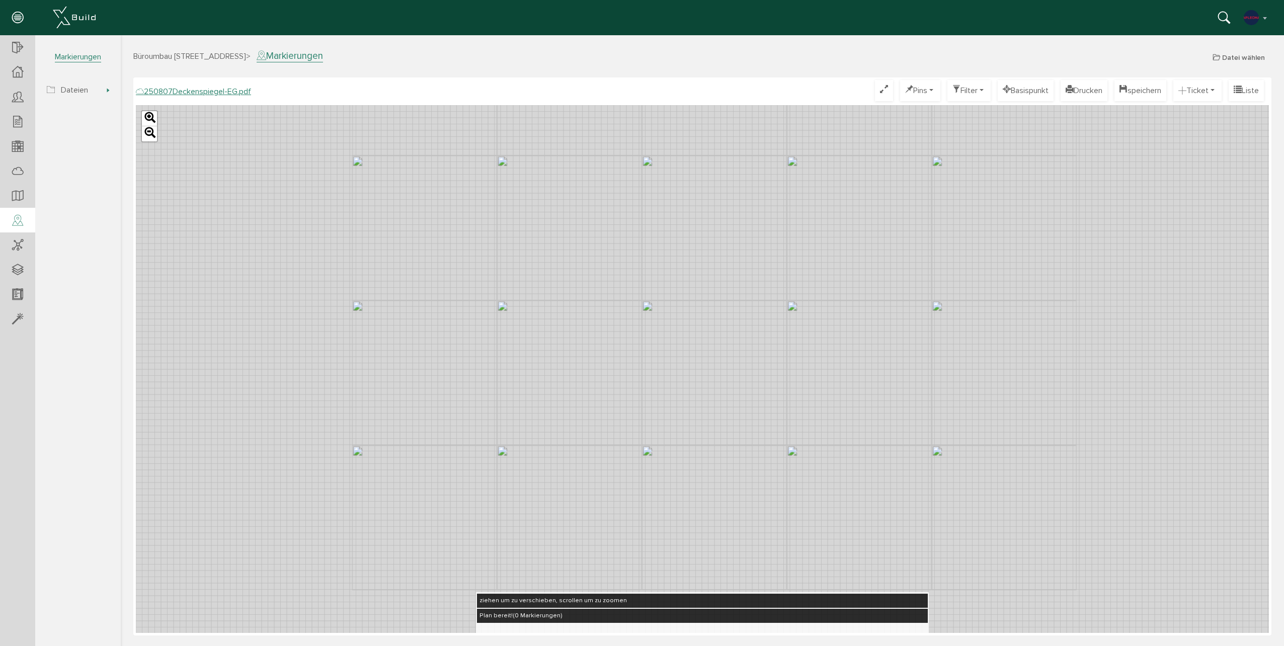
click at [515, 300] on div "Leaflet" at bounding box center [702, 369] width 1133 height 528
click at [967, 97] on button "Filter" at bounding box center [968, 90] width 43 height 21
click at [1013, 97] on button "Basispunkt" at bounding box center [1025, 90] width 56 height 21
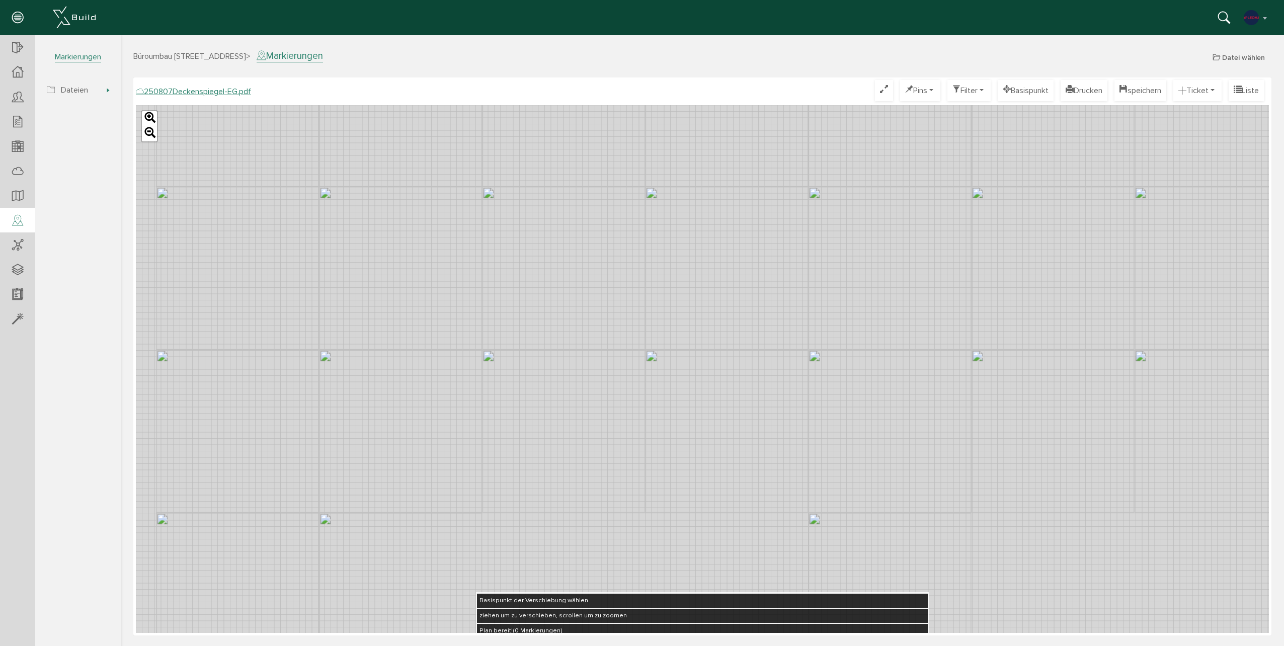
drag, startPoint x: 587, startPoint y: 480, endPoint x: 515, endPoint y: 499, distance: 74.3
click at [498, 505] on div "Leaflet" at bounding box center [702, 369] width 1133 height 528
drag, startPoint x: 604, startPoint y: 434, endPoint x: 584, endPoint y: 531, distance: 99.0
click at [584, 531] on div "Leaflet" at bounding box center [702, 369] width 1133 height 528
drag, startPoint x: 573, startPoint y: 401, endPoint x: 602, endPoint y: 416, distance: 32.4
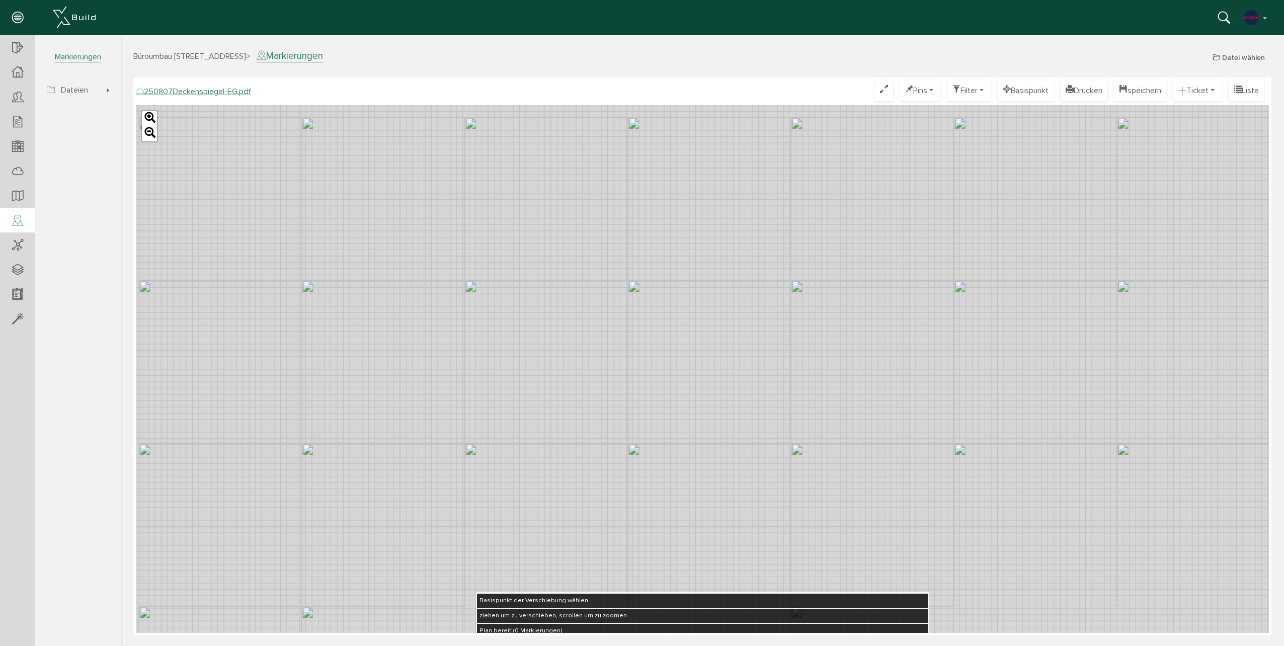
click at [602, 416] on div "Leaflet" at bounding box center [702, 369] width 1133 height 528
click at [1205, 93] on button "Ticket" at bounding box center [1197, 90] width 48 height 21
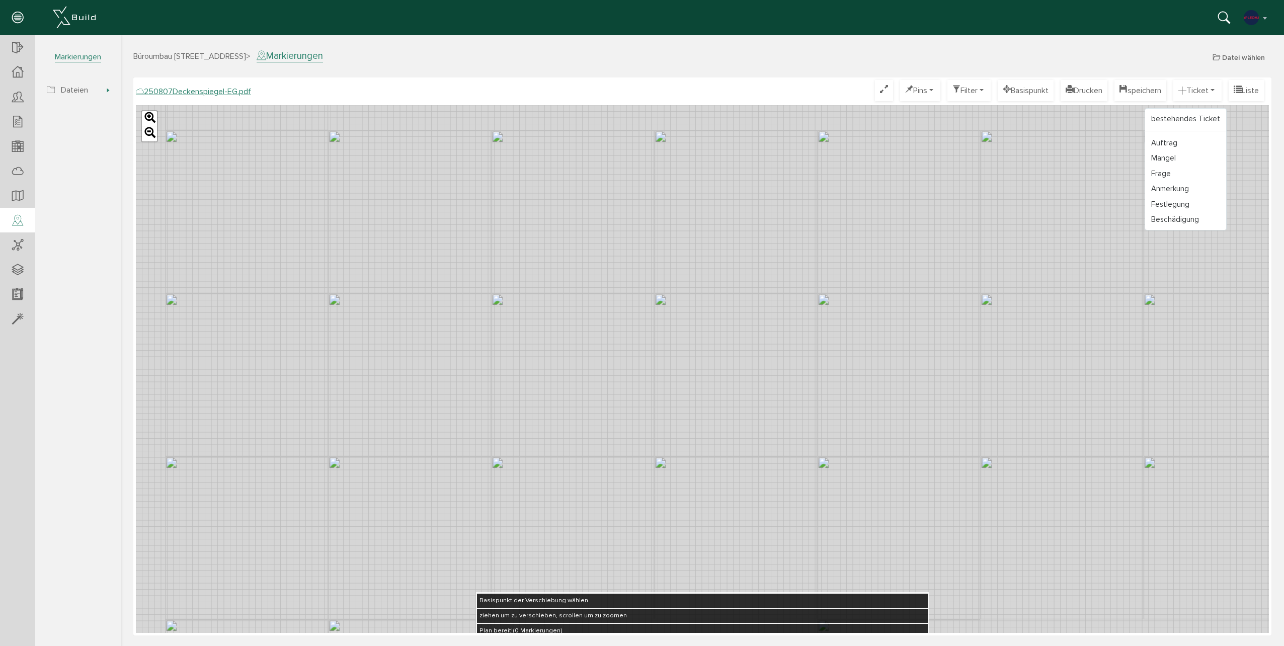
click at [872, 128] on div "Leaflet" at bounding box center [702, 369] width 1133 height 528
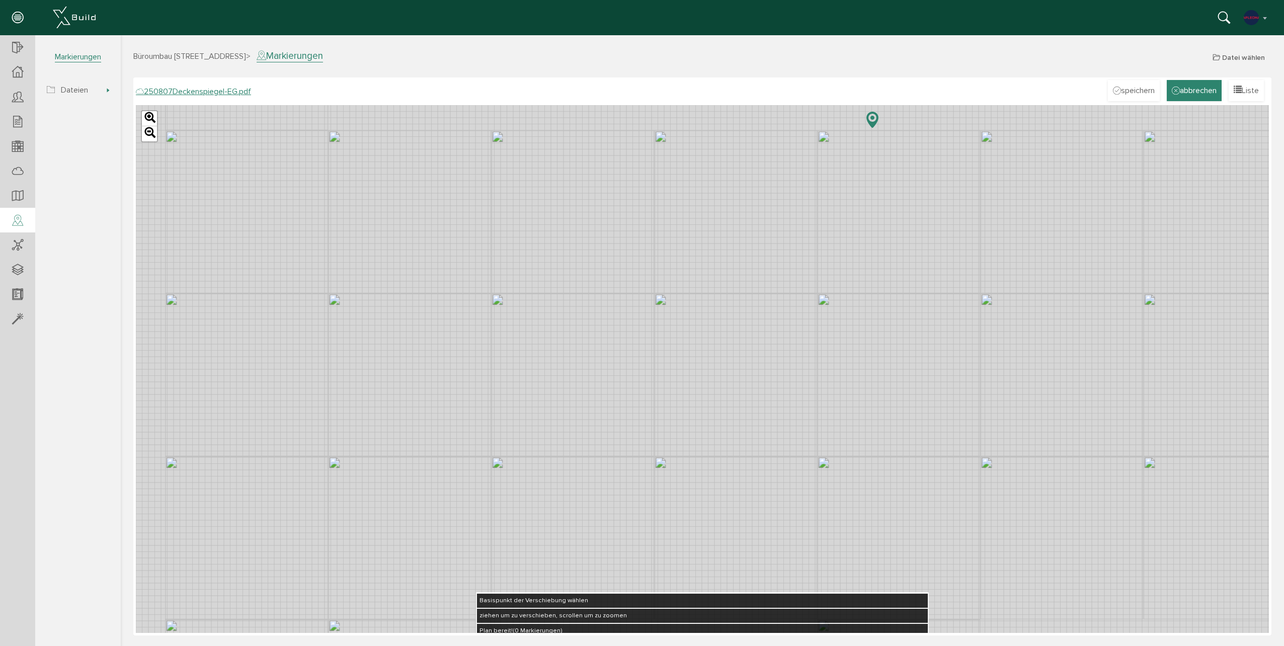
click at [1175, 91] on button "abbrechen" at bounding box center [1193, 90] width 55 height 21
click at [960, 90] on button "Filter" at bounding box center [968, 90] width 43 height 21
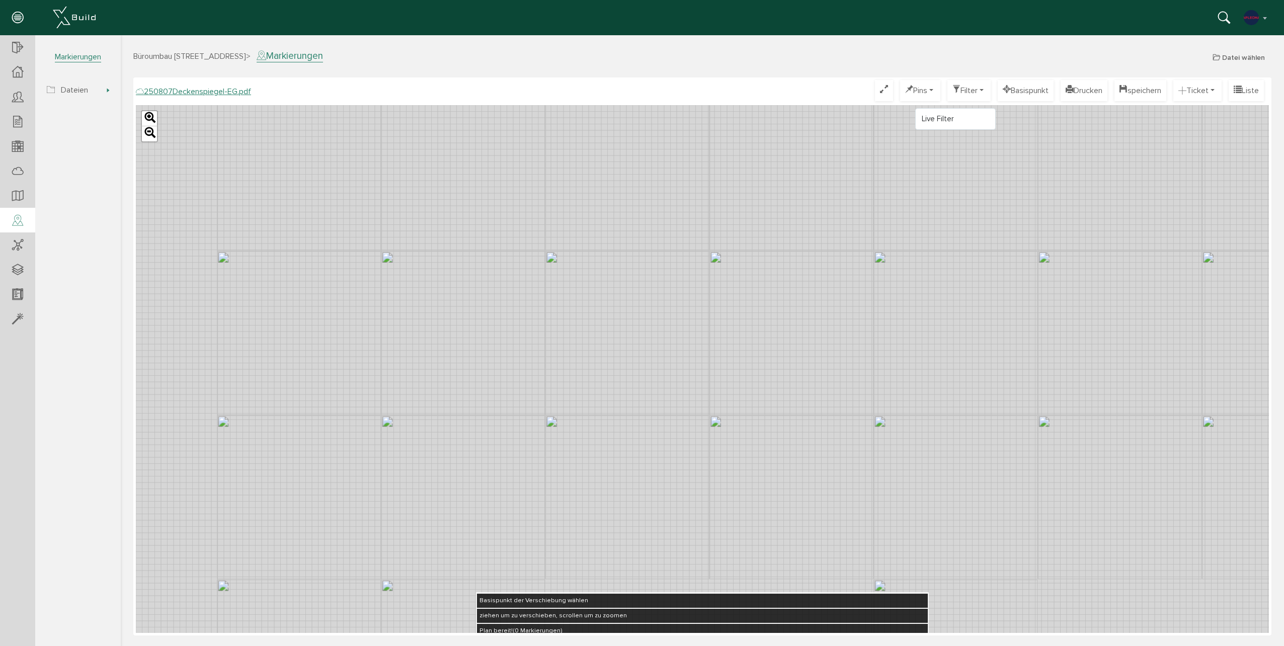
click at [219, 96] on div "250807Deckenspiegel-EG.pdf" at bounding box center [193, 92] width 115 height 12
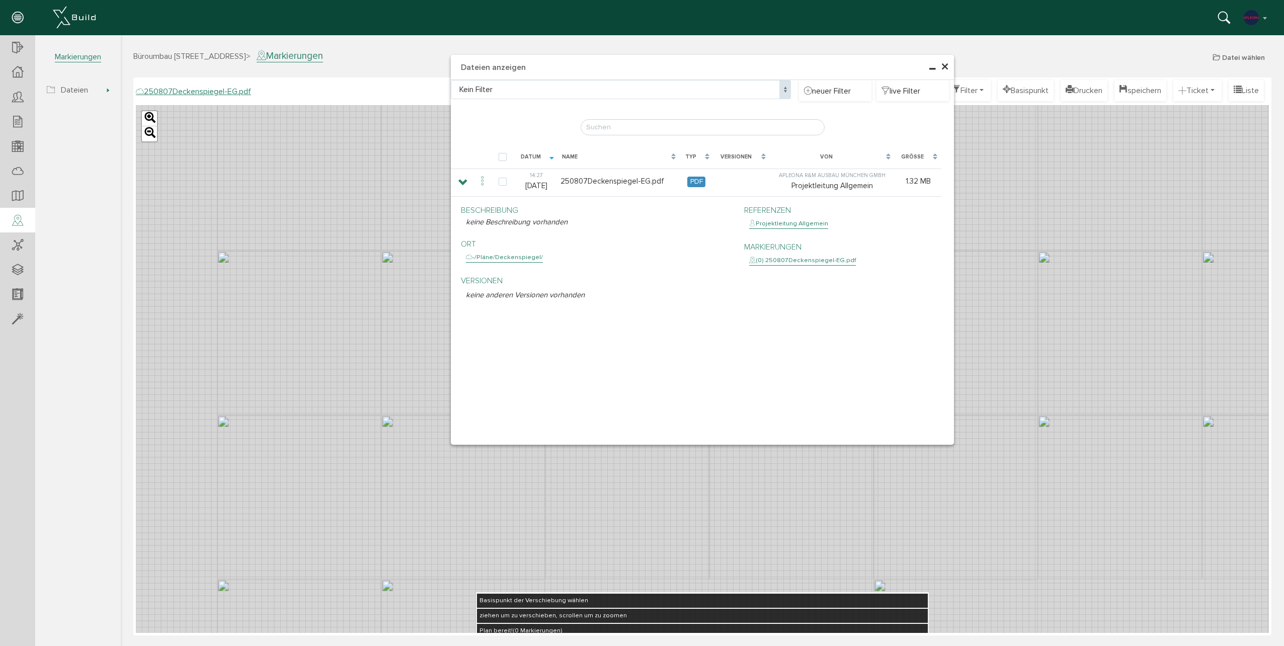
click at [942, 64] on span "×" at bounding box center [945, 67] width 8 height 20
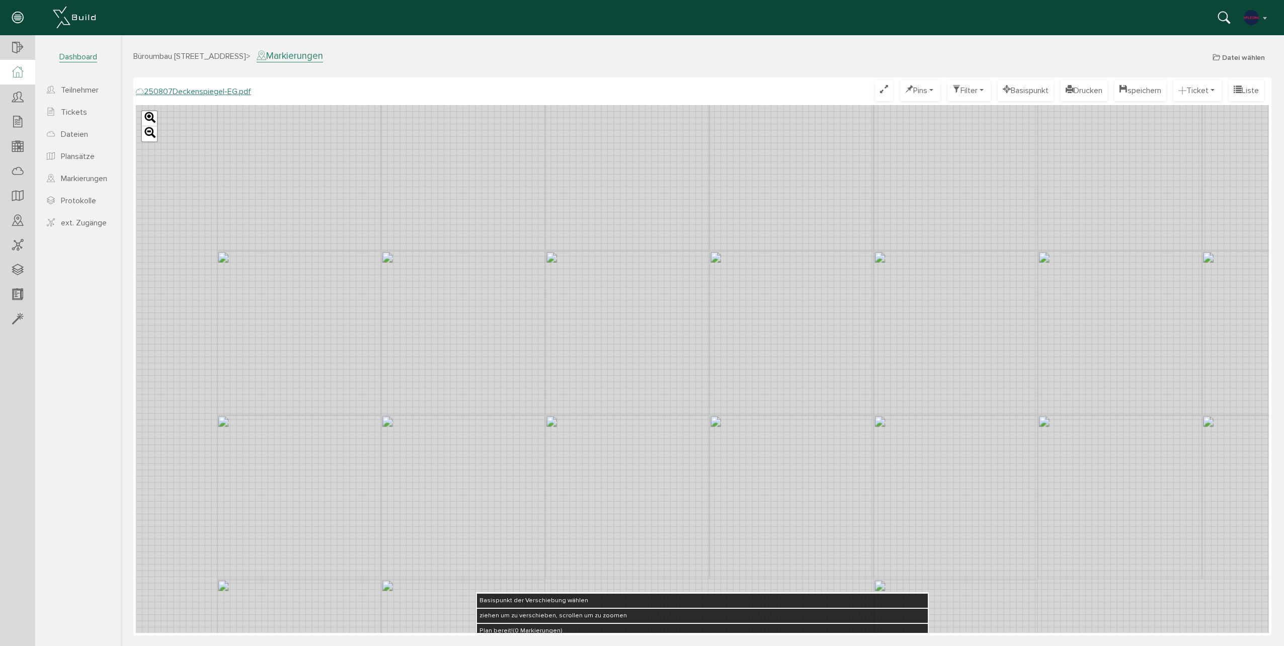
click at [19, 78] on icon at bounding box center [17, 72] width 11 height 12
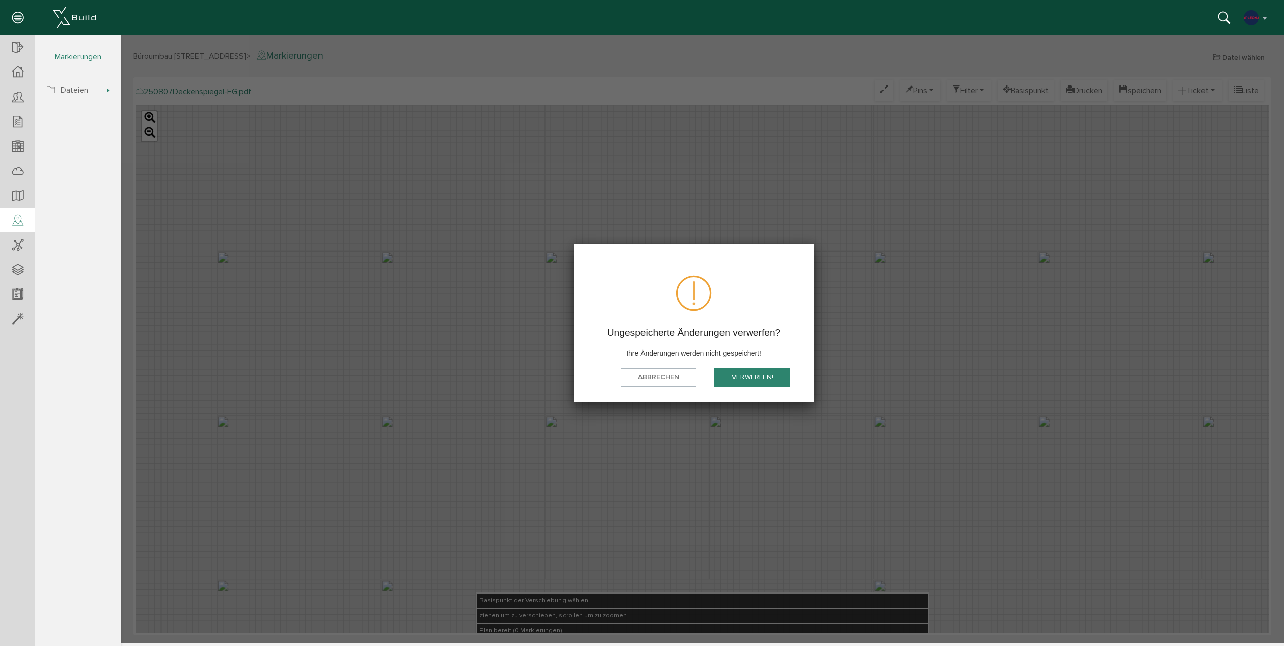
click at [756, 378] on button "Verwerfen!" at bounding box center [751, 377] width 75 height 19
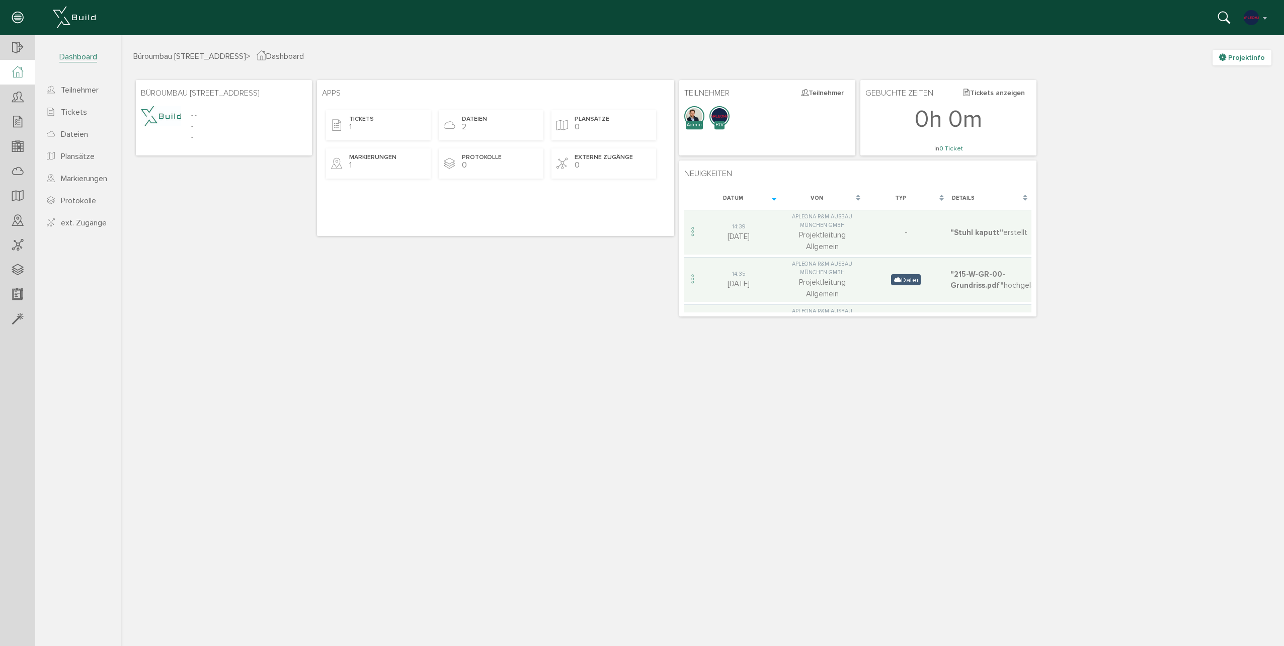
click at [1233, 60] on span "Projektinfo" at bounding box center [1246, 57] width 37 height 9
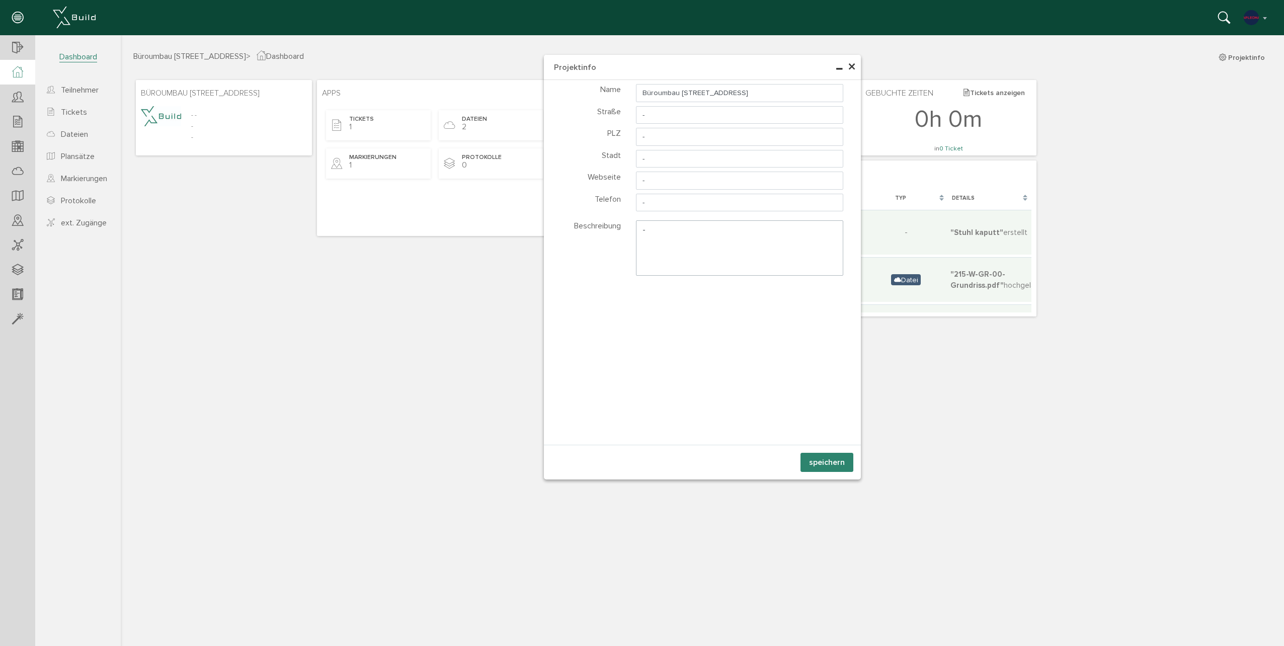
click at [852, 67] on span "×" at bounding box center [851, 67] width 8 height 20
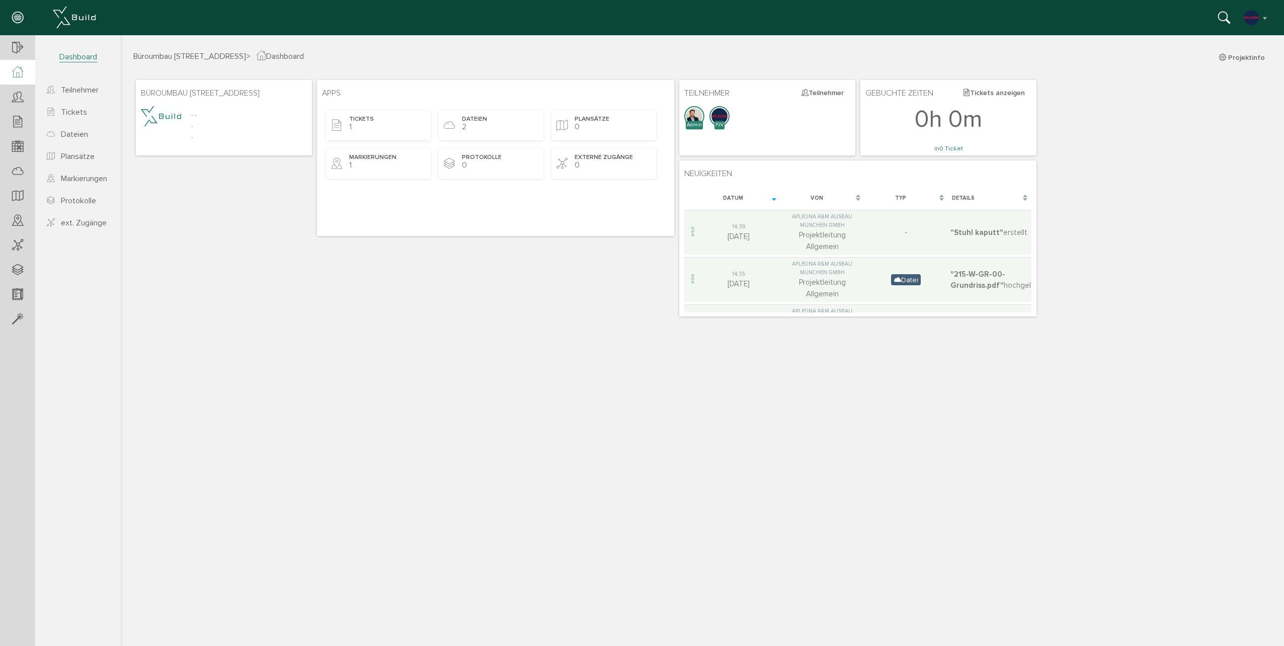
click at [27, 21] on div at bounding box center [17, 18] width 35 height 36
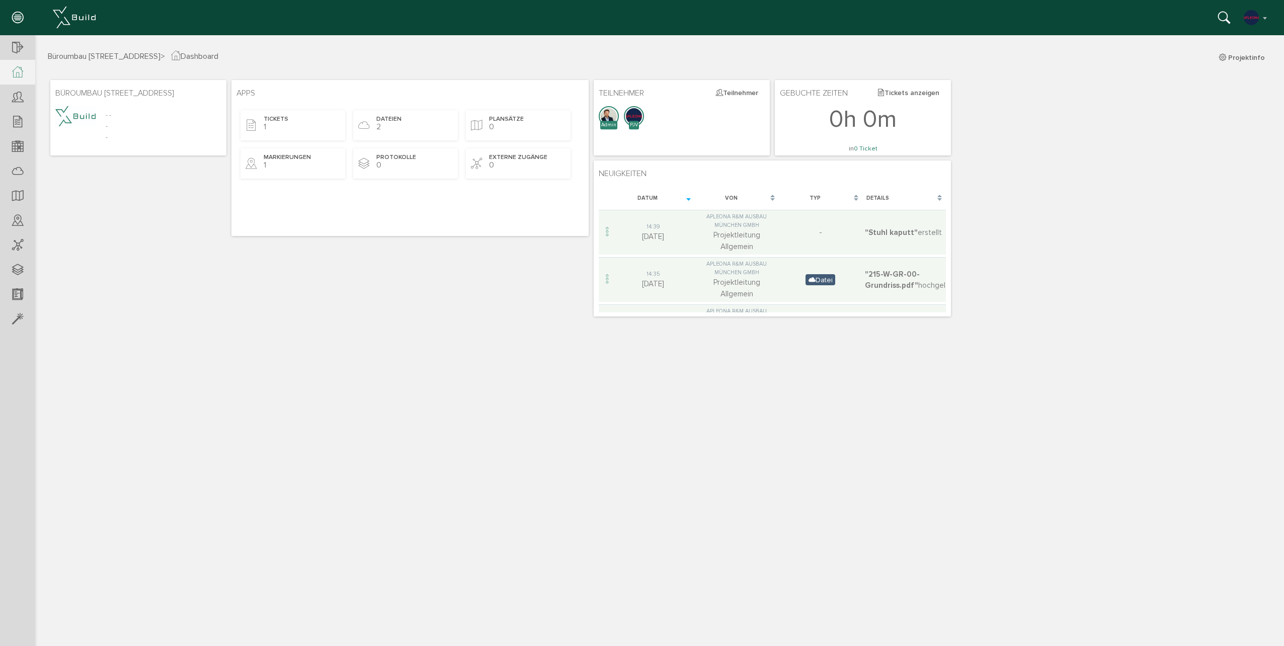
click at [20, 17] on icon at bounding box center [17, 18] width 11 height 14
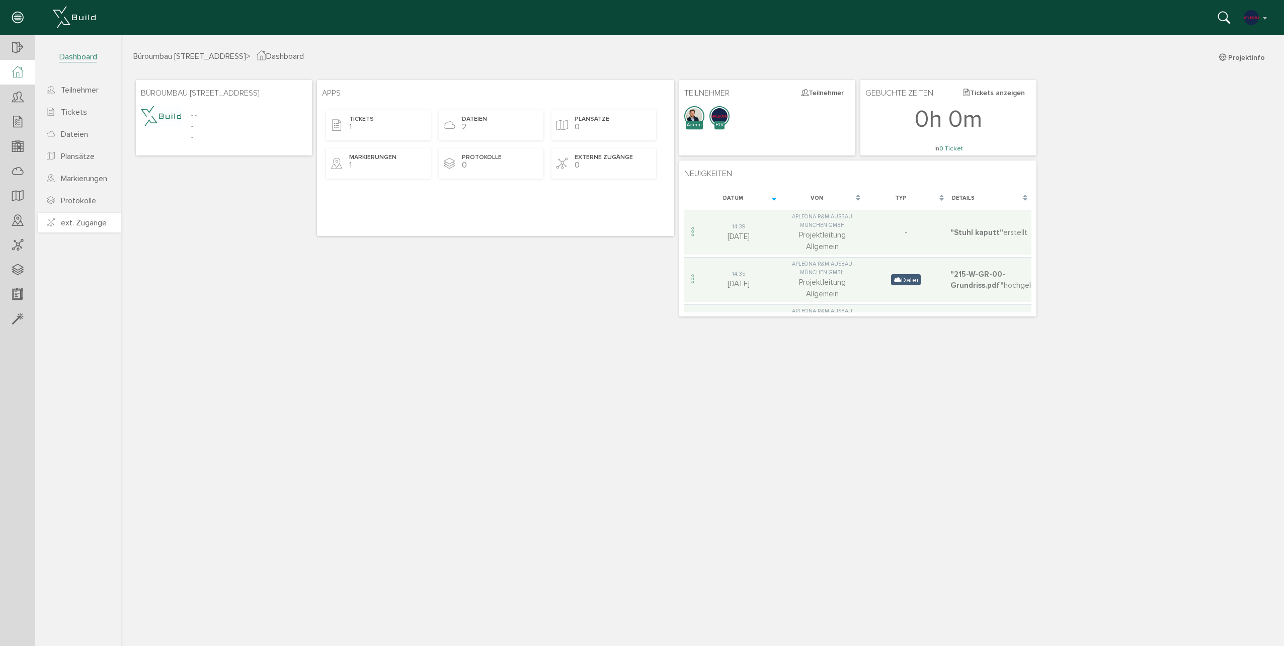
click at [58, 223] on span "ext. Zugänge" at bounding box center [77, 223] width 60 height 10
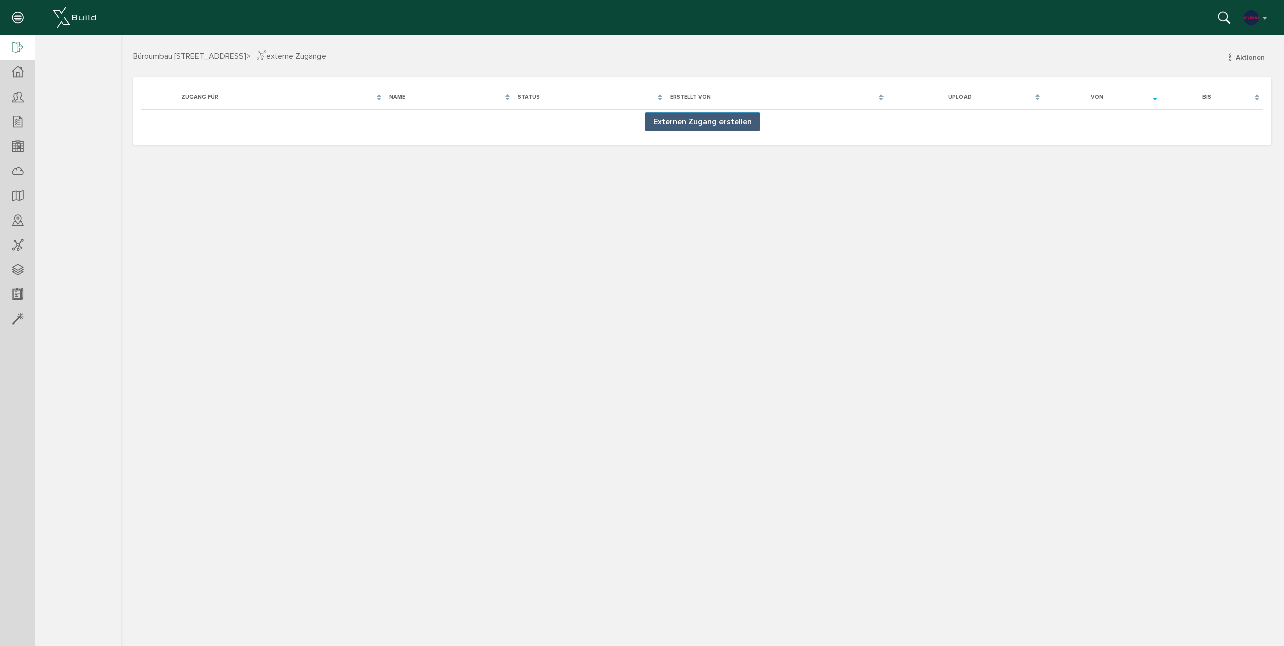
click at [20, 46] on icon at bounding box center [17, 48] width 11 height 14
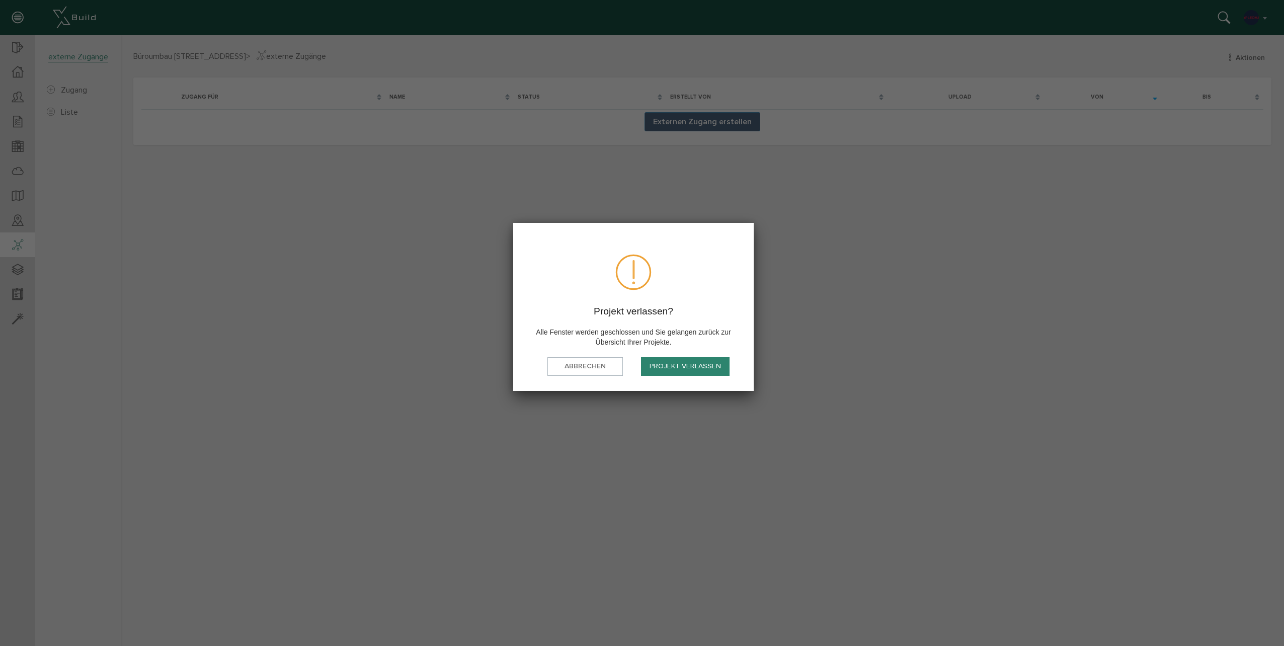
click at [682, 367] on button "Projekt verlassen" at bounding box center [685, 366] width 89 height 19
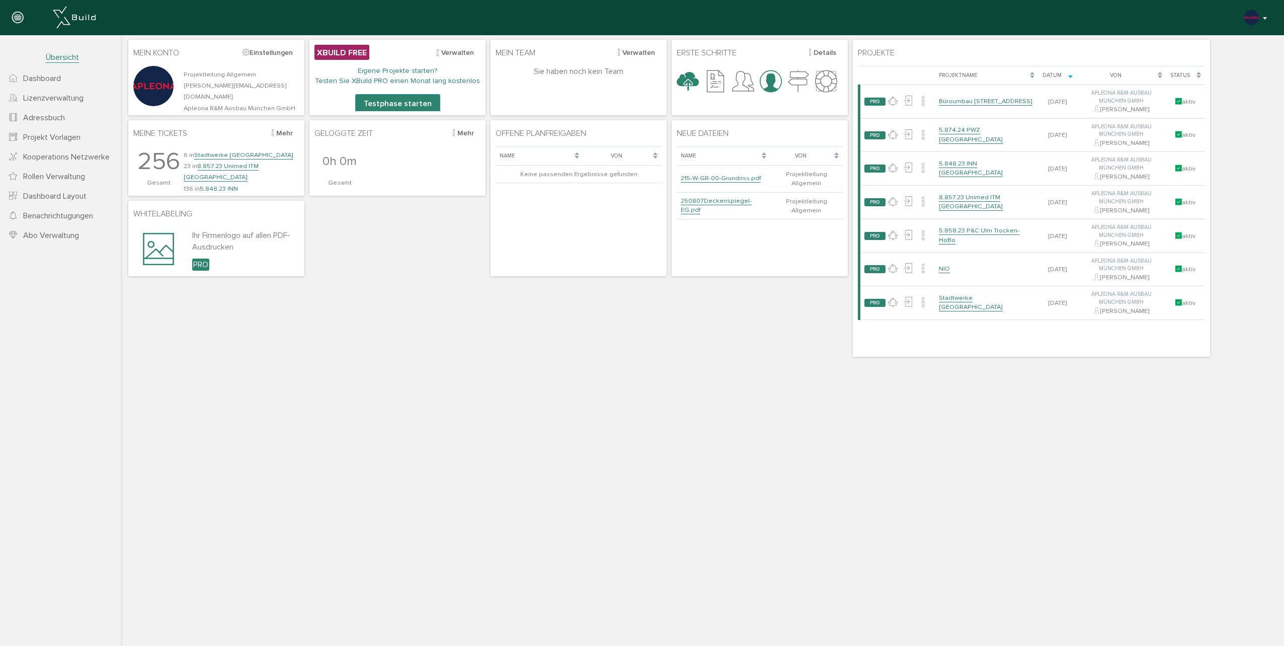
click at [1264, 19] on button "button" at bounding box center [1256, 17] width 26 height 15
click at [1212, 111] on span "XBuild neu einrichten" at bounding box center [1220, 108] width 71 height 9
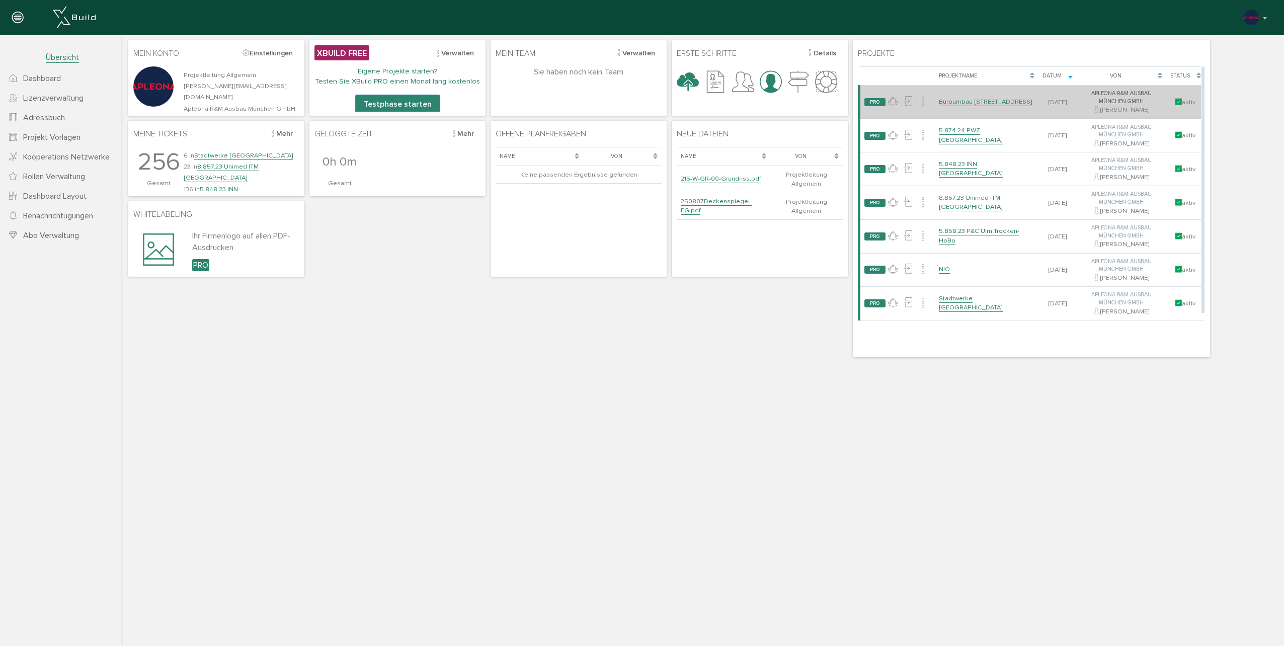
click at [965, 98] on link "Büroumbau [STREET_ADDRESS]" at bounding box center [986, 102] width 94 height 9
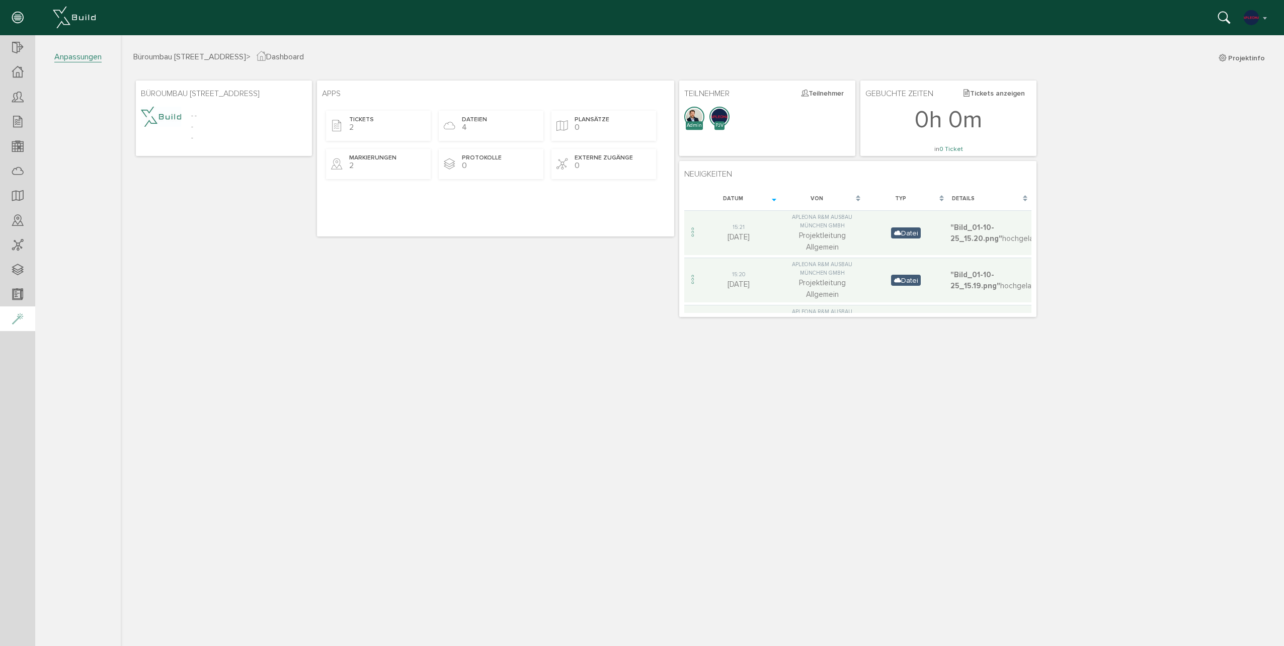
click at [16, 317] on icon at bounding box center [17, 319] width 11 height 14
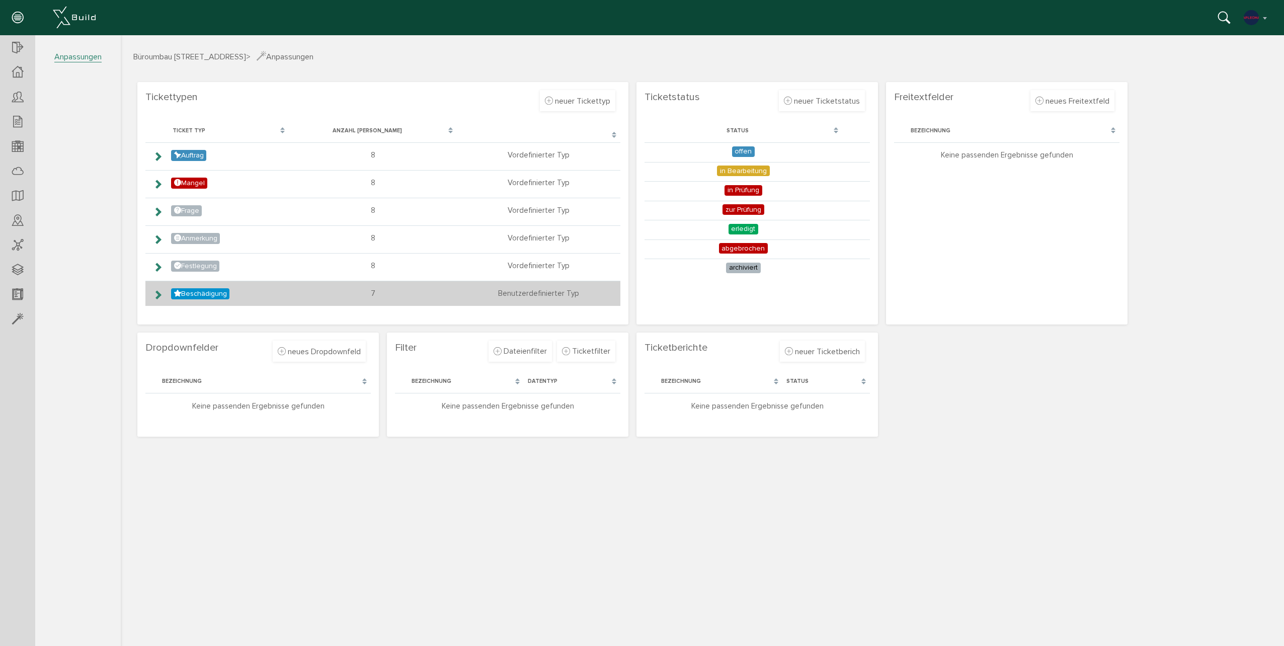
click at [158, 299] on icon at bounding box center [158, 295] width 10 height 8
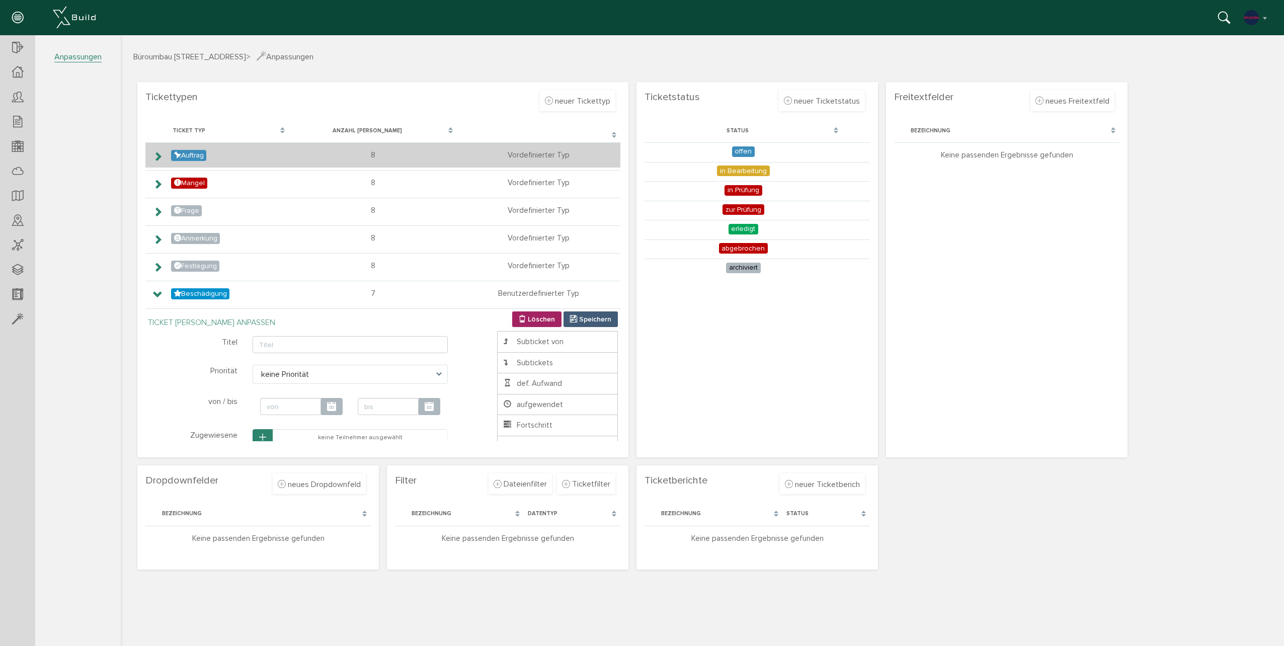
click at [158, 159] on icon at bounding box center [158, 156] width 10 height 8
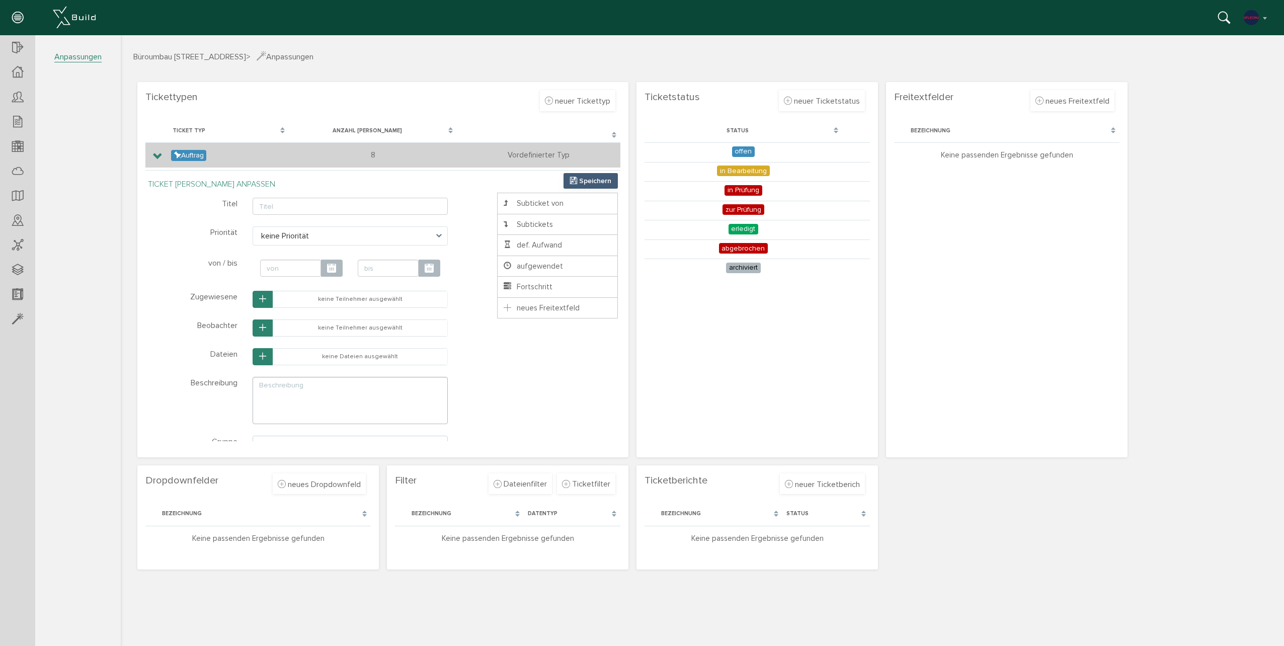
click at [158, 159] on icon at bounding box center [158, 156] width 10 height 8
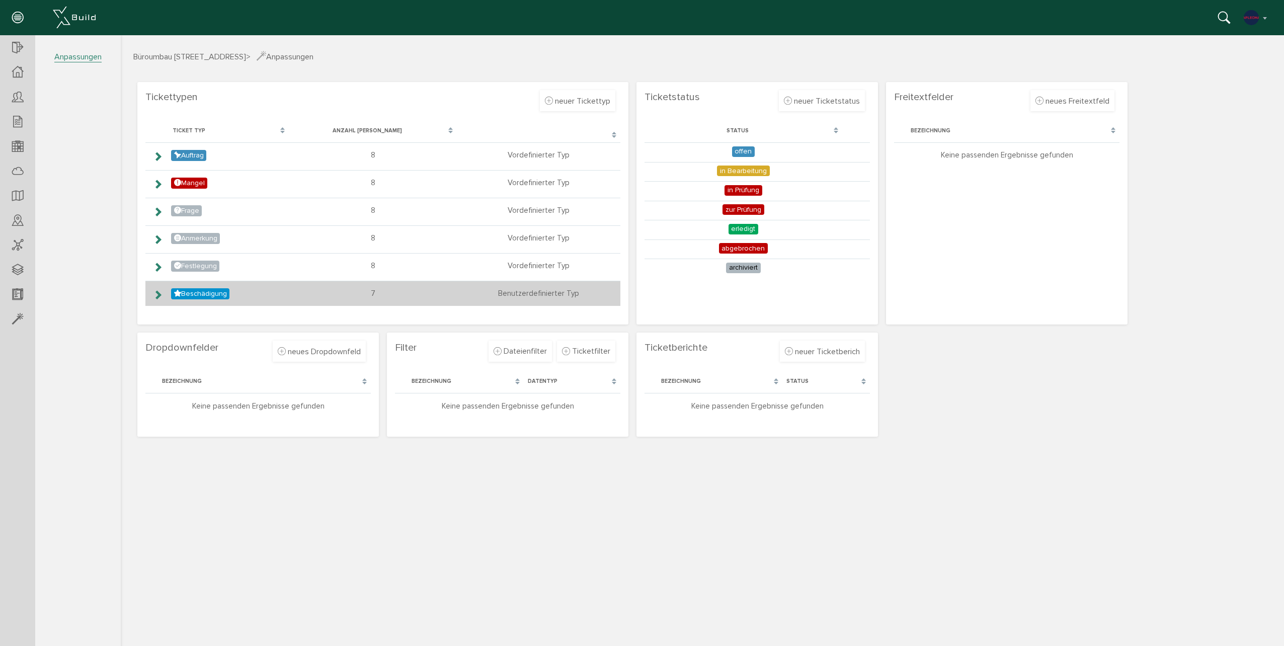
click at [161, 297] on icon at bounding box center [158, 295] width 10 height 8
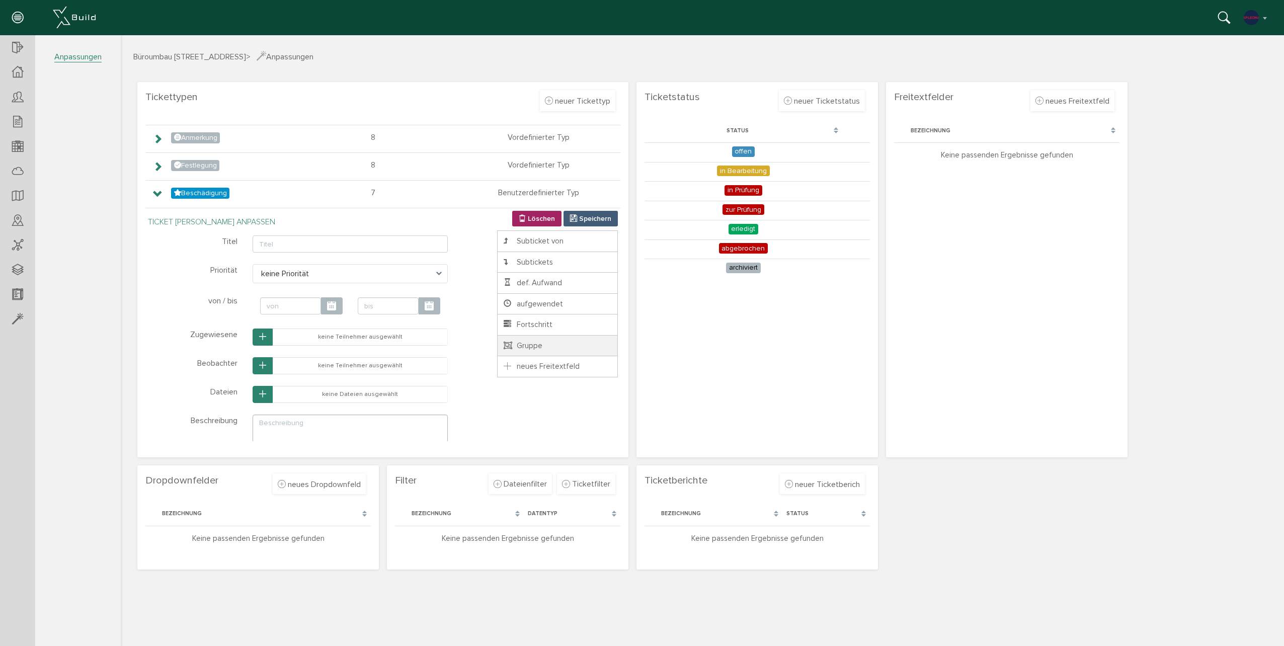
click at [544, 339] on li "Gruppe" at bounding box center [557, 346] width 121 height 22
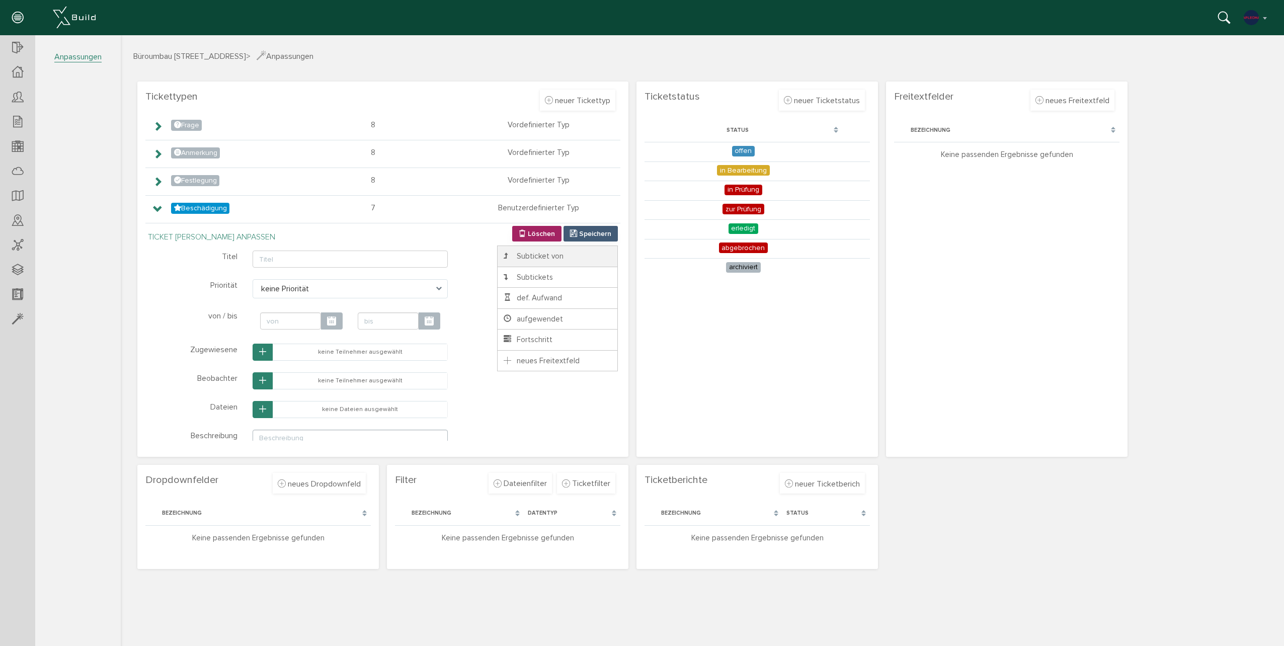
scroll to position [82, 0]
click at [17, 124] on icon at bounding box center [17, 122] width 11 height 14
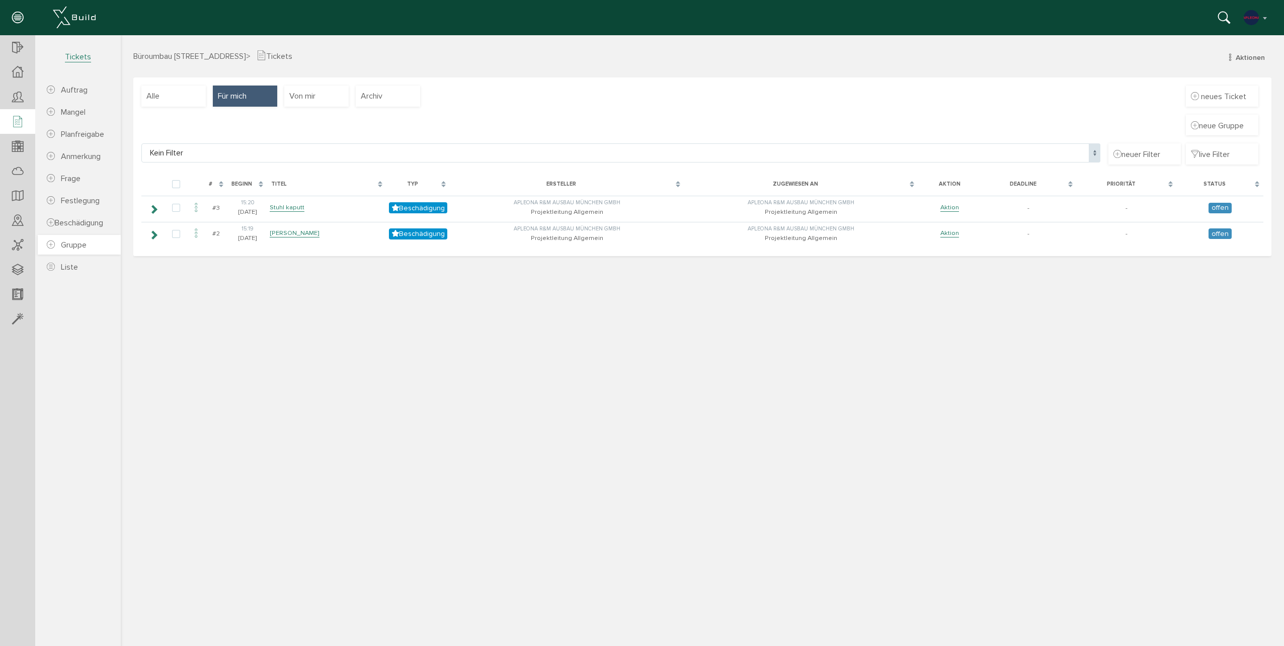
click at [82, 246] on span "Gruppe" at bounding box center [74, 245] width 26 height 10
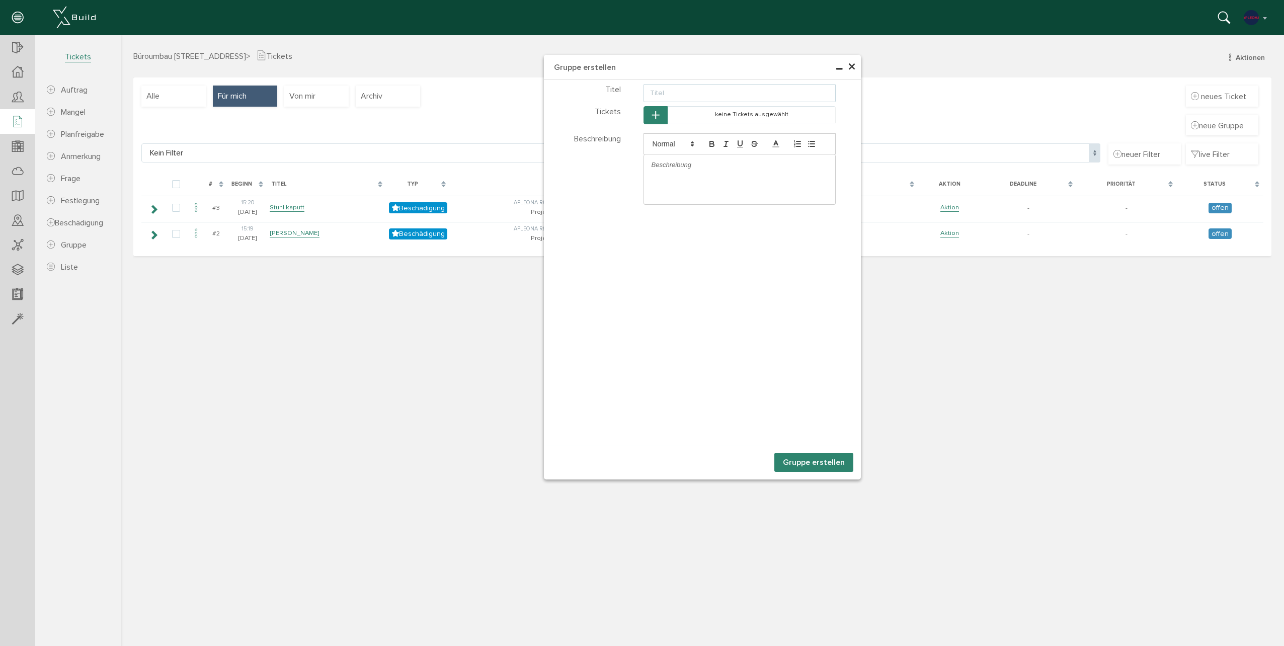
click at [704, 93] on input "text" at bounding box center [739, 93] width 193 height 18
type input "Maler"
click at [812, 466] on button "Gruppe erstellen" at bounding box center [813, 462] width 79 height 19
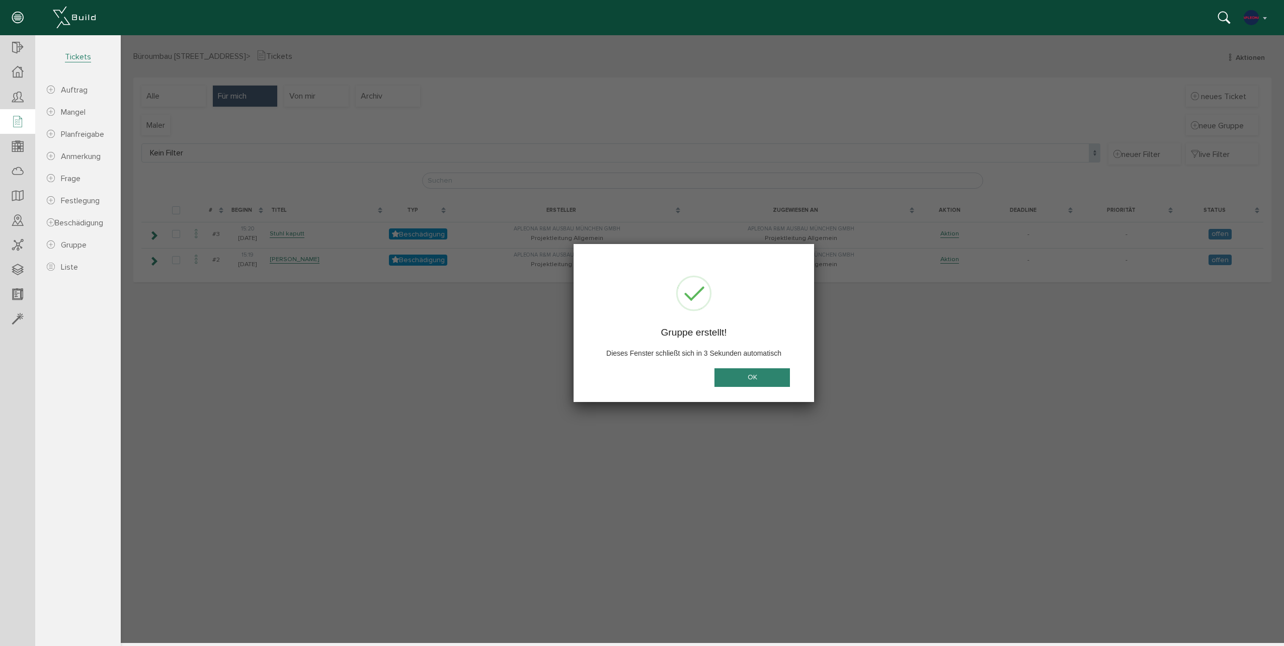
click at [765, 380] on button "OK" at bounding box center [751, 377] width 75 height 19
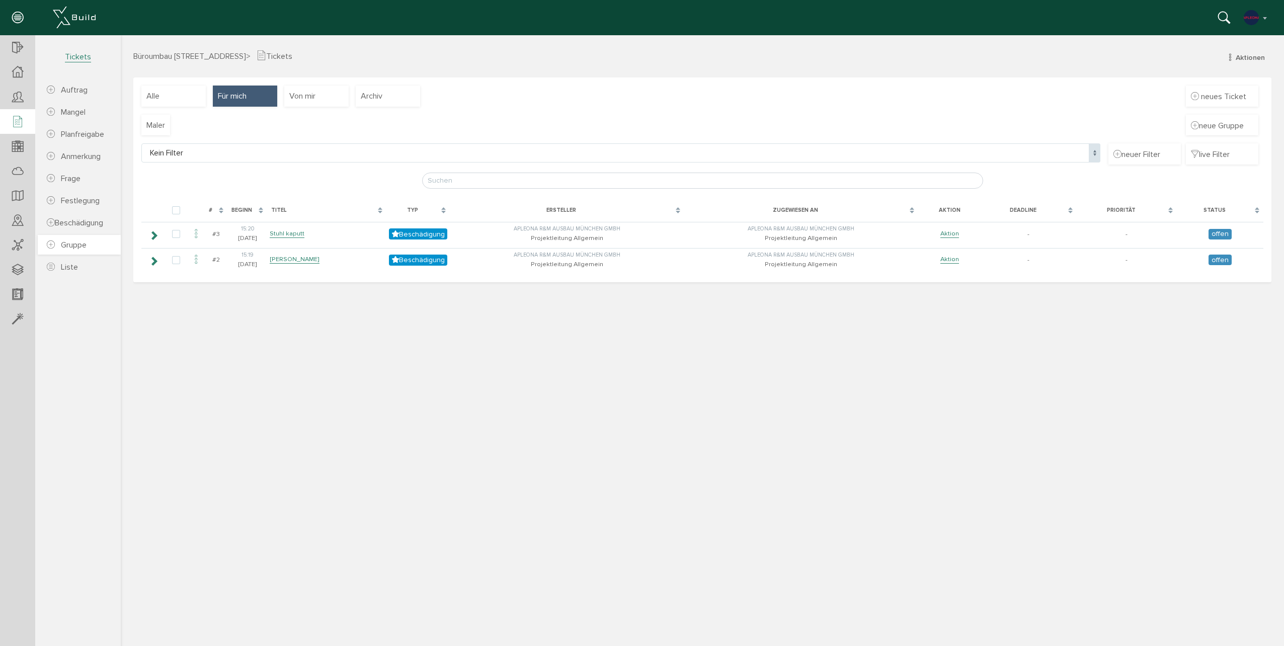
click at [74, 245] on span "Gruppe" at bounding box center [74, 245] width 26 height 10
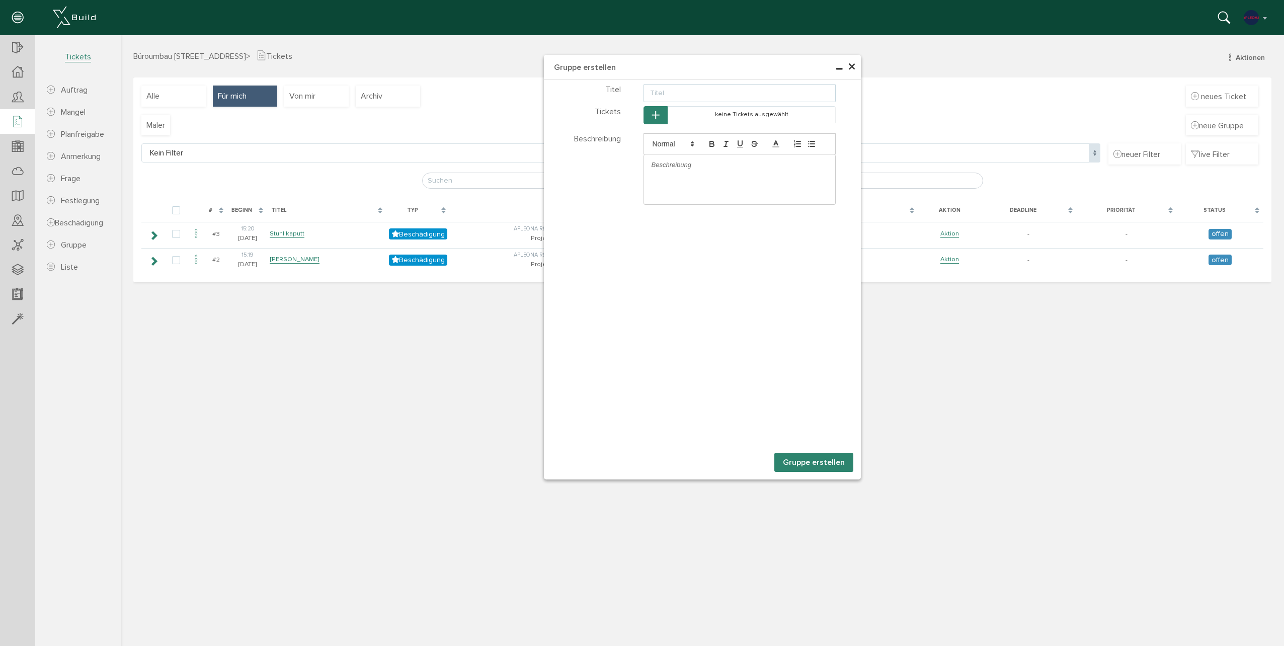
click at [694, 96] on input "text" at bounding box center [739, 93] width 193 height 18
type input "Trockenbau"
click at [818, 465] on button "Gruppe erstellen" at bounding box center [813, 462] width 79 height 19
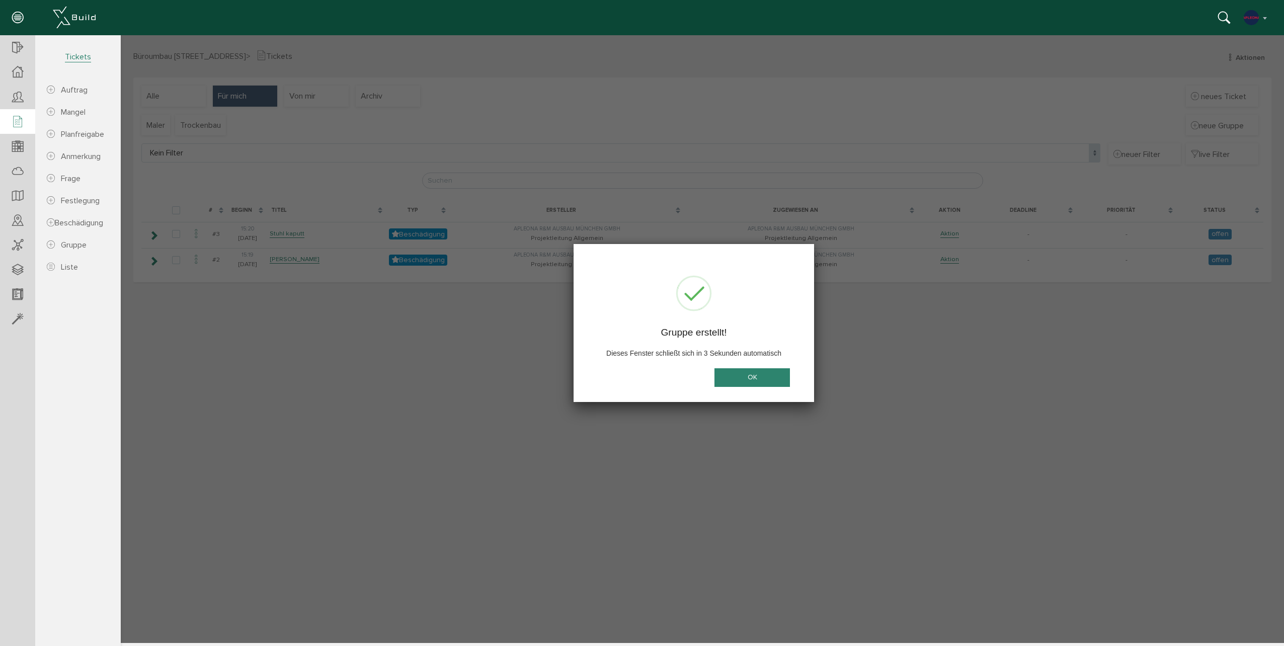
click at [743, 376] on button "OK" at bounding box center [751, 377] width 75 height 19
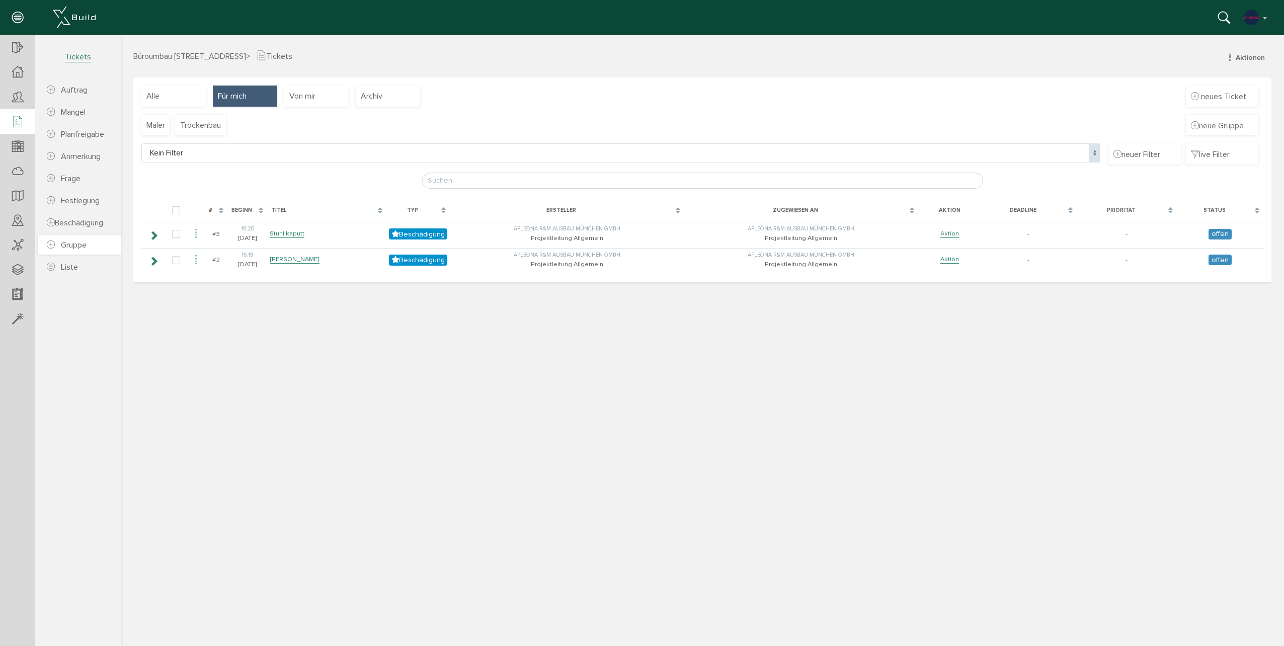
click at [69, 241] on span "Gruppe" at bounding box center [74, 245] width 26 height 10
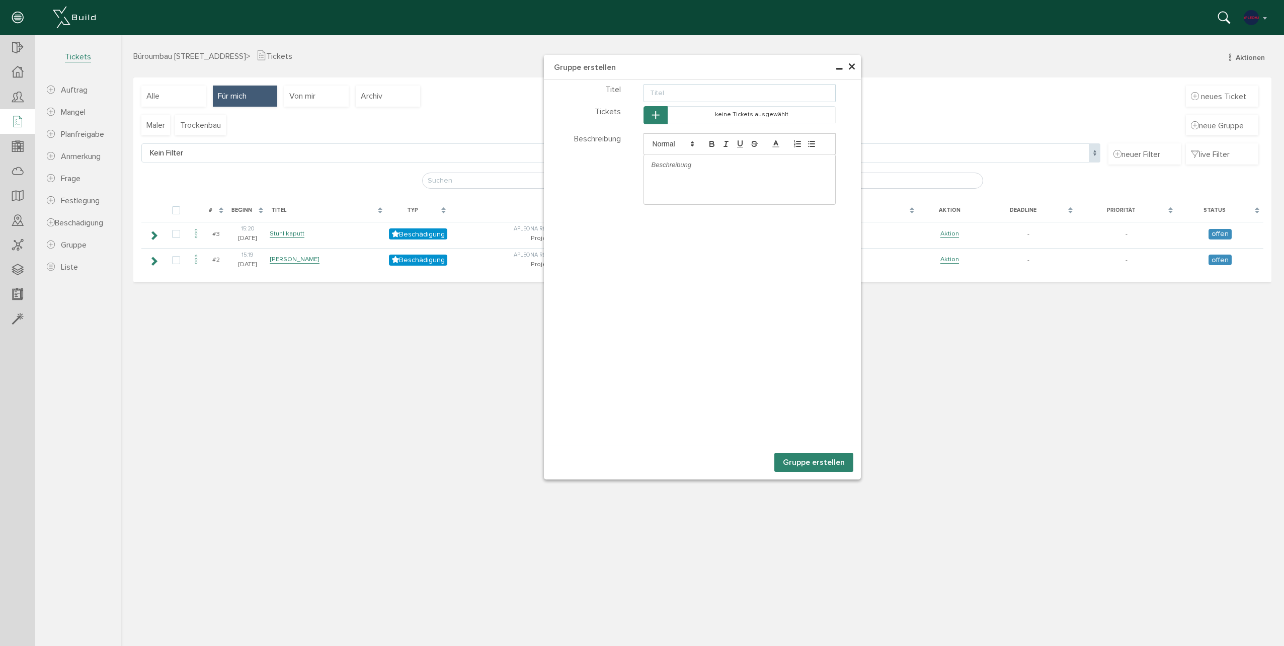
click at [659, 96] on input "text" at bounding box center [739, 93] width 193 height 18
type input "Bodenbelag"
click at [817, 475] on div "Gruppe erstellen abbrechen auswählen" at bounding box center [702, 462] width 317 height 35
click at [814, 463] on button "Gruppe erstellen" at bounding box center [813, 462] width 79 height 19
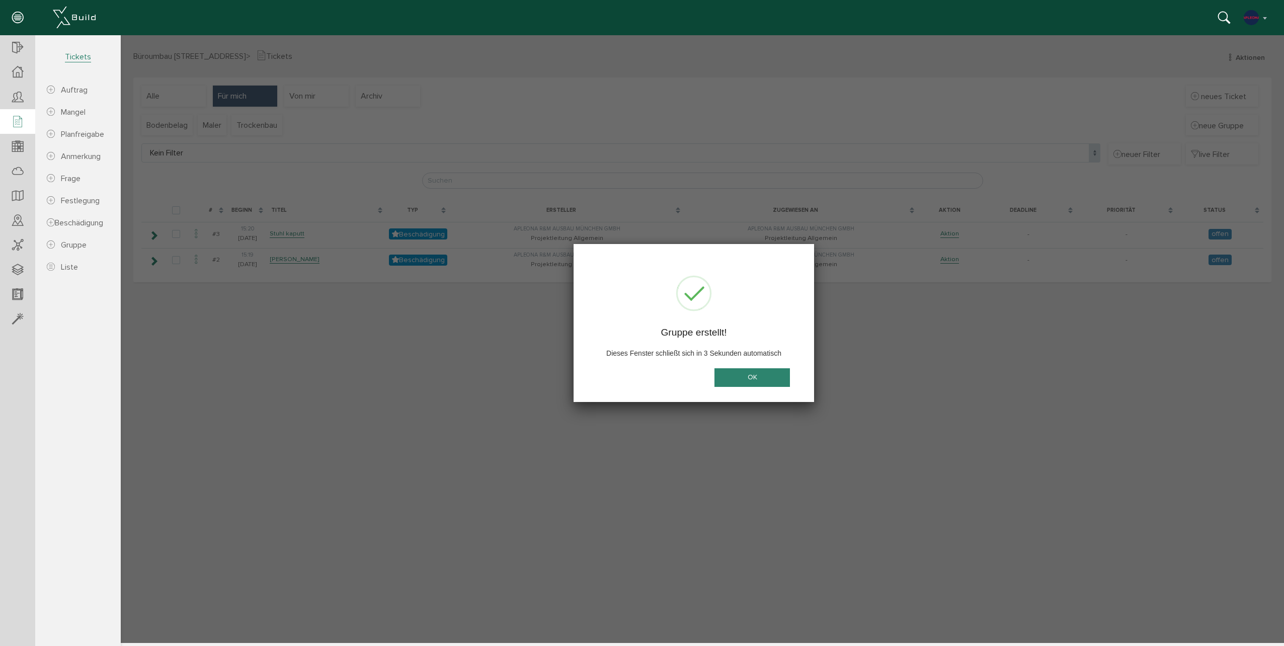
click at [752, 379] on button "OK" at bounding box center [751, 377] width 75 height 19
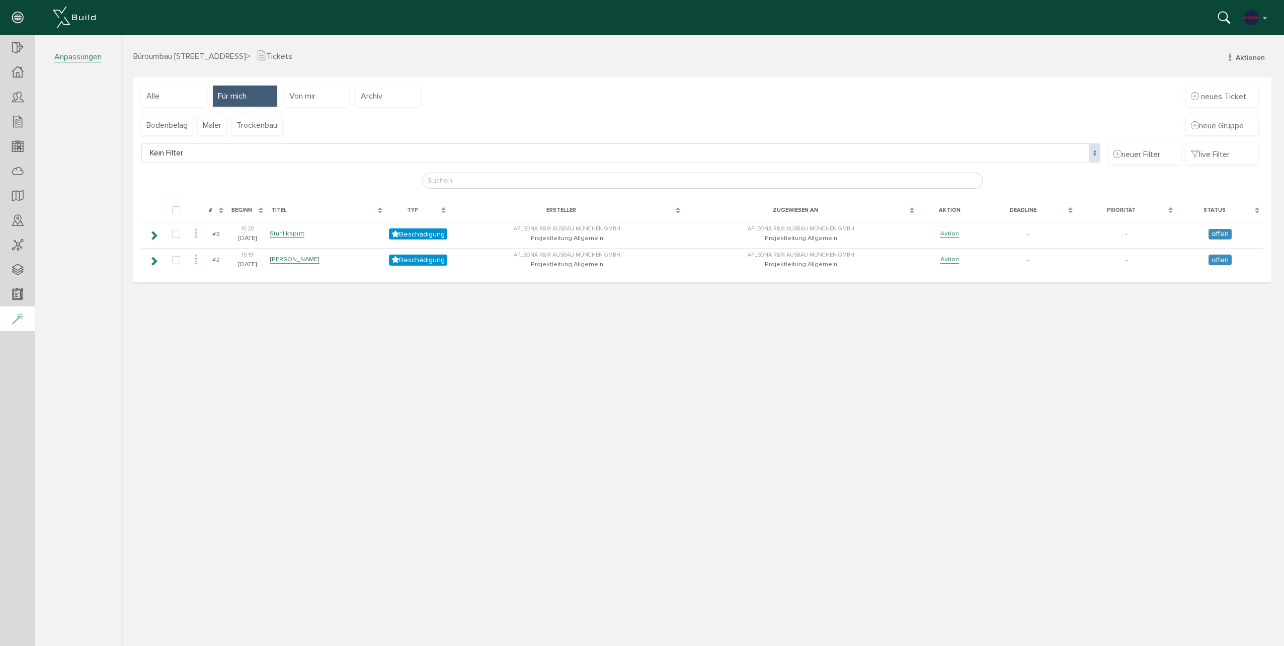
click at [15, 321] on icon at bounding box center [17, 319] width 11 height 14
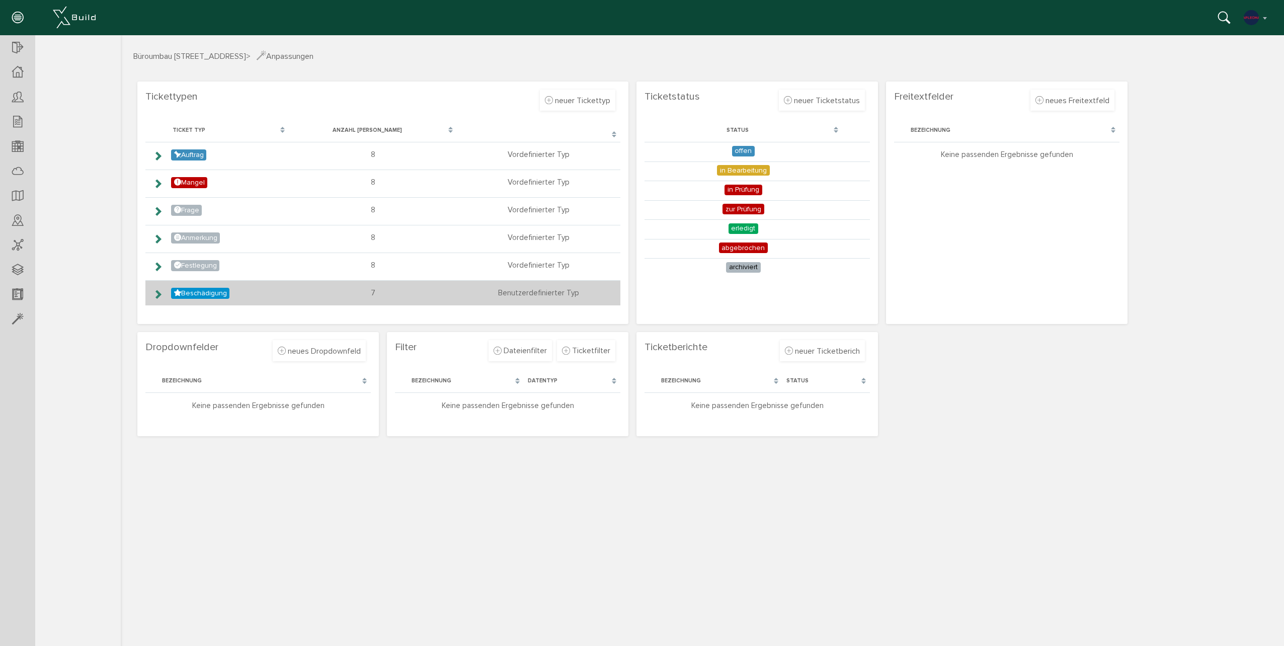
click at [157, 296] on icon at bounding box center [158, 294] width 10 height 8
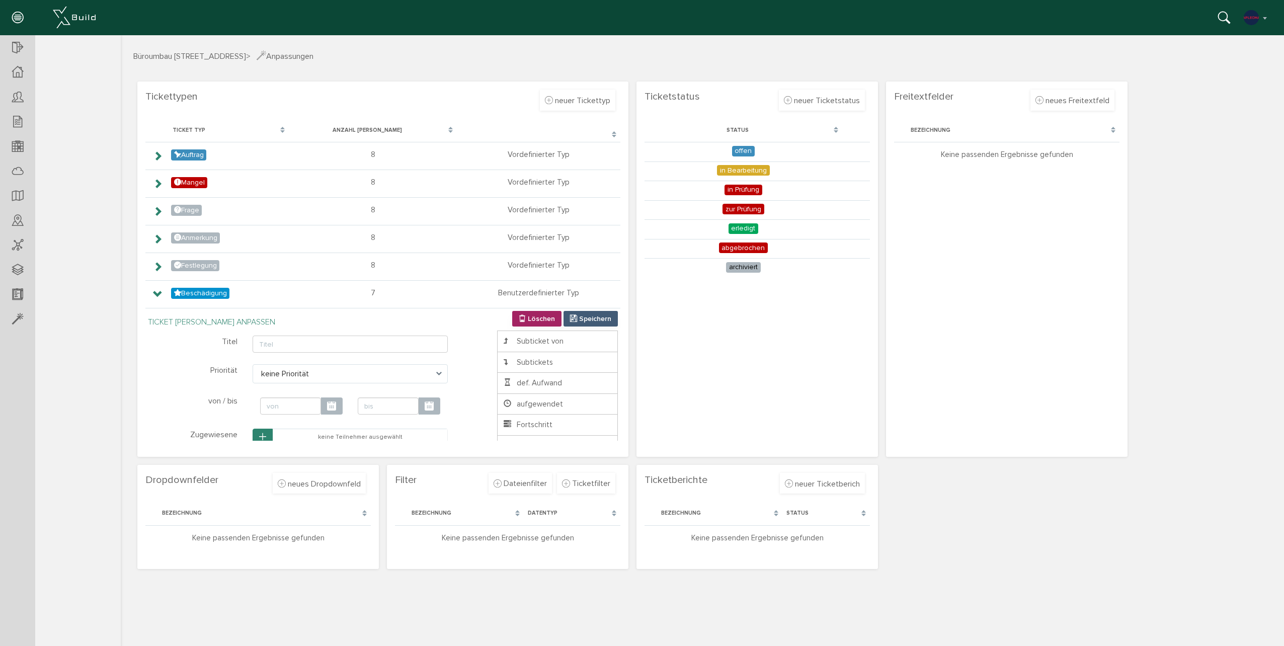
click at [743, 419] on section "Ticketstatus Verwerfen Erstellen neuer Ticketstatus Bezeichnung Farbe wählen Vo…" at bounding box center [756, 268] width 241 height 375
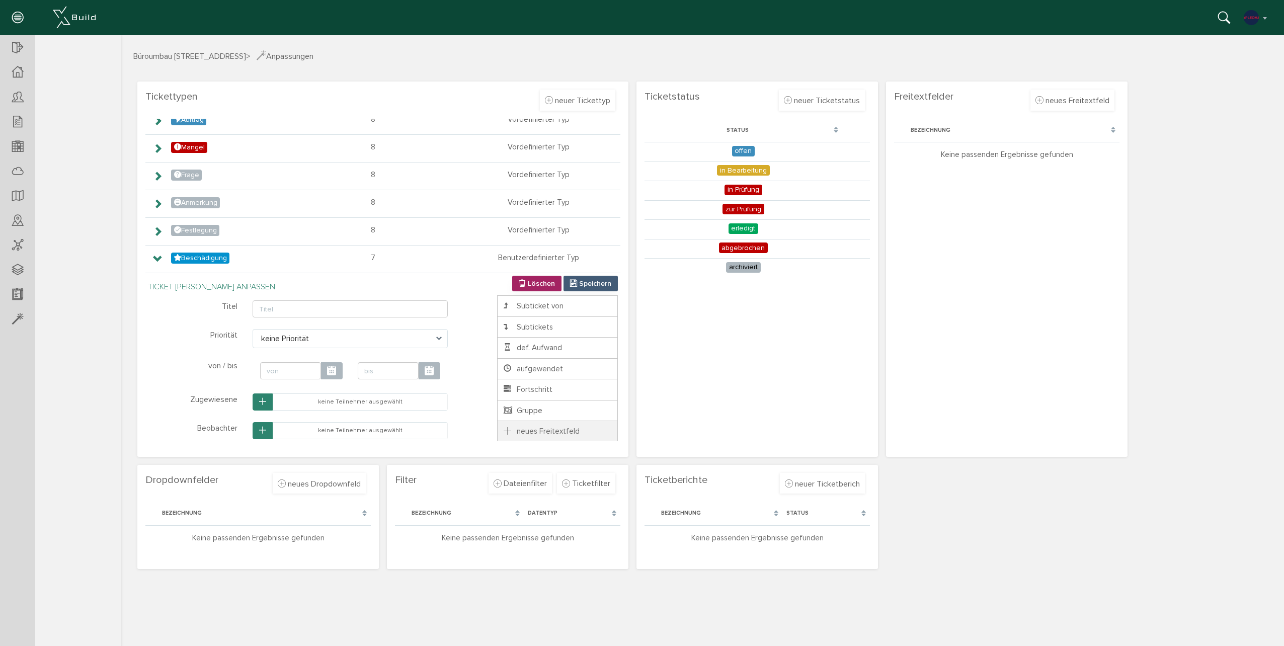
scroll to position [149, 0]
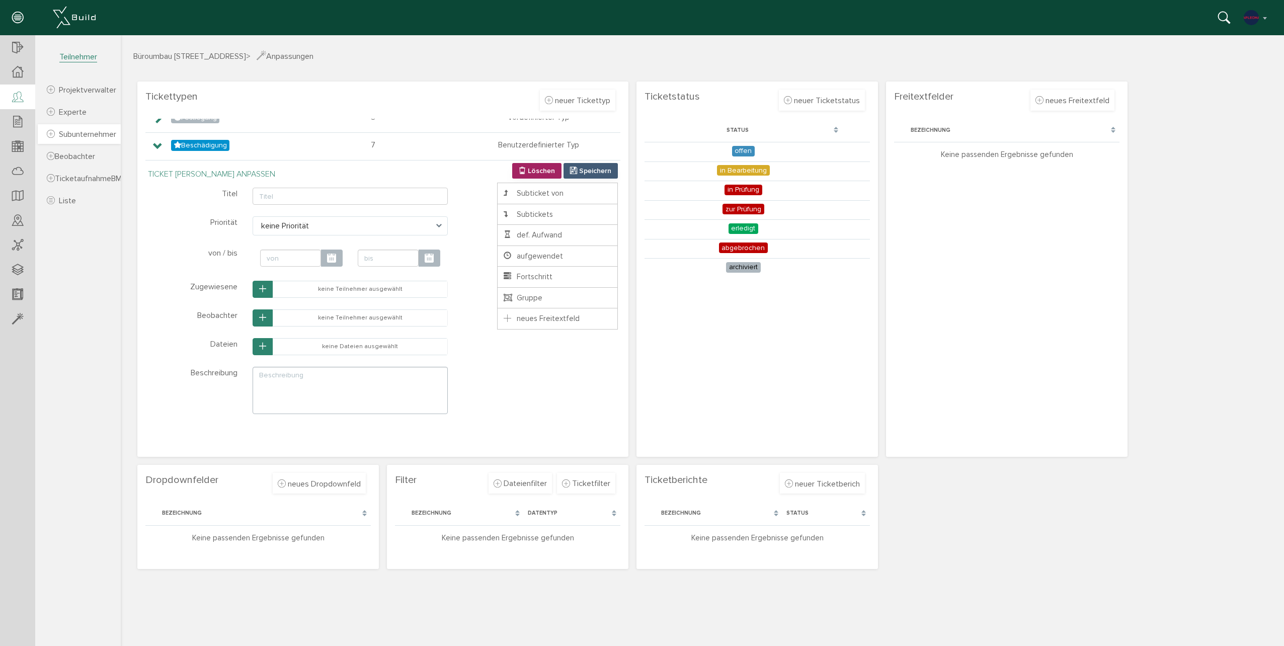
click at [80, 135] on span "Subunternehmer" at bounding box center [87, 134] width 57 height 10
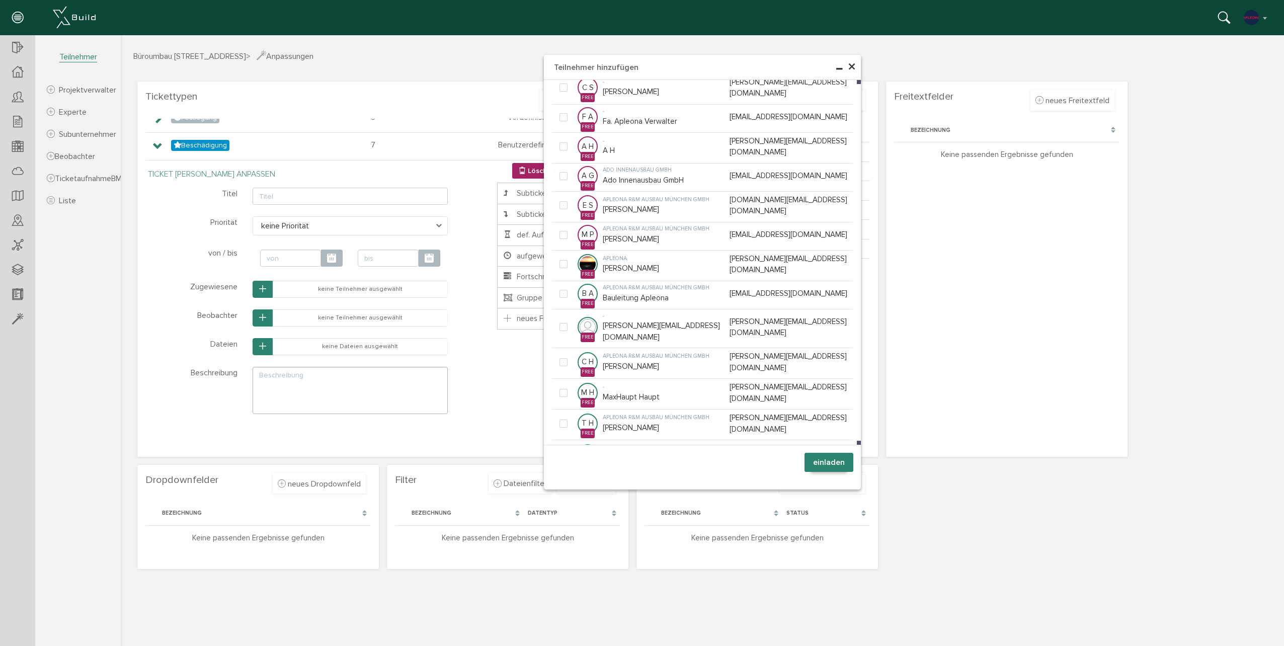
click at [851, 66] on span "×" at bounding box center [851, 67] width 8 height 20
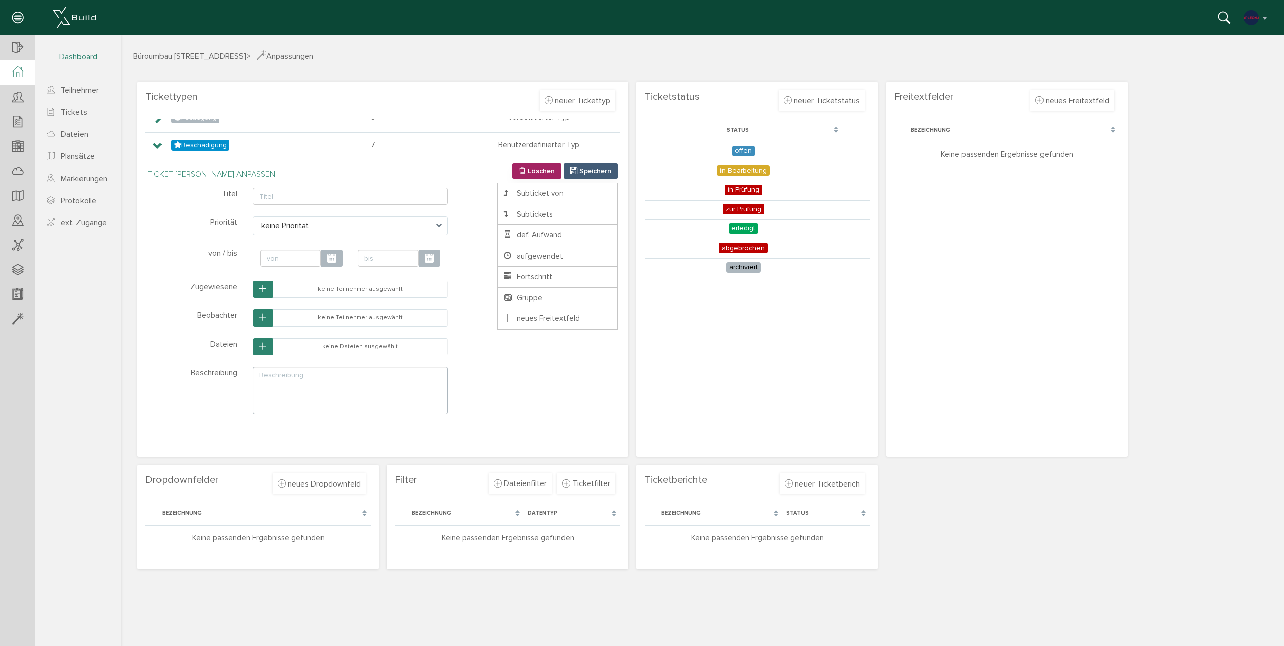
click at [9, 76] on div at bounding box center [17, 72] width 35 height 25
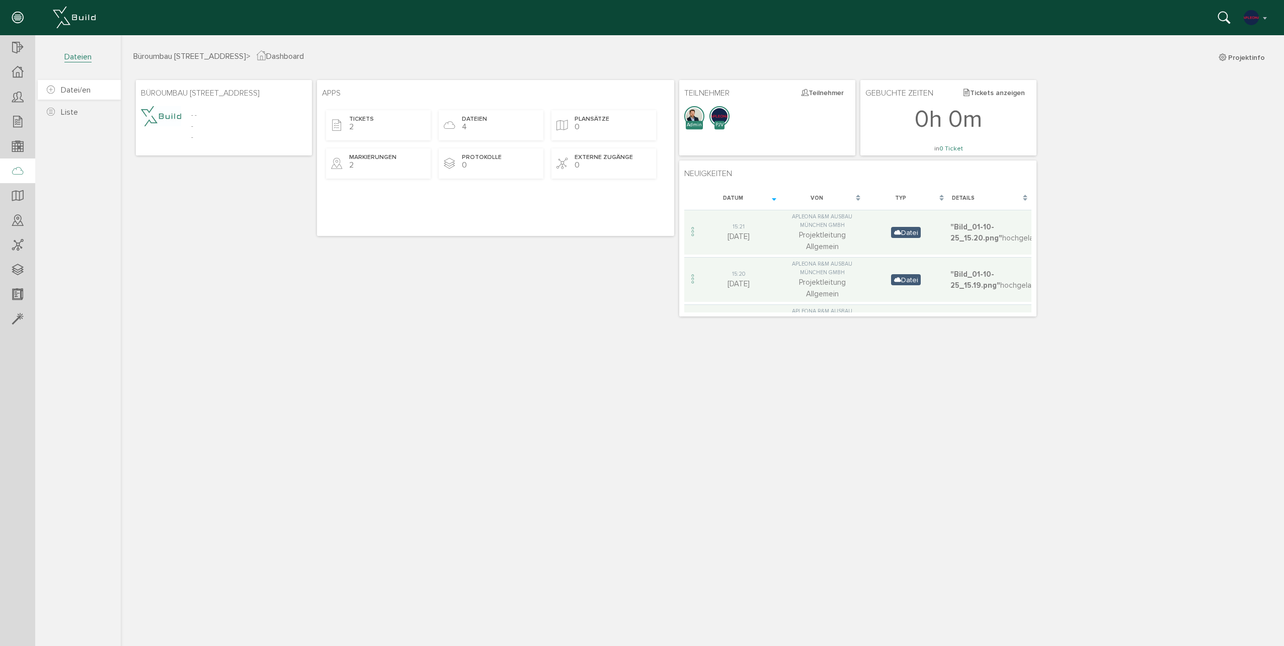
click at [64, 96] on link "Datei/en" at bounding box center [79, 90] width 83 height 20
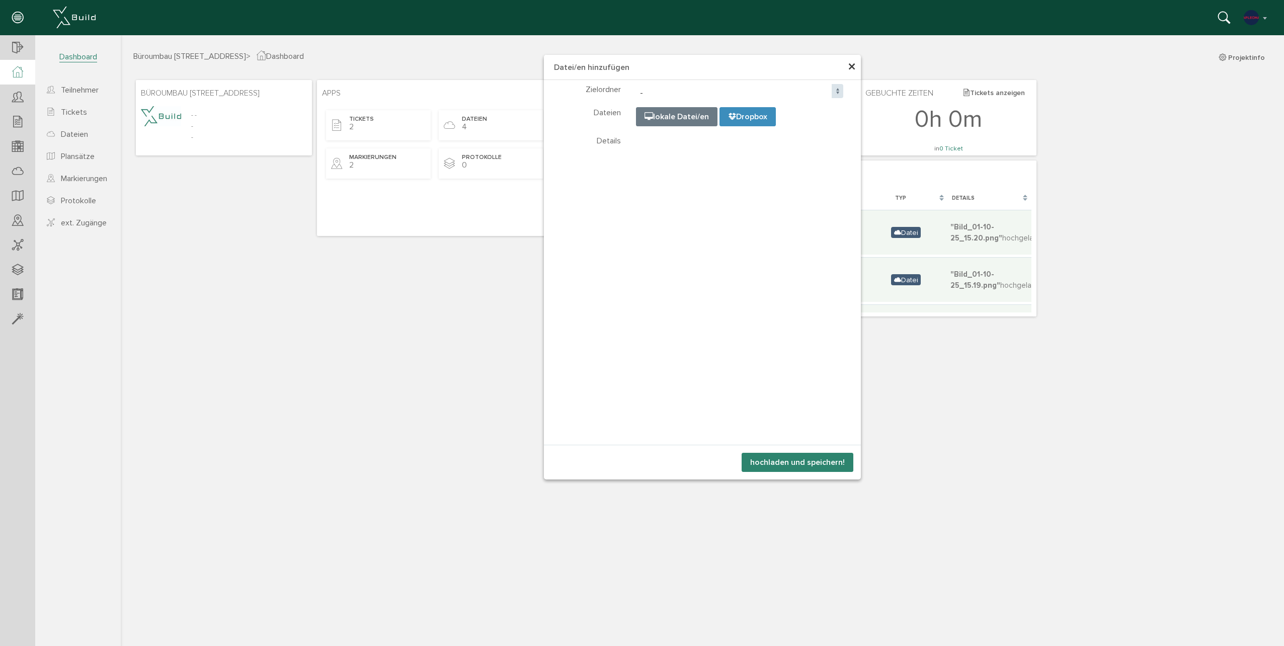
click at [851, 61] on span "×" at bounding box center [851, 67] width 8 height 20
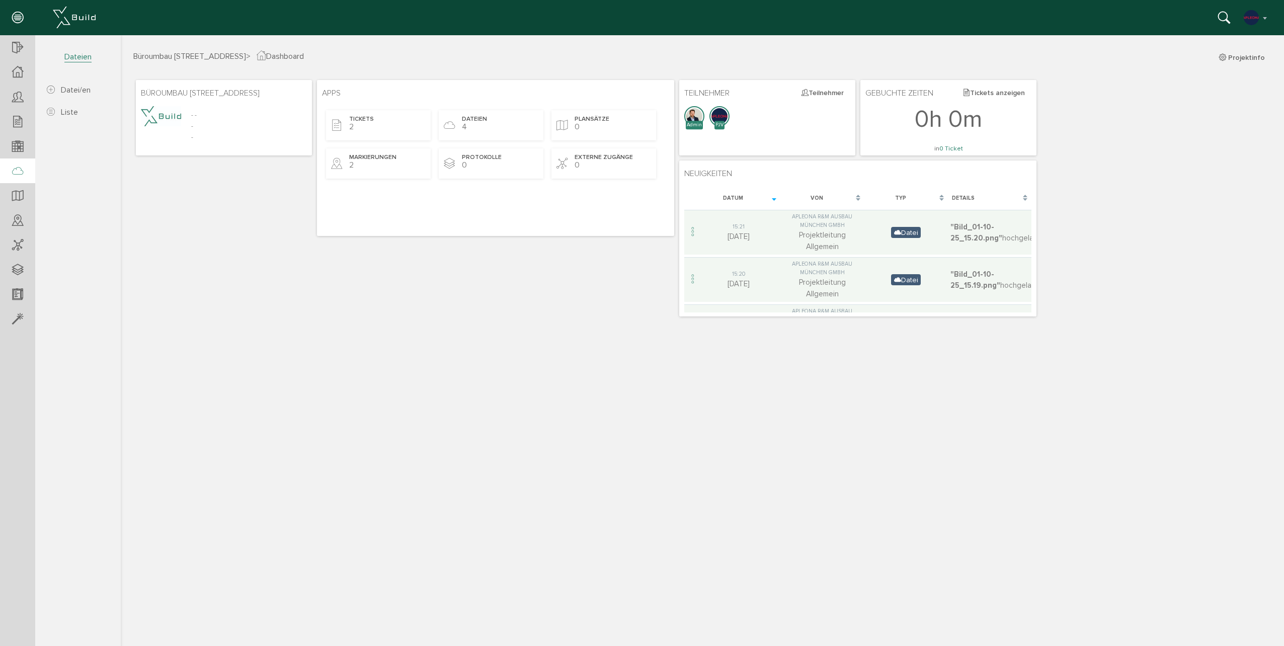
click at [22, 175] on icon at bounding box center [17, 171] width 11 height 14
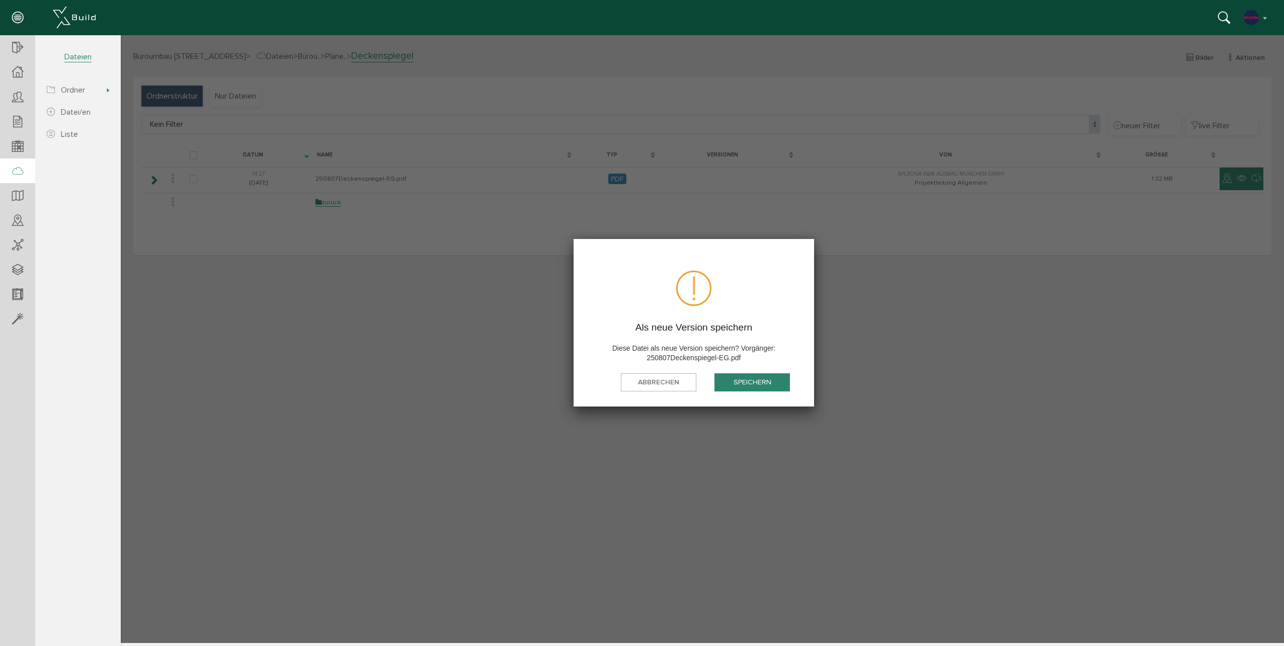
click at [751, 375] on button "speichern" at bounding box center [751, 382] width 75 height 19
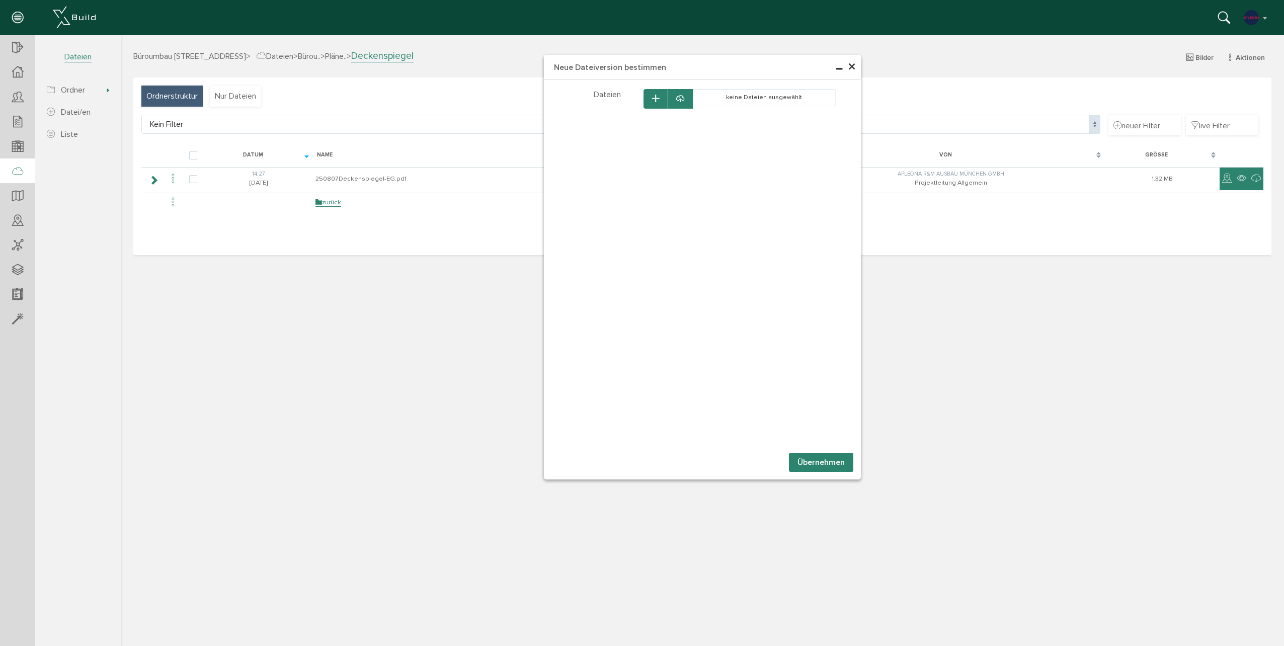
select select "D-68dd1e2e6c0bb8_64656782"
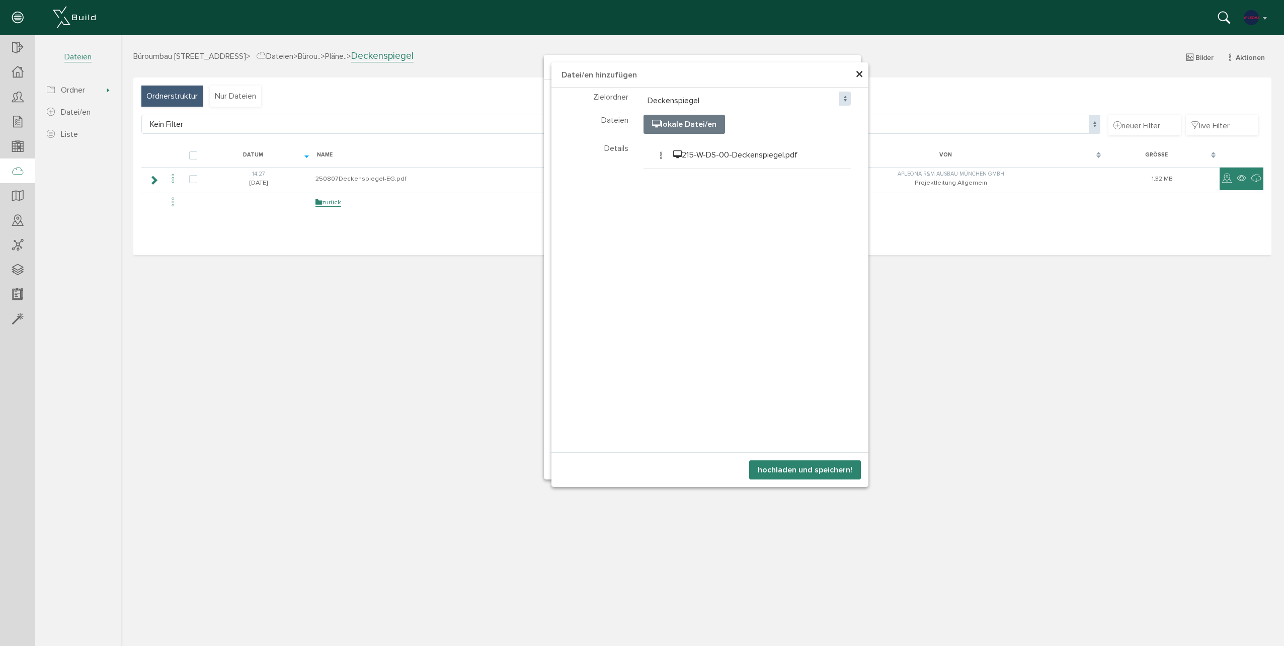
click at [788, 463] on button "hochladen und speichern!" at bounding box center [805, 469] width 112 height 19
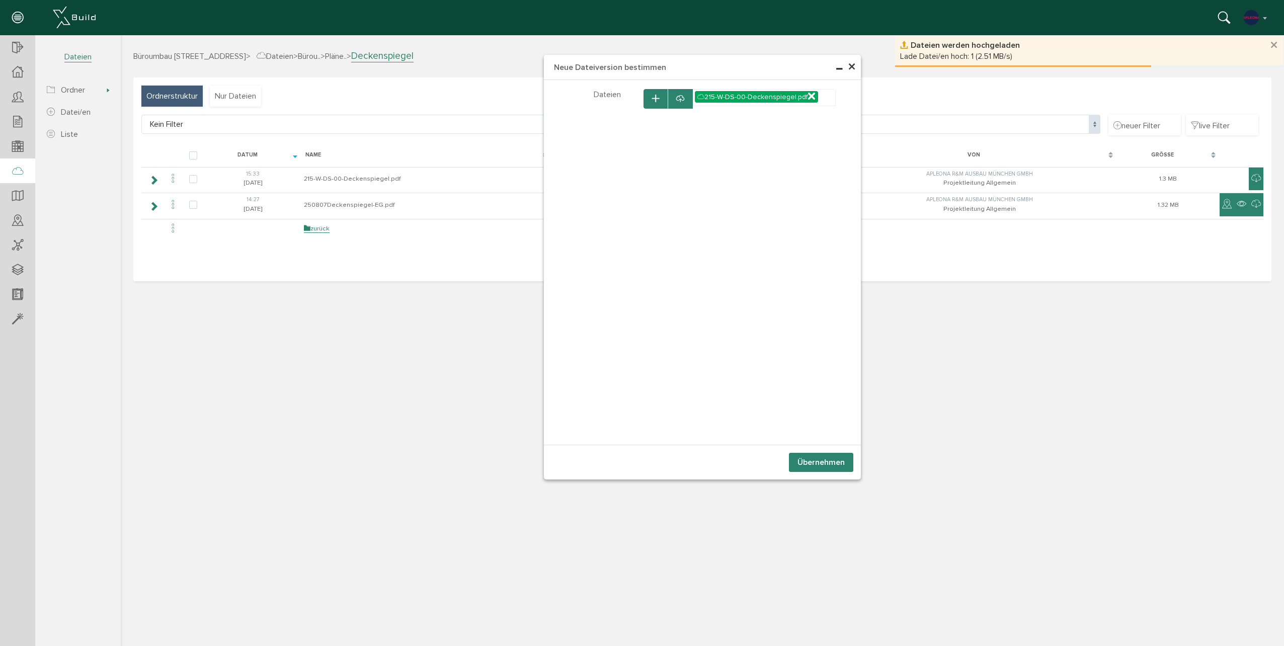
click at [807, 464] on button "Übernehmen" at bounding box center [821, 462] width 64 height 19
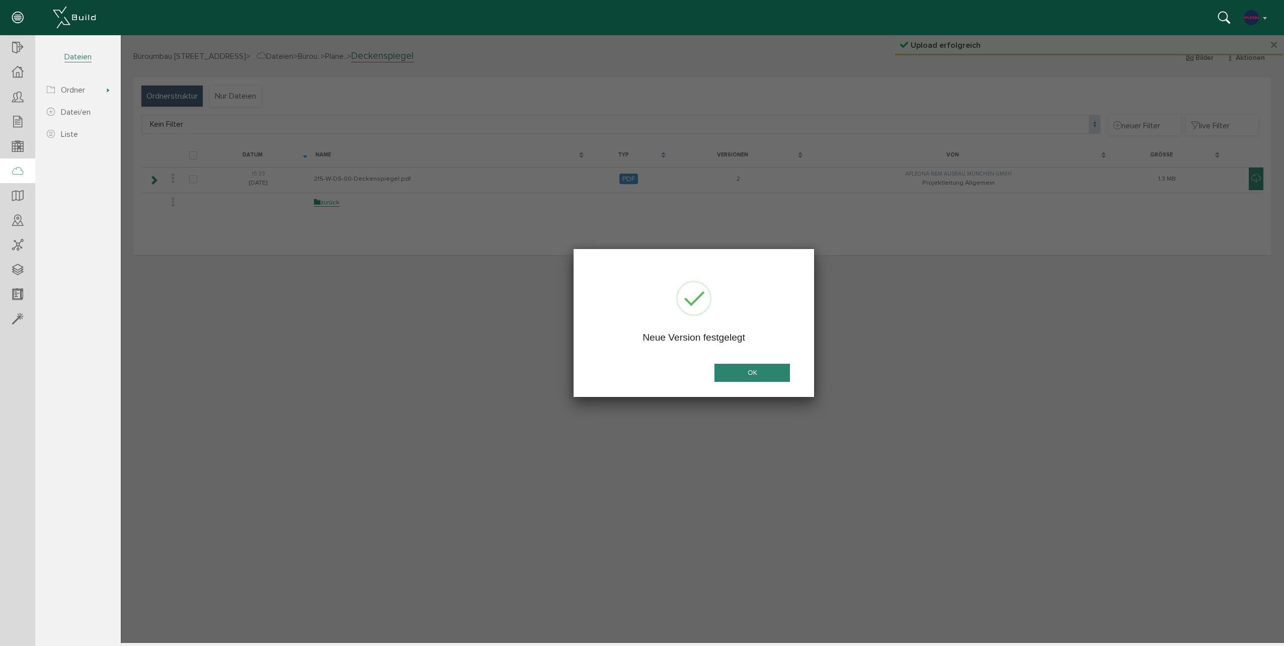
click at [734, 366] on button "OK" at bounding box center [751, 373] width 75 height 19
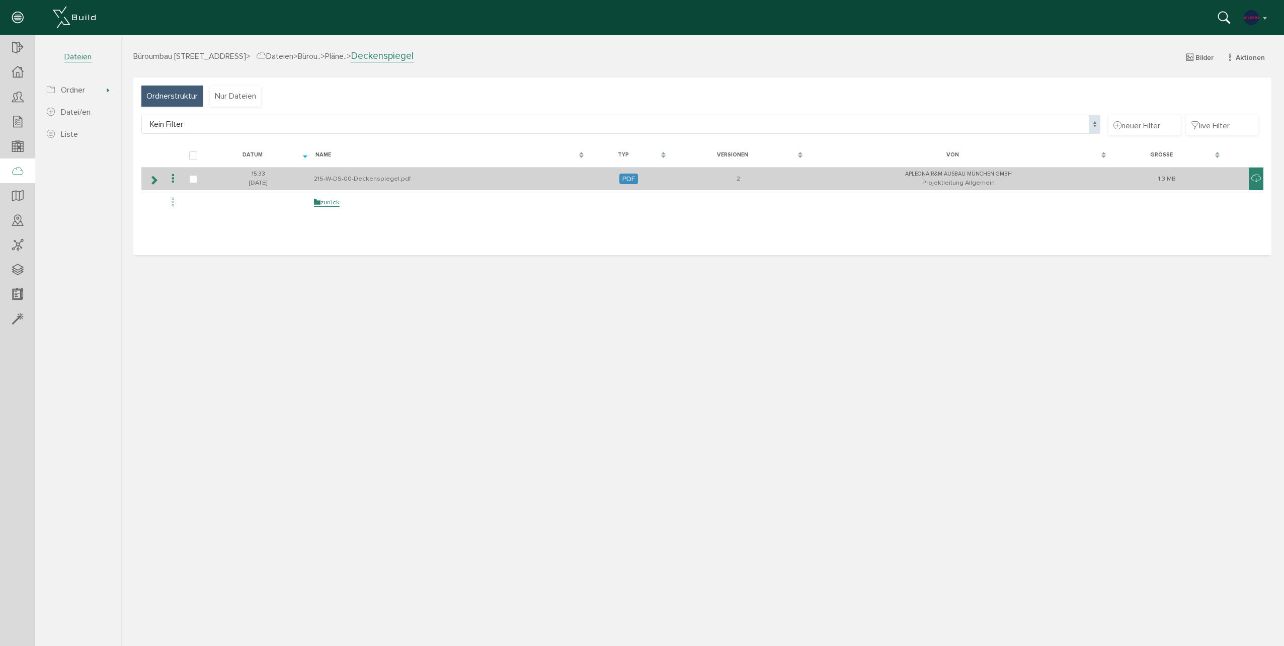
click at [156, 181] on icon at bounding box center [154, 180] width 10 height 8
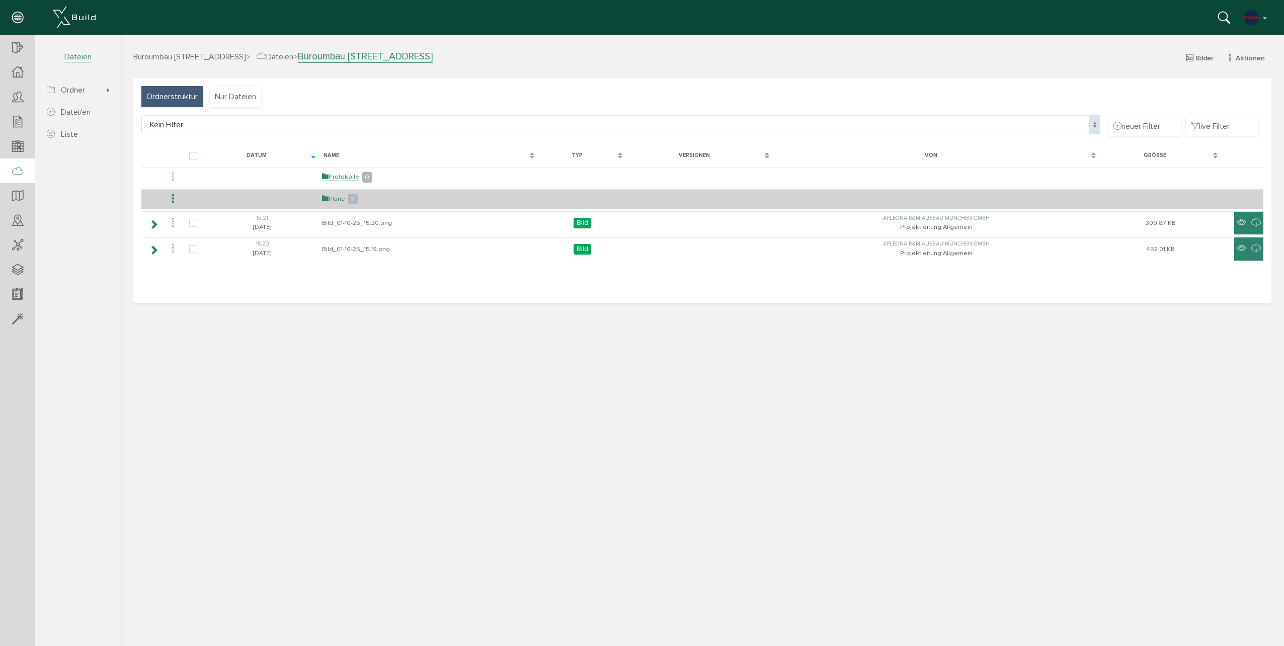
click at [326, 197] on icon at bounding box center [325, 199] width 7 height 8
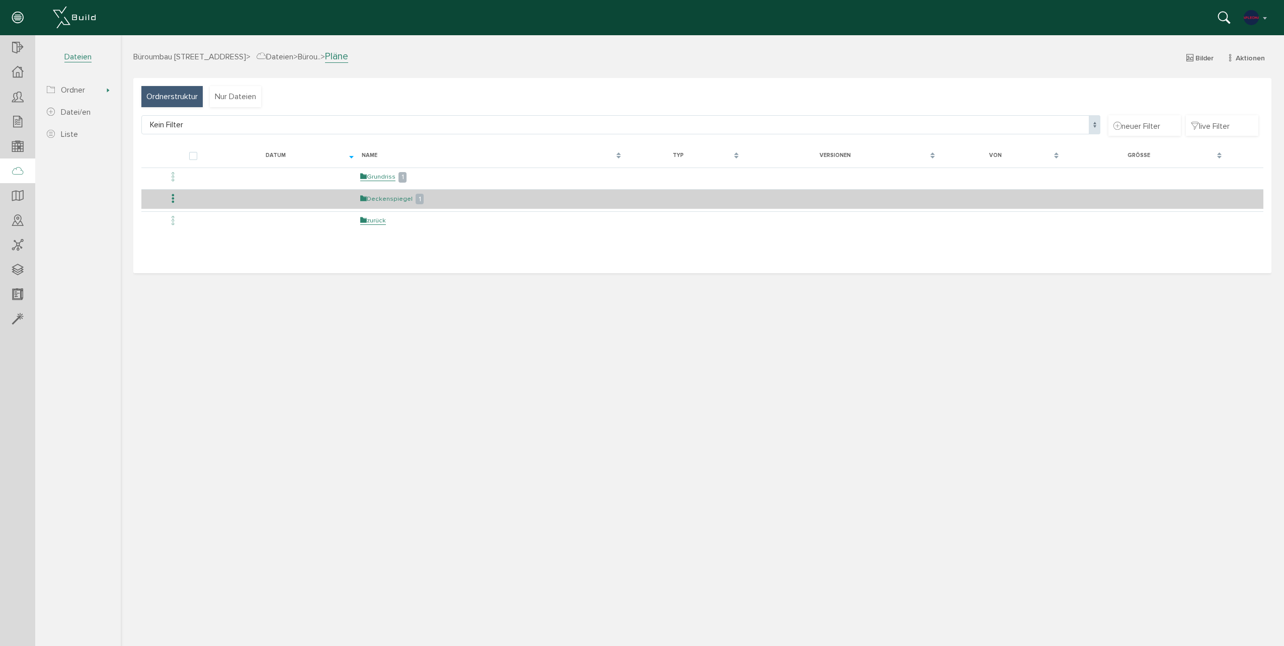
click at [380, 197] on link "Deckenspiegel" at bounding box center [386, 199] width 52 height 9
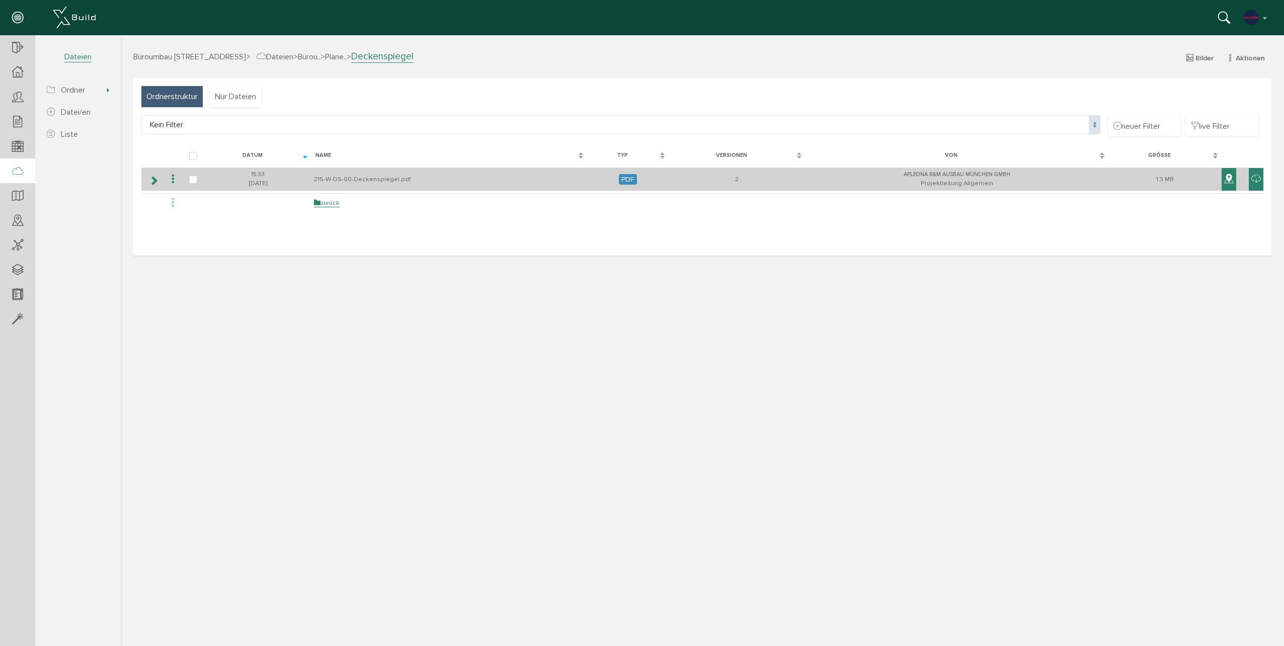
click at [1228, 184] on icon at bounding box center [1229, 179] width 10 height 12
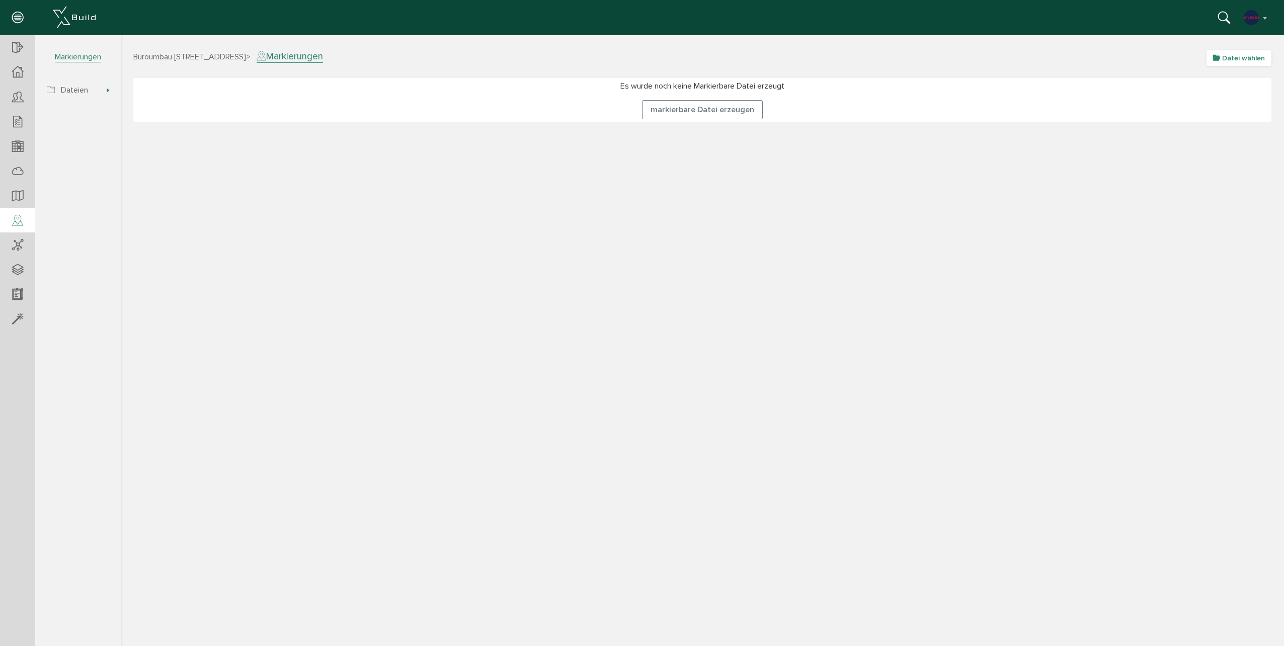
click at [1247, 60] on span "Datei wählen" at bounding box center [1243, 58] width 43 height 9
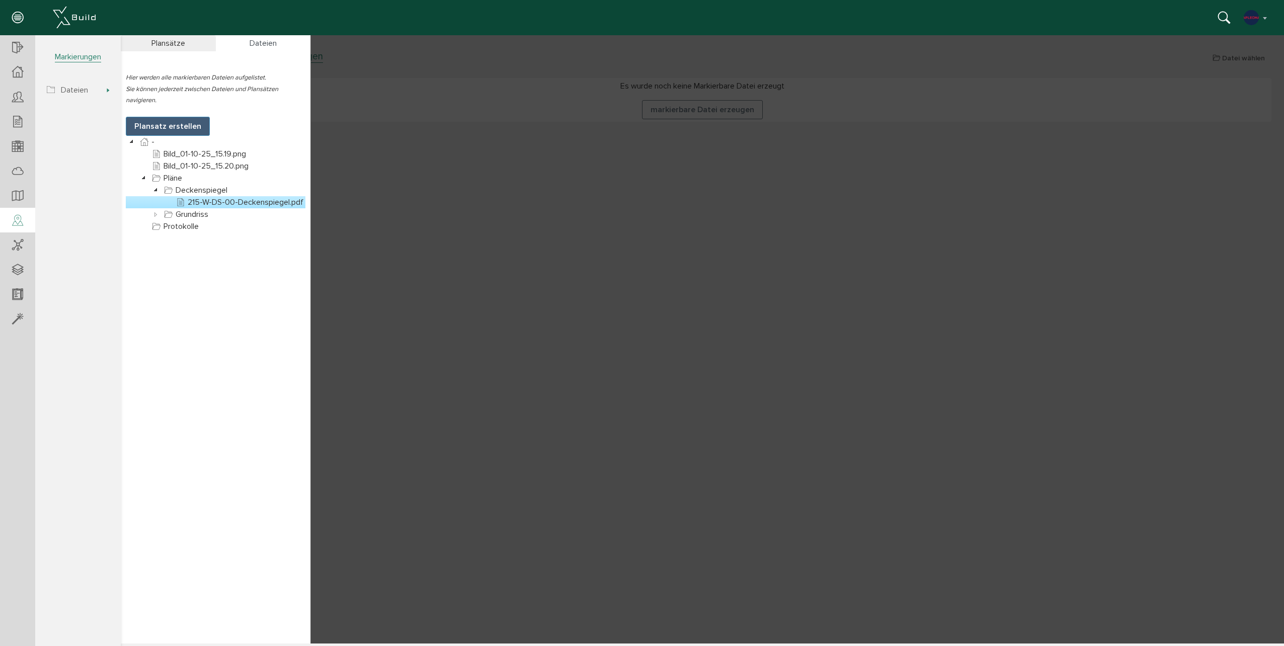
click at [210, 204] on link "215-W-DS-00-Deckenspiegel.pdf" at bounding box center [239, 202] width 131 height 12
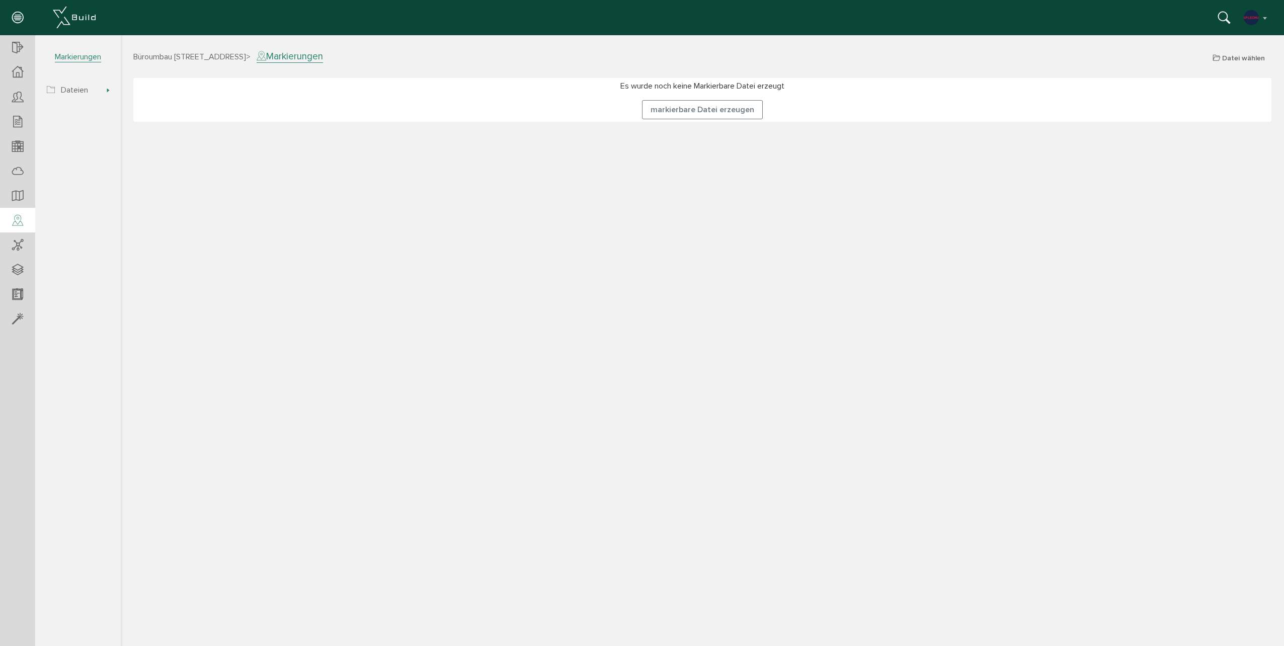
click at [225, 61] on span "Büroumbau [STREET_ADDRESS]" at bounding box center [189, 57] width 113 height 10
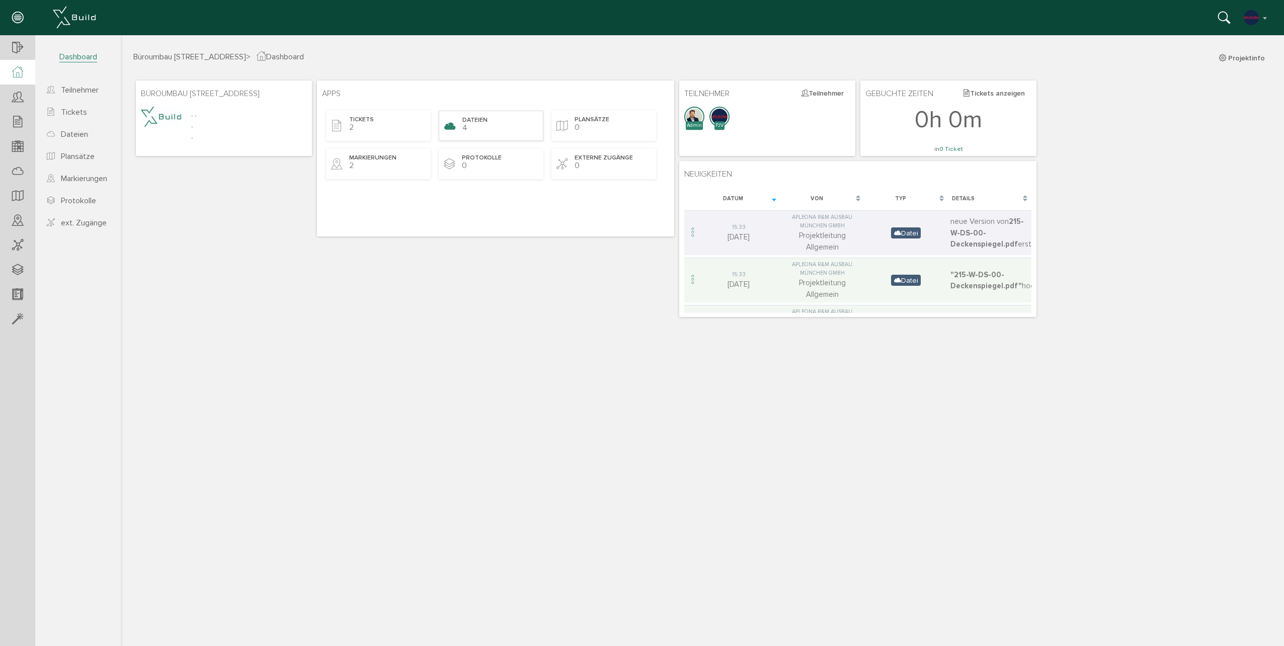
click at [480, 133] on div "Dateien 4" at bounding box center [491, 126] width 105 height 30
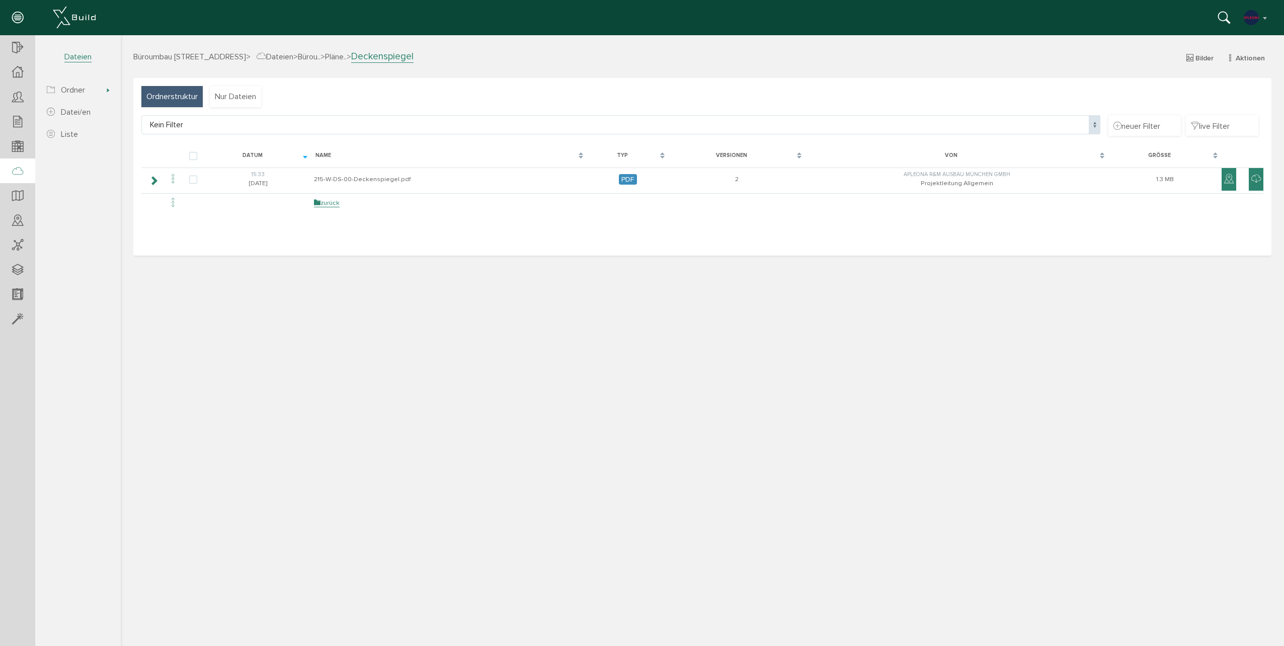
click at [1224, 181] on icon at bounding box center [1229, 179] width 10 height 12
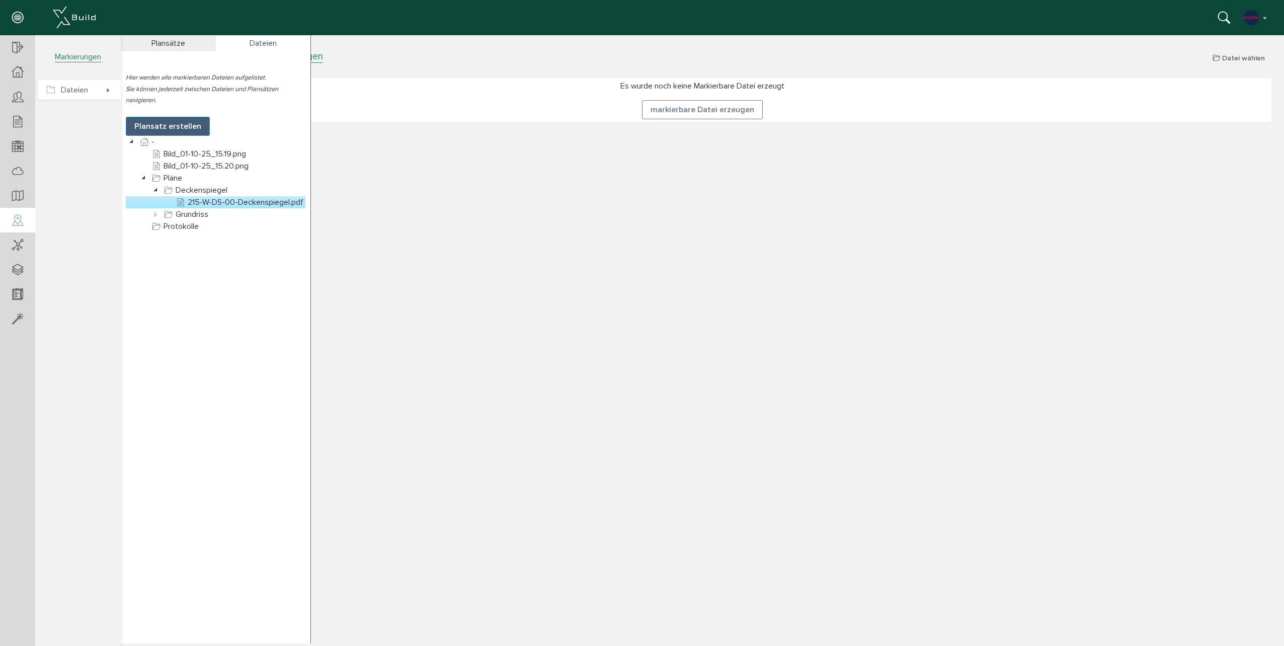
click at [92, 92] on span "Dateien" at bounding box center [79, 90] width 83 height 20
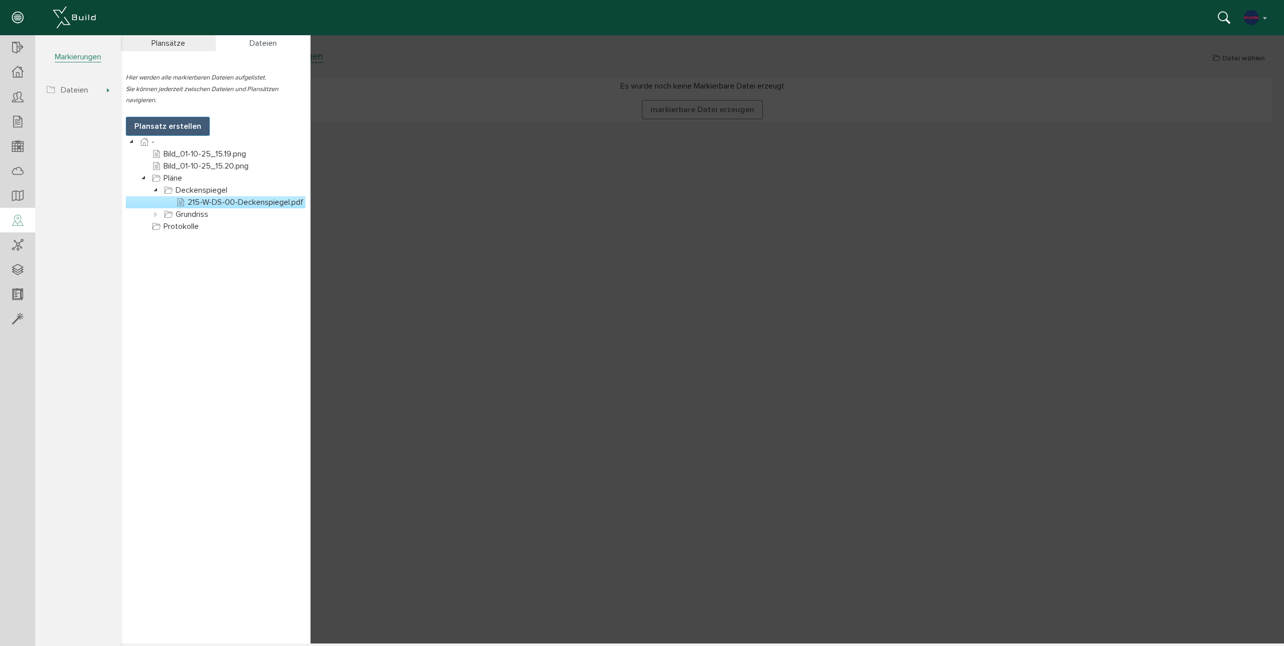
click at [238, 203] on link "215-W-DS-00-Deckenspiegel.pdf" at bounding box center [239, 202] width 131 height 12
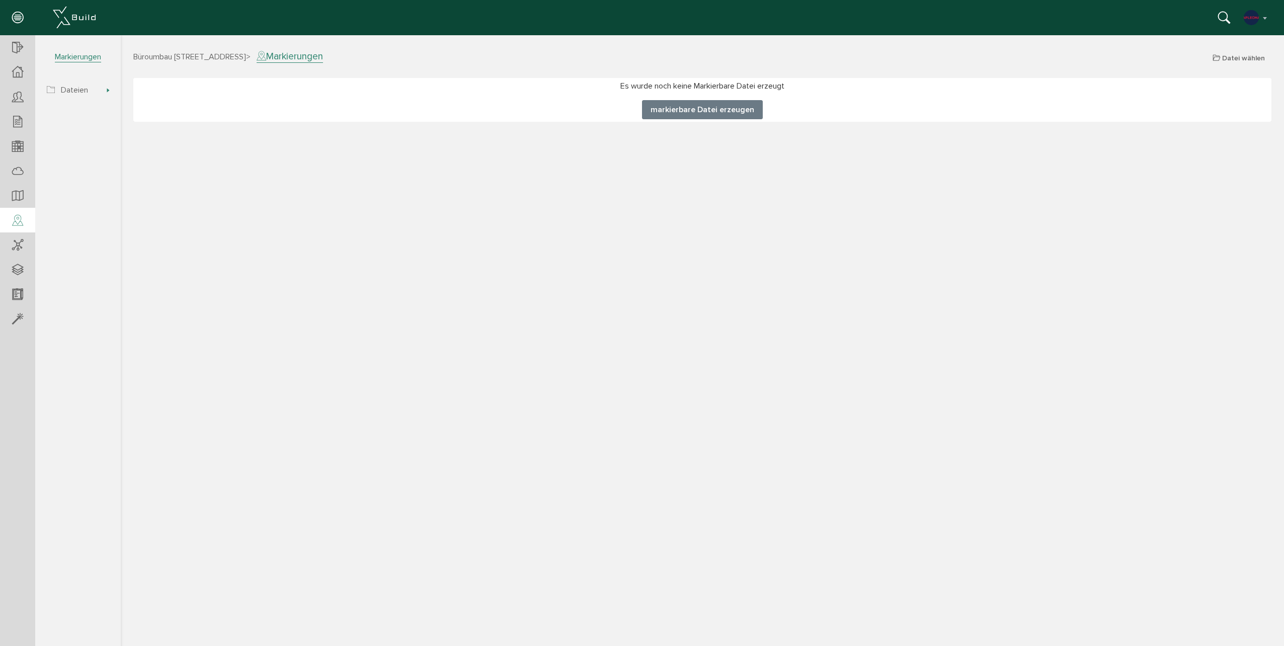
click at [679, 114] on button "markierbare Datei erzeugen" at bounding box center [702, 109] width 121 height 19
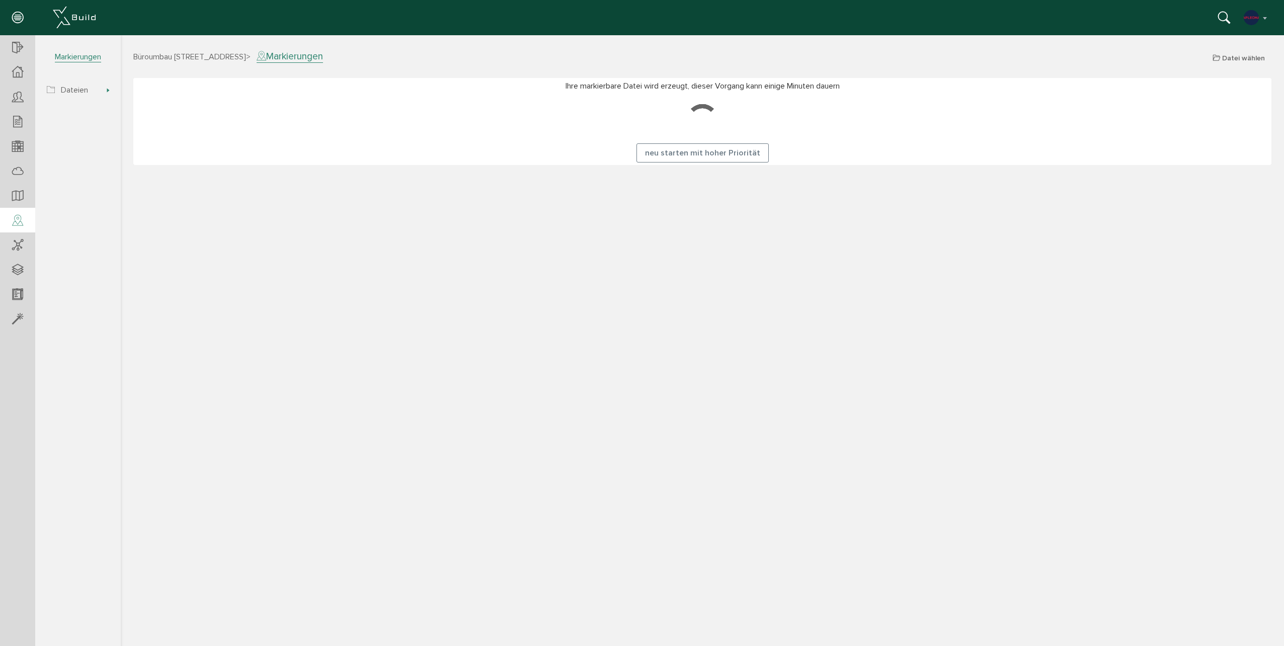
click at [184, 61] on span "Büroumbau [STREET_ADDRESS]" at bounding box center [189, 57] width 113 height 10
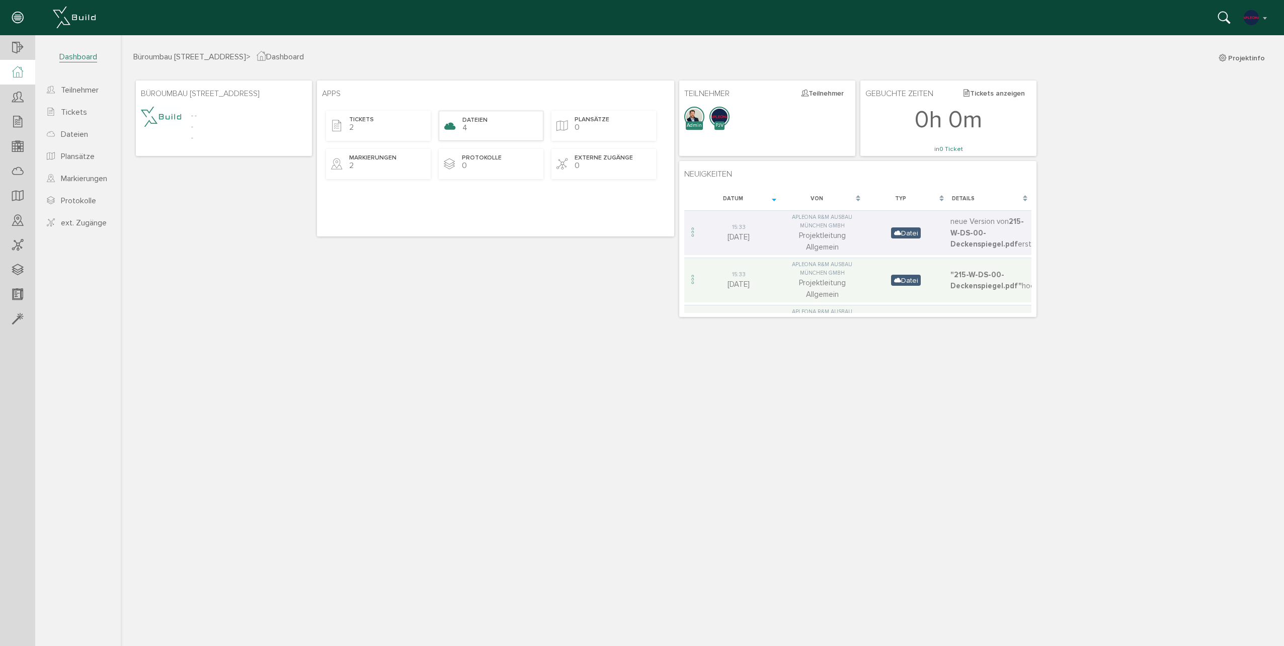
click at [495, 125] on div "Dateien 4" at bounding box center [491, 126] width 105 height 30
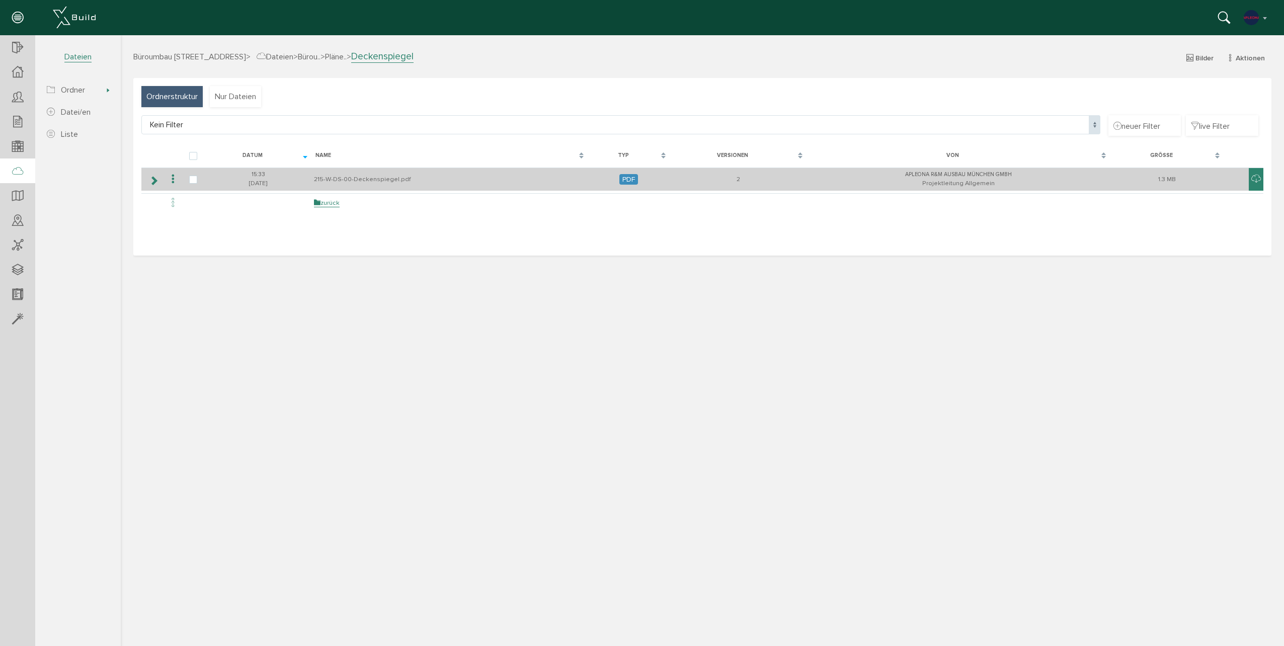
click at [370, 178] on td "215-W-DS-00-Deckenspiegel.pdf" at bounding box center [449, 179] width 276 height 24
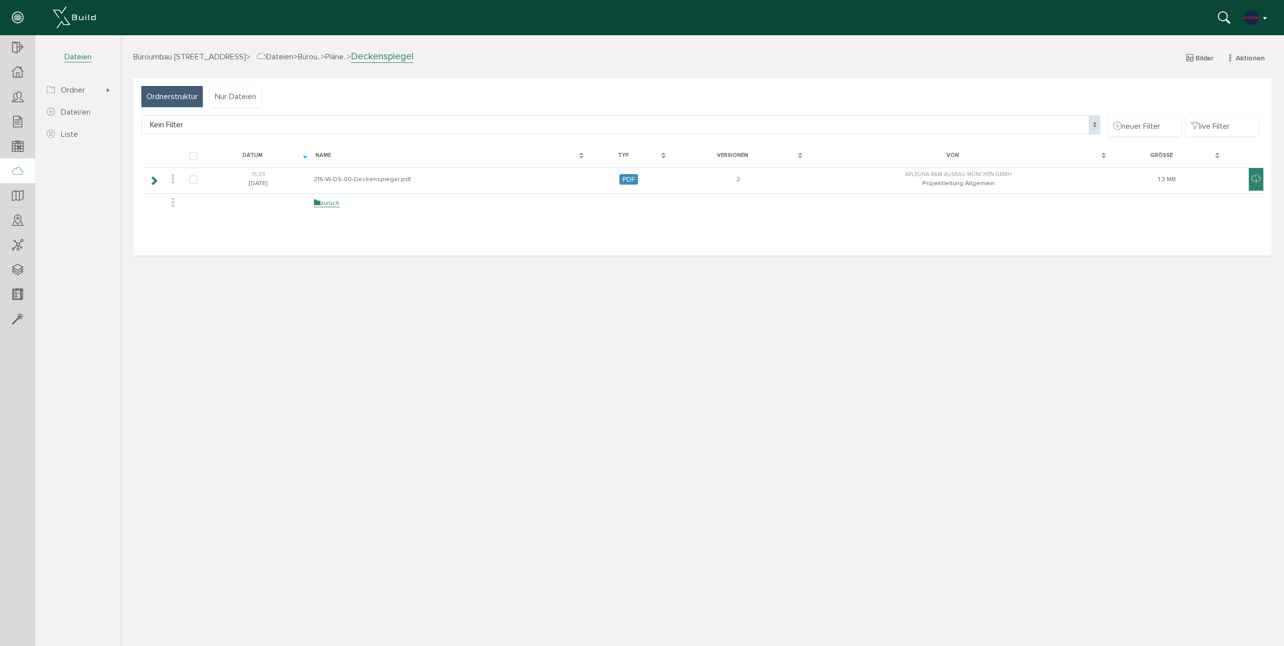
click at [1265, 18] on button "button" at bounding box center [1256, 17] width 26 height 15
click at [1204, 108] on span "XBuild neu einrichten" at bounding box center [1220, 108] width 71 height 9
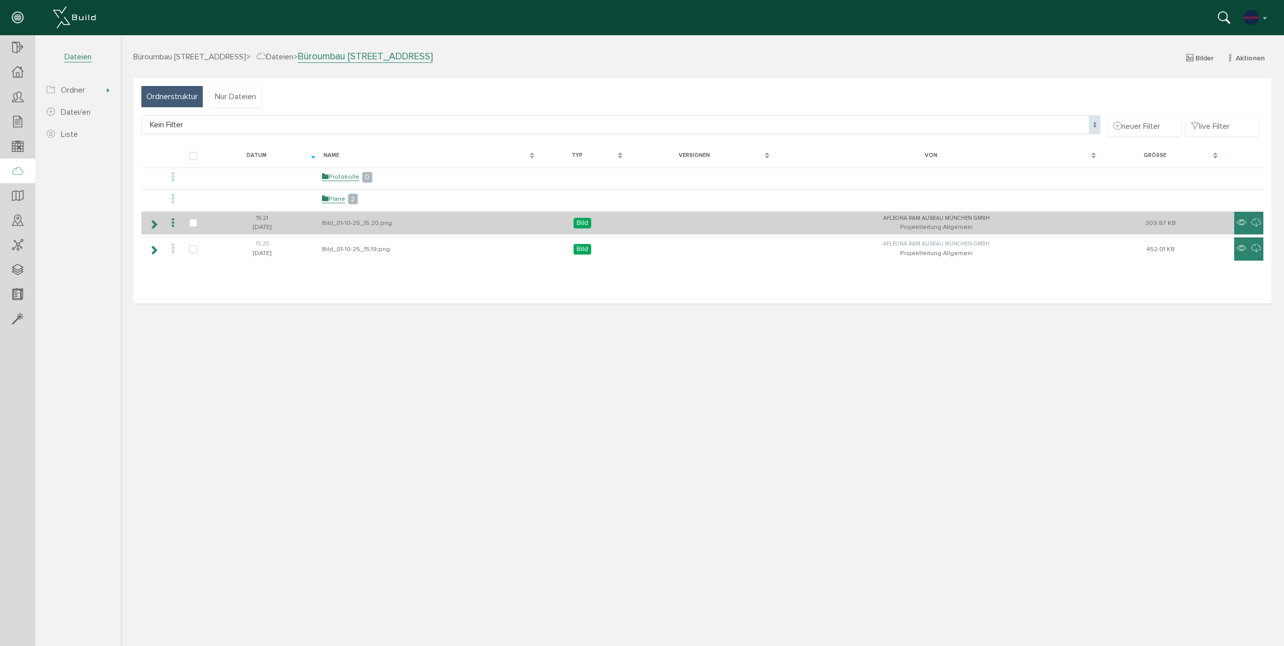
click at [150, 224] on icon at bounding box center [154, 224] width 10 height 8
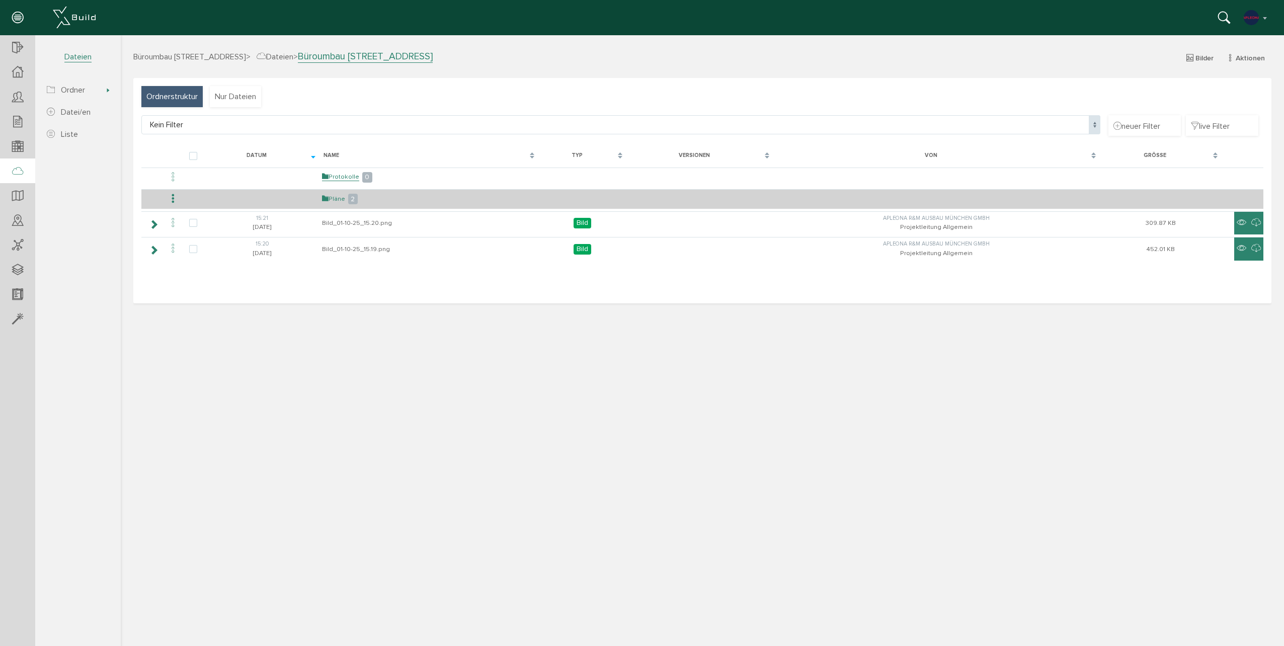
click at [331, 198] on link "Pläne" at bounding box center [333, 199] width 23 height 9
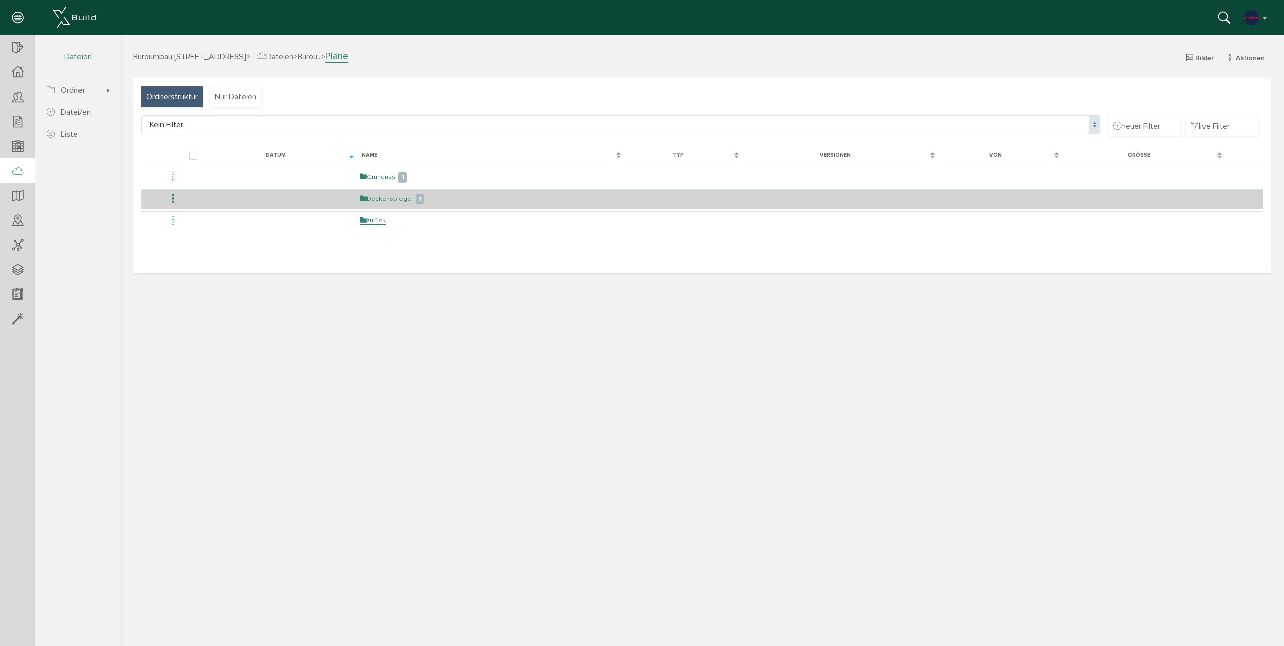
click at [376, 197] on link "Deckenspiegel" at bounding box center [386, 199] width 52 height 9
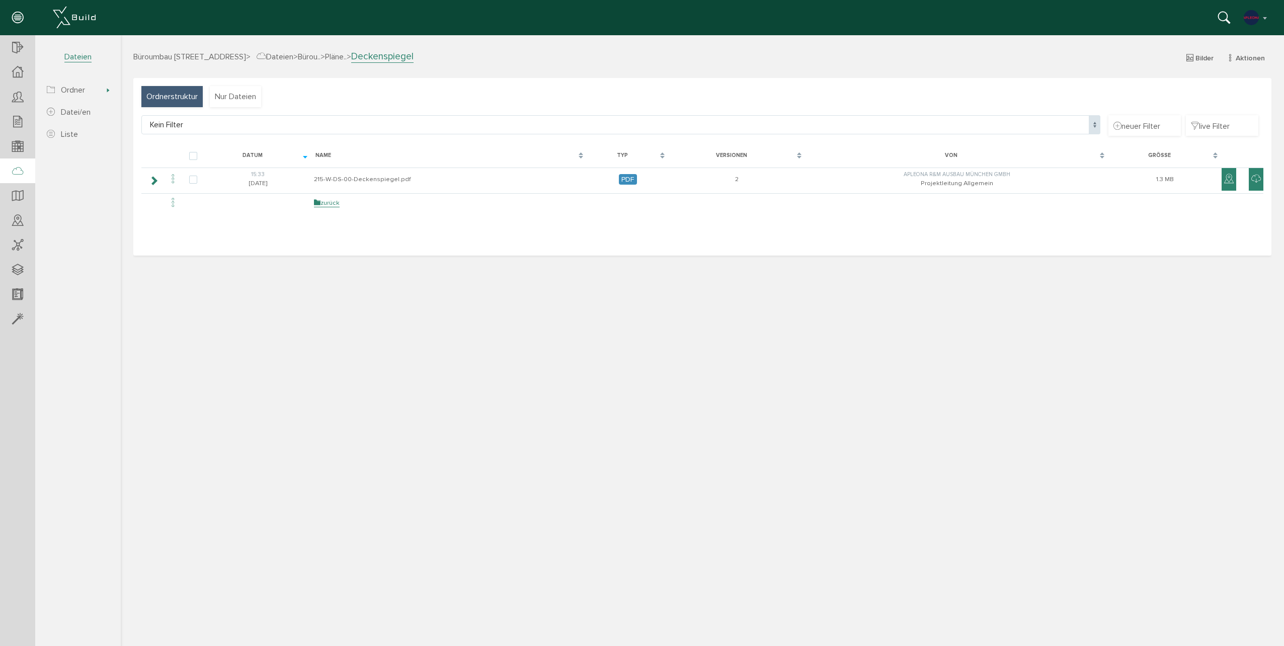
click at [1228, 180] on icon at bounding box center [1229, 179] width 10 height 12
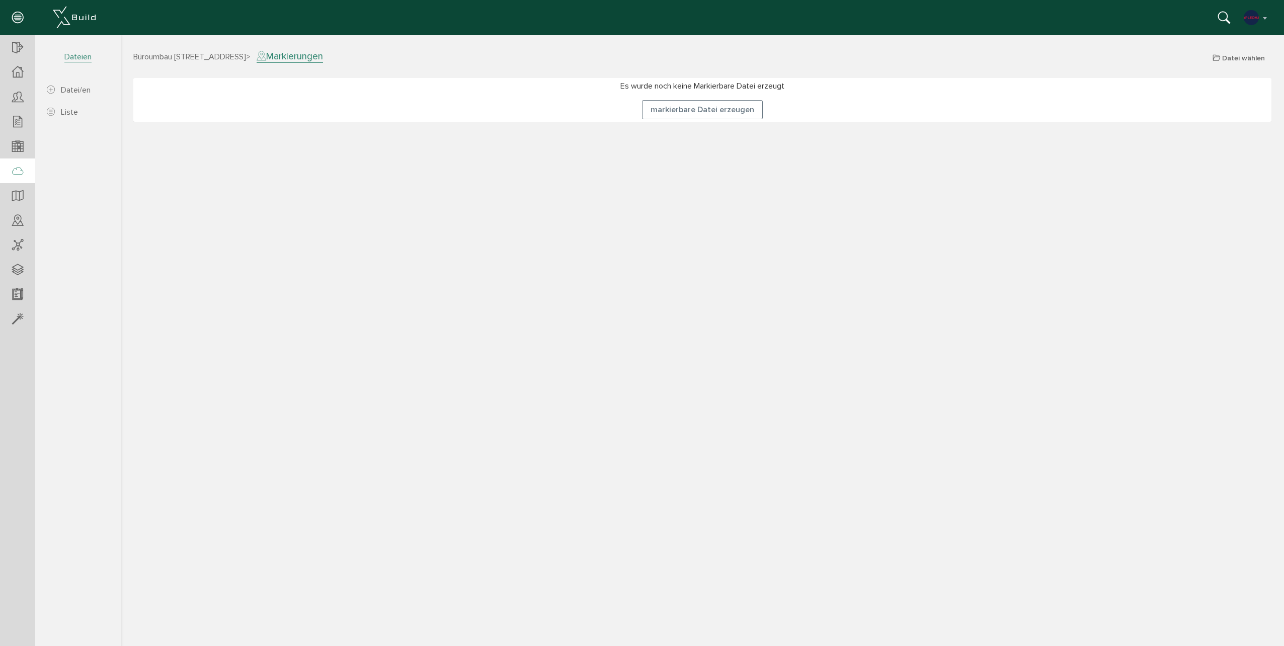
click at [25, 176] on div at bounding box center [17, 171] width 35 height 26
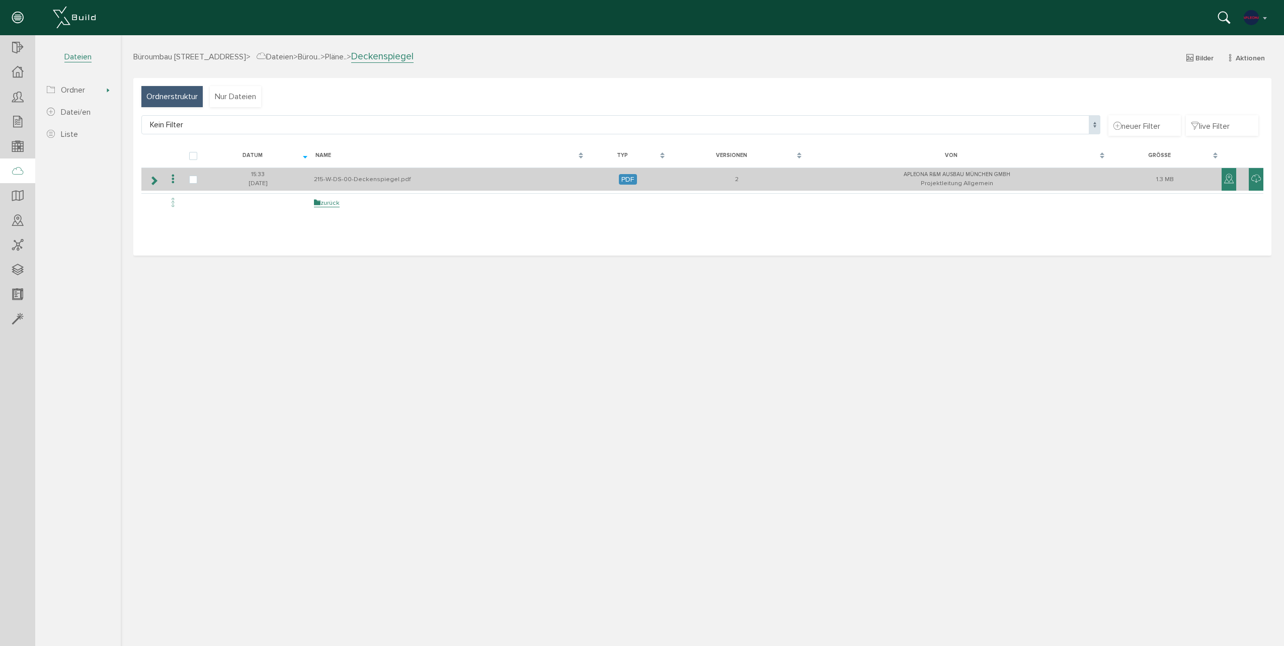
click at [359, 181] on td "215-W-DS-00-Deckenspiegel.pdf" at bounding box center [449, 179] width 276 height 24
click at [1228, 177] on icon at bounding box center [1229, 179] width 10 height 12
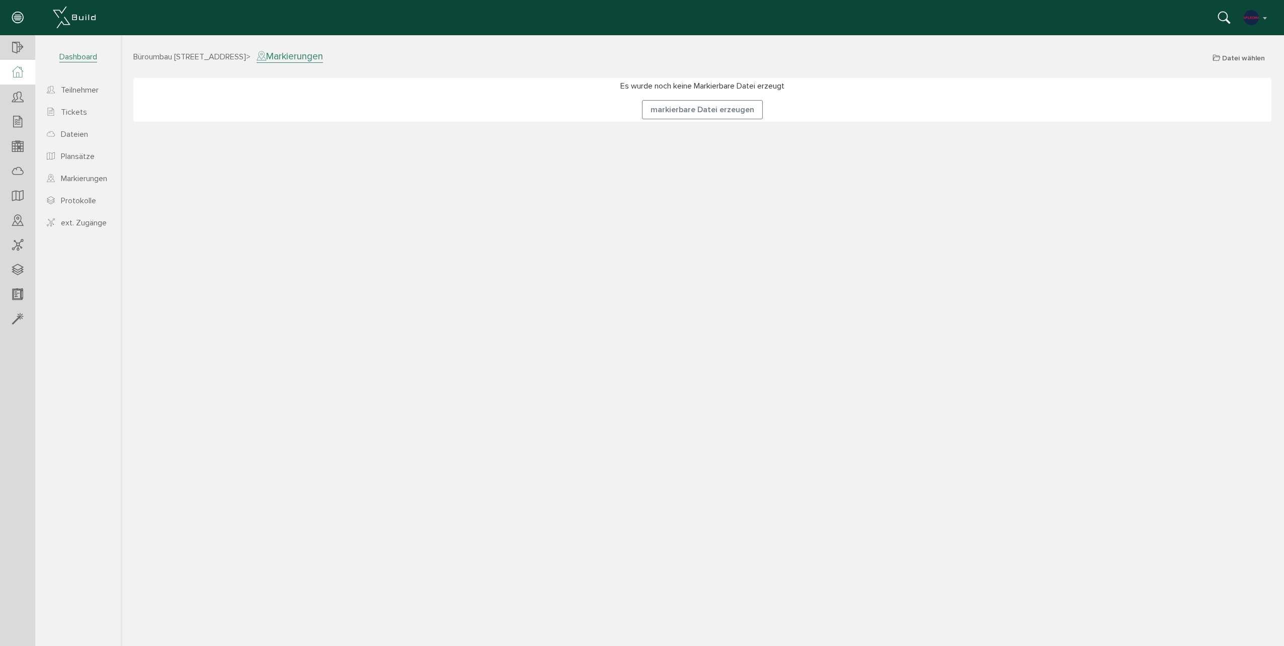
click at [17, 73] on icon at bounding box center [17, 72] width 11 height 12
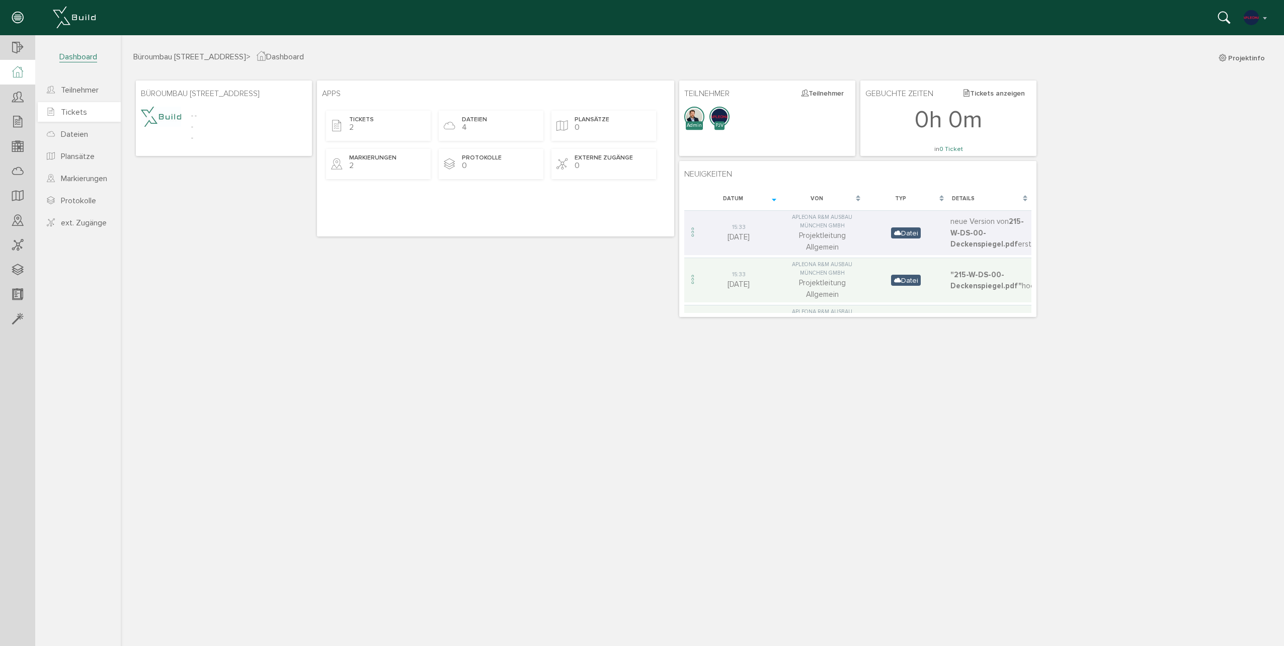
click at [72, 117] on link "Tickets" at bounding box center [79, 112] width 83 height 20
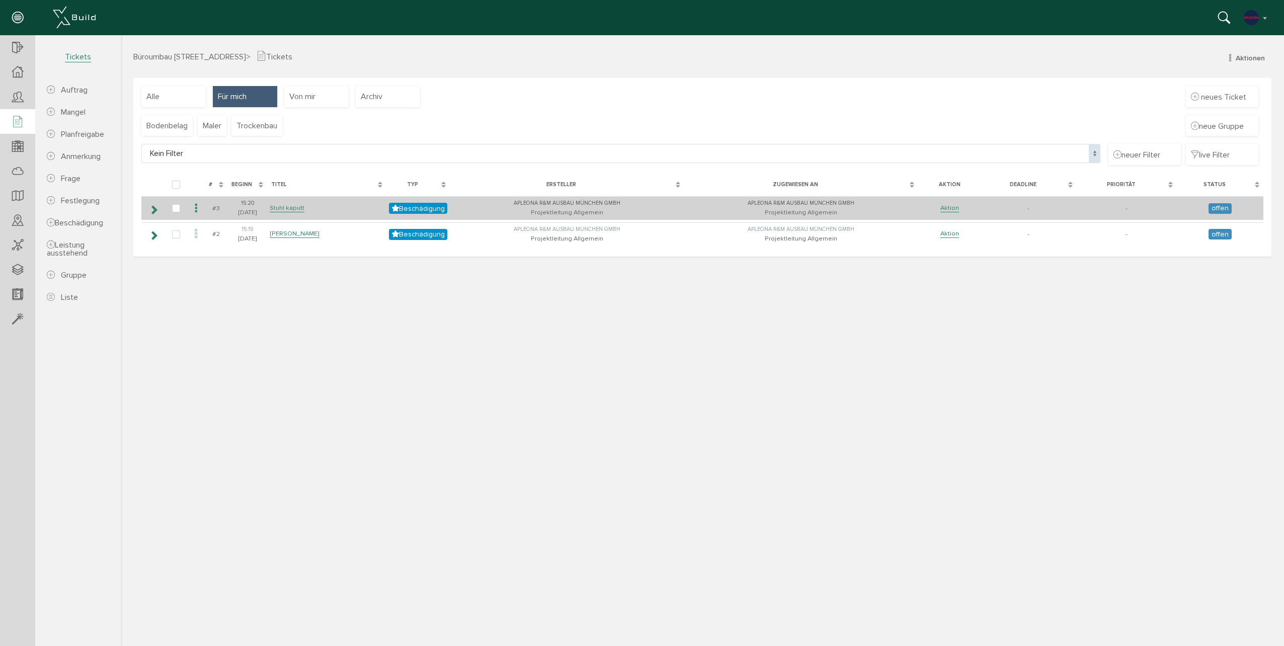
click at [195, 211] on icon at bounding box center [196, 209] width 12 height 14
click at [181, 210] on label at bounding box center [178, 208] width 12 height 9
click at [179, 210] on input "checkbox" at bounding box center [175, 207] width 7 height 7
checkbox input "true"
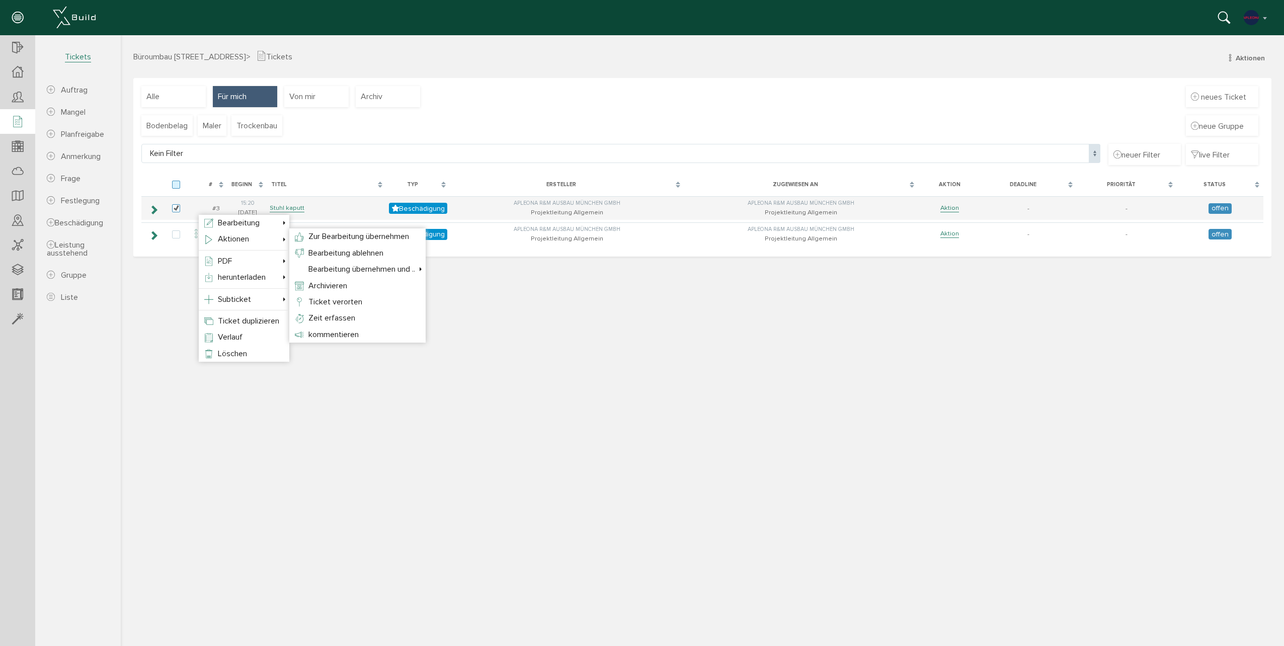
click at [176, 189] on label at bounding box center [178, 185] width 12 height 9
click at [176, 187] on input "checkbox" at bounding box center [175, 184] width 7 height 7
checkbox input "true"
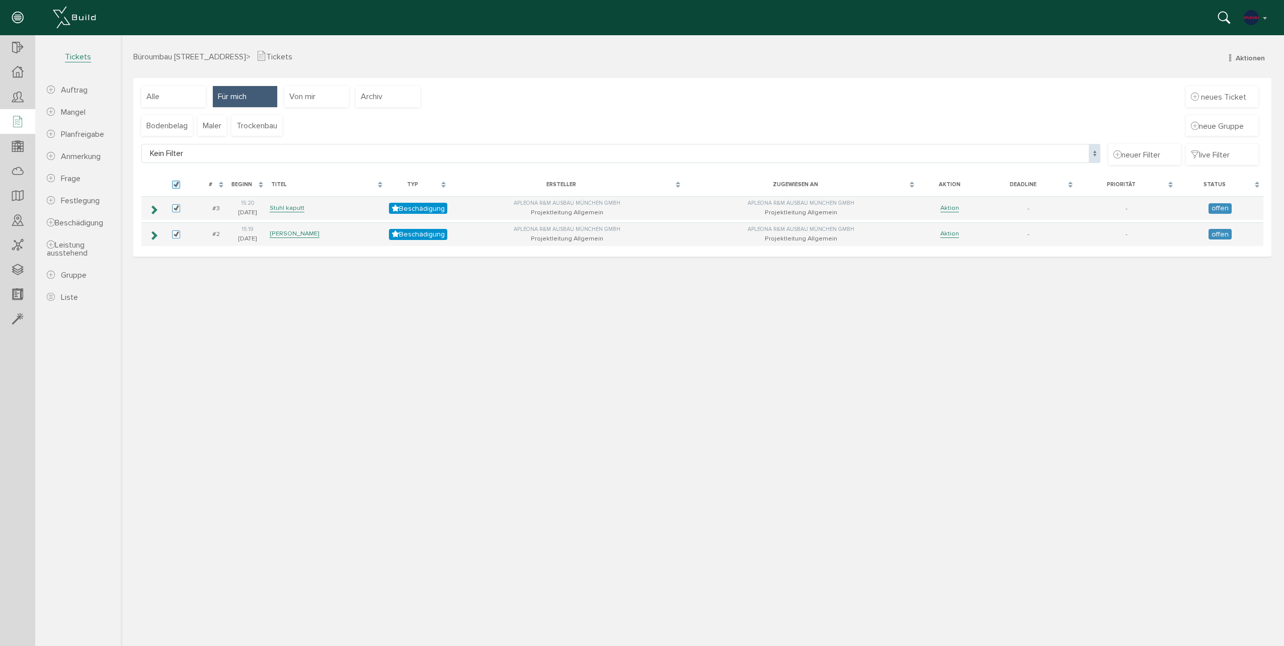
click at [177, 184] on label at bounding box center [178, 185] width 12 height 9
click at [177, 184] on input "checkbox" at bounding box center [175, 184] width 7 height 7
checkbox input "false"
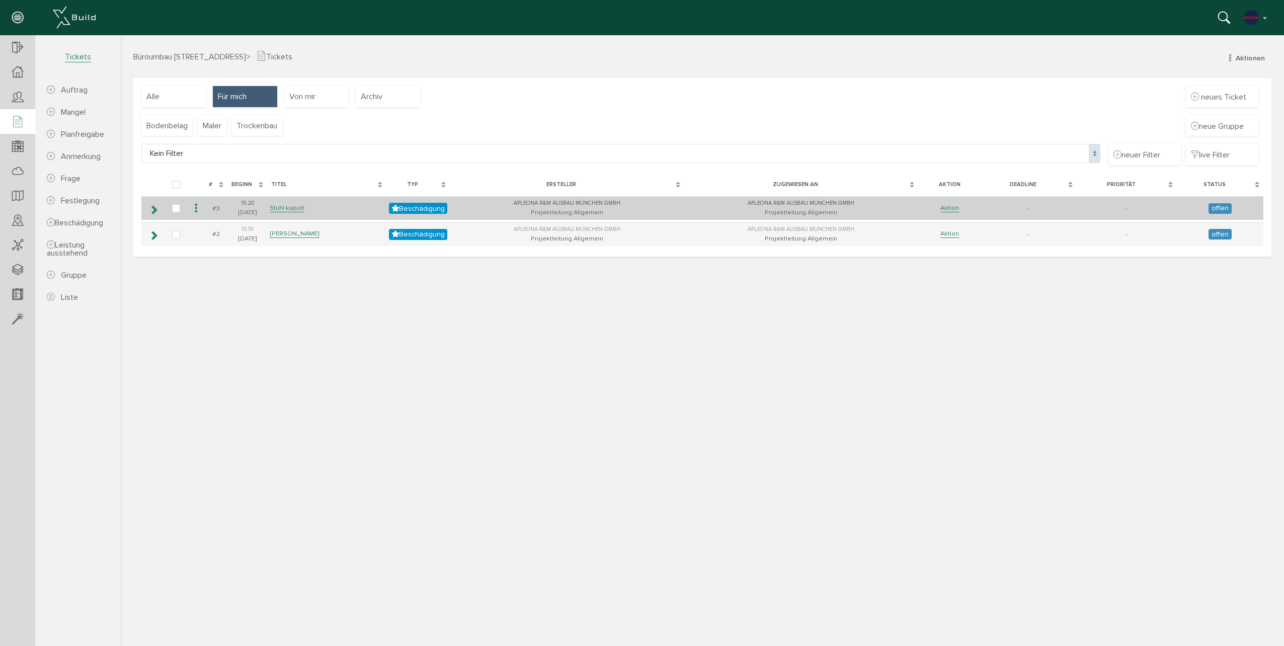
checkbox input "false"
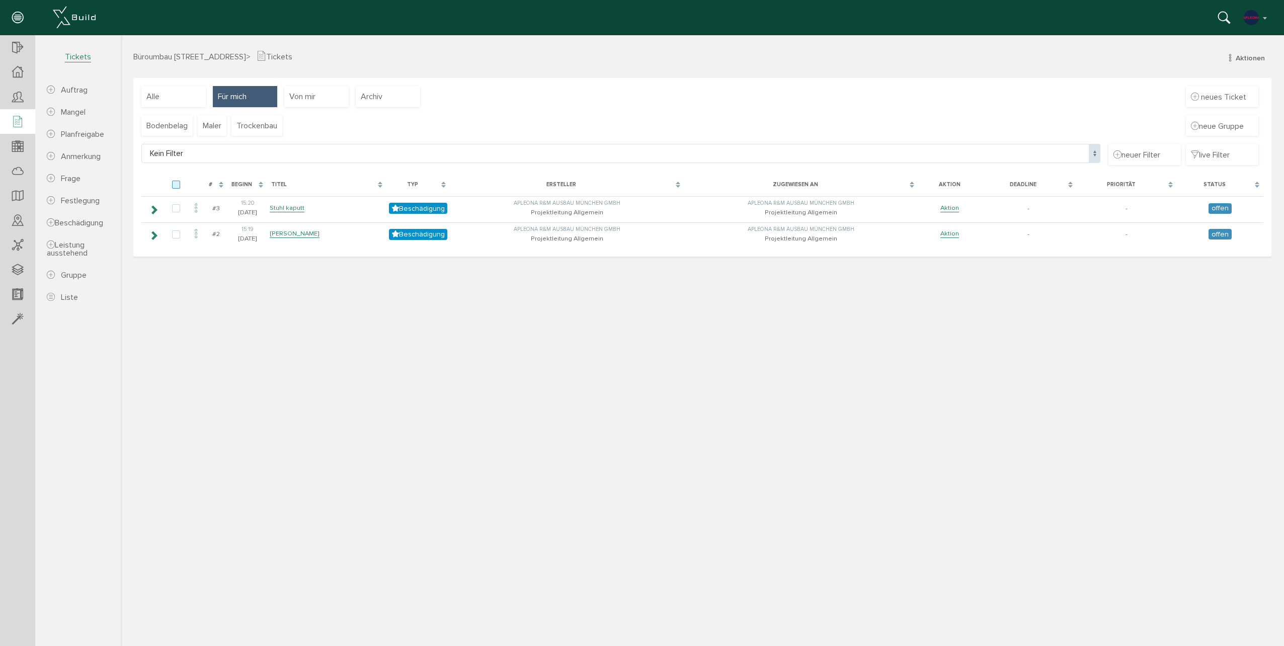
click at [178, 186] on label at bounding box center [178, 185] width 12 height 9
click at [178, 186] on input "checkbox" at bounding box center [175, 184] width 7 height 7
checkbox input "true"
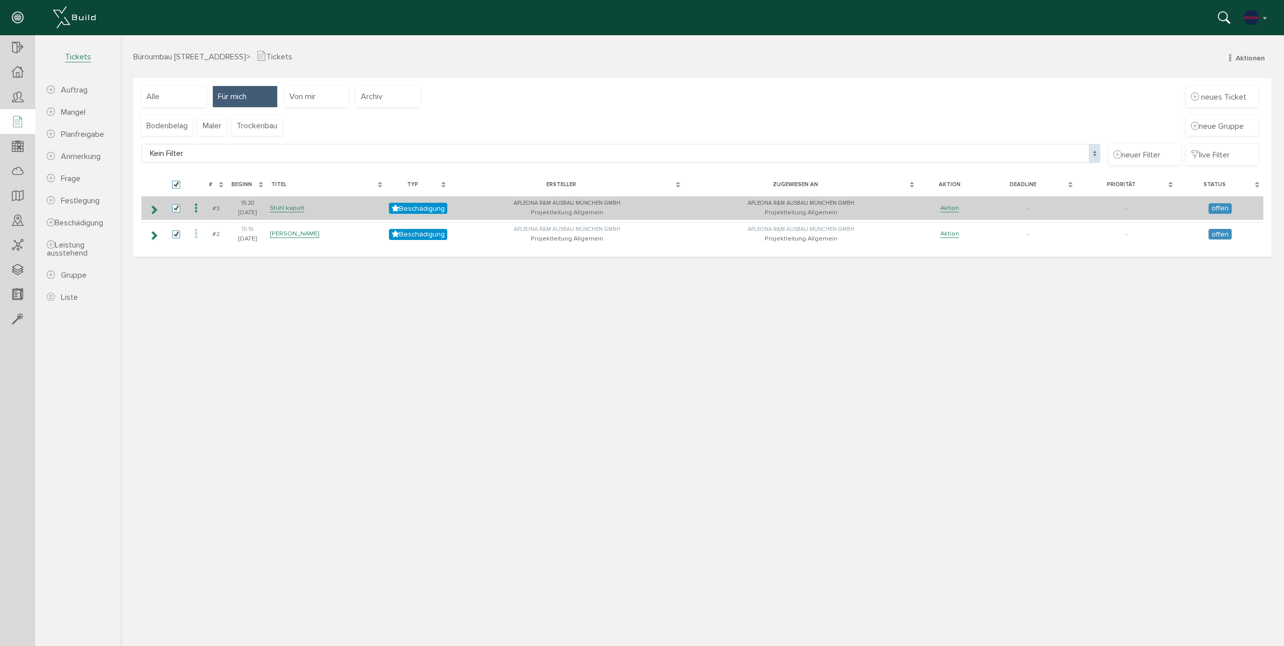
checkbox input "true"
click at [196, 208] on icon at bounding box center [196, 209] width 12 height 14
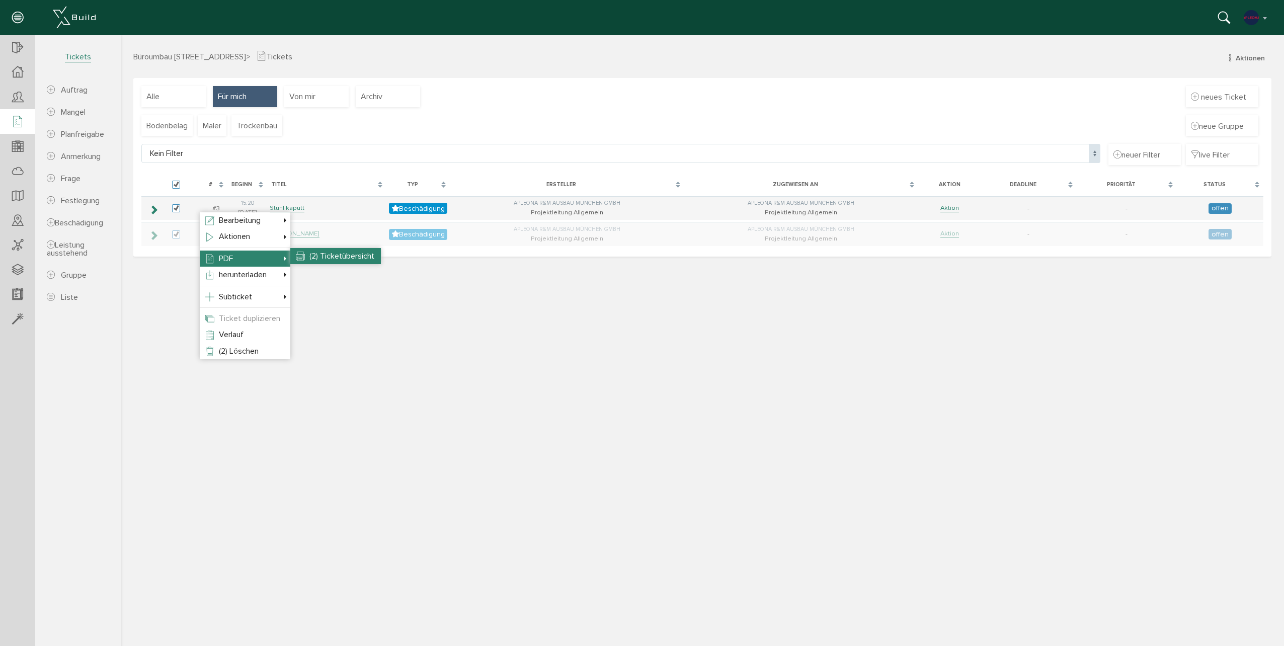
click at [310, 261] on li "(2) Ticketübersicht" at bounding box center [335, 256] width 91 height 16
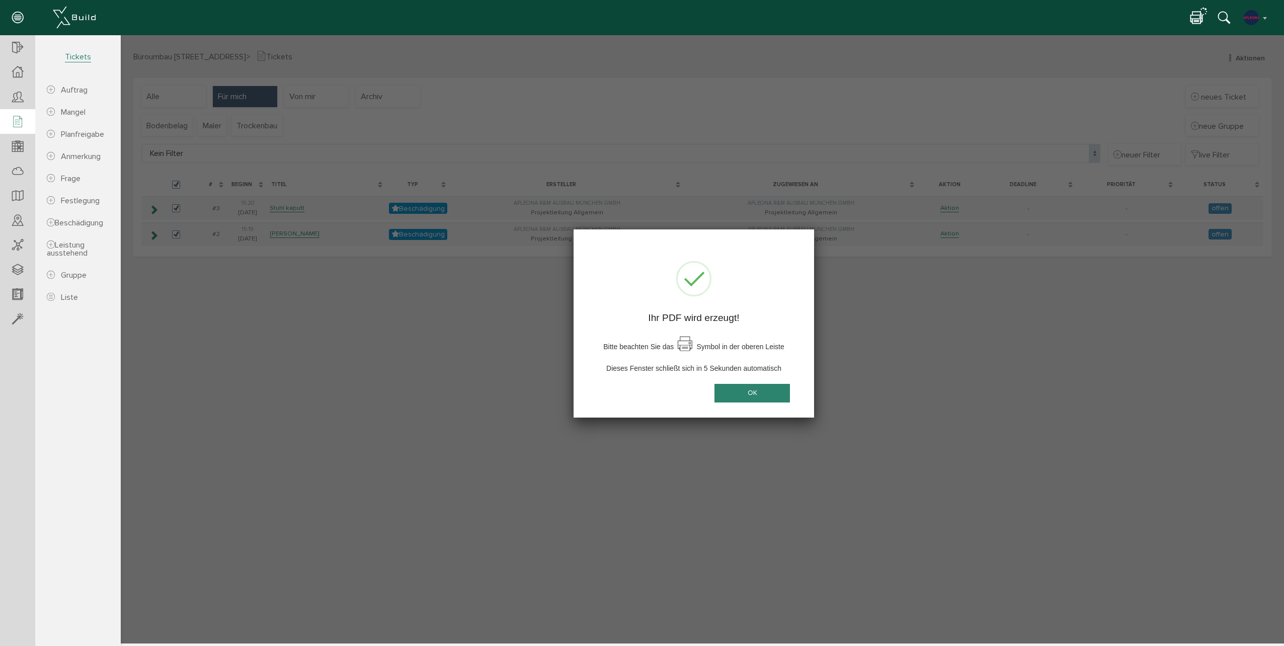
click at [750, 392] on button "OK" at bounding box center [751, 393] width 75 height 19
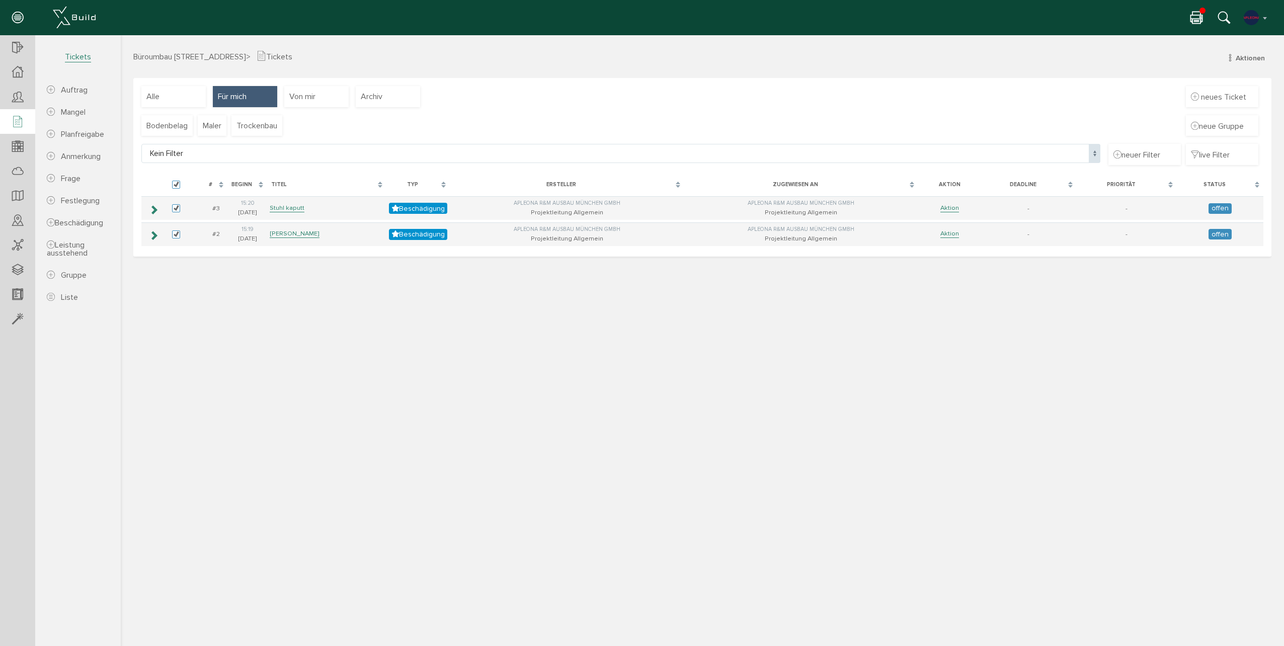
click at [1192, 11] on div at bounding box center [1199, 17] width 18 height 15
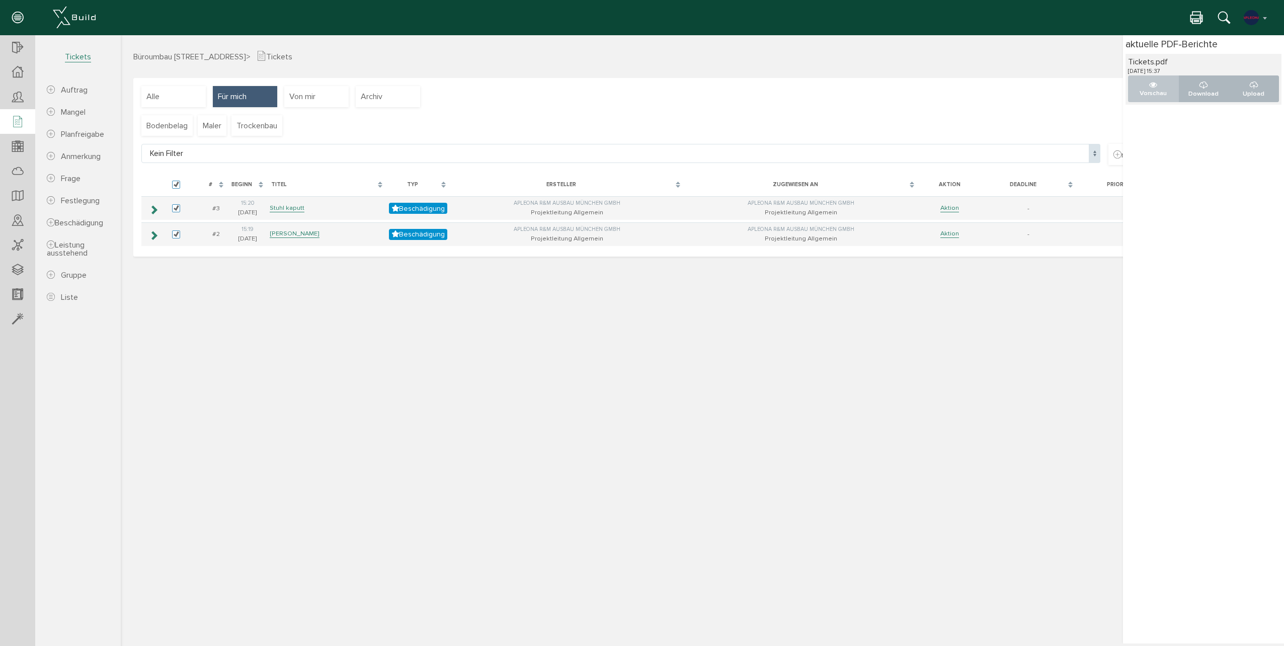
click at [1149, 90] on p "Vorschau" at bounding box center [1153, 94] width 34 height 10
click at [28, 73] on div at bounding box center [17, 72] width 35 height 25
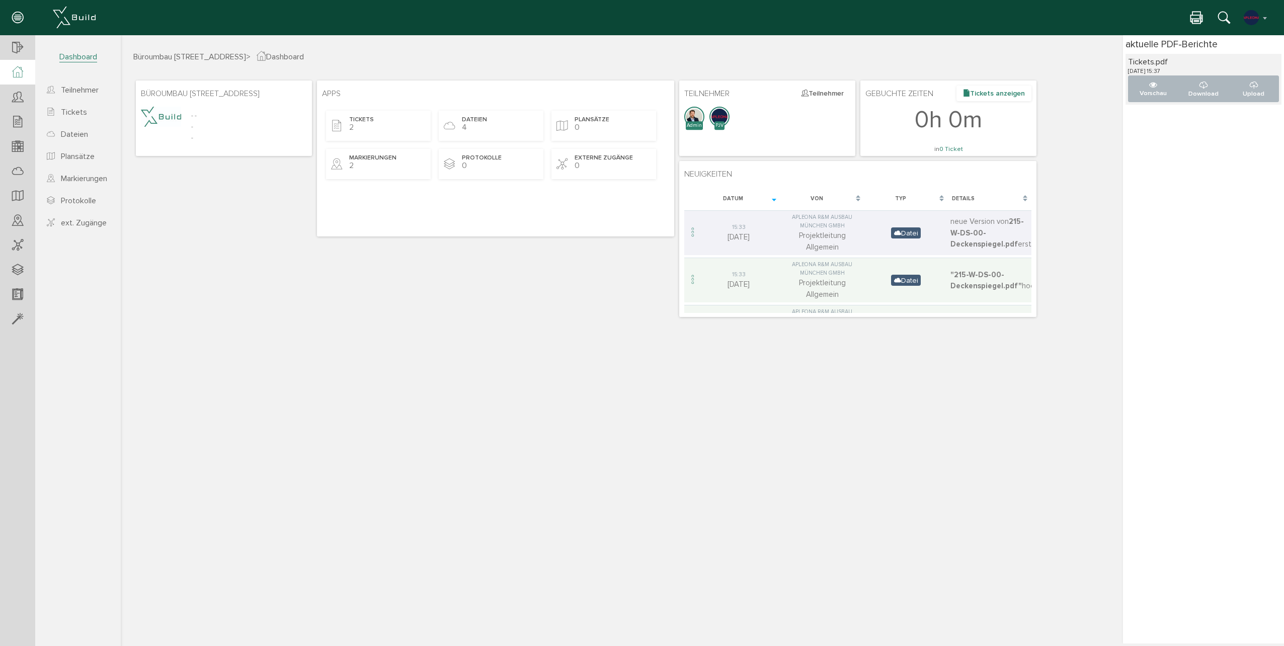
click at [1000, 90] on button "Tickets anzeigen" at bounding box center [993, 94] width 75 height 16
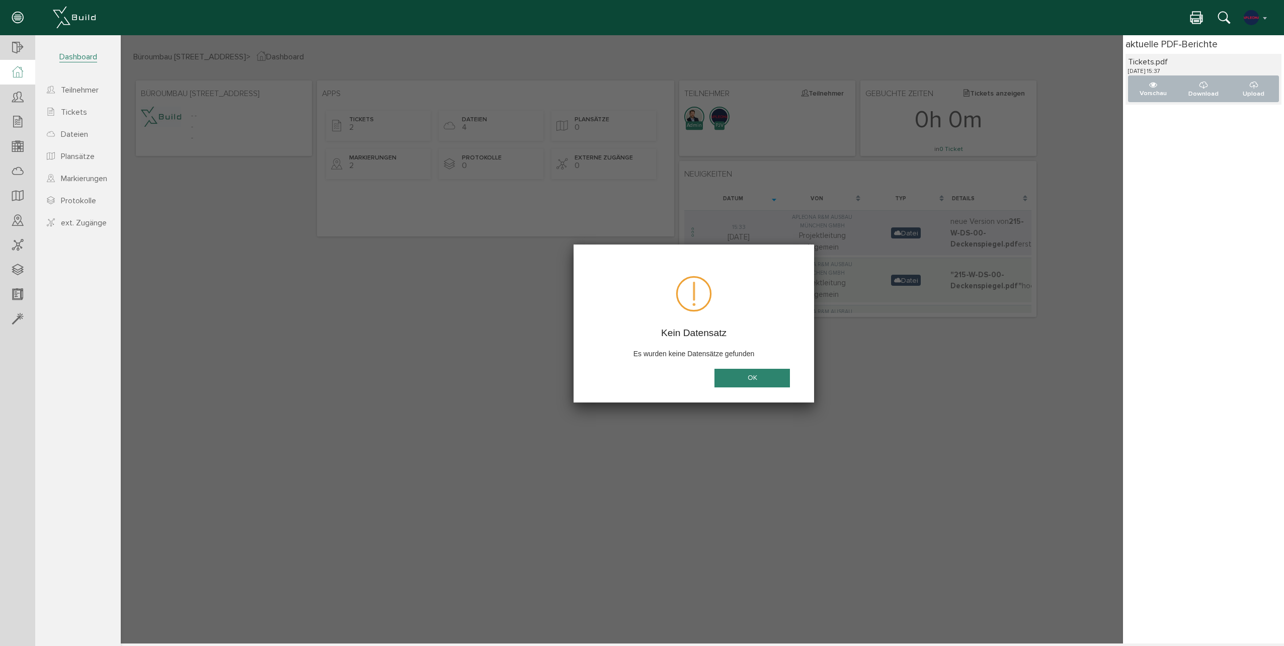
click at [748, 376] on button "OK" at bounding box center [751, 378] width 75 height 19
